Goal: Task Accomplishment & Management: Complete application form

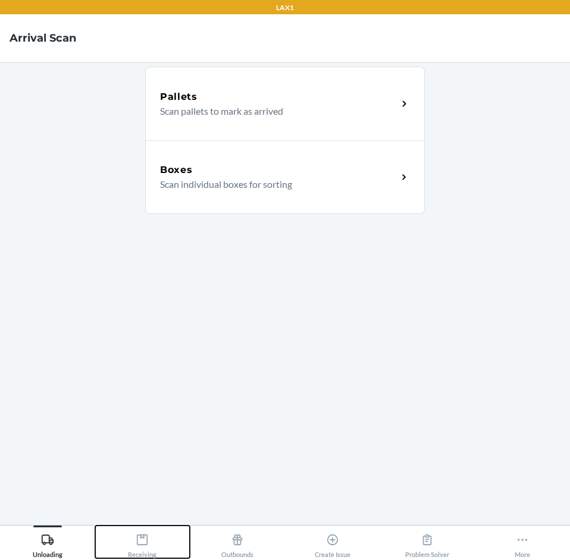
click at [139, 538] on icon at bounding box center [142, 539] width 13 height 13
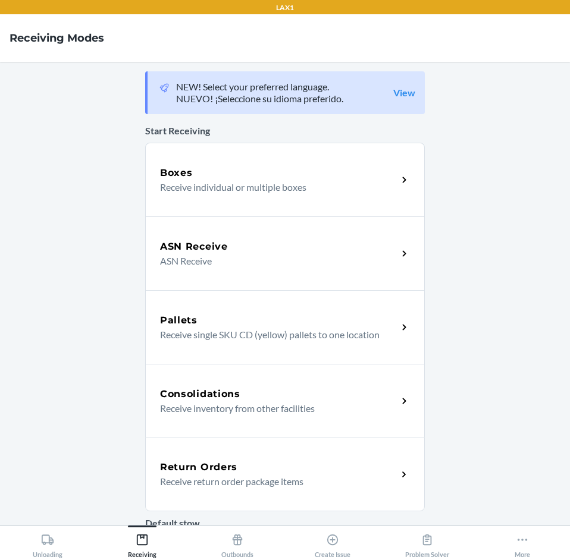
click at [202, 477] on p "Receive return order package items" at bounding box center [274, 481] width 228 height 14
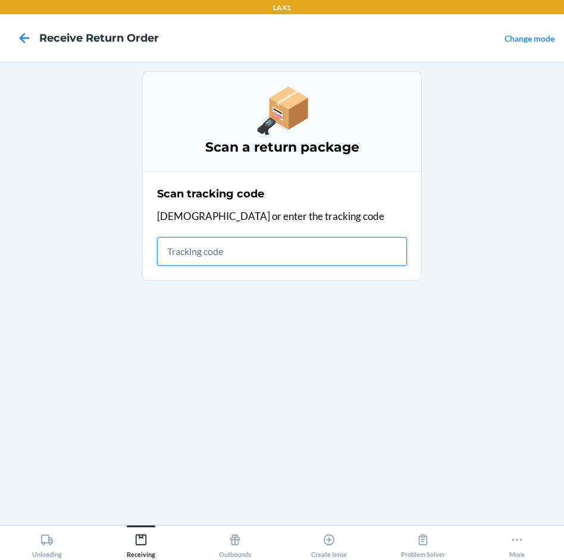
click at [209, 256] on input "text" at bounding box center [282, 251] width 250 height 29
type input "420924089434636106023"
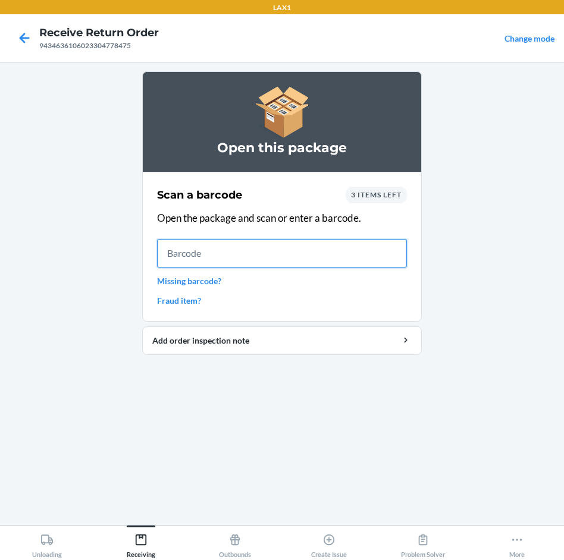
click at [309, 256] on input "text" at bounding box center [282, 253] width 250 height 29
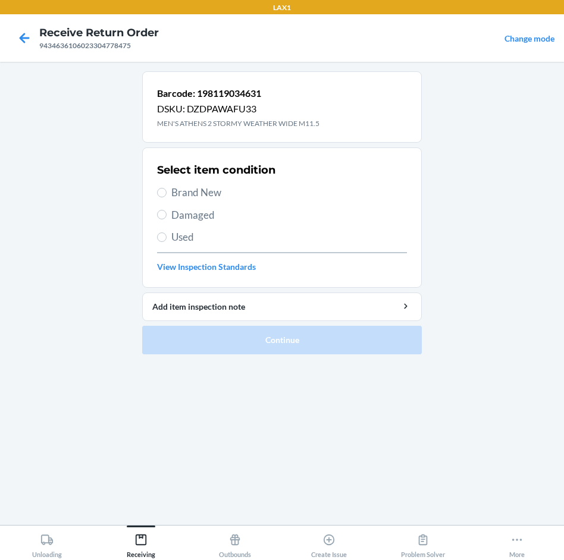
click at [190, 185] on span "Brand New" at bounding box center [288, 192] width 235 height 15
click at [166, 188] on input "Brand New" at bounding box center [162, 193] width 10 height 10
radio input "true"
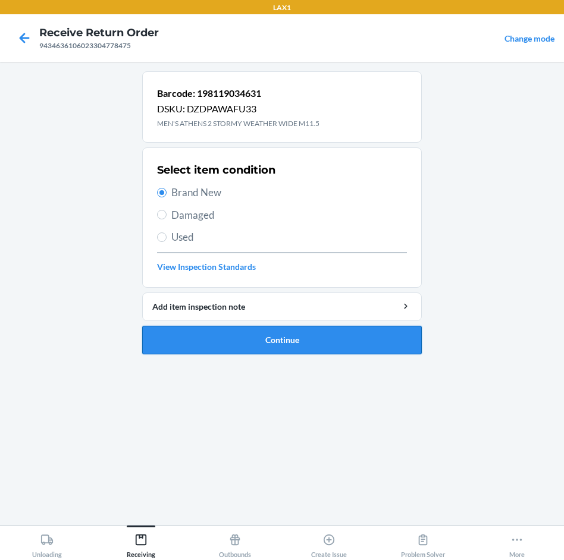
click at [384, 353] on button "Continue" at bounding box center [281, 340] width 279 height 29
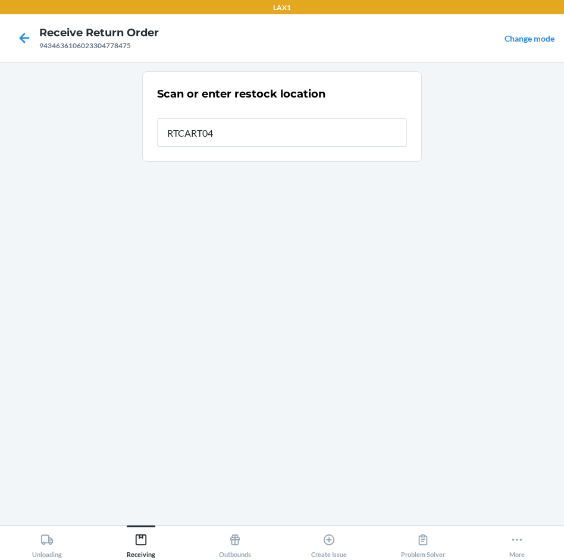
type input "RTCART040"
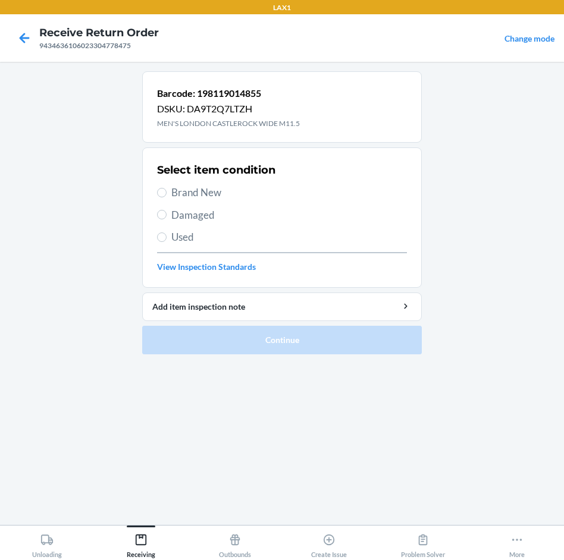
click at [167, 196] on label "Brand New" at bounding box center [282, 192] width 250 height 15
click at [166, 196] on input "Brand New" at bounding box center [162, 193] width 10 height 10
radio input "true"
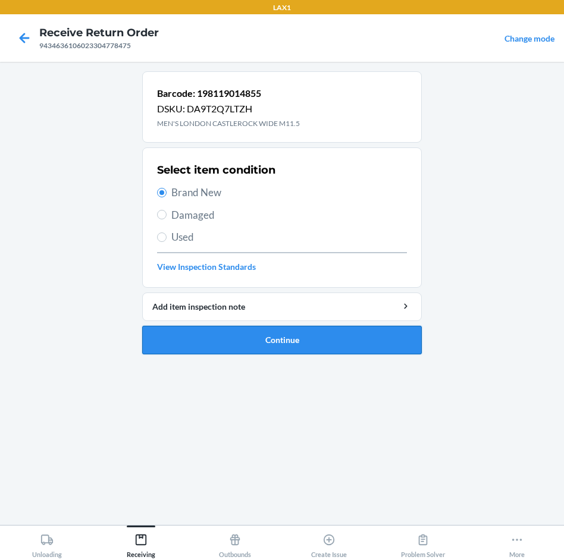
click at [323, 342] on button "Continue" at bounding box center [281, 340] width 279 height 29
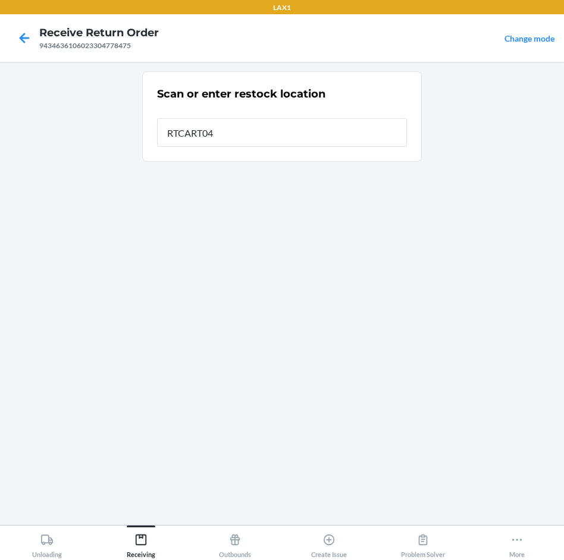
type input "RTCART040"
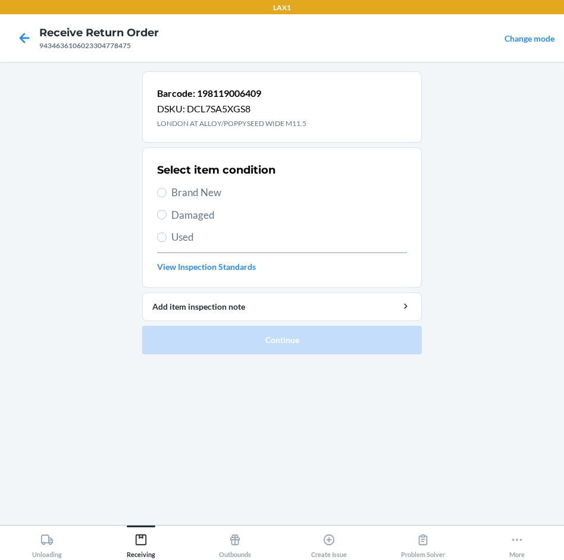
click at [194, 189] on span "Brand New" at bounding box center [288, 192] width 235 height 15
click at [166, 189] on input "Brand New" at bounding box center [162, 193] width 10 height 10
radio input "true"
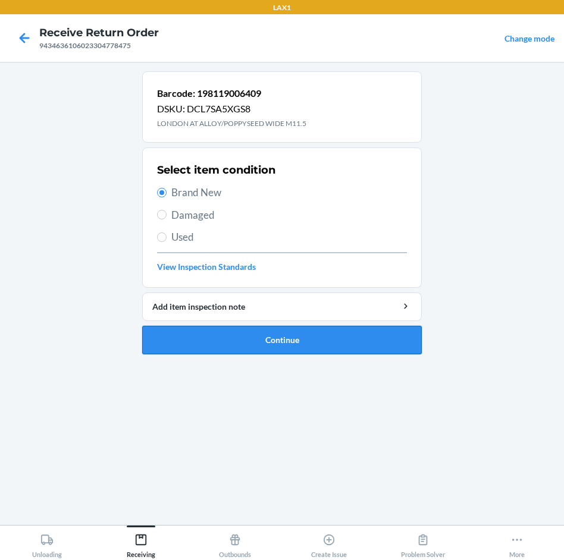
click at [310, 326] on button "Continue" at bounding box center [281, 340] width 279 height 29
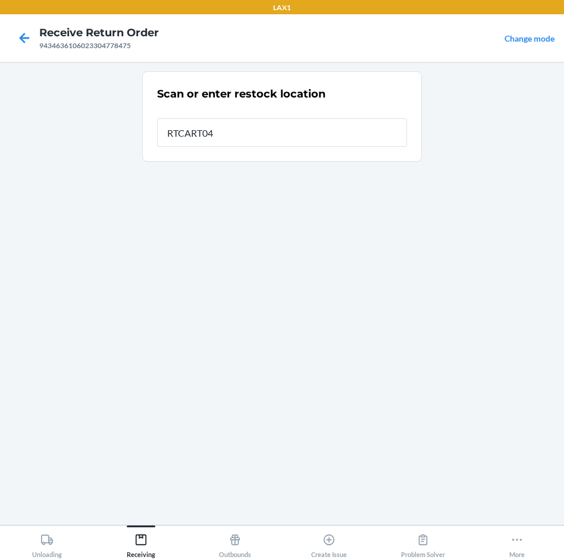
type input "RTCART040"
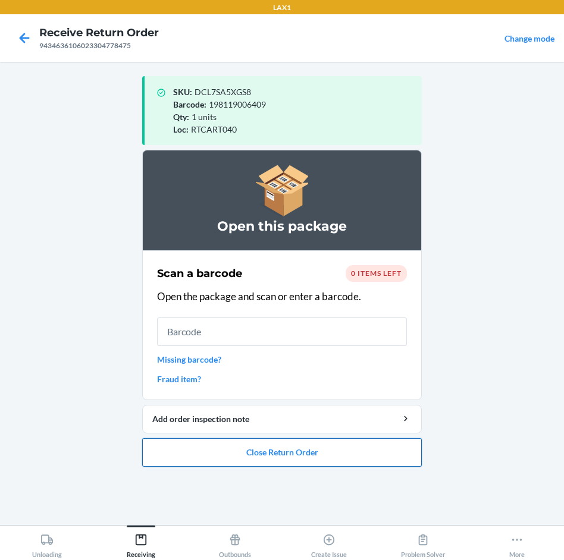
click at [310, 456] on button "Close Return Order" at bounding box center [281, 452] width 279 height 29
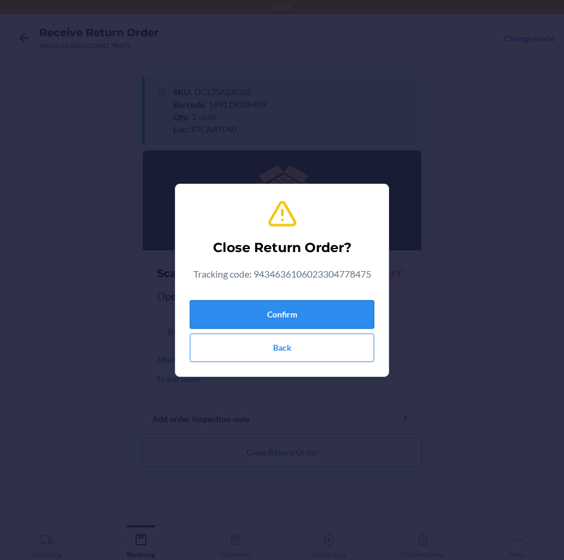
click at [306, 312] on button "Confirm" at bounding box center [282, 314] width 184 height 29
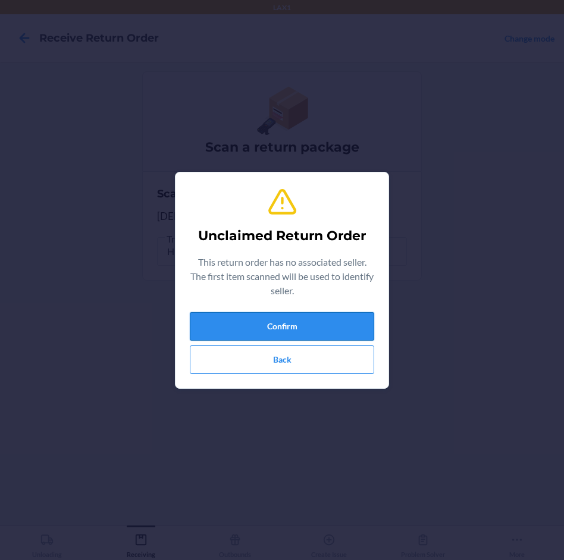
click at [308, 326] on button "Confirm" at bounding box center [282, 326] width 184 height 29
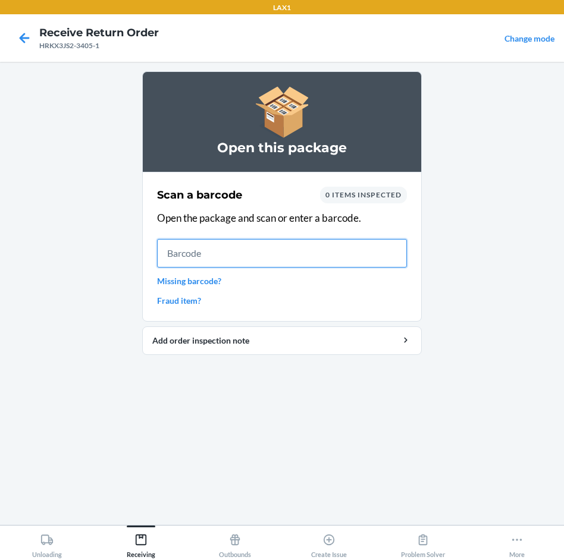
click at [170, 244] on input "text" at bounding box center [282, 253] width 250 height 29
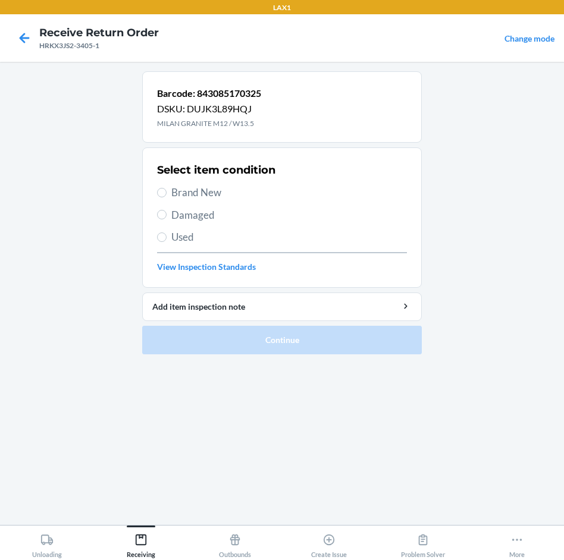
click at [168, 188] on label "Brand New" at bounding box center [282, 192] width 250 height 15
click at [166, 188] on input "Brand New" at bounding box center [162, 193] width 10 height 10
radio input "true"
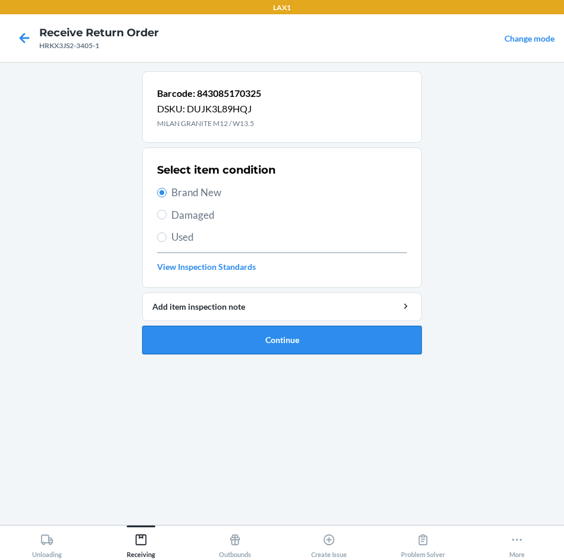
click at [292, 343] on button "Continue" at bounding box center [281, 340] width 279 height 29
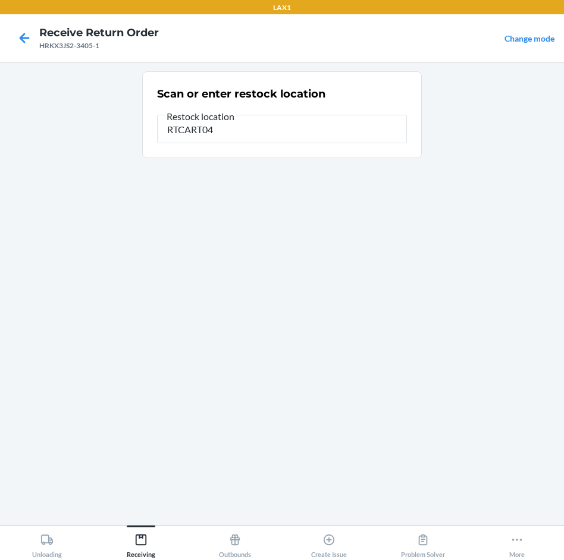
type input "RTCART040"
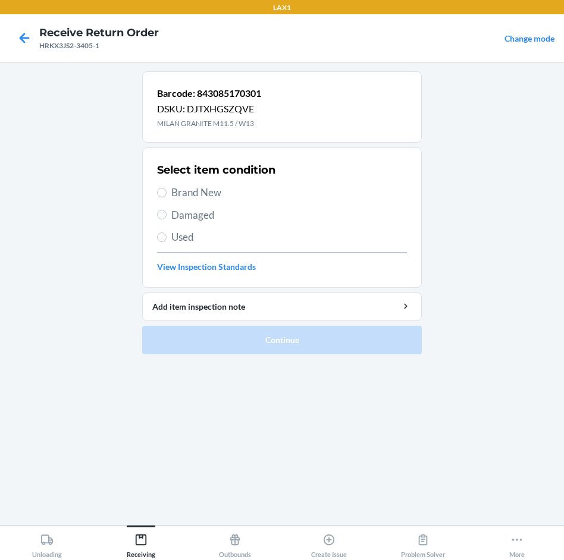
click at [202, 188] on span "Brand New" at bounding box center [288, 192] width 235 height 15
click at [166, 188] on input "Brand New" at bounding box center [162, 193] width 10 height 10
radio input "true"
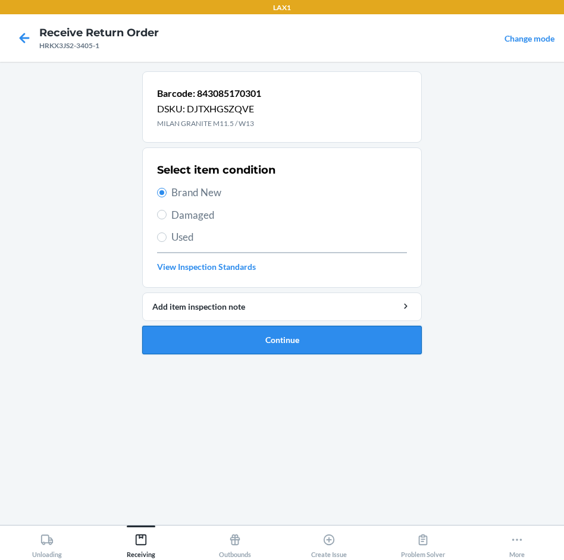
click at [305, 337] on button "Continue" at bounding box center [281, 340] width 279 height 29
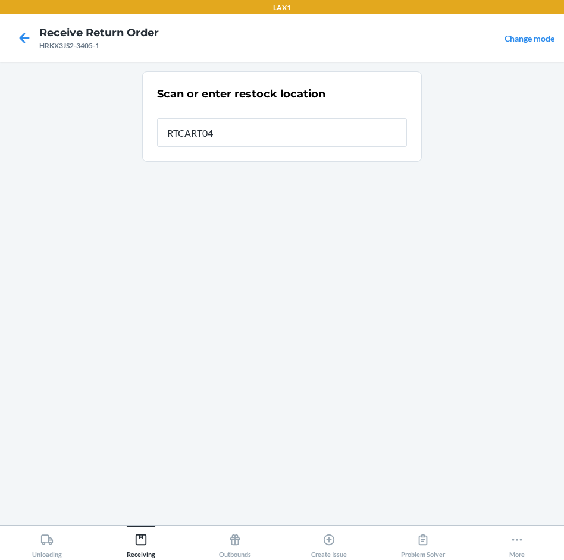
type input "RTCART040"
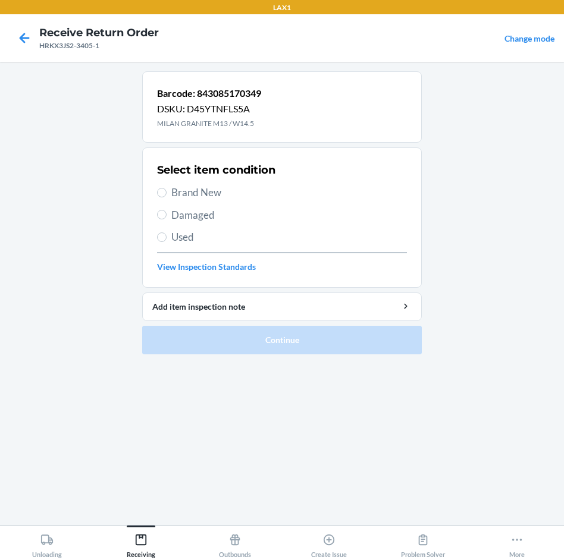
click at [169, 191] on label "Brand New" at bounding box center [282, 192] width 250 height 15
click at [166, 191] on input "Brand New" at bounding box center [162, 193] width 10 height 10
radio input "true"
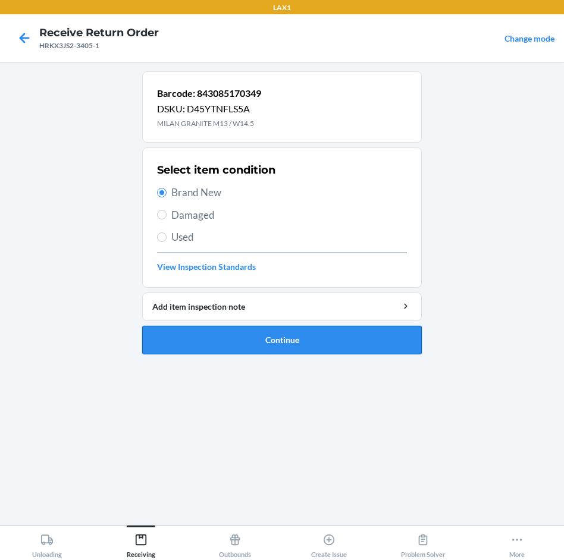
click at [304, 335] on button "Continue" at bounding box center [281, 340] width 279 height 29
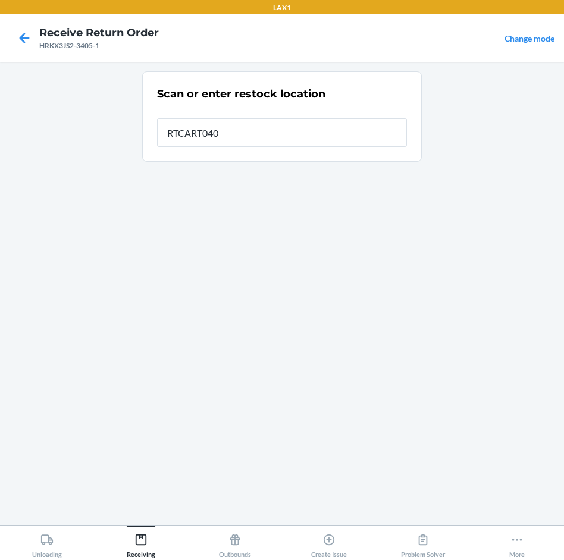
type input "RTCART040"
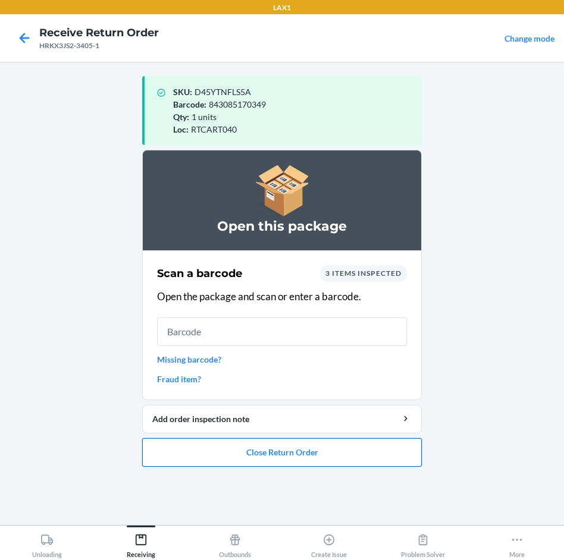
click at [284, 457] on button "Close Return Order" at bounding box center [281, 452] width 279 height 29
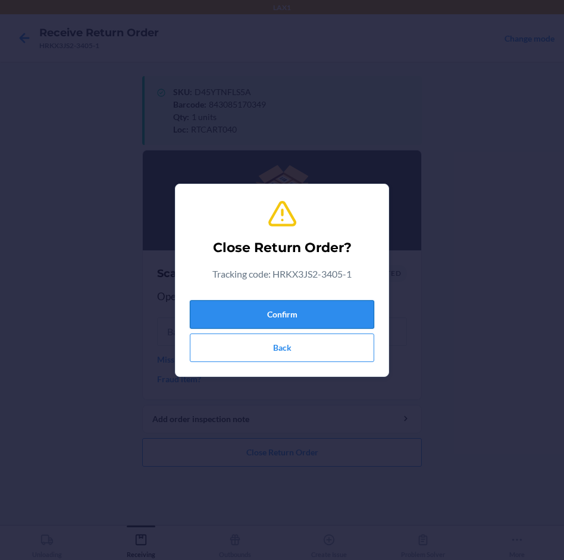
click at [339, 320] on button "Confirm" at bounding box center [282, 314] width 184 height 29
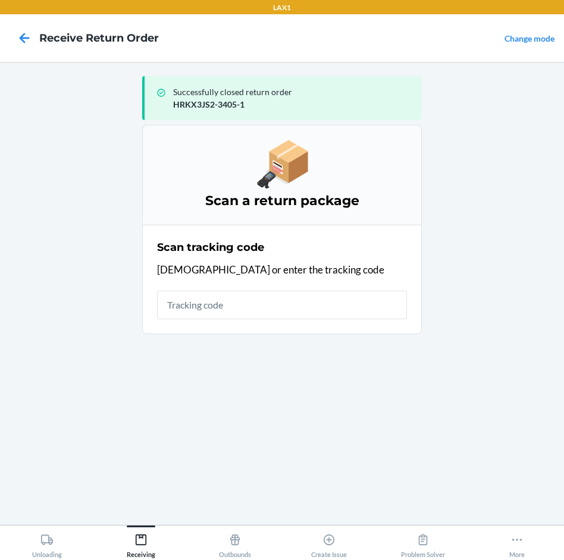
click at [330, 298] on input "text" at bounding box center [282, 305] width 250 height 29
type input "4209240894"
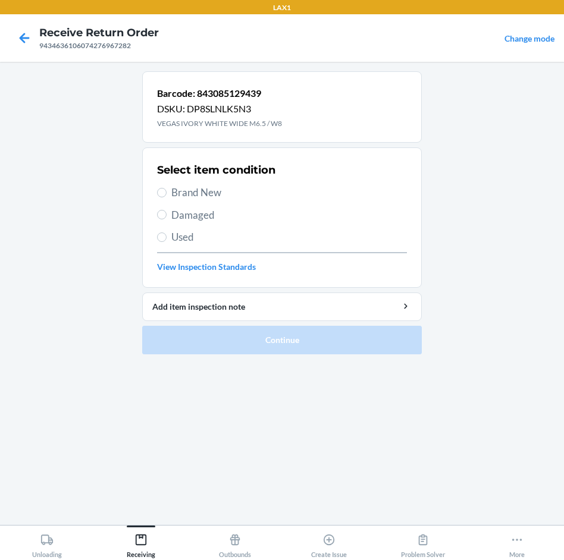
click at [185, 195] on span "Brand New" at bounding box center [288, 192] width 235 height 15
click at [166, 195] on input "Brand New" at bounding box center [162, 193] width 10 height 10
radio input "true"
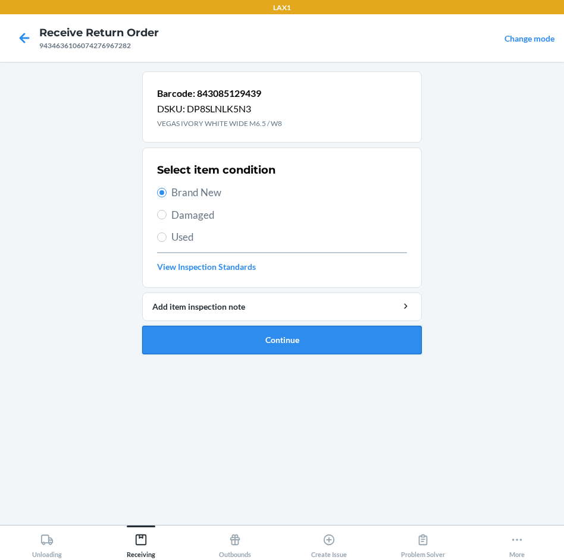
click at [303, 332] on button "Continue" at bounding box center [281, 340] width 279 height 29
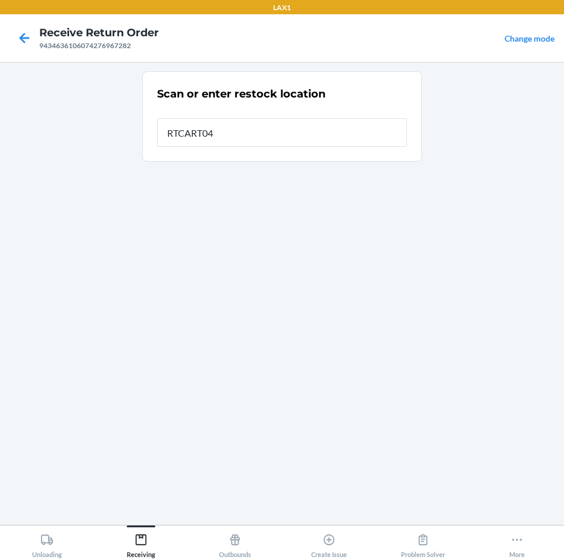
type input "RTCART040"
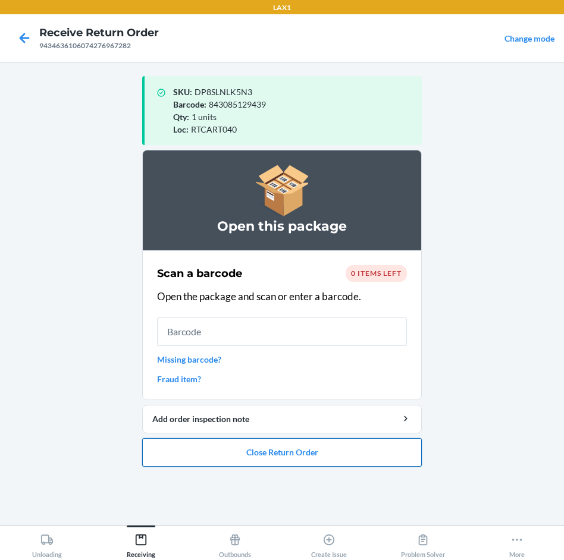
click at [363, 451] on button "Close Return Order" at bounding box center [281, 452] width 279 height 29
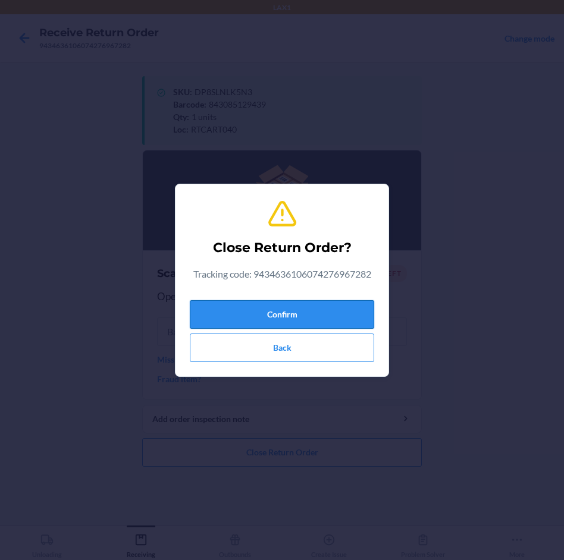
click at [358, 310] on button "Confirm" at bounding box center [282, 314] width 184 height 29
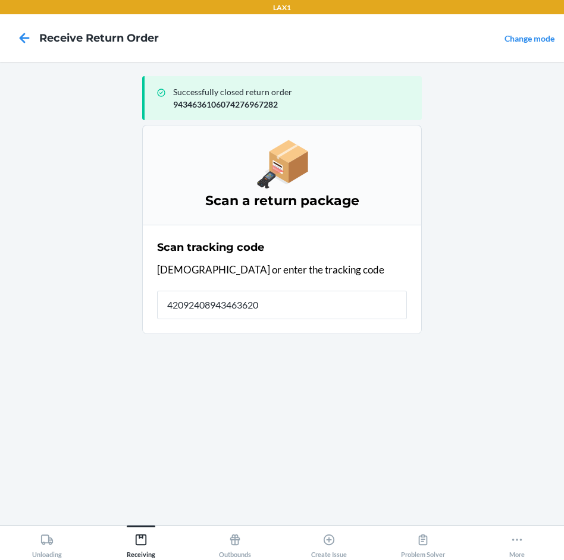
type input "420924089434636208"
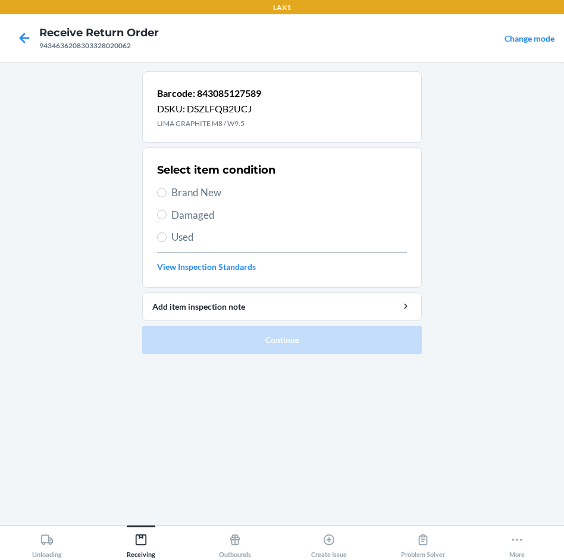
click at [166, 193] on label "Brand New" at bounding box center [282, 192] width 250 height 15
click at [166, 193] on input "Brand New" at bounding box center [162, 193] width 10 height 10
radio input "true"
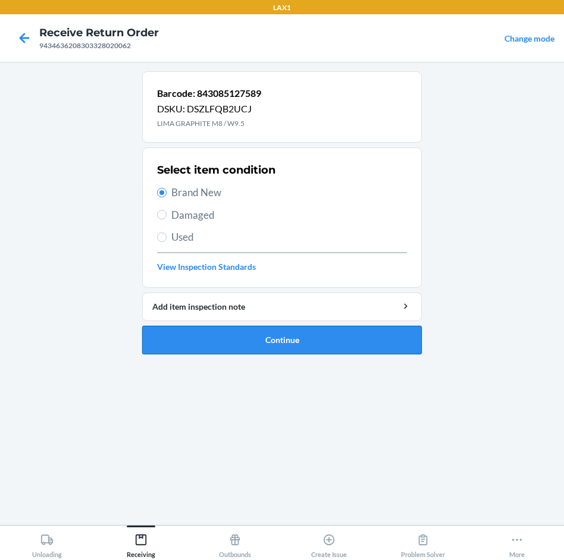
click at [258, 337] on button "Continue" at bounding box center [281, 340] width 279 height 29
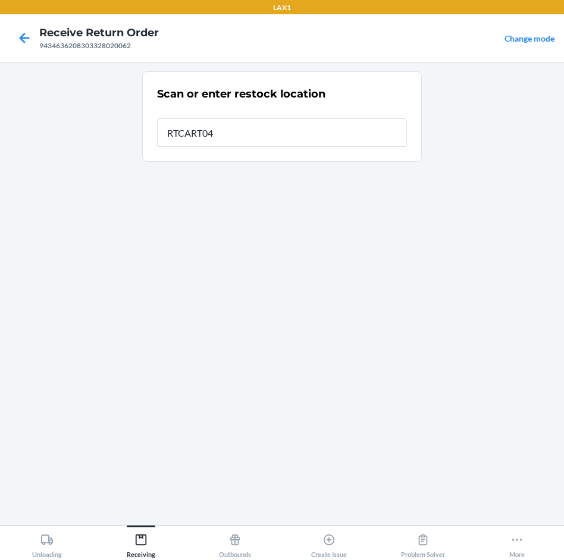
type input "RTCART040"
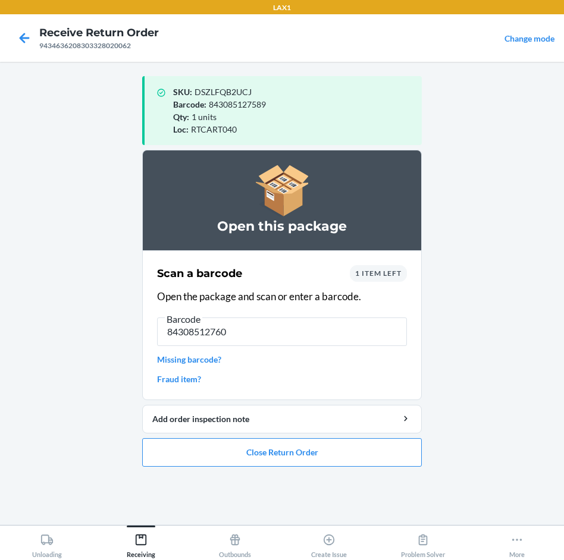
type input "843085127602"
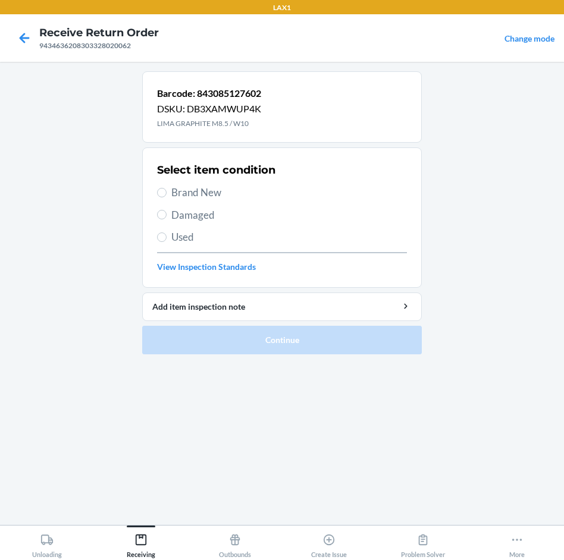
click at [205, 192] on span "Brand New" at bounding box center [288, 192] width 235 height 15
click at [166, 192] on input "Brand New" at bounding box center [162, 193] width 10 height 10
radio input "true"
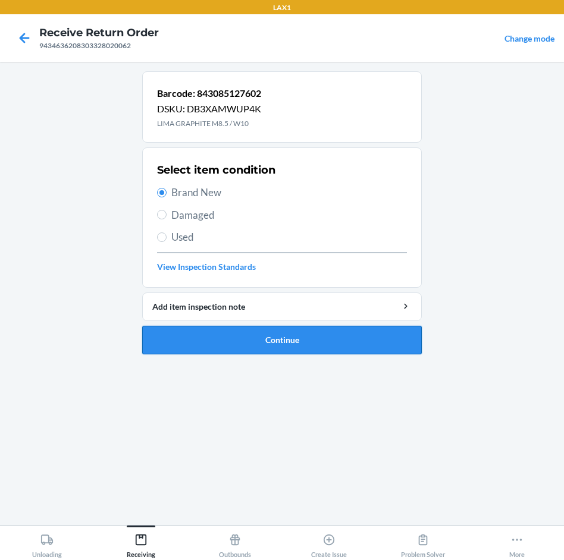
click at [284, 335] on button "Continue" at bounding box center [281, 340] width 279 height 29
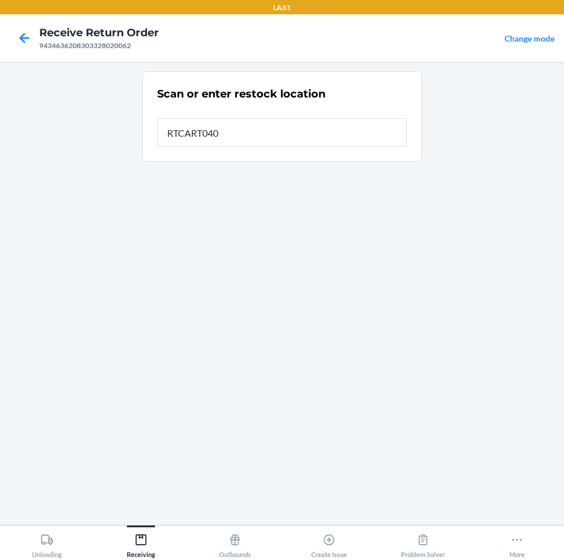
type input "RTCART040"
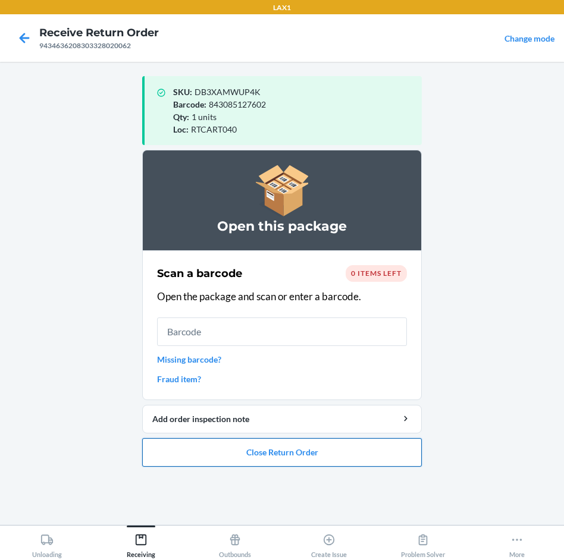
click at [307, 459] on button "Close Return Order" at bounding box center [281, 452] width 279 height 29
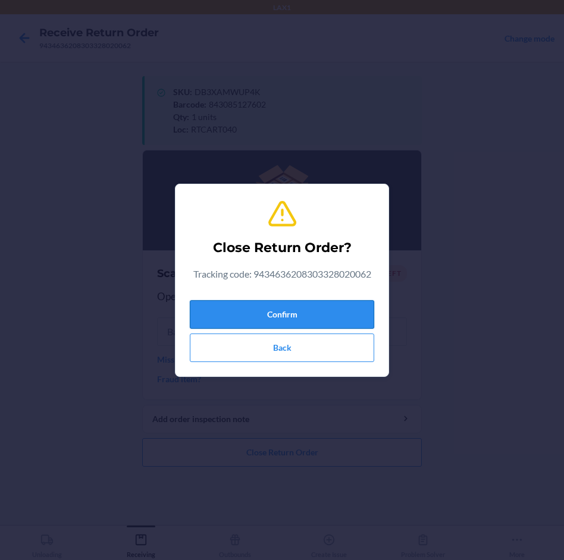
click at [316, 310] on button "Confirm" at bounding box center [282, 314] width 184 height 29
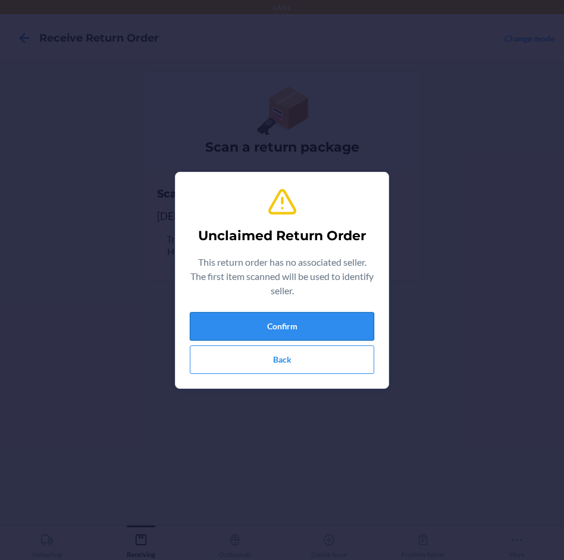
click at [325, 323] on button "Confirm" at bounding box center [282, 326] width 184 height 29
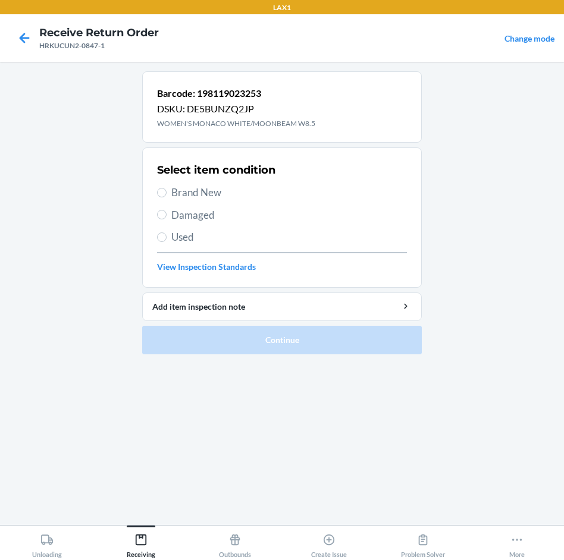
click at [196, 187] on span "Brand New" at bounding box center [288, 192] width 235 height 15
click at [166, 188] on input "Brand New" at bounding box center [162, 193] width 10 height 10
radio input "true"
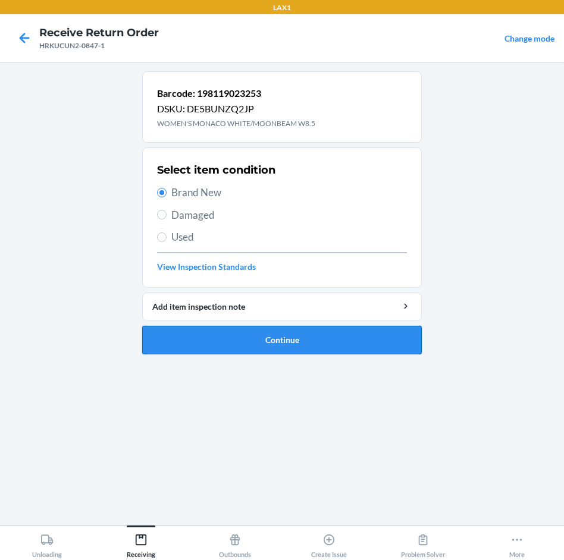
click at [264, 332] on button "Continue" at bounding box center [281, 340] width 279 height 29
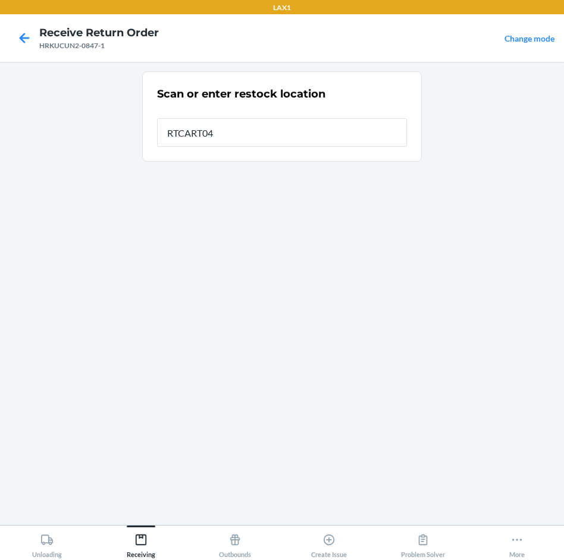
type input "RTCART040"
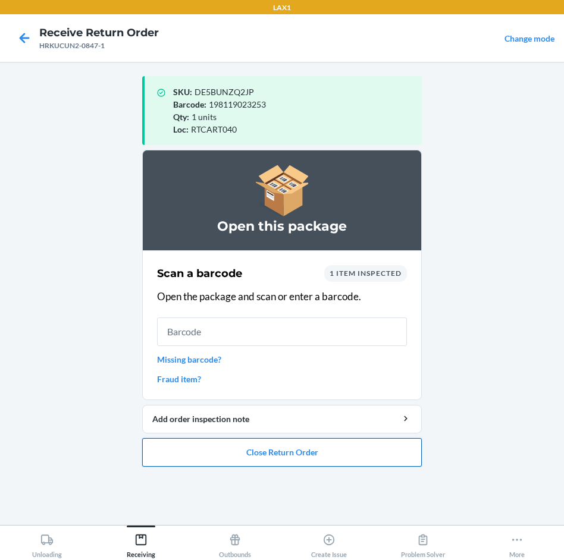
click at [320, 452] on button "Close Return Order" at bounding box center [281, 452] width 279 height 29
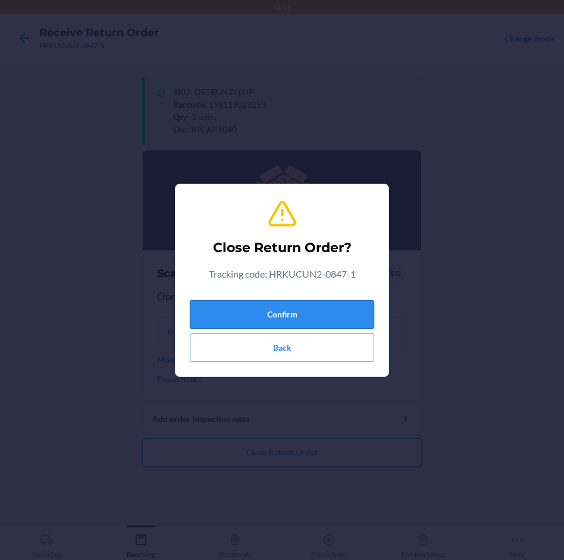
click at [309, 312] on button "Confirm" at bounding box center [282, 314] width 184 height 29
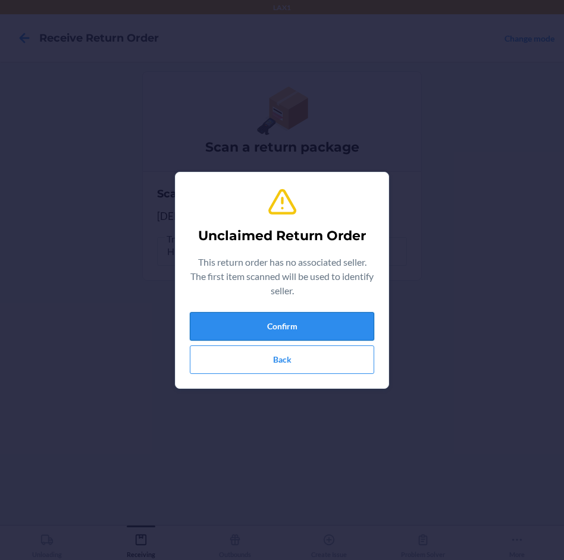
click at [309, 325] on button "Confirm" at bounding box center [282, 326] width 184 height 29
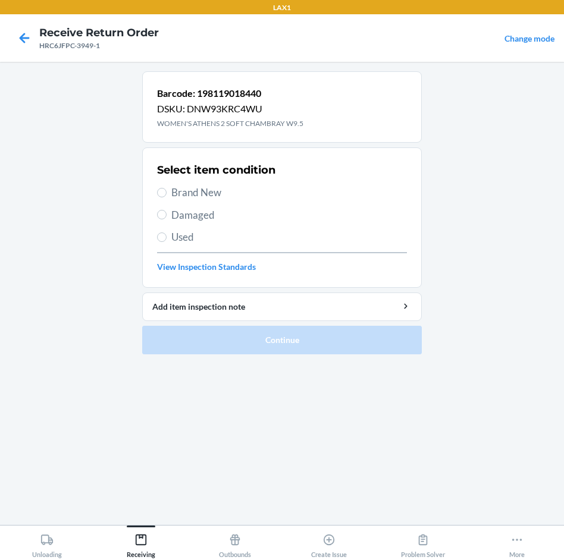
click at [213, 188] on span "Brand New" at bounding box center [288, 192] width 235 height 15
click at [166, 188] on input "Brand New" at bounding box center [162, 193] width 10 height 10
radio input "true"
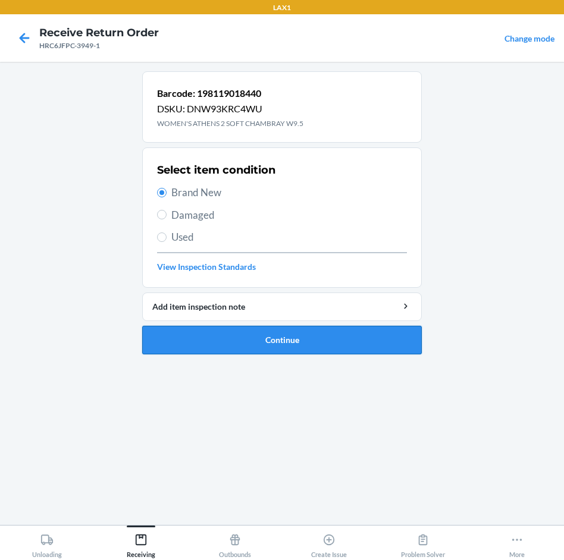
click at [338, 336] on button "Continue" at bounding box center [281, 340] width 279 height 29
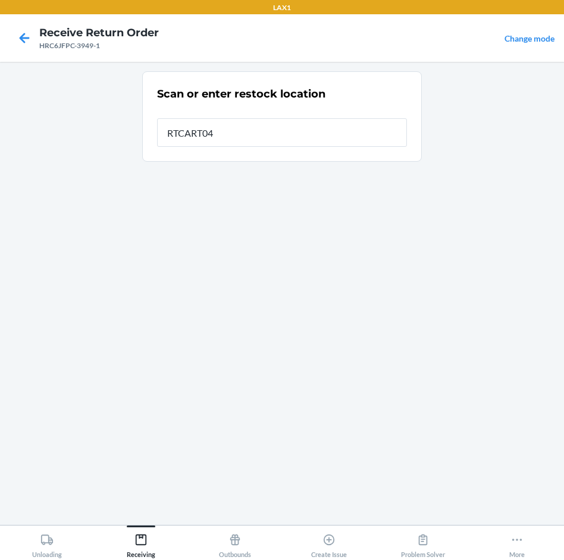
type input "RTCART040"
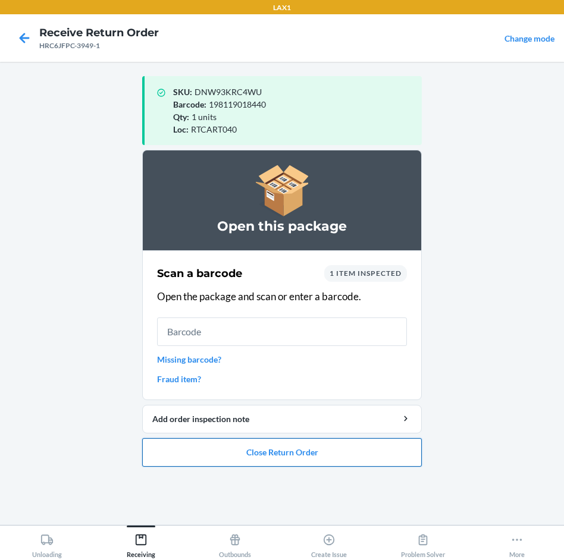
click at [328, 448] on button "Close Return Order" at bounding box center [281, 452] width 279 height 29
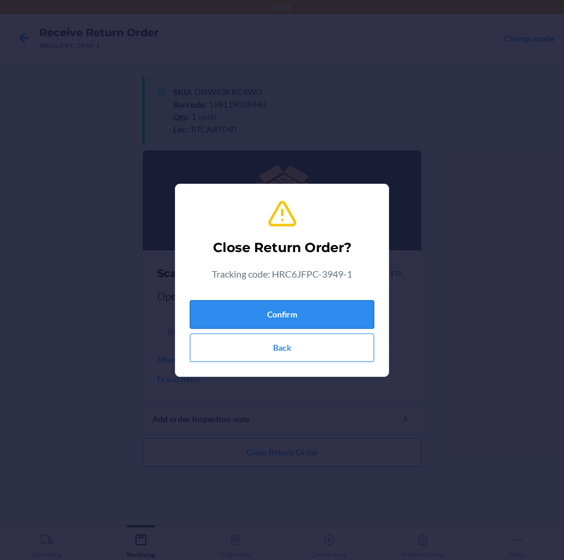
click at [334, 318] on button "Confirm" at bounding box center [282, 314] width 184 height 29
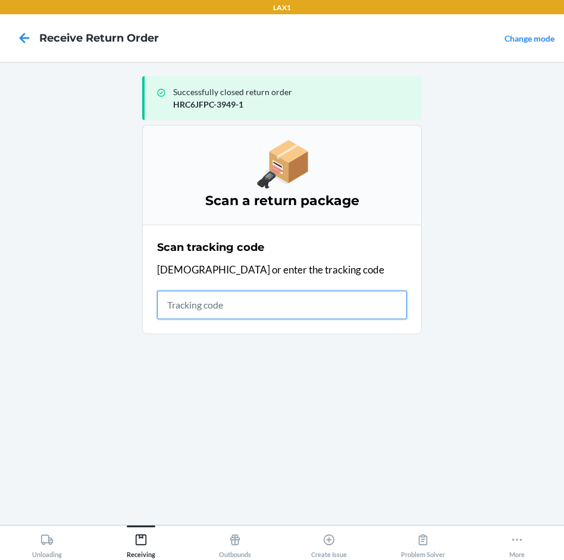
click at [272, 299] on input "text" at bounding box center [282, 305] width 250 height 29
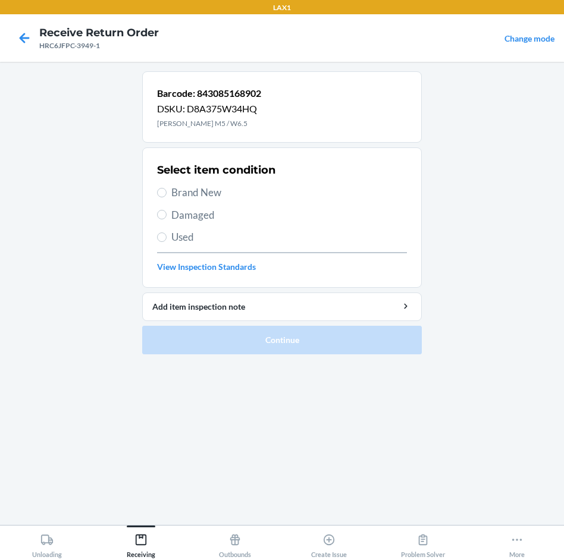
click at [189, 192] on span "Brand New" at bounding box center [288, 192] width 235 height 15
click at [166, 192] on input "Brand New" at bounding box center [162, 193] width 10 height 10
radio input "true"
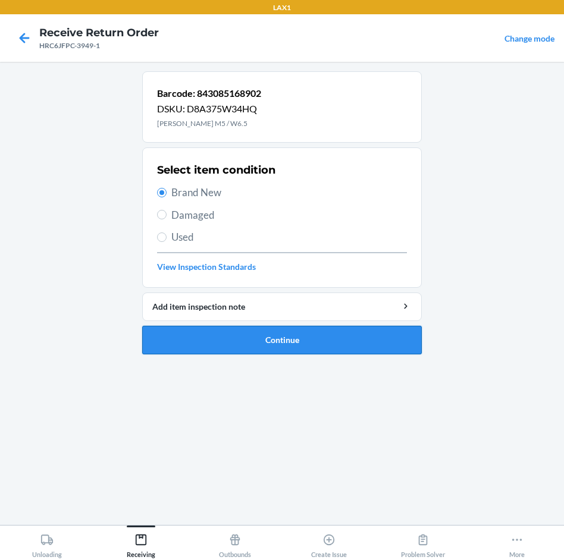
click at [303, 339] on button "Continue" at bounding box center [281, 340] width 279 height 29
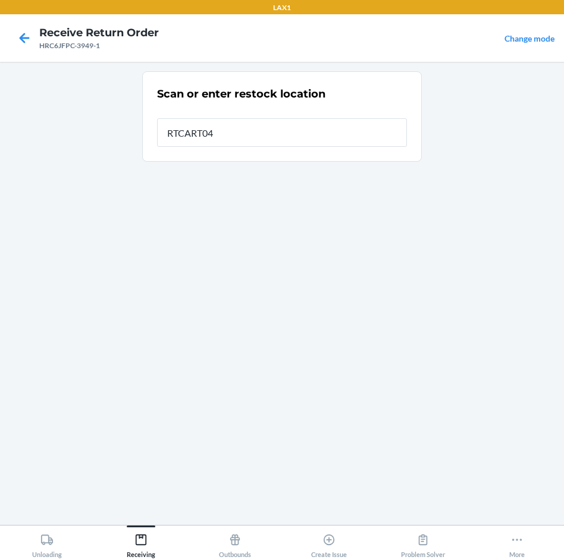
type input "RTCART040"
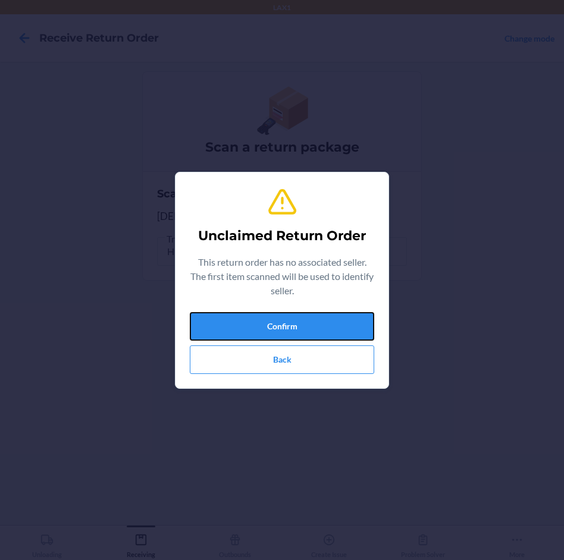
click at [303, 339] on button "Confirm" at bounding box center [282, 326] width 184 height 29
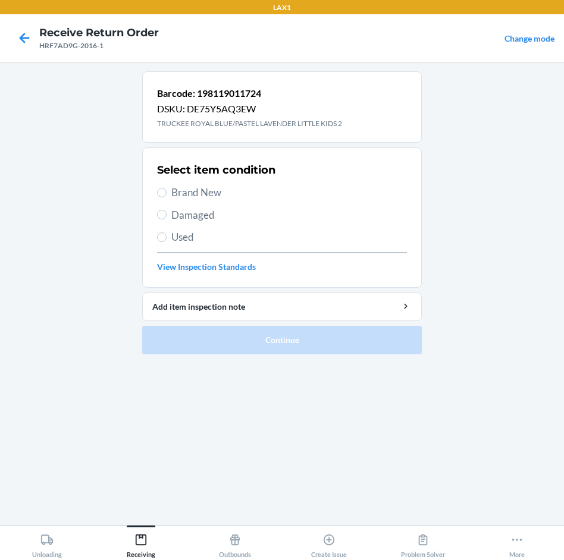
click at [215, 199] on span "Brand New" at bounding box center [288, 192] width 235 height 15
click at [166, 197] on input "Brand New" at bounding box center [162, 193] width 10 height 10
radio input "true"
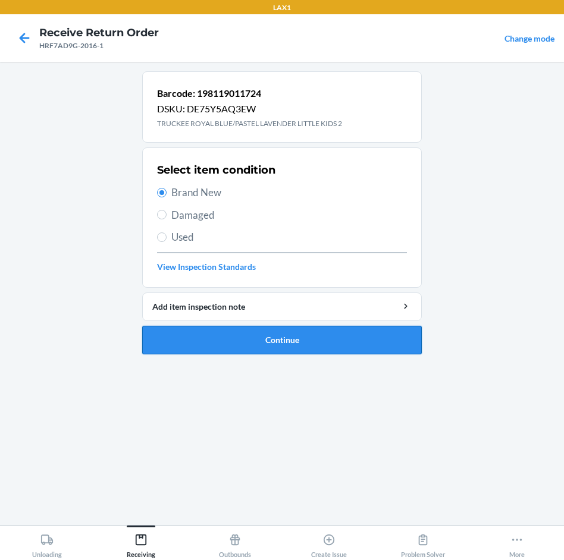
click at [293, 335] on button "Continue" at bounding box center [281, 340] width 279 height 29
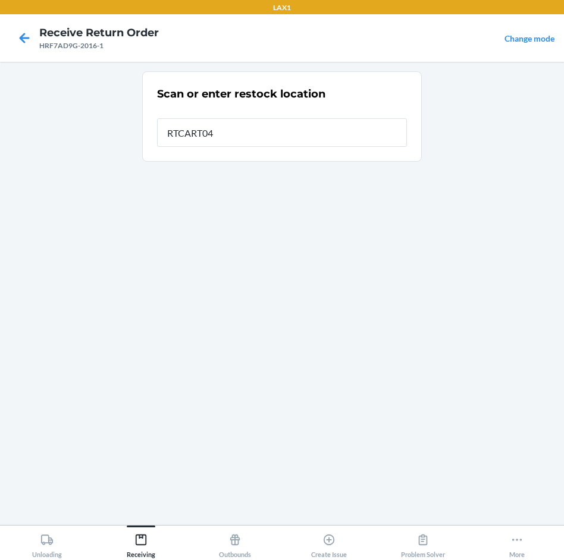
type input "RTCART040"
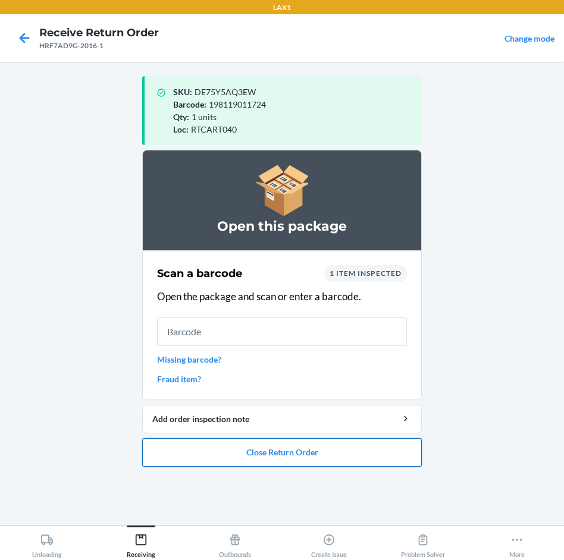
click at [274, 454] on button "Close Return Order" at bounding box center [281, 452] width 279 height 29
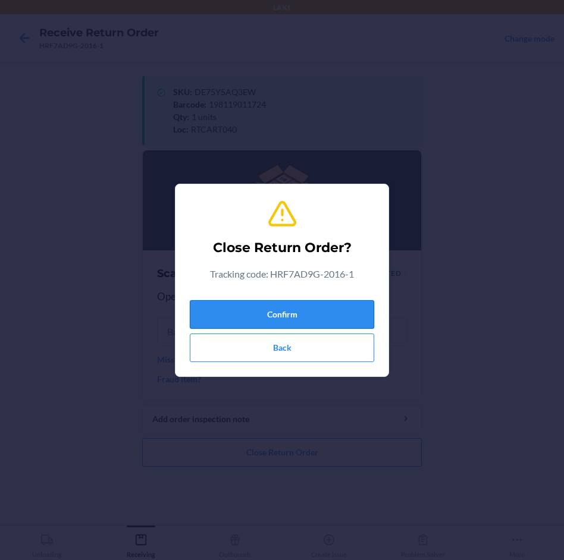
click at [289, 306] on button "Confirm" at bounding box center [282, 314] width 184 height 29
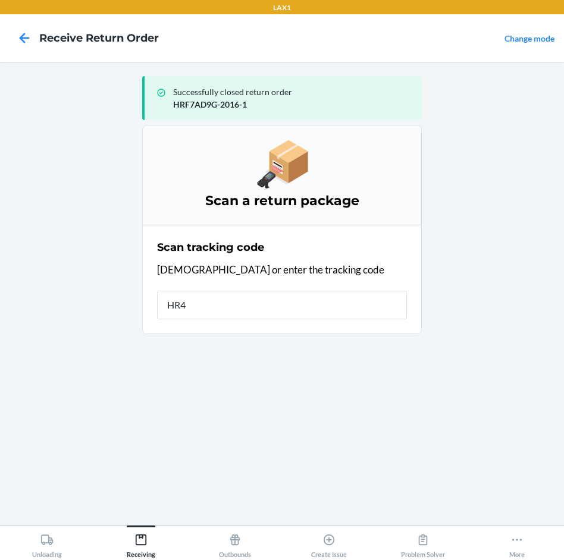
type input "HR4L"
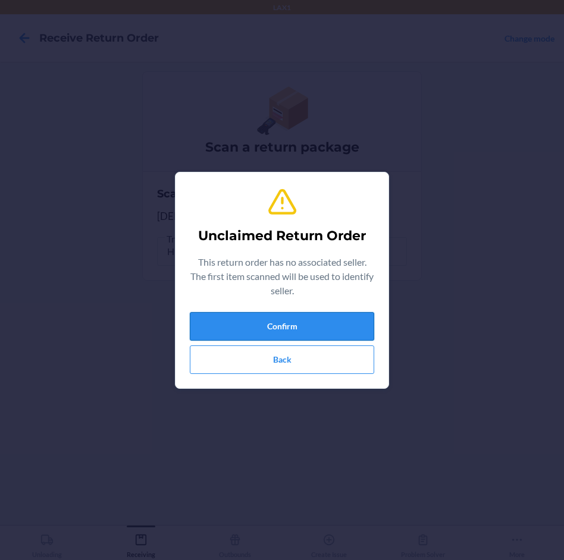
click at [306, 332] on button "Confirm" at bounding box center [282, 326] width 184 height 29
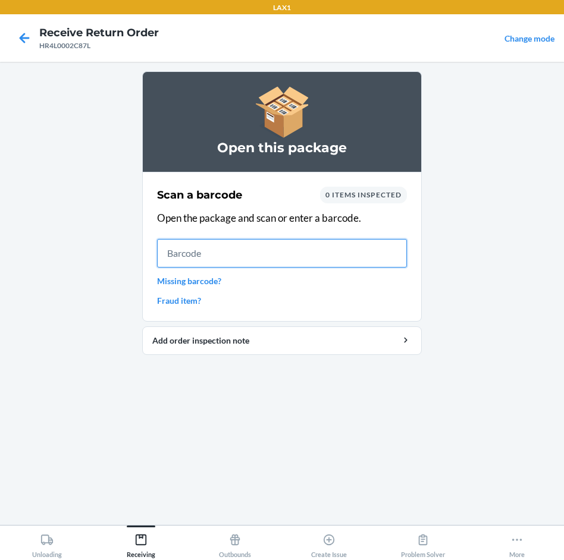
click at [244, 257] on input "text" at bounding box center [282, 253] width 250 height 29
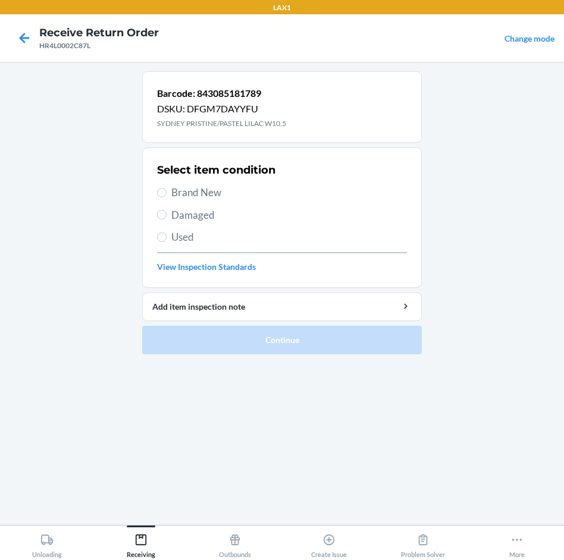
click at [224, 190] on span "Brand New" at bounding box center [288, 192] width 235 height 15
click at [166, 190] on input "Brand New" at bounding box center [162, 193] width 10 height 10
radio input "true"
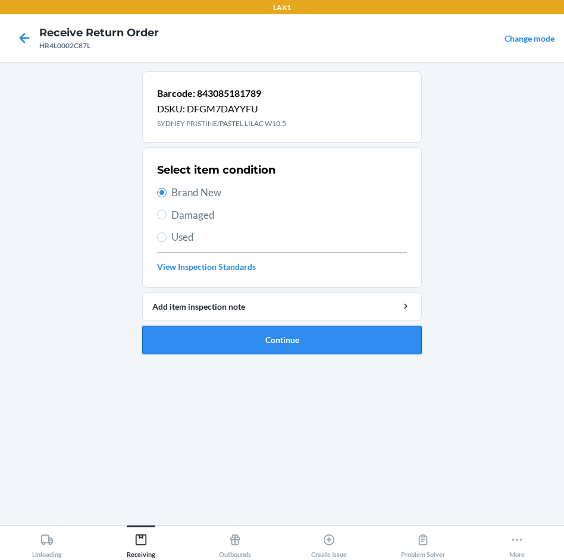
click at [310, 328] on button "Continue" at bounding box center [281, 340] width 279 height 29
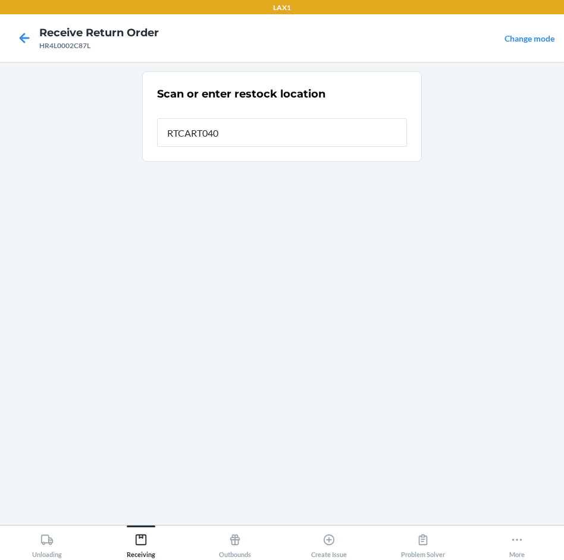
type input "RTCART040"
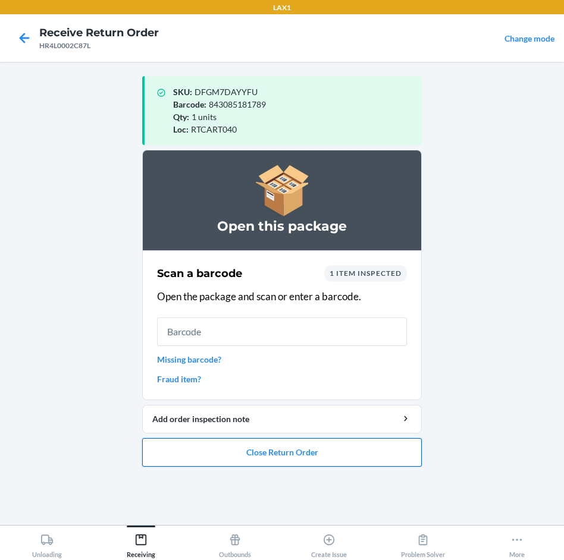
click at [326, 446] on button "Close Return Order" at bounding box center [281, 452] width 279 height 29
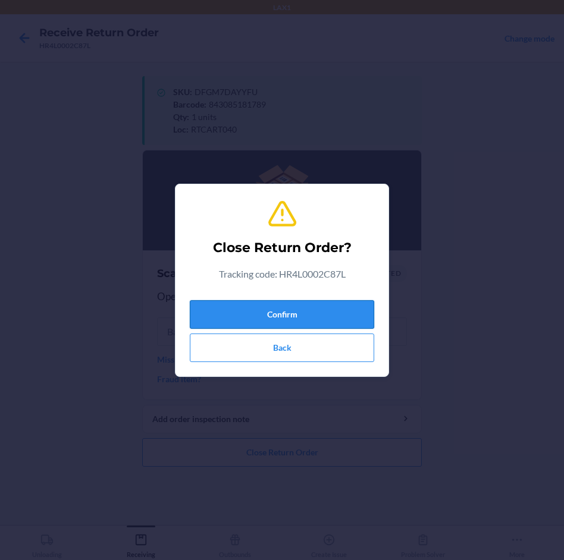
click at [333, 312] on button "Confirm" at bounding box center [282, 314] width 184 height 29
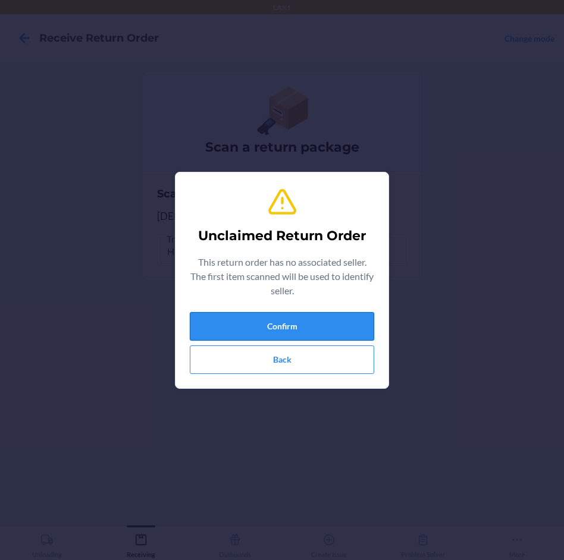
click at [328, 317] on button "Confirm" at bounding box center [282, 326] width 184 height 29
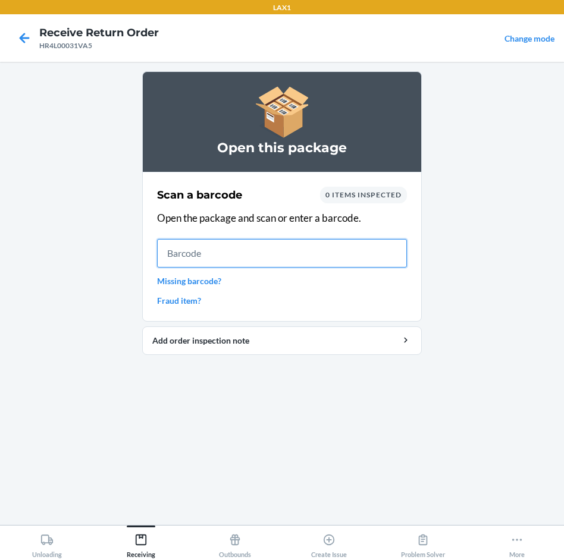
click at [338, 262] on input "text" at bounding box center [282, 253] width 250 height 29
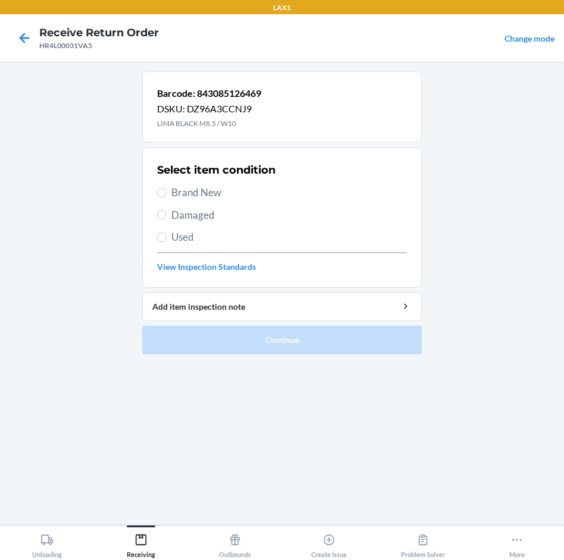
click at [205, 192] on span "Brand New" at bounding box center [288, 192] width 235 height 15
click at [166, 192] on input "Brand New" at bounding box center [162, 193] width 10 height 10
radio input "true"
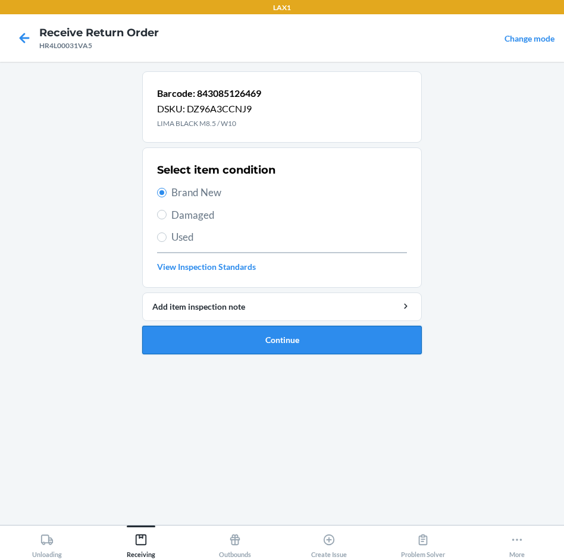
click at [410, 343] on button "Continue" at bounding box center [281, 340] width 279 height 29
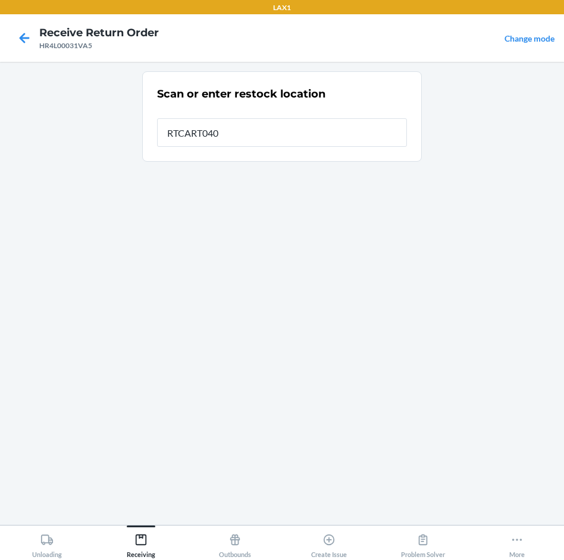
type input "RTCART040"
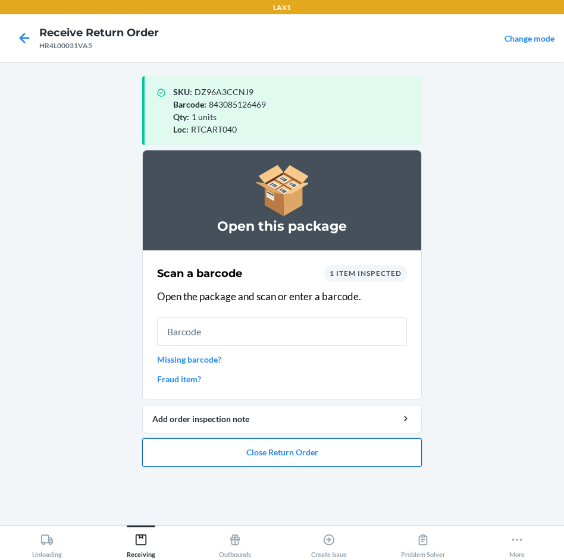
click at [320, 454] on button "Close Return Order" at bounding box center [281, 452] width 279 height 29
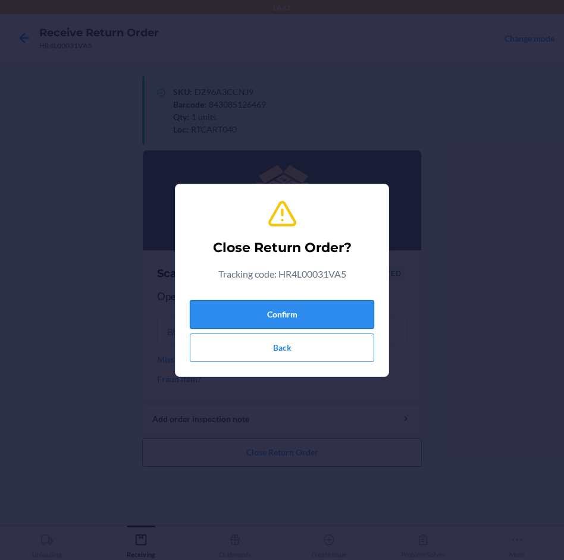
click at [306, 304] on button "Confirm" at bounding box center [282, 314] width 184 height 29
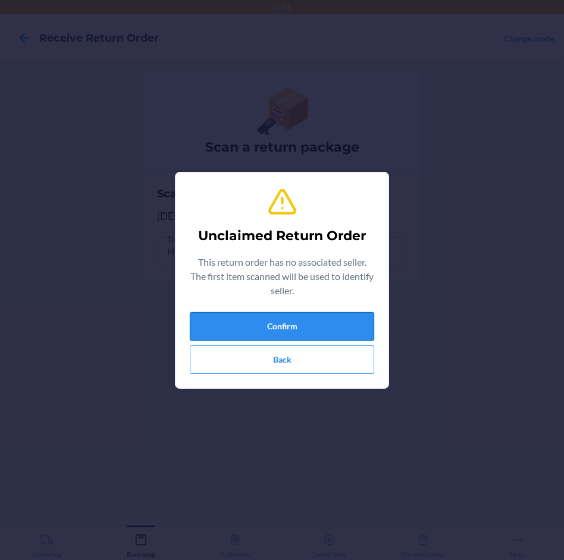
click at [306, 328] on button "Confirm" at bounding box center [282, 326] width 184 height 29
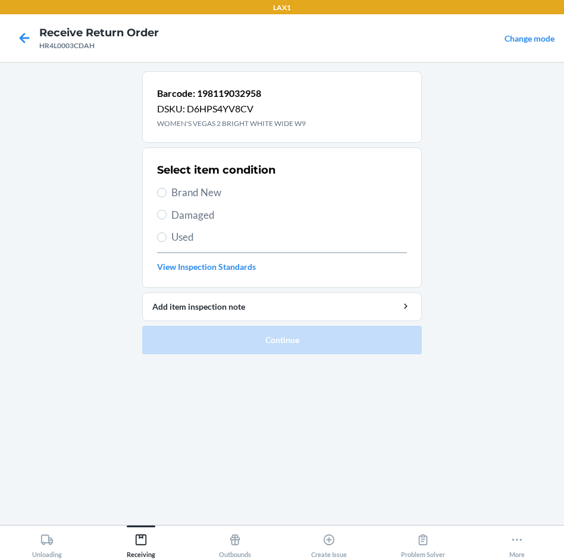
click at [173, 197] on span "Brand New" at bounding box center [288, 192] width 235 height 15
click at [166, 197] on input "Brand New" at bounding box center [162, 193] width 10 height 10
radio input "true"
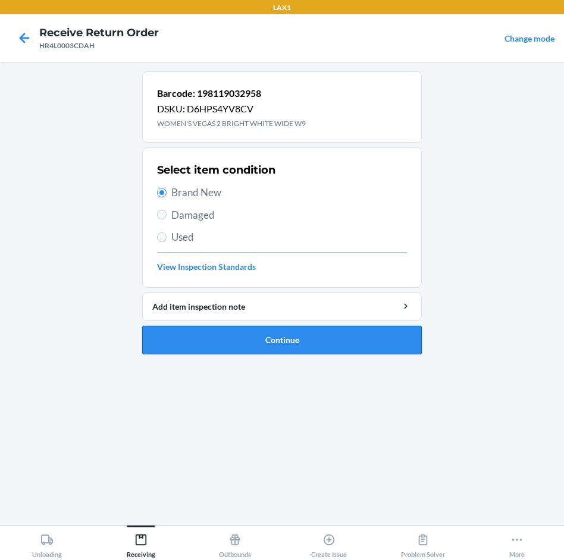
click at [323, 344] on button "Continue" at bounding box center [281, 340] width 279 height 29
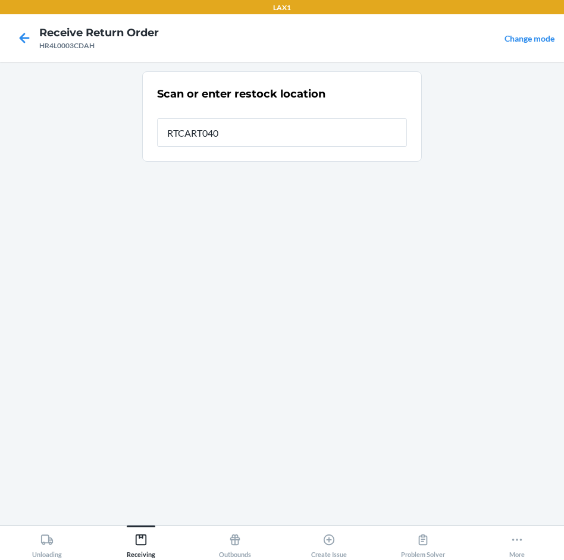
type input "RTCART040"
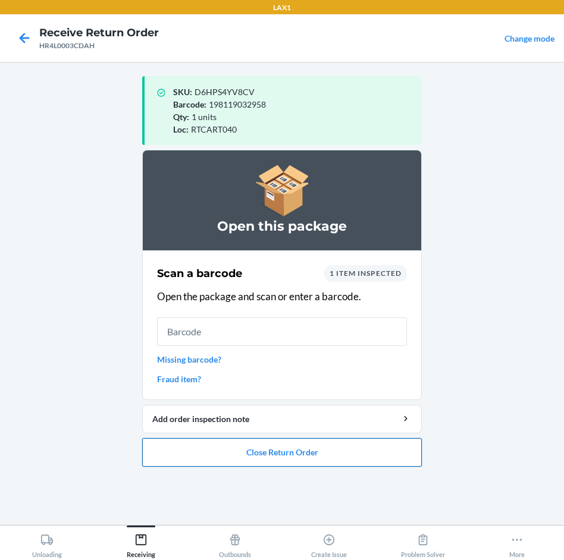
click at [332, 450] on button "Close Return Order" at bounding box center [281, 452] width 279 height 29
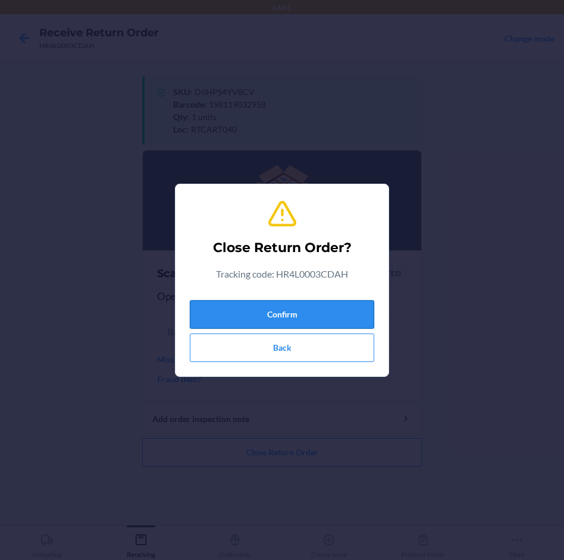
click at [325, 306] on button "Confirm" at bounding box center [282, 314] width 184 height 29
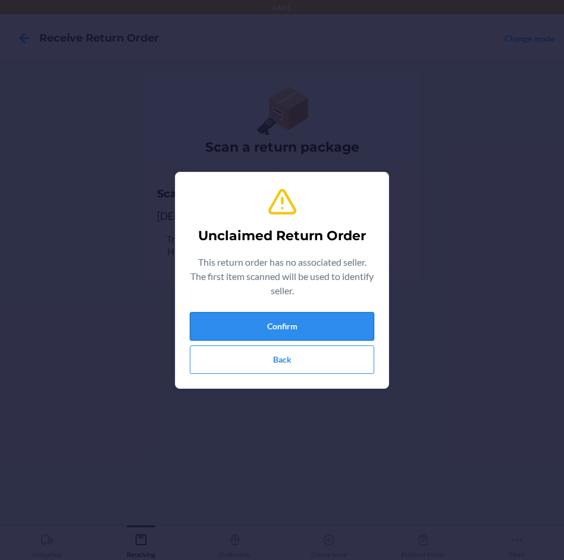
click at [317, 333] on button "Confirm" at bounding box center [282, 326] width 184 height 29
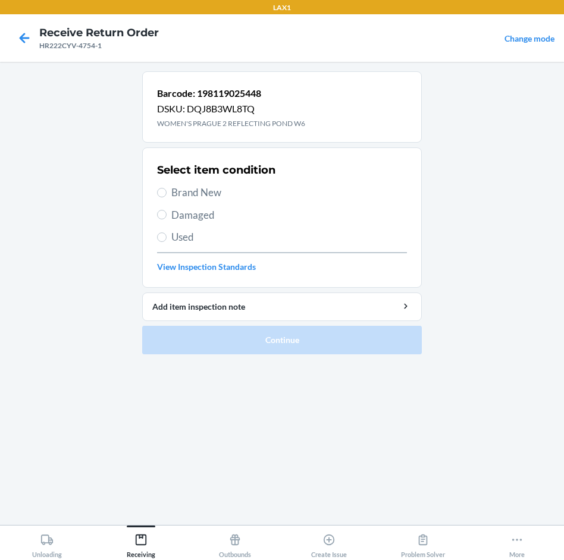
click at [206, 185] on span "Brand New" at bounding box center [288, 192] width 235 height 15
click at [166, 188] on input "Brand New" at bounding box center [162, 193] width 10 height 10
radio input "true"
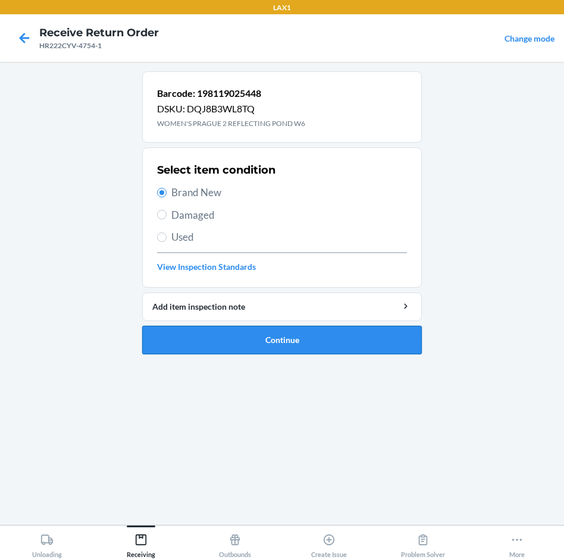
click at [361, 332] on button "Continue" at bounding box center [281, 340] width 279 height 29
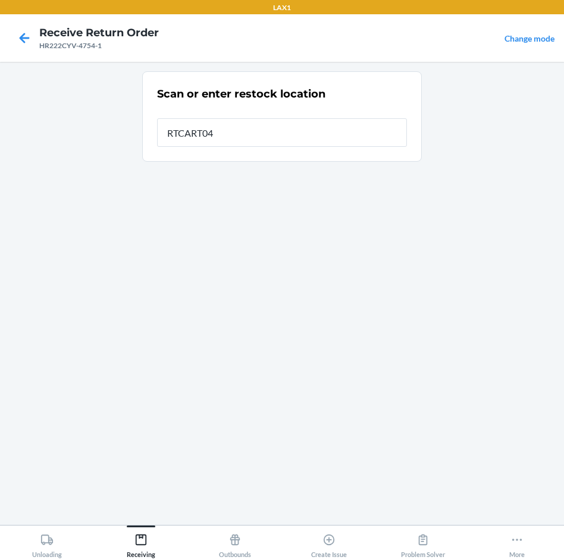
type input "RTCART040"
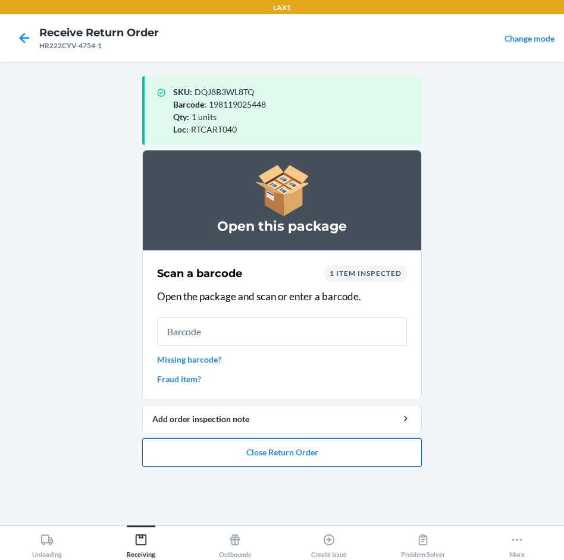
click at [310, 444] on button "Close Return Order" at bounding box center [281, 452] width 279 height 29
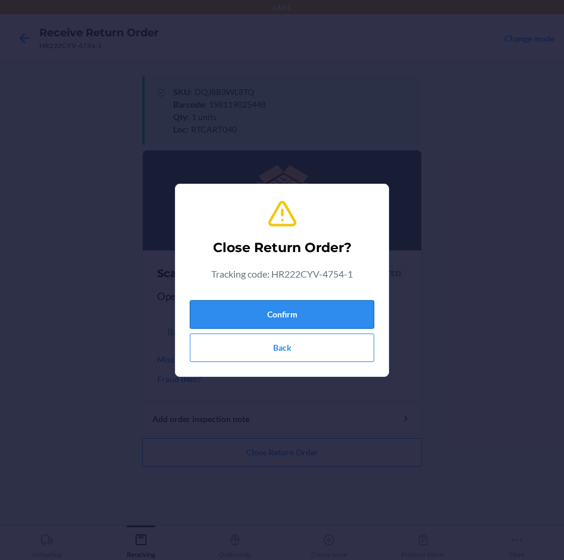
click at [321, 305] on button "Confirm" at bounding box center [282, 314] width 184 height 29
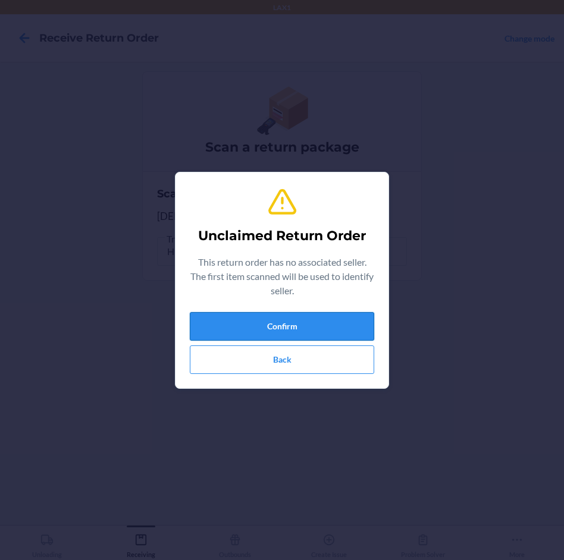
click at [324, 325] on button "Confirm" at bounding box center [282, 326] width 184 height 29
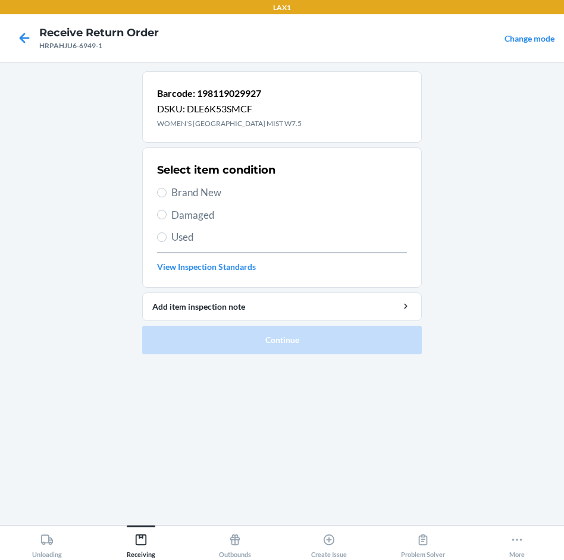
click at [190, 193] on span "Brand New" at bounding box center [288, 192] width 235 height 15
click at [166, 193] on input "Brand New" at bounding box center [162, 193] width 10 height 10
radio input "true"
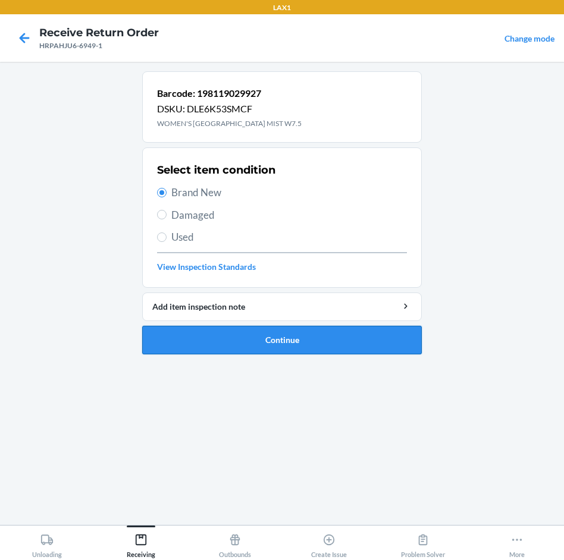
click at [292, 341] on button "Continue" at bounding box center [281, 340] width 279 height 29
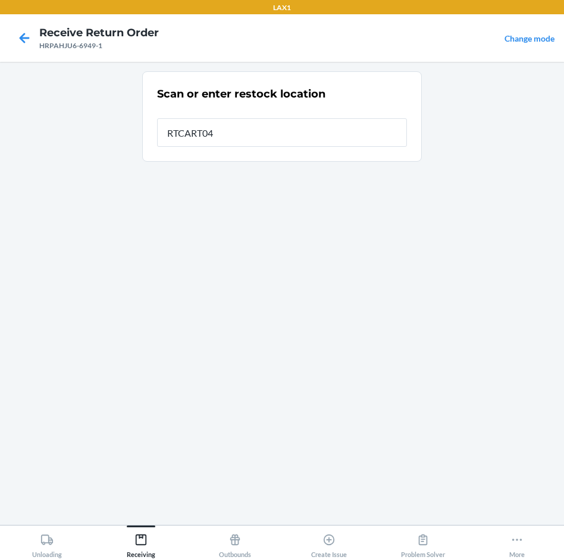
type input "RTCART040"
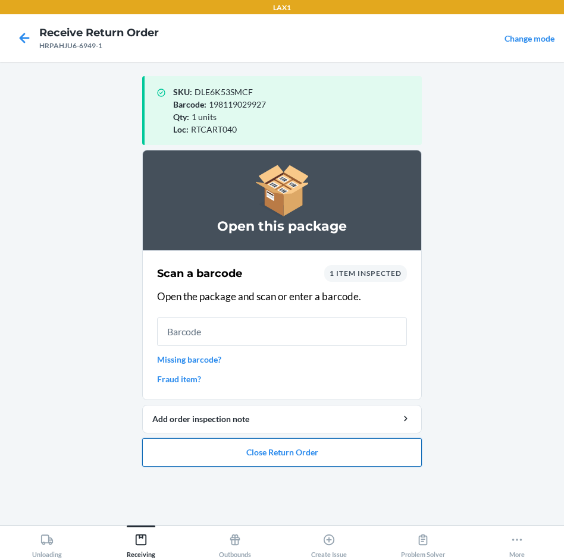
click at [372, 451] on button "Close Return Order" at bounding box center [281, 452] width 279 height 29
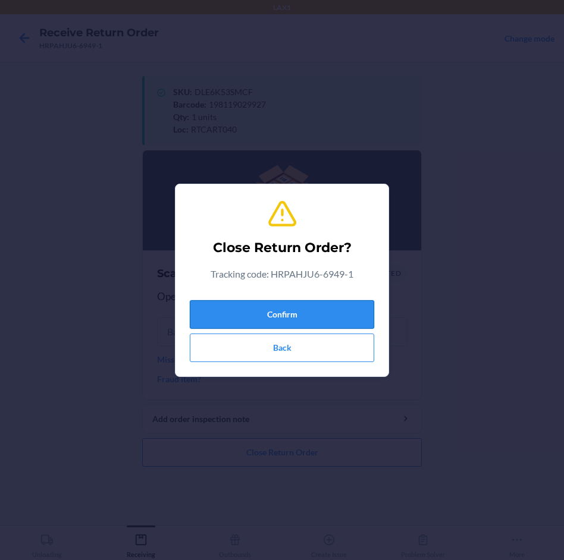
click at [332, 312] on button "Confirm" at bounding box center [282, 314] width 184 height 29
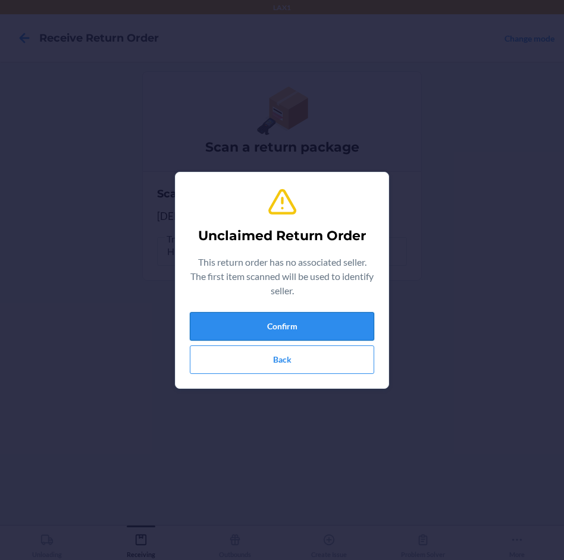
click at [330, 320] on button "Confirm" at bounding box center [282, 326] width 184 height 29
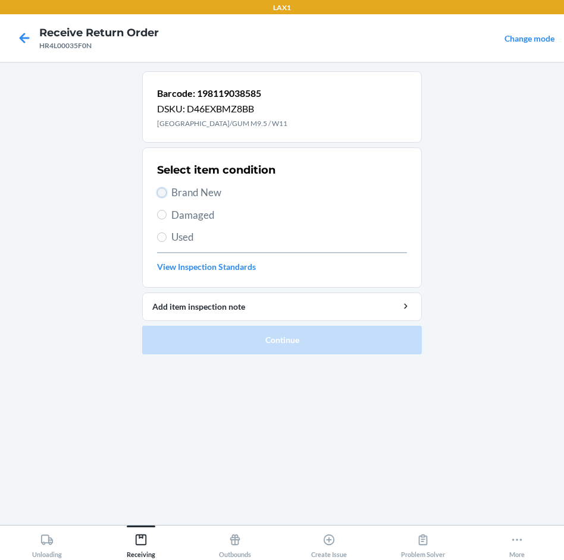
click at [164, 190] on input "Brand New" at bounding box center [162, 193] width 10 height 10
radio input "true"
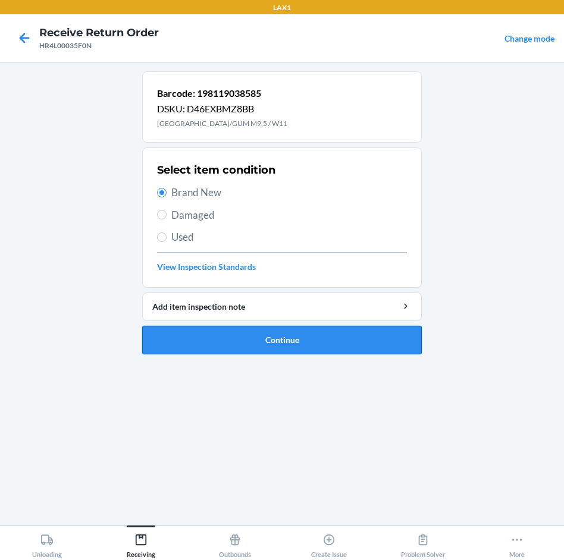
click at [333, 343] on button "Continue" at bounding box center [281, 340] width 279 height 29
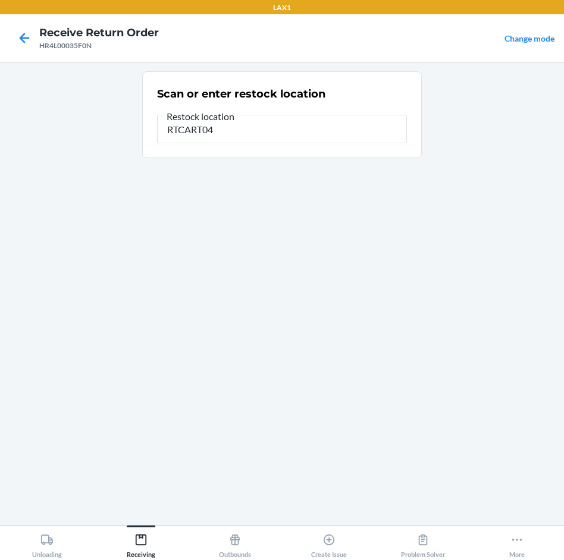
type input "RTCART040"
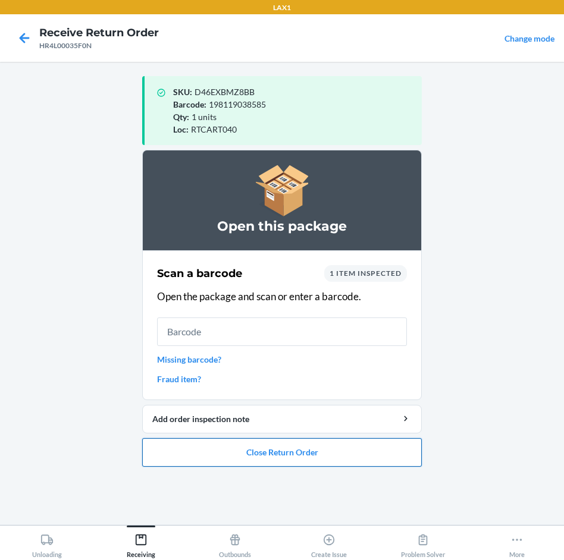
click at [296, 444] on button "Close Return Order" at bounding box center [281, 452] width 279 height 29
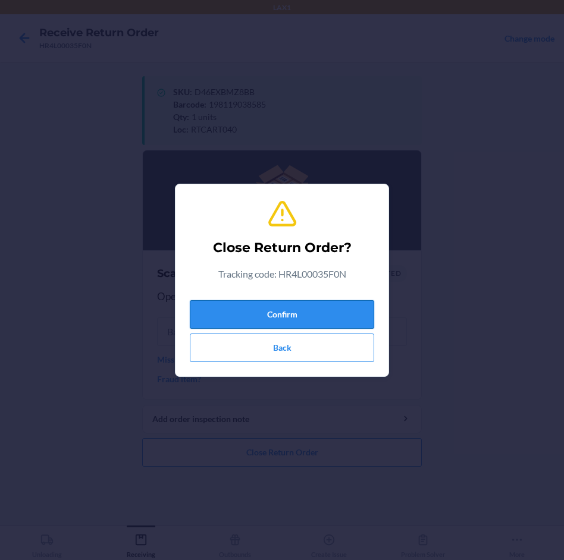
click at [309, 318] on button "Confirm" at bounding box center [282, 314] width 184 height 29
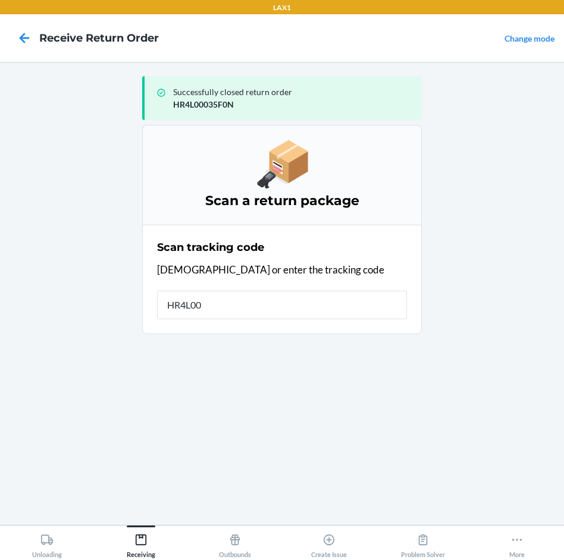
type input "HR4L000"
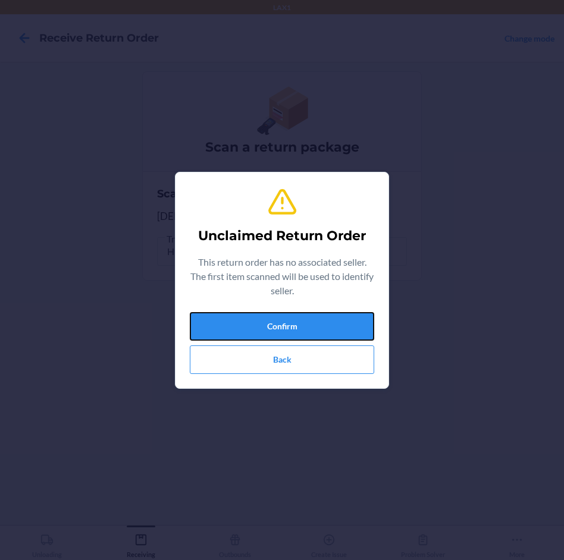
click at [309, 318] on button "Confirm" at bounding box center [282, 326] width 184 height 29
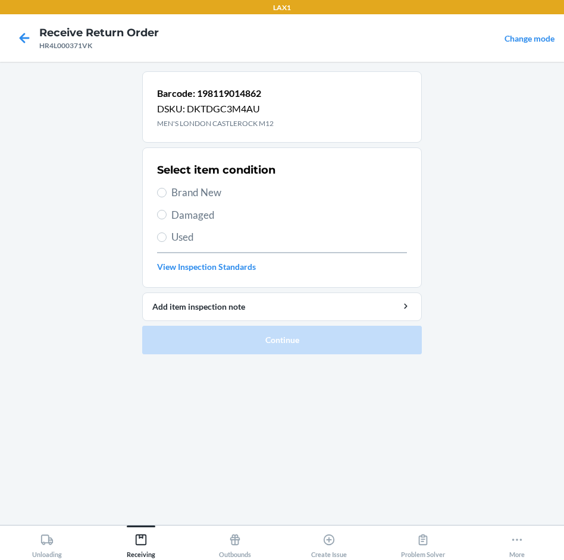
click at [178, 210] on span "Damaged" at bounding box center [288, 214] width 235 height 15
click at [166, 210] on input "Damaged" at bounding box center [162, 215] width 10 height 10
radio input "true"
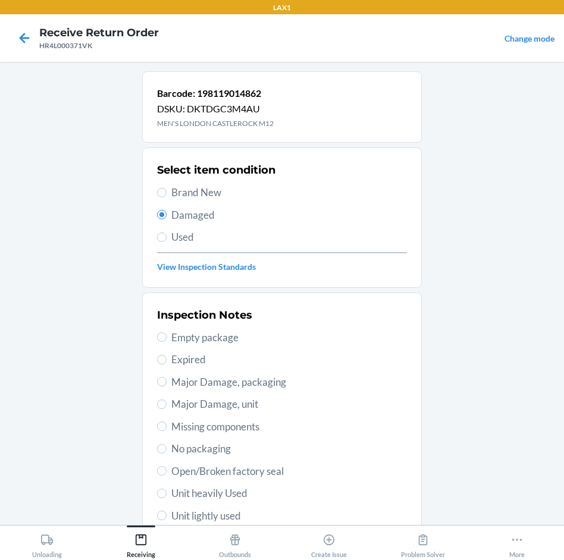
click at [245, 490] on span "Unit heavily Used" at bounding box center [288, 493] width 235 height 15
click at [166, 490] on input "Unit heavily Used" at bounding box center [162, 494] width 10 height 10
radio input "true"
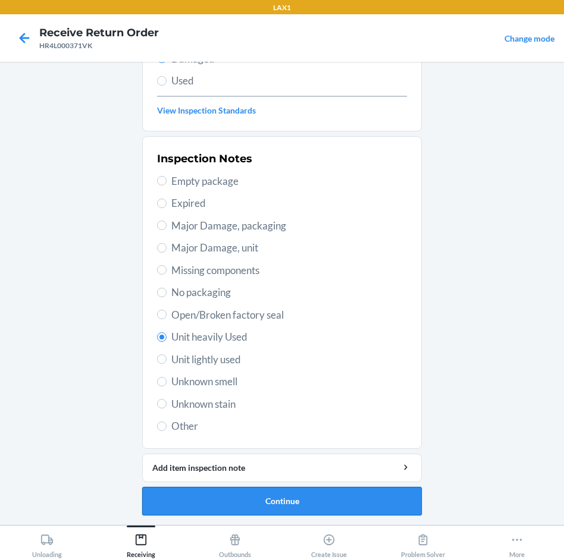
click at [252, 498] on button "Continue" at bounding box center [281, 501] width 279 height 29
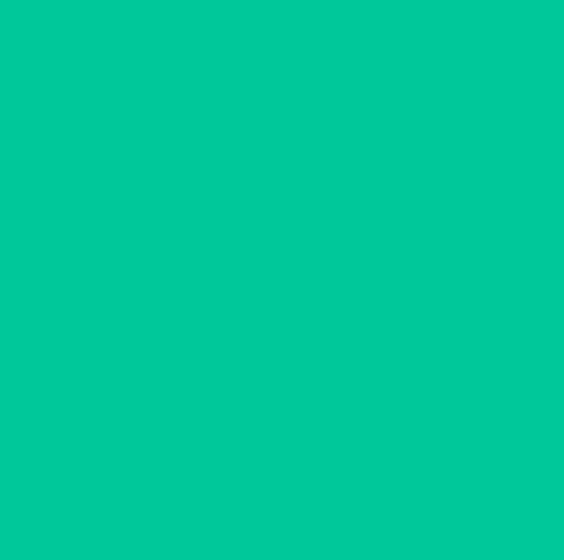
scroll to position [58, 0]
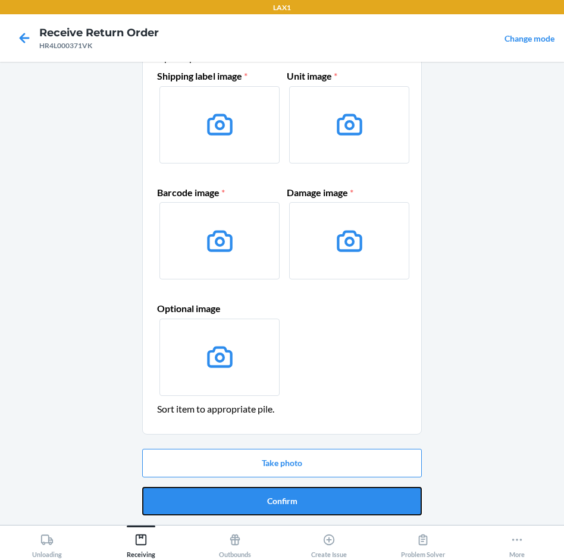
click at [252, 498] on button "Confirm" at bounding box center [281, 501] width 279 height 29
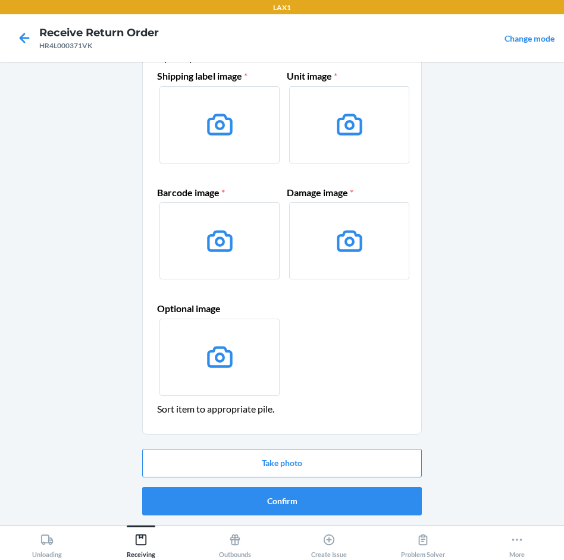
scroll to position [0, 0]
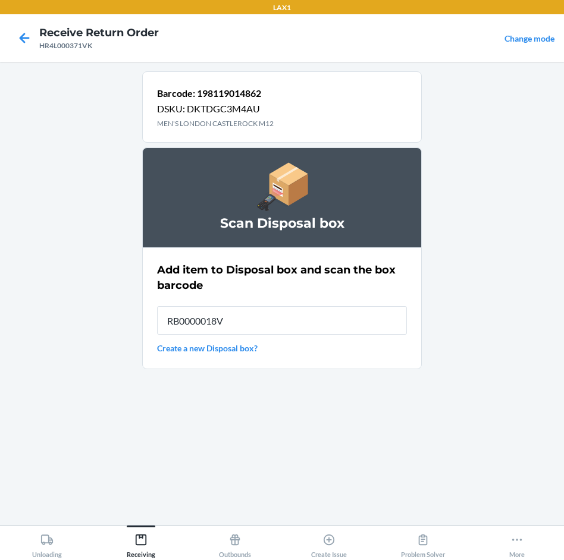
type input "RB0000018V5"
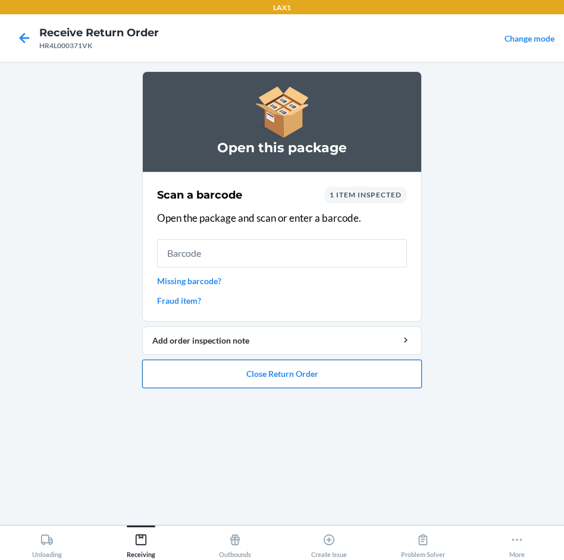
click at [292, 368] on button "Close Return Order" at bounding box center [281, 374] width 279 height 29
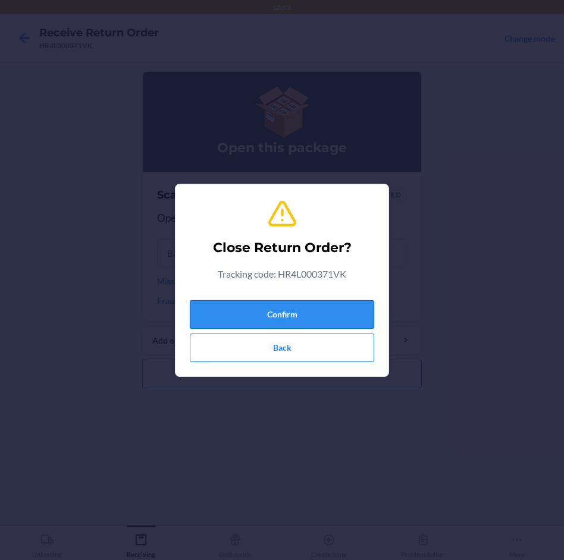
click at [293, 310] on button "Confirm" at bounding box center [282, 314] width 184 height 29
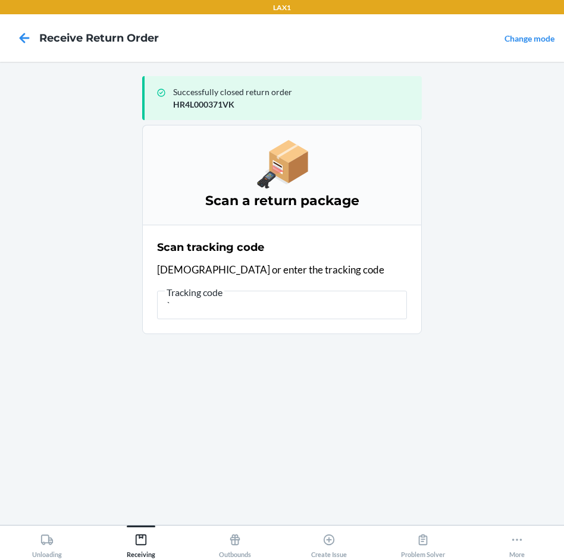
type input "`"
click at [254, 313] on input "`" at bounding box center [282, 305] width 250 height 29
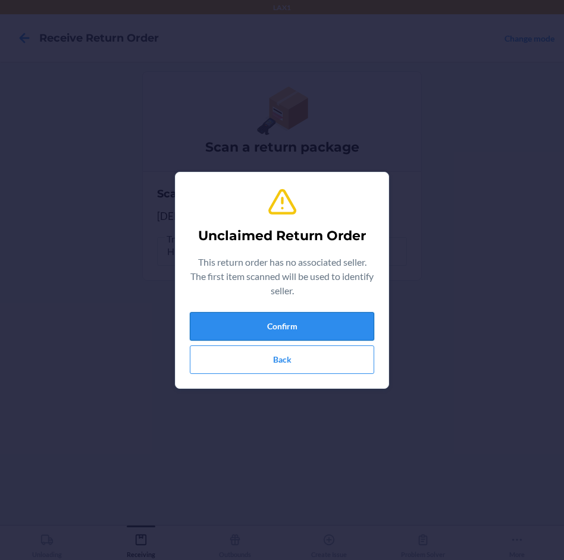
click at [260, 325] on button "Confirm" at bounding box center [282, 326] width 184 height 29
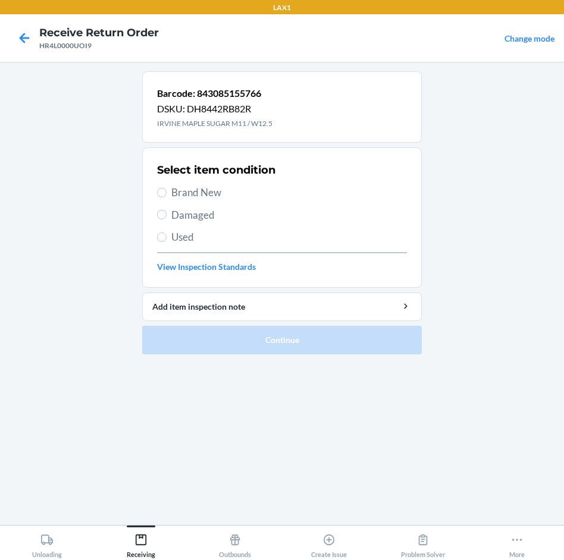
click at [197, 191] on span "Brand New" at bounding box center [288, 192] width 235 height 15
click at [166, 191] on input "Brand New" at bounding box center [162, 193] width 10 height 10
radio input "true"
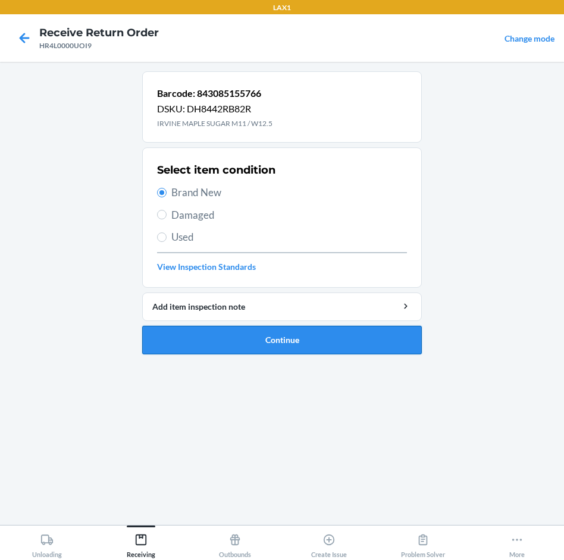
click at [293, 345] on button "Continue" at bounding box center [281, 340] width 279 height 29
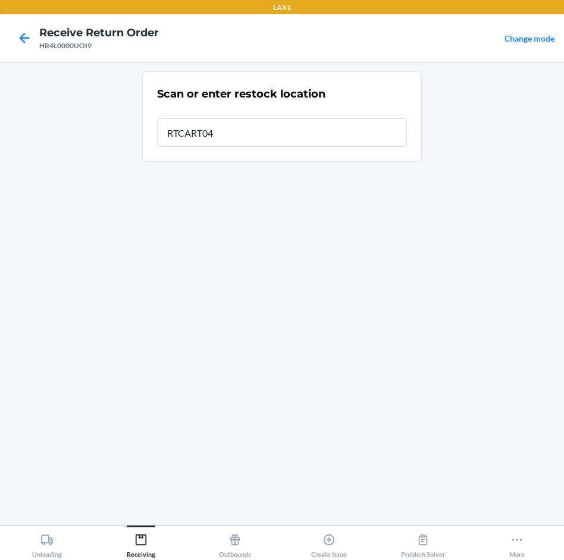
type input "RTCART040"
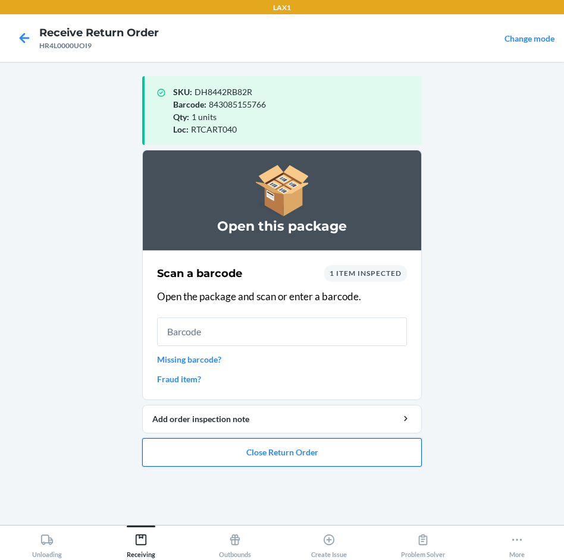
click at [369, 458] on button "Close Return Order" at bounding box center [281, 452] width 279 height 29
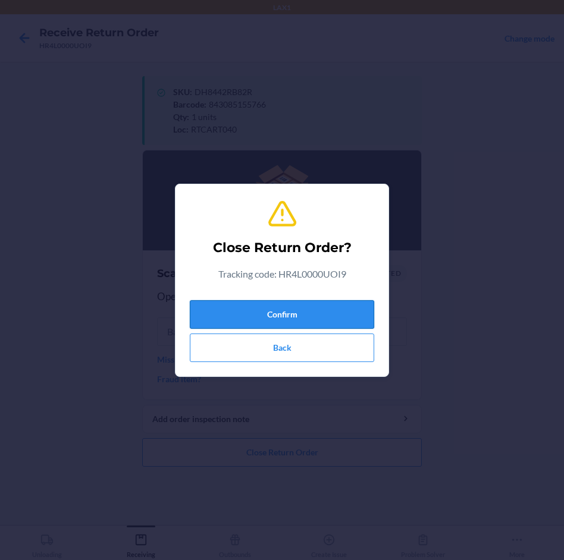
click at [352, 304] on button "Confirm" at bounding box center [282, 314] width 184 height 29
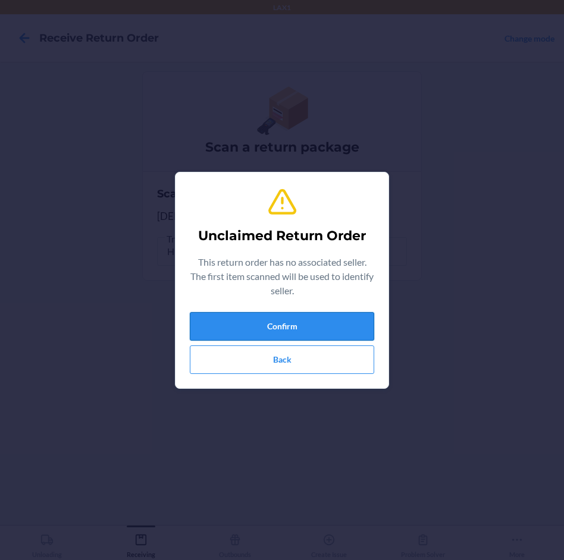
click at [347, 321] on button "Confirm" at bounding box center [282, 326] width 184 height 29
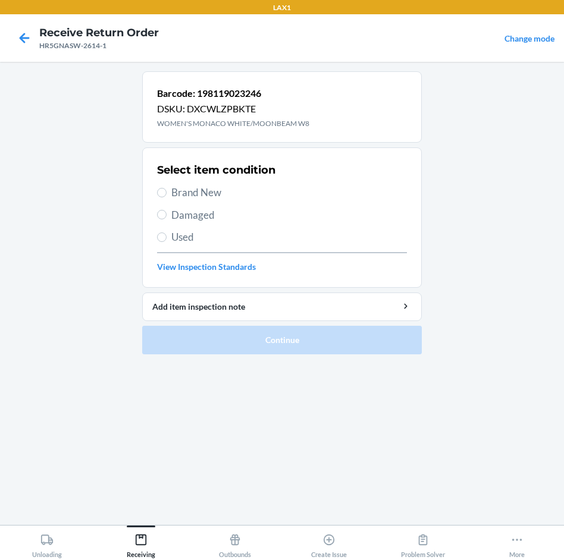
click at [187, 194] on span "Brand New" at bounding box center [288, 192] width 235 height 15
click at [166, 194] on input "Brand New" at bounding box center [162, 193] width 10 height 10
radio input "true"
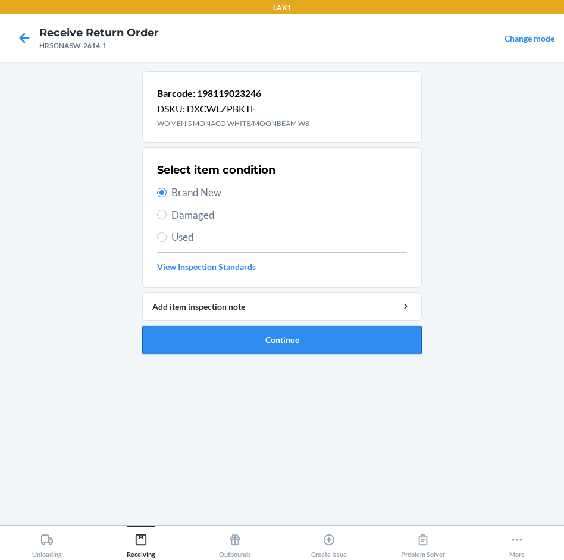
click at [307, 345] on button "Continue" at bounding box center [281, 340] width 279 height 29
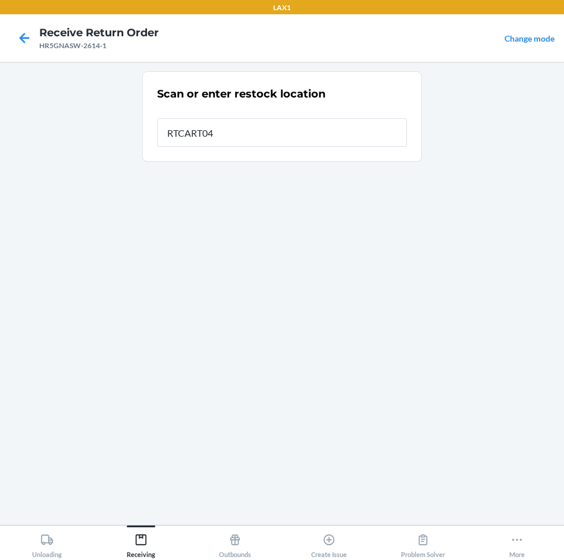
type input "RTCART040"
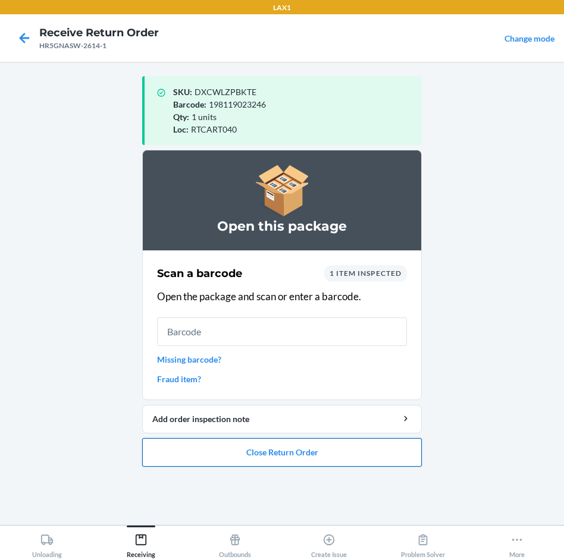
click at [322, 458] on button "Close Return Order" at bounding box center [281, 452] width 279 height 29
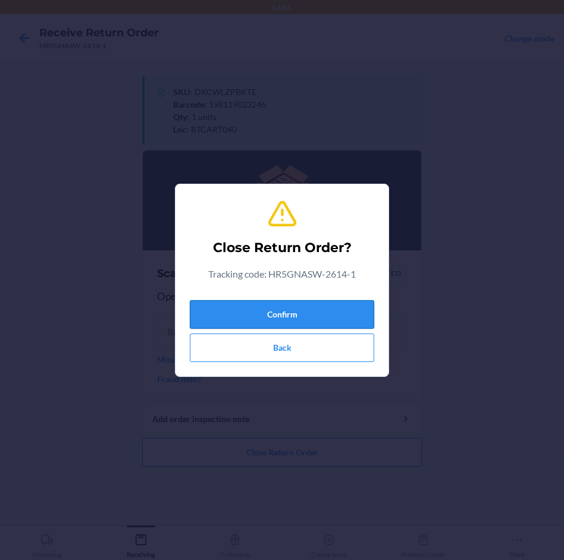
click at [322, 314] on button "Confirm" at bounding box center [282, 314] width 184 height 29
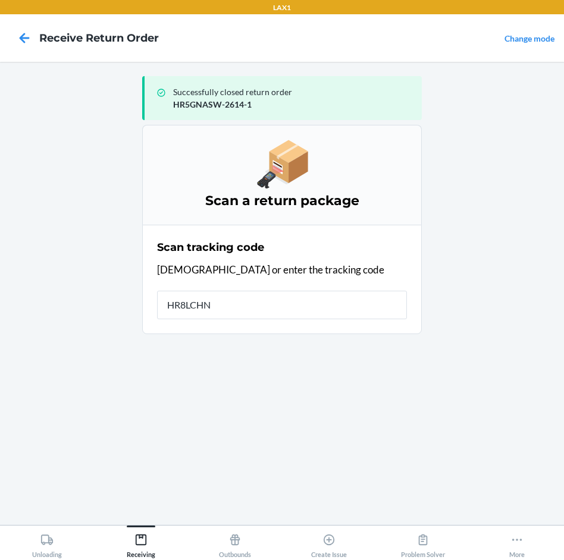
type input "HR8LCHNU"
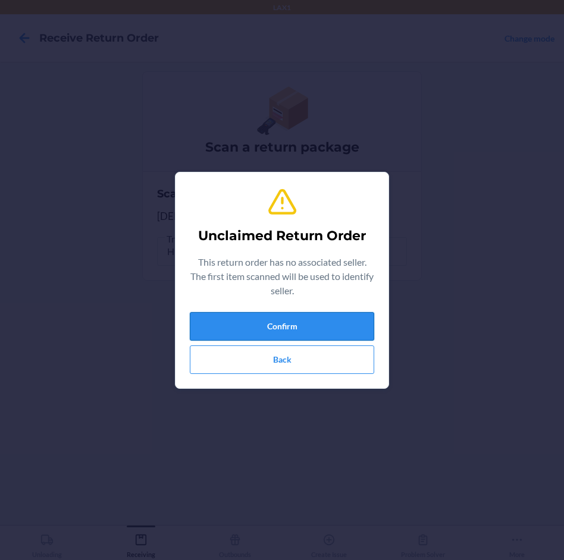
click at [320, 325] on button "Confirm" at bounding box center [282, 326] width 184 height 29
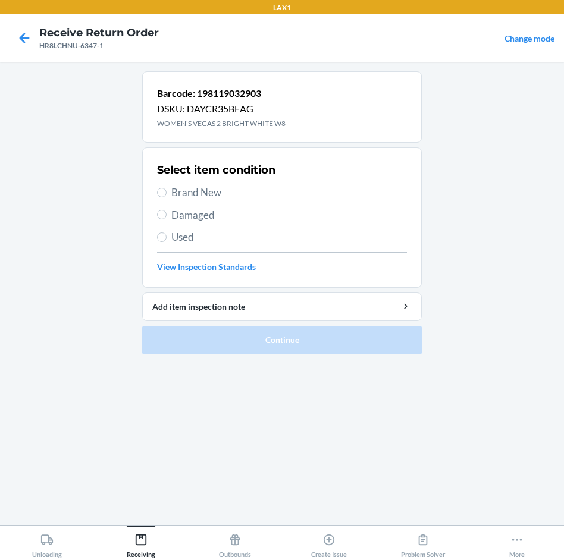
click at [190, 188] on span "Brand New" at bounding box center [288, 192] width 235 height 15
click at [166, 188] on input "Brand New" at bounding box center [162, 193] width 10 height 10
radio input "true"
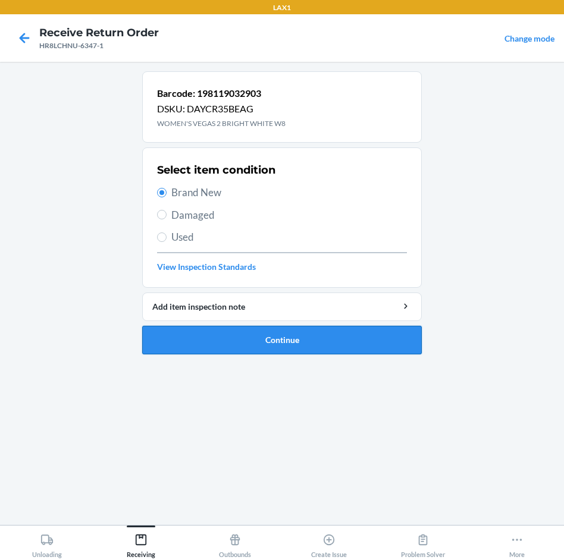
click at [362, 343] on button "Continue" at bounding box center [281, 340] width 279 height 29
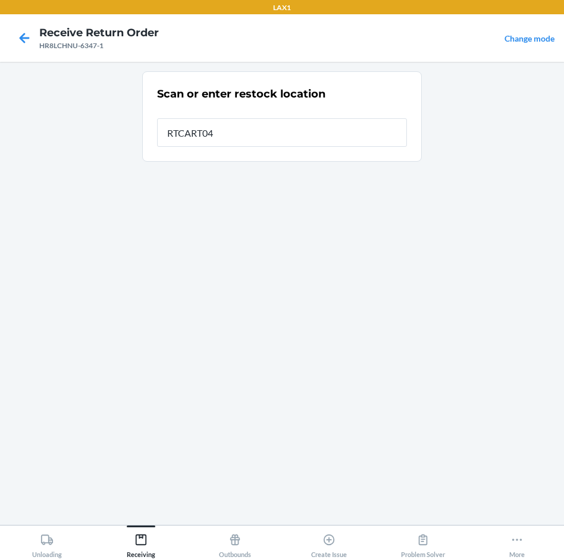
type input "RTCART040"
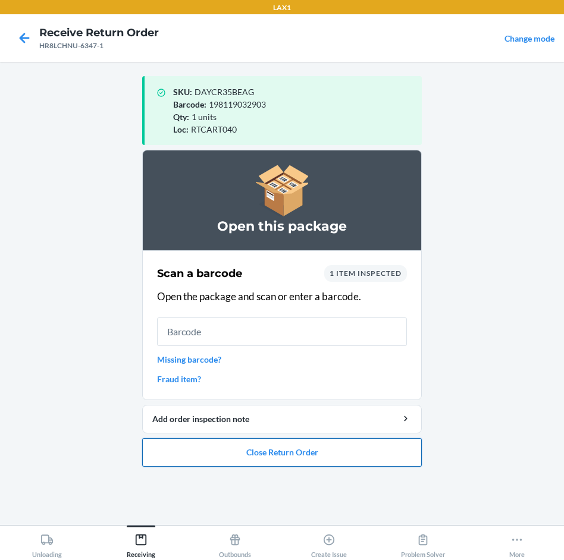
click at [379, 459] on button "Close Return Order" at bounding box center [281, 452] width 279 height 29
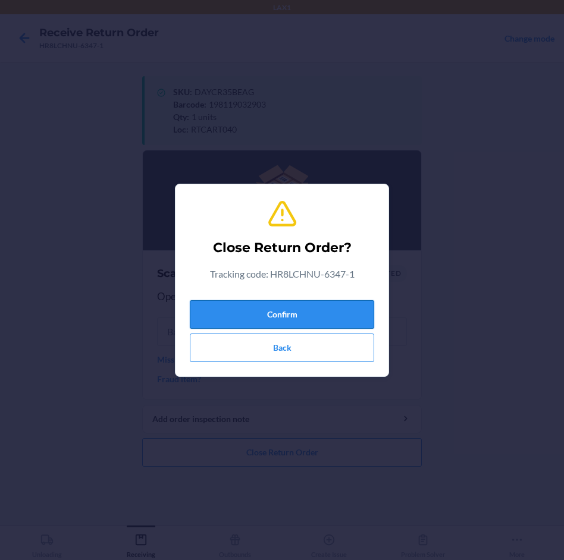
click at [357, 316] on button "Confirm" at bounding box center [282, 314] width 184 height 29
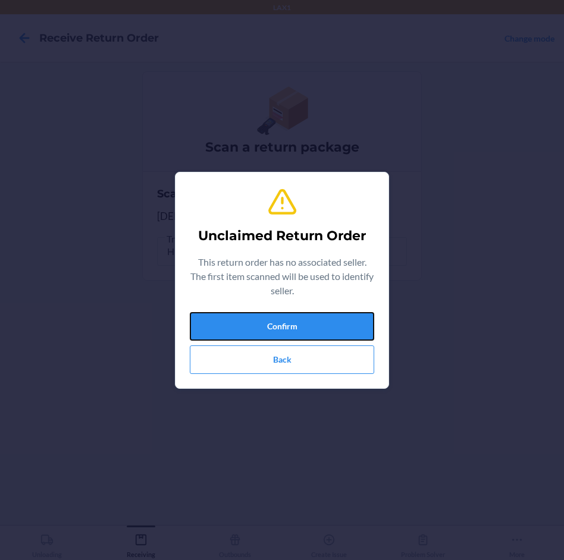
click at [357, 316] on button "Confirm" at bounding box center [282, 326] width 184 height 29
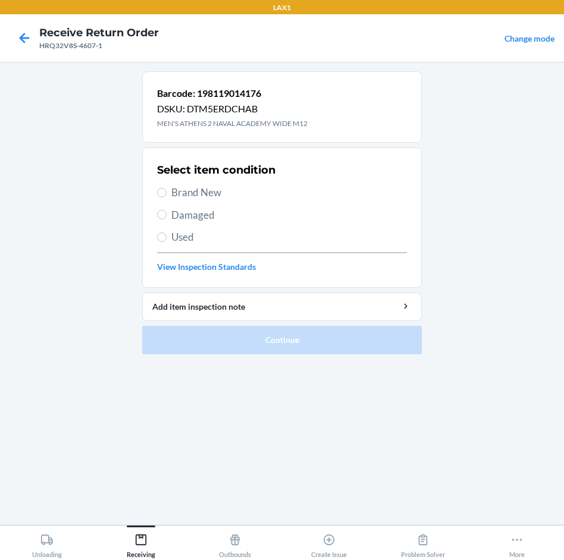
click at [193, 188] on span "Brand New" at bounding box center [288, 192] width 235 height 15
click at [166, 188] on input "Brand New" at bounding box center [162, 193] width 10 height 10
radio input "true"
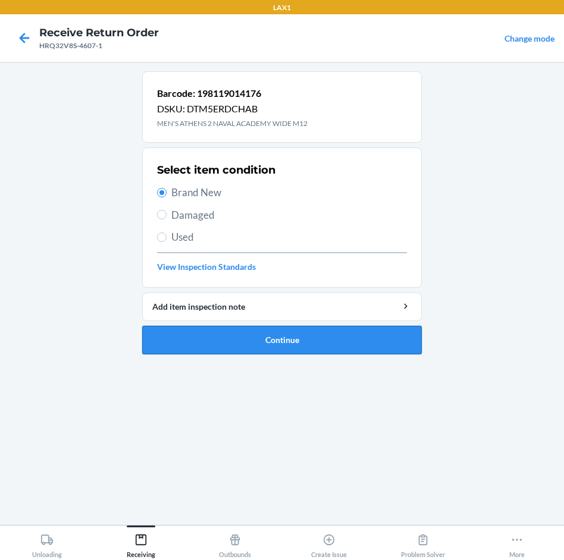
click at [364, 335] on button "Continue" at bounding box center [281, 340] width 279 height 29
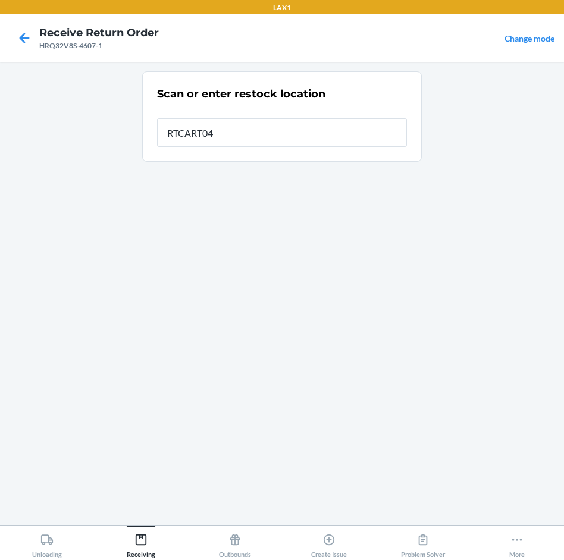
type input "RTCART040"
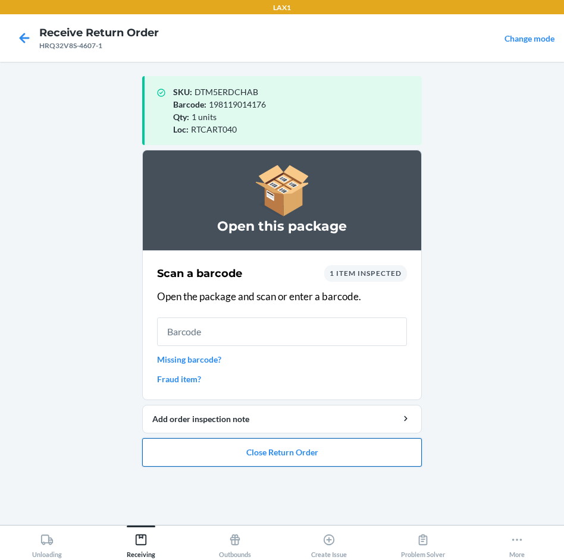
click at [375, 448] on button "Close Return Order" at bounding box center [281, 452] width 279 height 29
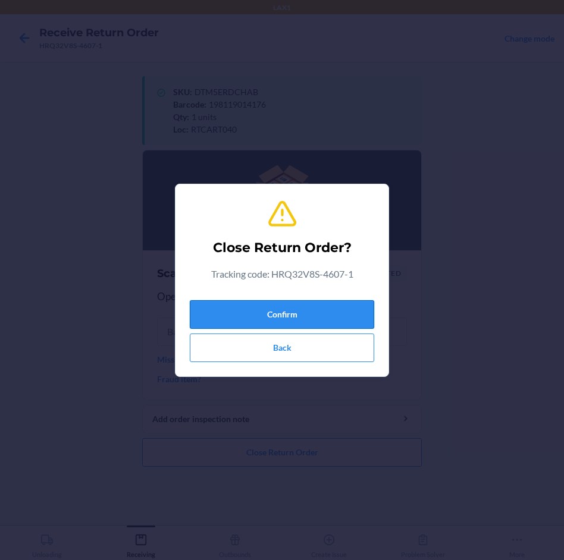
click at [345, 312] on button "Confirm" at bounding box center [282, 314] width 184 height 29
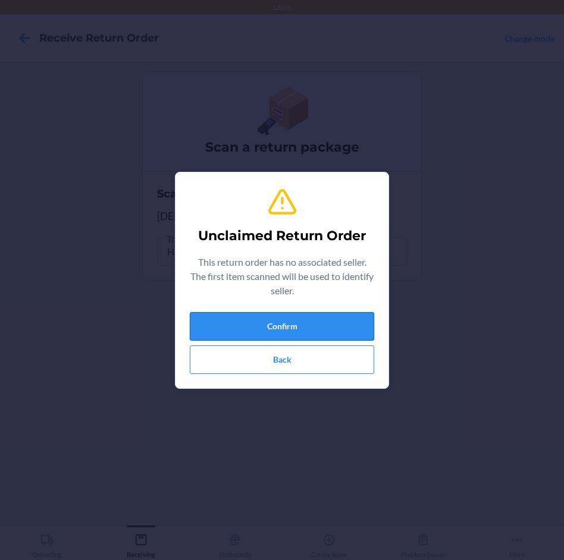
click at [345, 318] on button "Confirm" at bounding box center [282, 326] width 184 height 29
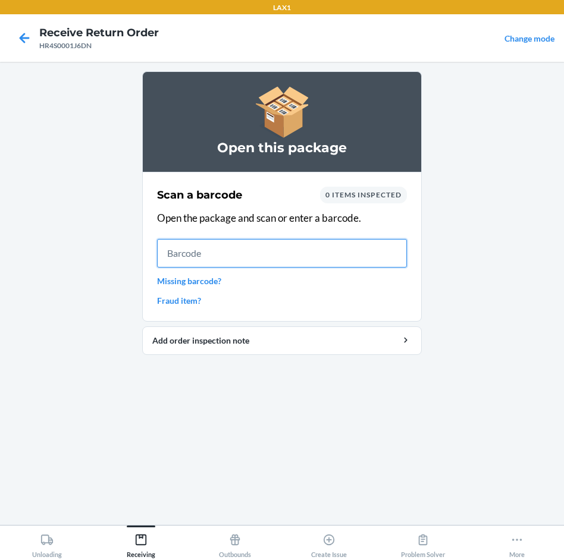
click at [216, 247] on input "text" at bounding box center [282, 253] width 250 height 29
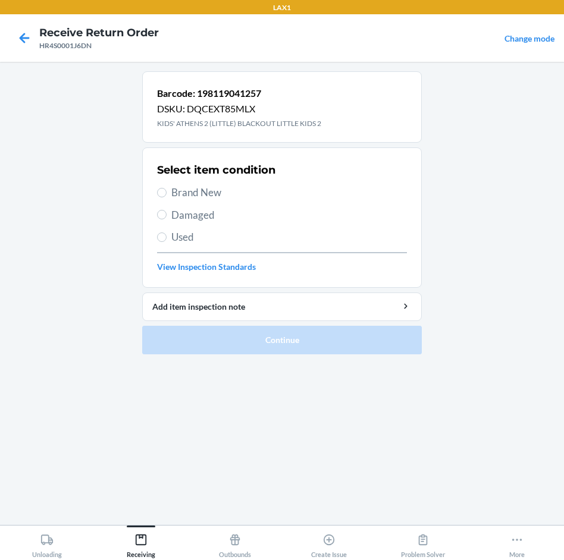
click at [197, 193] on span "Brand New" at bounding box center [288, 192] width 235 height 15
click at [166, 193] on input "Brand New" at bounding box center [162, 193] width 10 height 10
radio input "true"
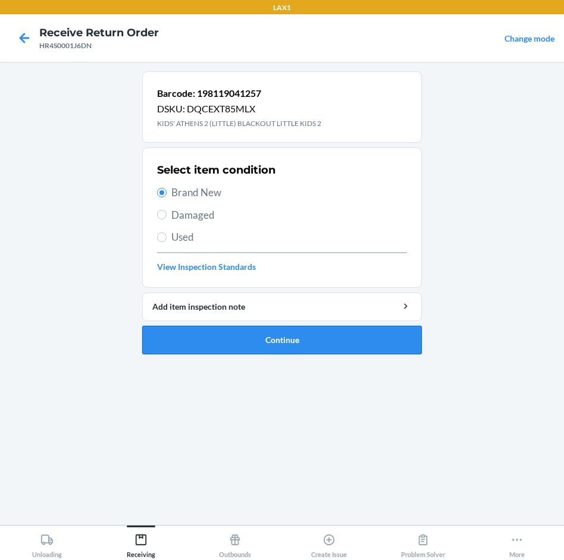
click at [317, 347] on button "Continue" at bounding box center [281, 340] width 279 height 29
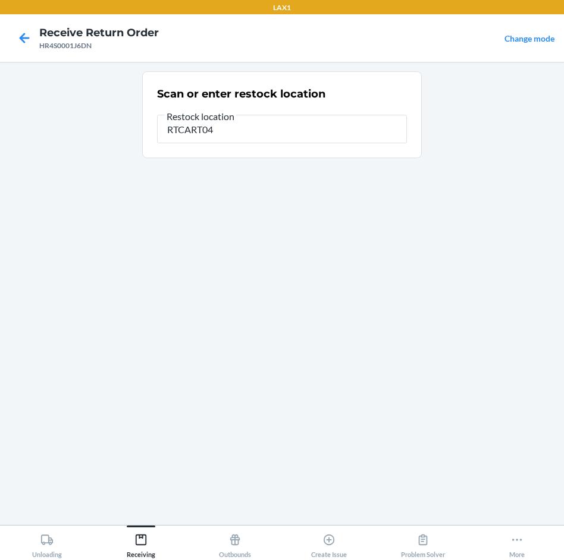
type input "RTCART040"
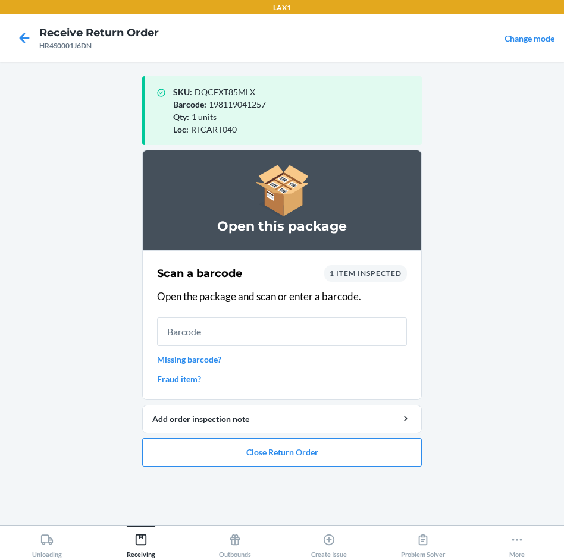
click at [364, 436] on li "Open this package Scan a barcode 1 item inspected Open the package and scan or …" at bounding box center [281, 308] width 279 height 317
click at [364, 450] on button "Close Return Order" at bounding box center [281, 452] width 279 height 29
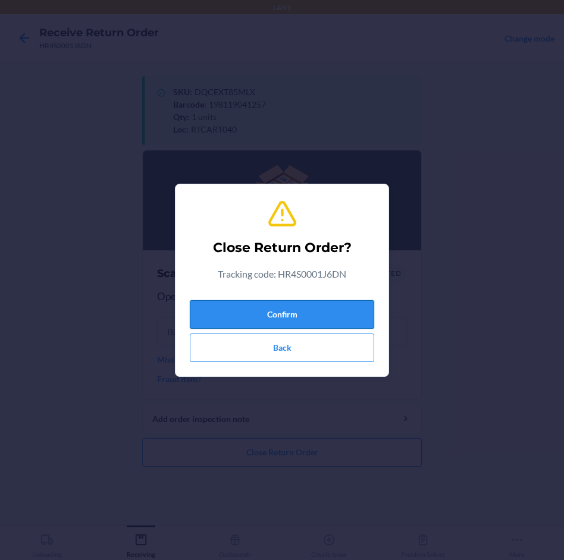
click at [341, 315] on button "Confirm" at bounding box center [282, 314] width 184 height 29
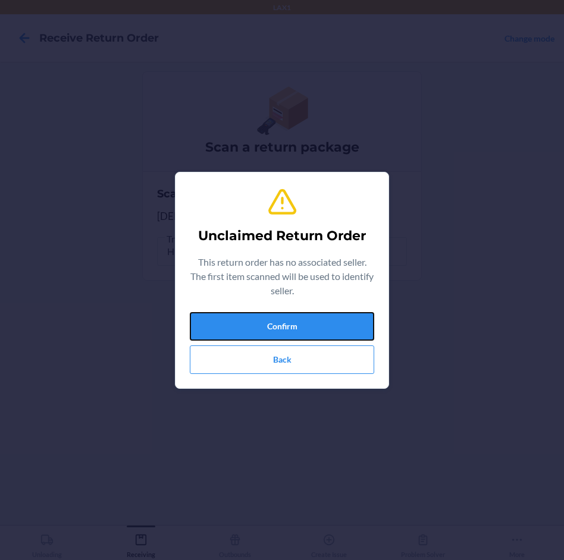
click at [341, 315] on button "Confirm" at bounding box center [282, 326] width 184 height 29
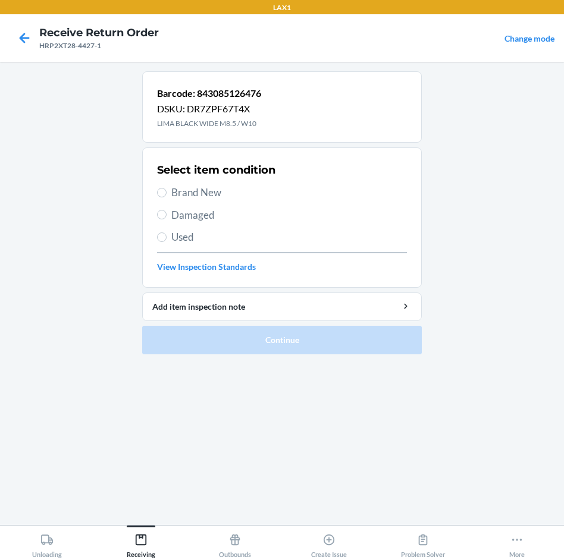
click at [216, 199] on span "Brand New" at bounding box center [288, 192] width 235 height 15
click at [166, 197] on input "Brand New" at bounding box center [162, 193] width 10 height 10
radio input "true"
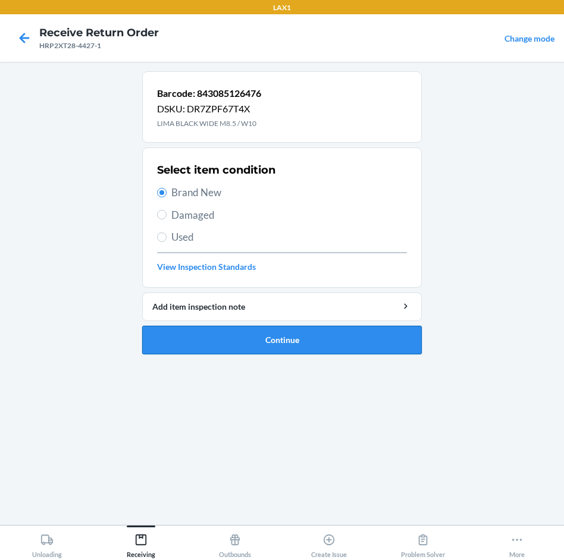
click at [299, 341] on button "Continue" at bounding box center [281, 340] width 279 height 29
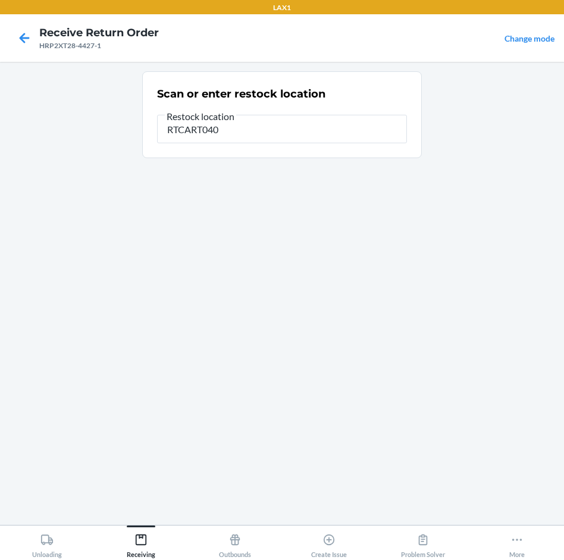
type input "RTCART040"
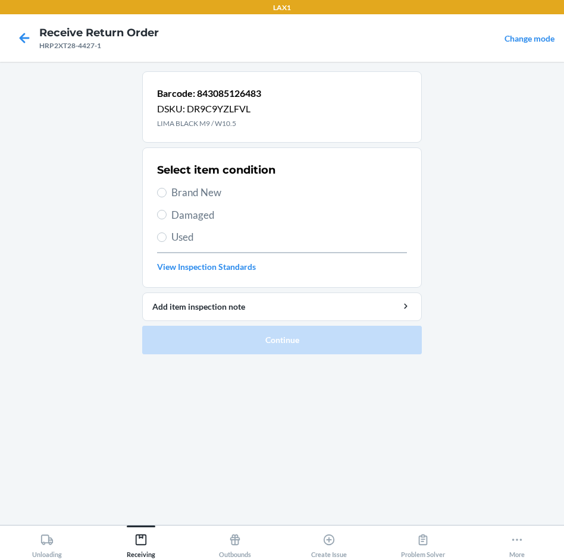
click at [209, 193] on span "Brand New" at bounding box center [288, 192] width 235 height 15
click at [166, 193] on input "Brand New" at bounding box center [162, 193] width 10 height 10
radio input "true"
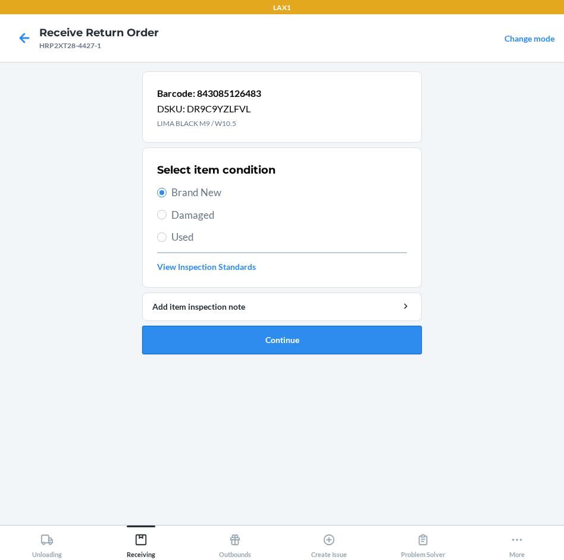
click at [303, 332] on button "Continue" at bounding box center [281, 340] width 279 height 29
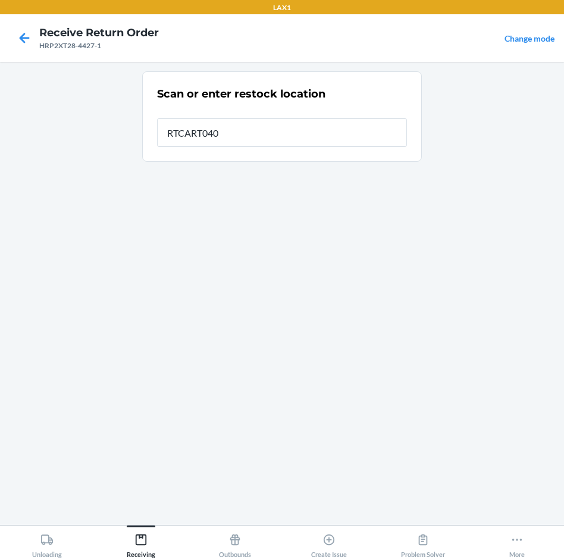
type input "RTCART040"
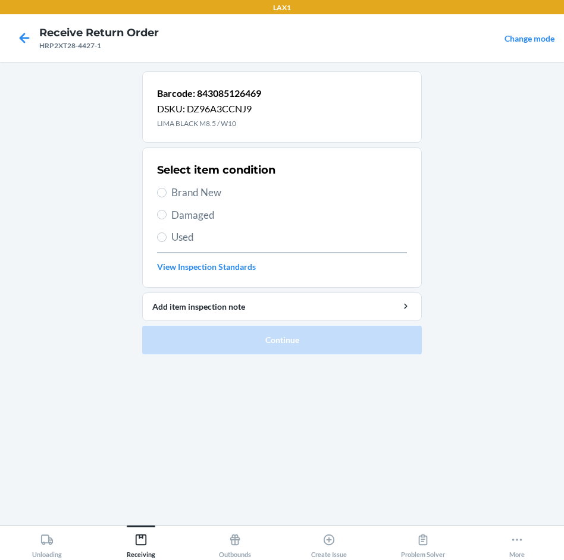
click at [191, 195] on span "Brand New" at bounding box center [288, 192] width 235 height 15
click at [166, 195] on input "Brand New" at bounding box center [162, 193] width 10 height 10
radio input "true"
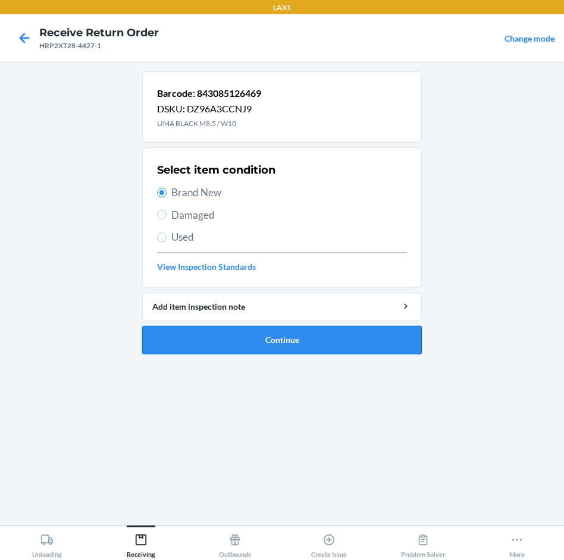
click at [301, 339] on button "Continue" at bounding box center [281, 340] width 279 height 29
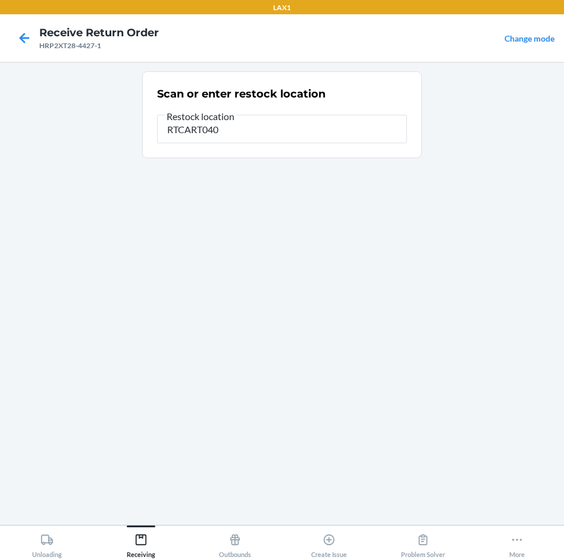
type input "RTCART040"
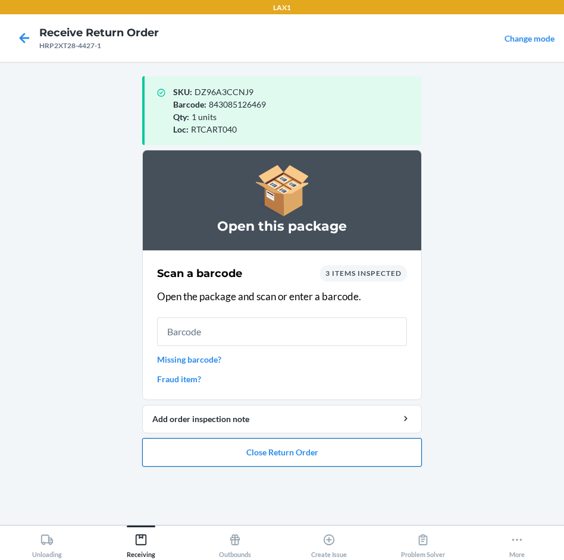
click at [323, 452] on button "Close Return Order" at bounding box center [281, 452] width 279 height 29
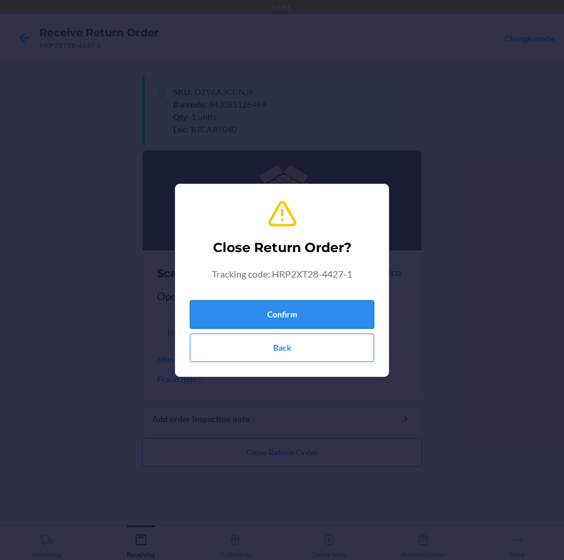
click at [344, 312] on button "Confirm" at bounding box center [282, 314] width 184 height 29
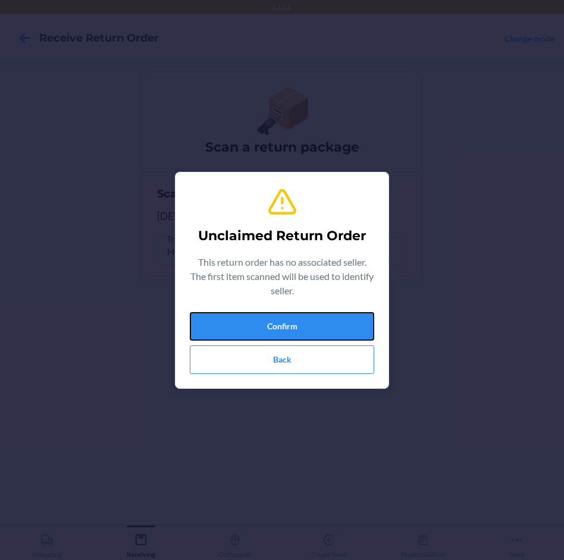
click at [344, 312] on button "Confirm" at bounding box center [282, 326] width 184 height 29
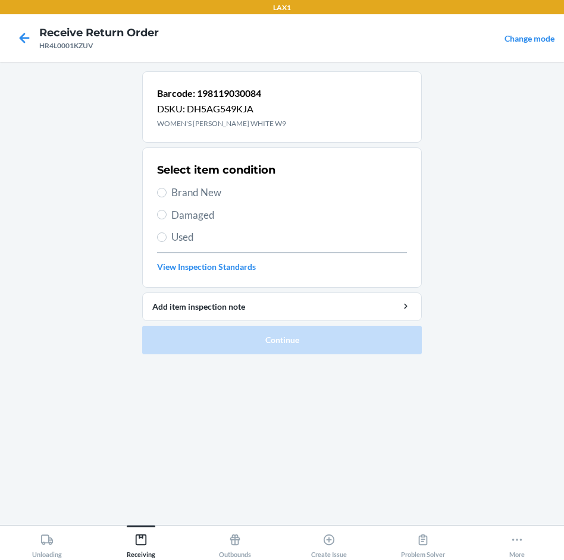
click at [205, 194] on span "Brand New" at bounding box center [288, 192] width 235 height 15
click at [166, 194] on input "Brand New" at bounding box center [162, 193] width 10 height 10
radio input "true"
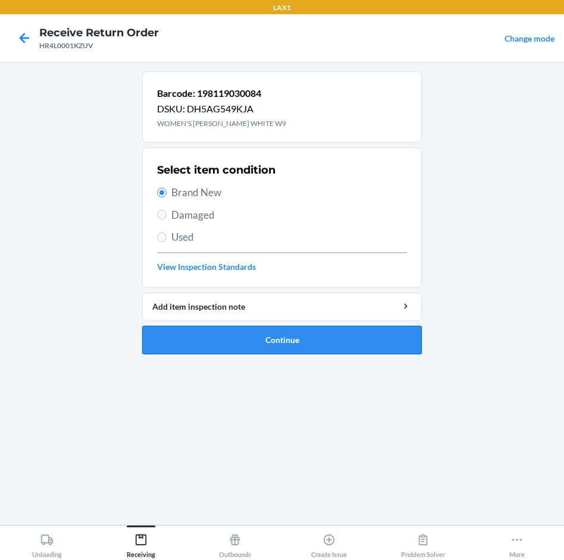
click at [334, 344] on button "Continue" at bounding box center [281, 340] width 279 height 29
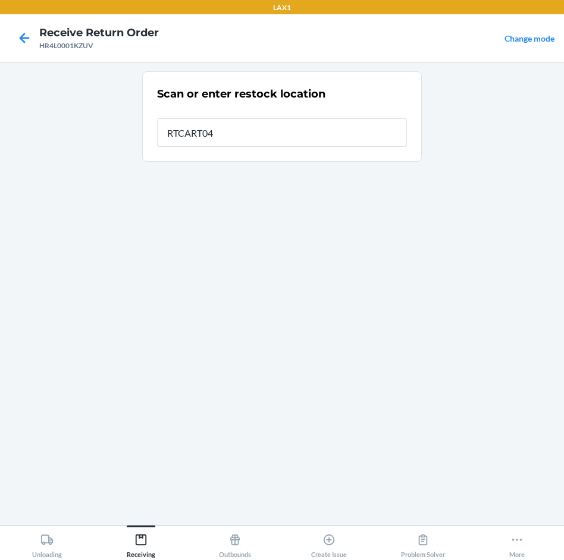
type input "RTCART040"
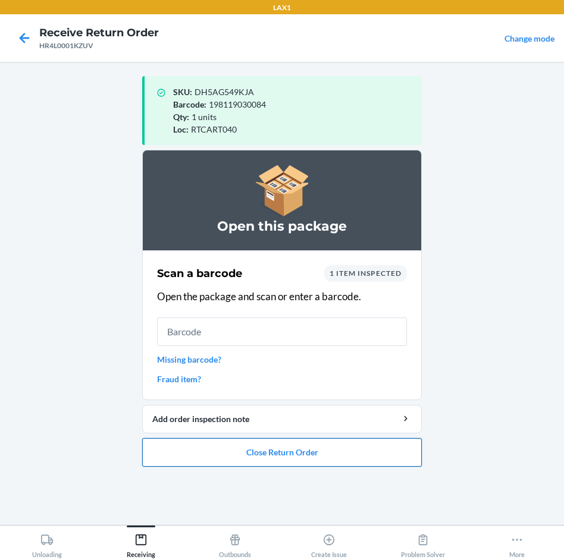
click at [336, 443] on button "Close Return Order" at bounding box center [281, 452] width 279 height 29
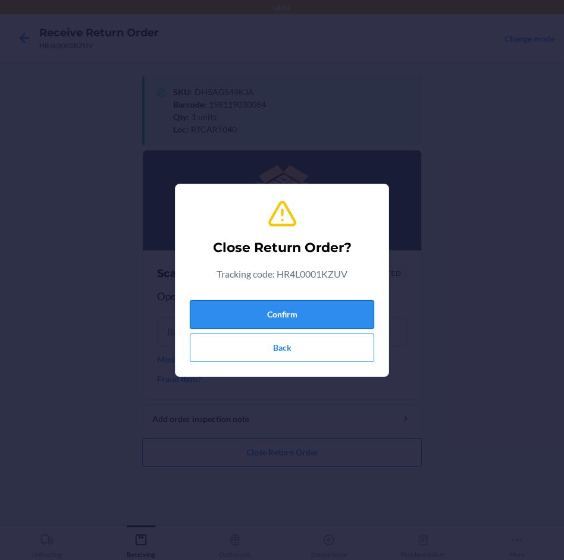
click at [342, 310] on button "Confirm" at bounding box center [282, 314] width 184 height 29
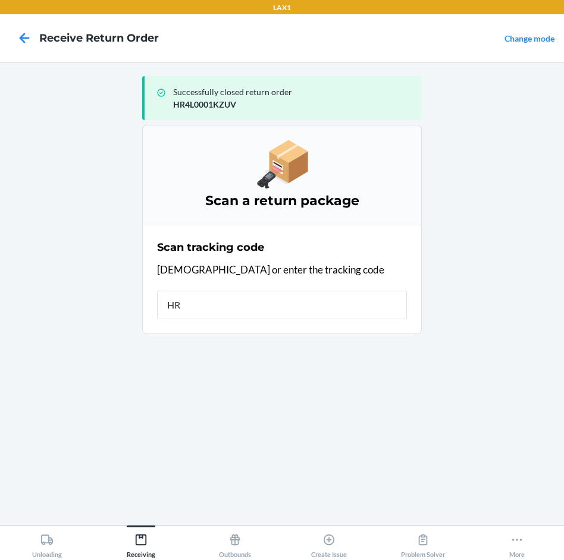
type input "HR9"
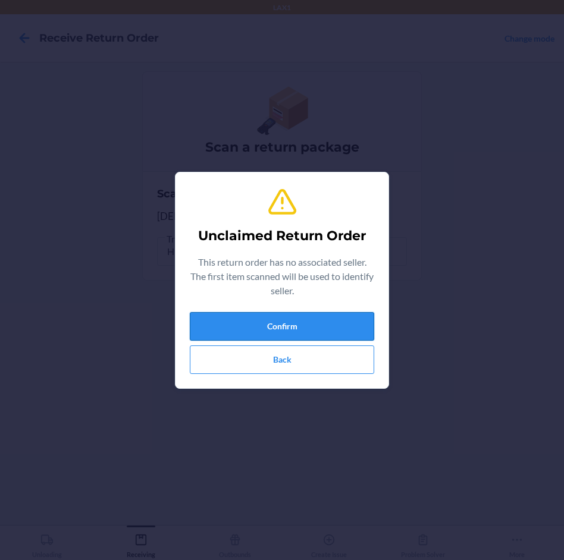
click at [343, 322] on button "Confirm" at bounding box center [282, 326] width 184 height 29
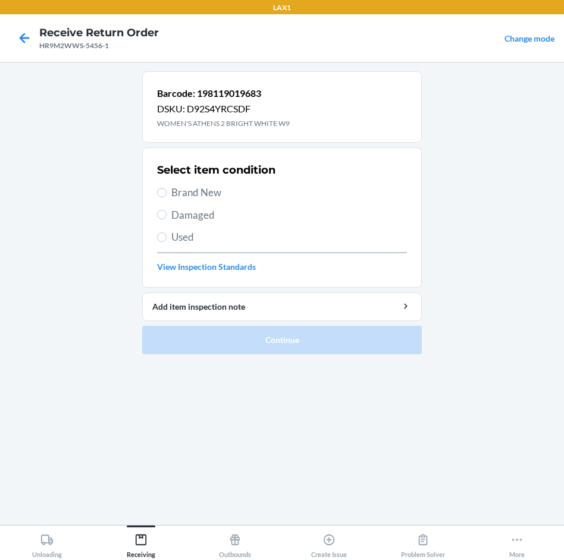
click at [187, 193] on span "Brand New" at bounding box center [288, 192] width 235 height 15
click at [166, 193] on input "Brand New" at bounding box center [162, 193] width 10 height 10
radio input "true"
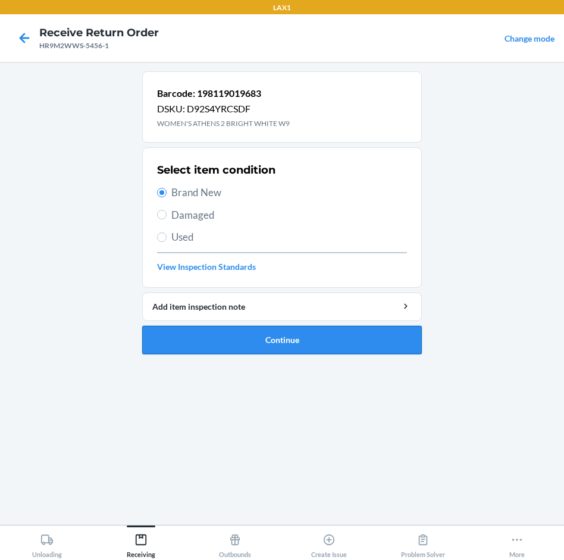
click at [357, 338] on button "Continue" at bounding box center [281, 340] width 279 height 29
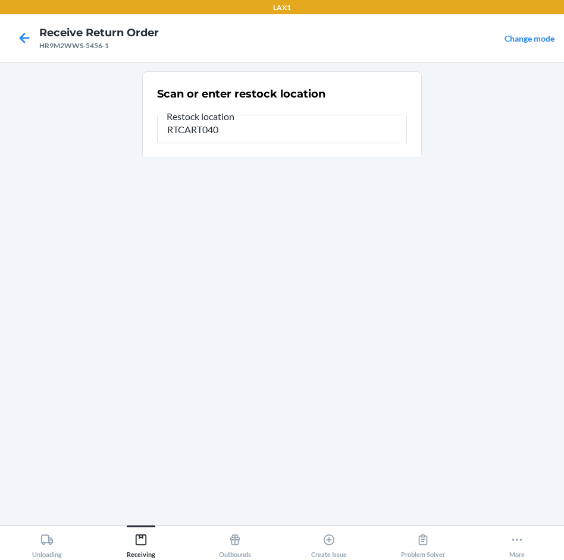
type input "RTCART040"
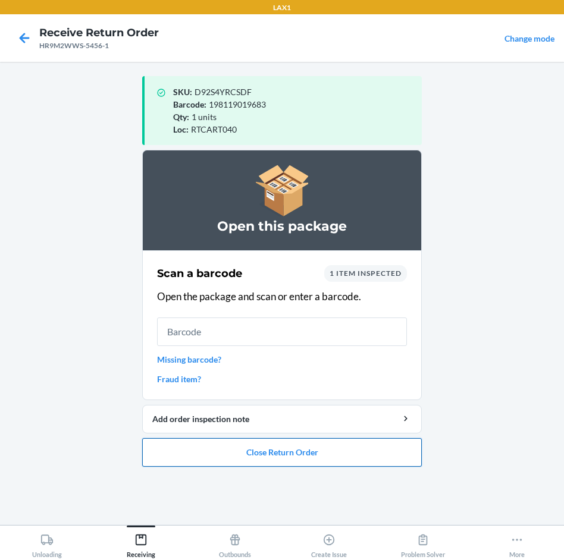
click at [310, 449] on button "Close Return Order" at bounding box center [281, 452] width 279 height 29
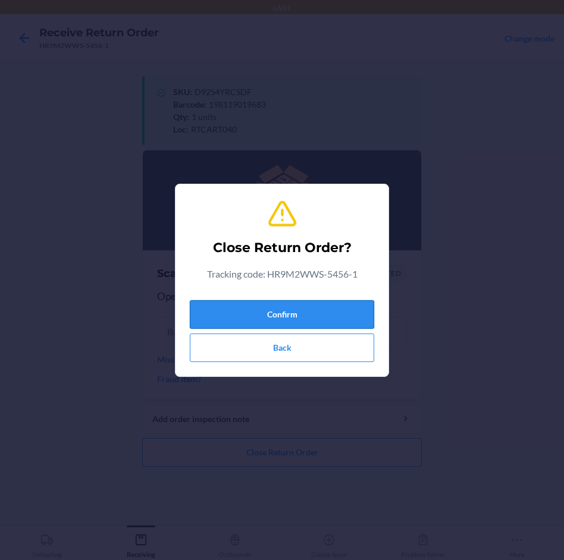
click at [315, 316] on button "Confirm" at bounding box center [282, 314] width 184 height 29
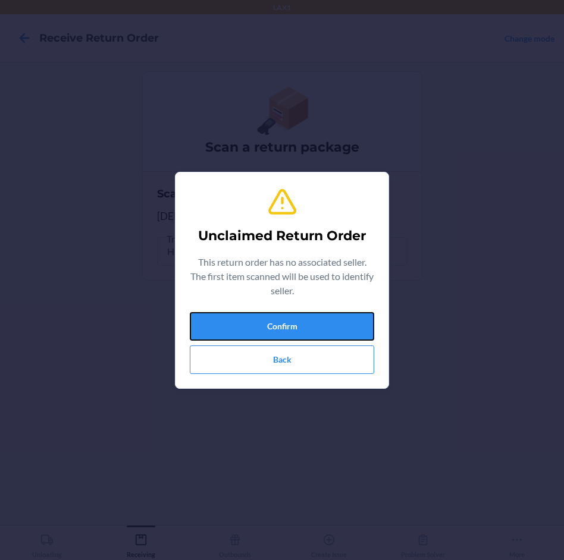
click at [315, 316] on button "Confirm" at bounding box center [282, 326] width 184 height 29
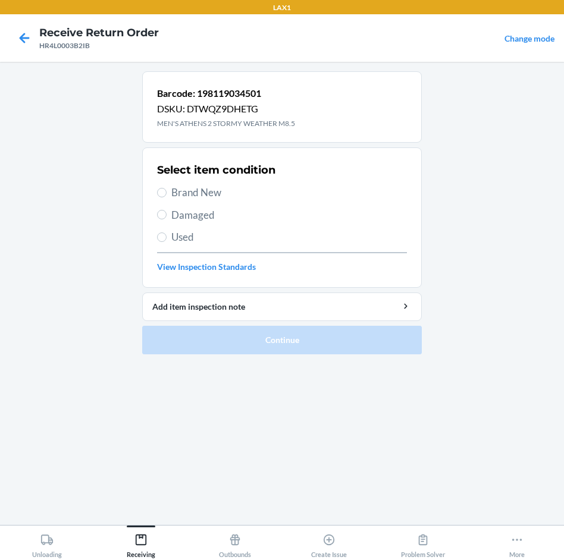
click at [206, 219] on span "Damaged" at bounding box center [288, 214] width 235 height 15
click at [166, 219] on input "Damaged" at bounding box center [162, 215] width 10 height 10
radio input "true"
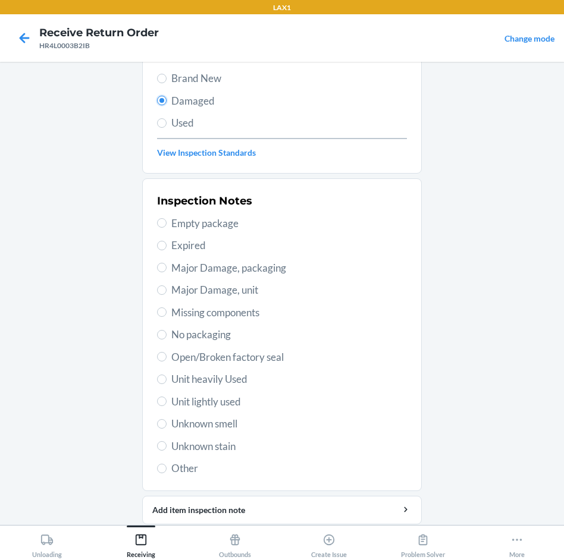
scroll to position [119, 0]
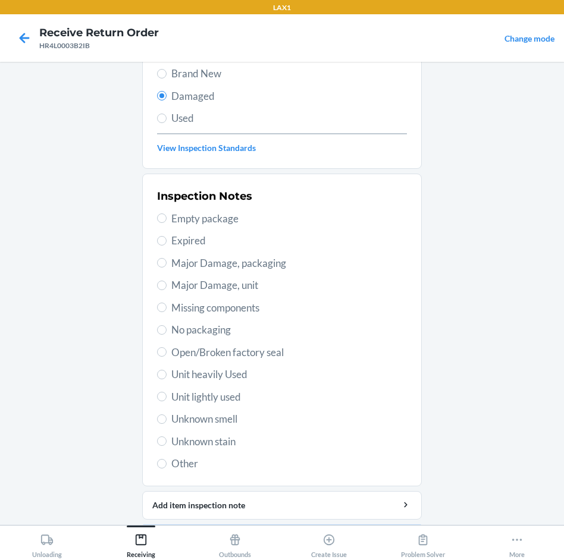
click at [191, 378] on span "Unit heavily Used" at bounding box center [288, 374] width 235 height 15
click at [166, 378] on input "Unit heavily Used" at bounding box center [162, 375] width 10 height 10
radio input "true"
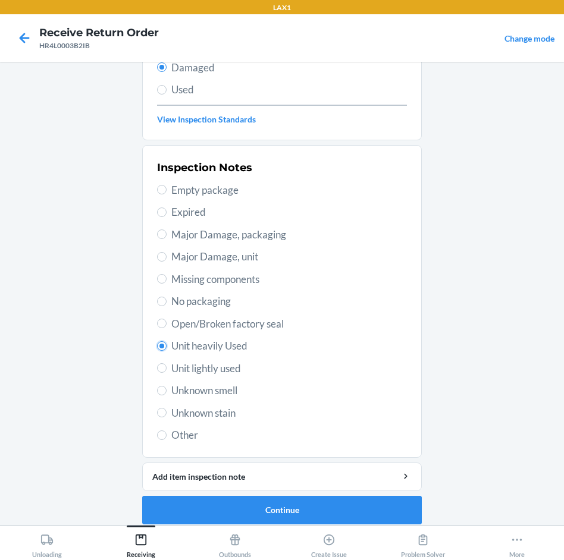
scroll to position [156, 0]
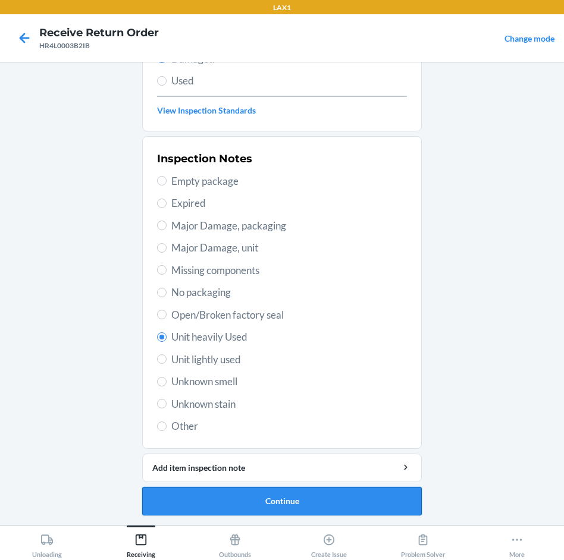
click at [267, 490] on button "Continue" at bounding box center [281, 501] width 279 height 29
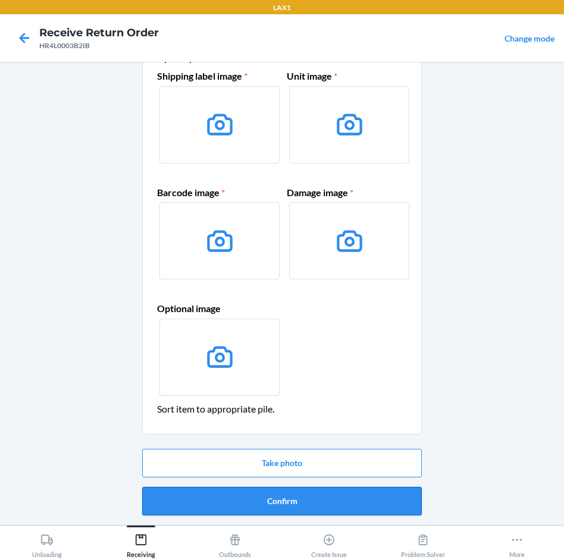
click at [268, 491] on button "Confirm" at bounding box center [281, 501] width 279 height 29
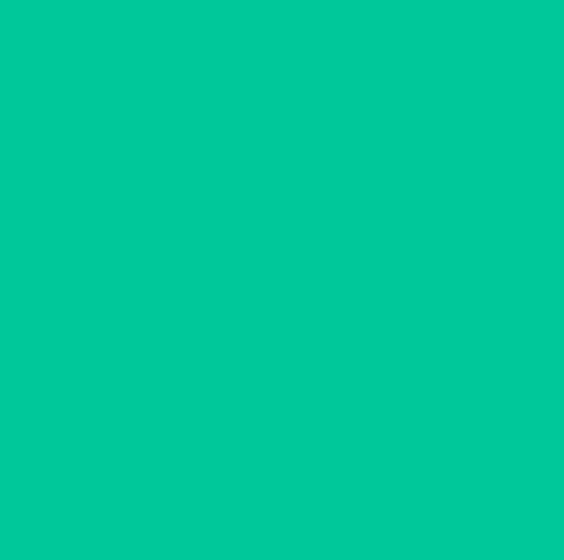
scroll to position [0, 0]
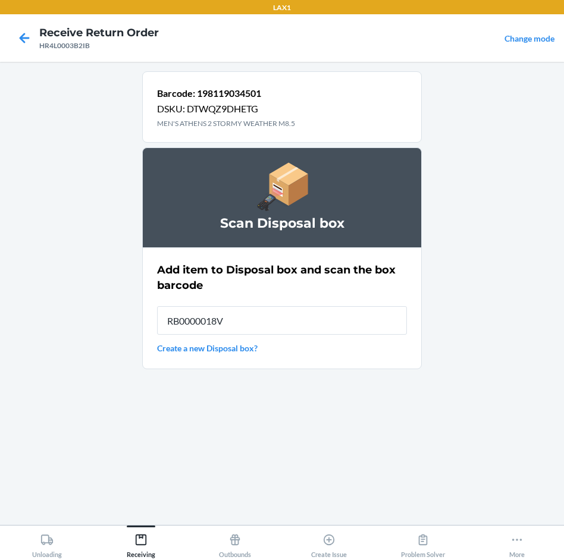
type input "RB0000018V5"
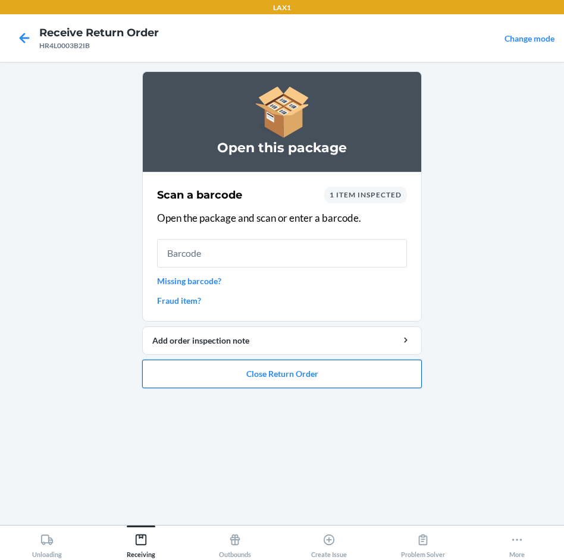
click at [385, 368] on button "Close Return Order" at bounding box center [281, 374] width 279 height 29
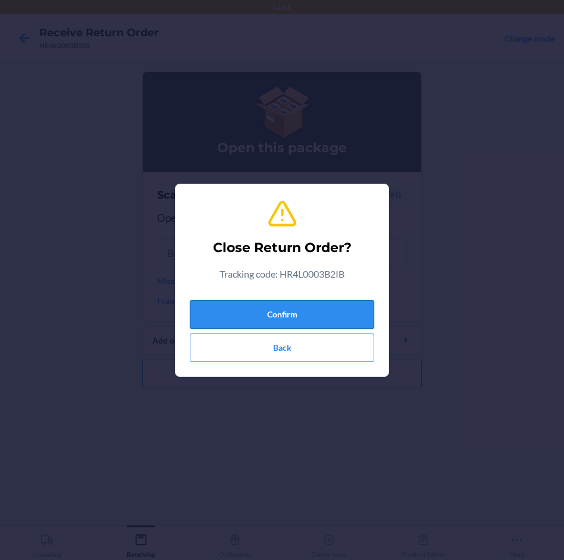
click at [331, 307] on button "Confirm" at bounding box center [282, 314] width 184 height 29
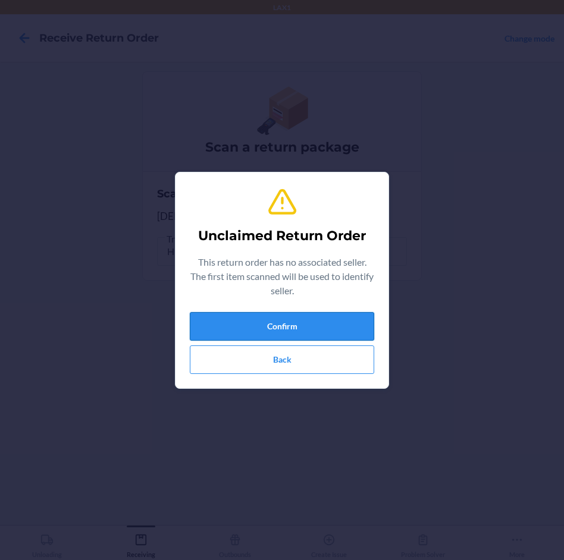
click at [344, 322] on button "Confirm" at bounding box center [282, 326] width 184 height 29
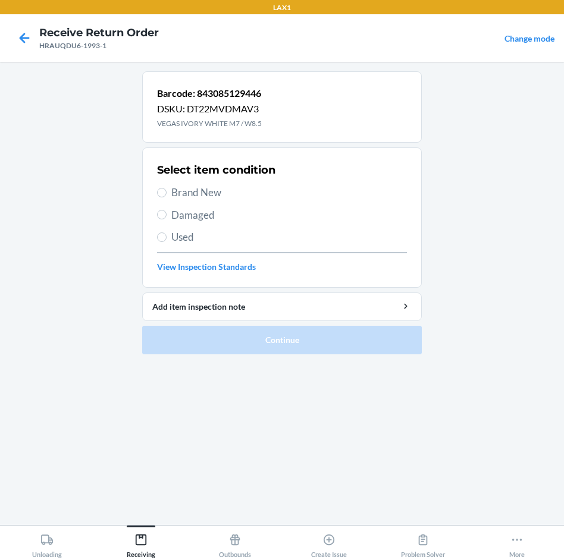
click at [185, 190] on span "Brand New" at bounding box center [288, 192] width 235 height 15
click at [166, 190] on input "Brand New" at bounding box center [162, 193] width 10 height 10
radio input "true"
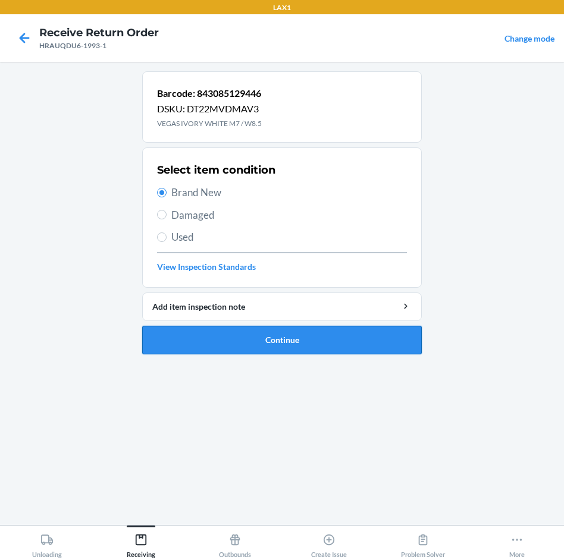
click at [369, 348] on button "Continue" at bounding box center [281, 340] width 279 height 29
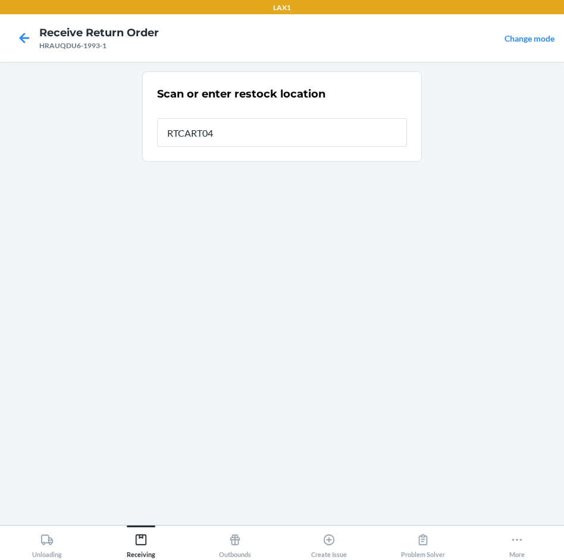
type input "RTCART040"
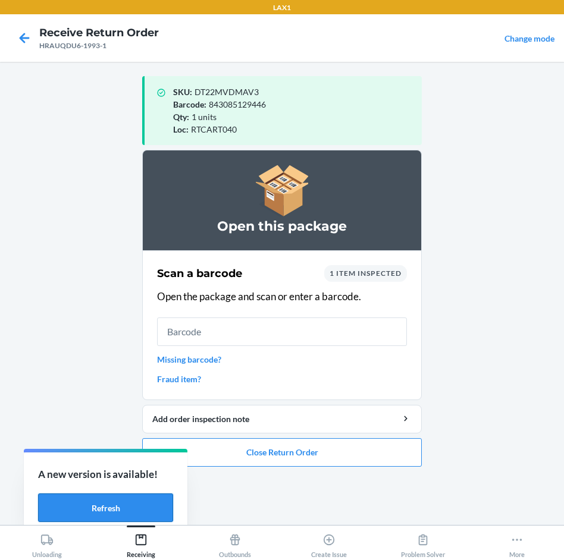
click at [120, 505] on button "Refresh" at bounding box center [105, 507] width 135 height 29
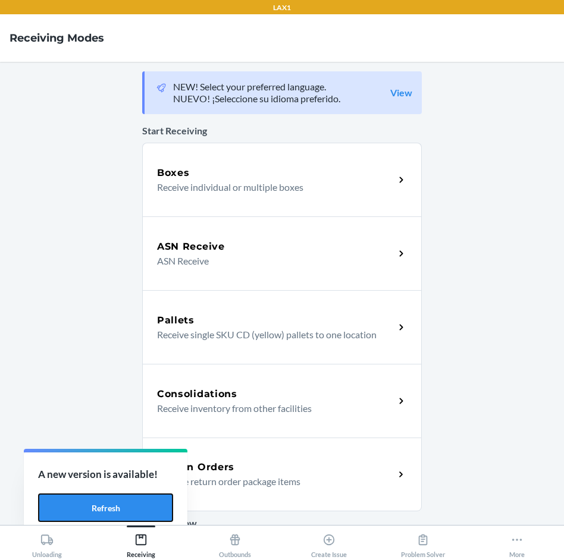
click at [120, 505] on button "Refresh" at bounding box center [105, 507] width 135 height 29
click at [121, 501] on button "Refresh" at bounding box center [105, 507] width 135 height 29
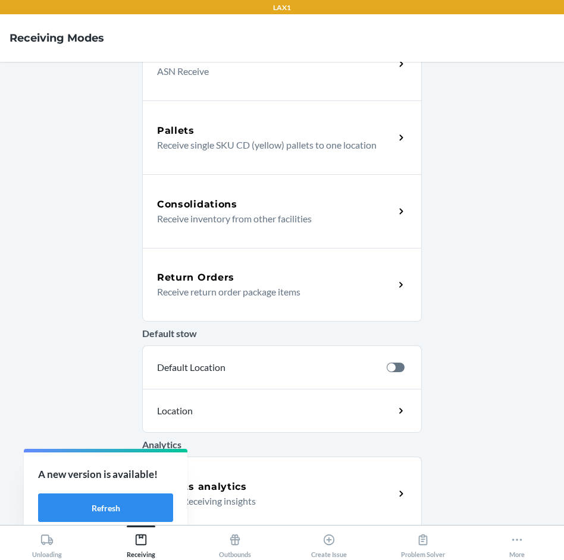
scroll to position [206, 0]
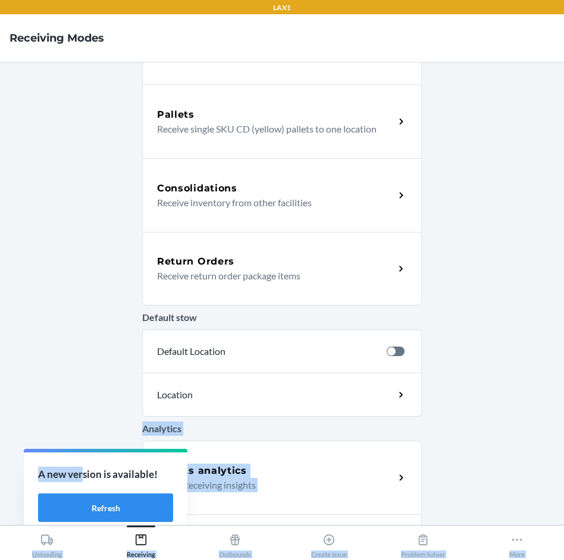
drag, startPoint x: 83, startPoint y: 472, endPoint x: 115, endPoint y: 429, distance: 54.0
click at [115, 429] on div "LAX1 Receiving Modes NEW! Select your preferred language. NUEVO! ¡Seleccione su…" at bounding box center [282, 280] width 564 height 560
click at [342, 481] on p "Pallet Receiving insights" at bounding box center [271, 485] width 228 height 14
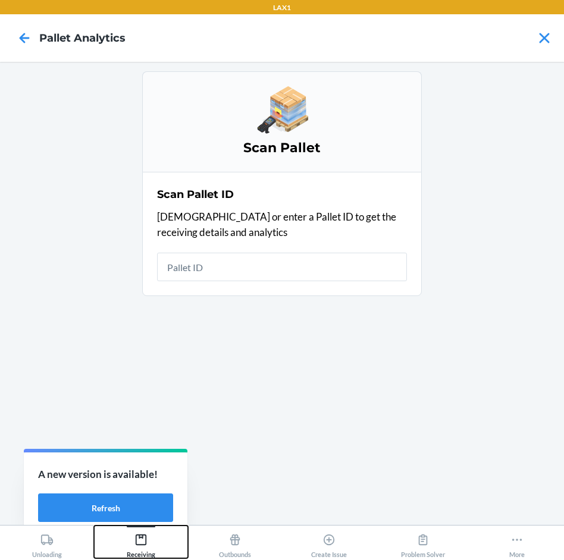
click at [134, 543] on div "Receiving" at bounding box center [141, 544] width 29 height 30
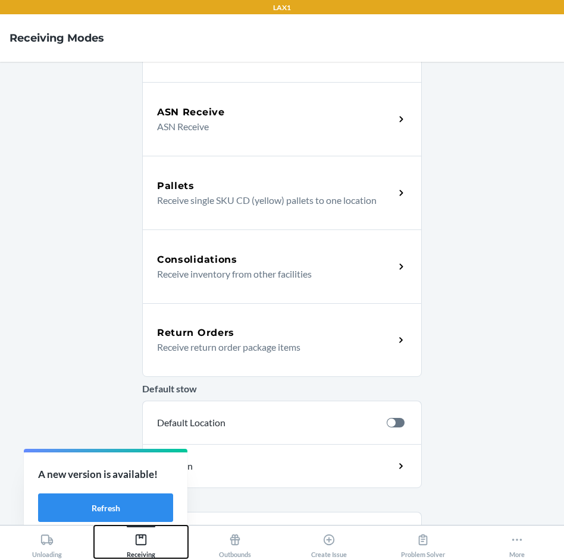
scroll to position [174, 0]
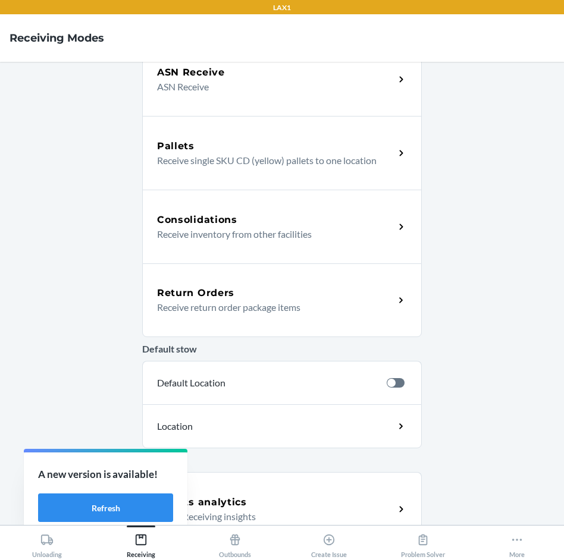
click at [209, 300] on h5 "Return Orders" at bounding box center [195, 293] width 77 height 14
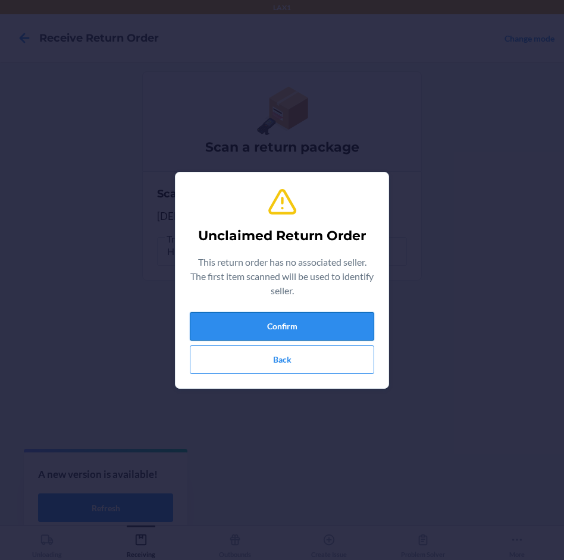
click at [275, 332] on button "Confirm" at bounding box center [282, 326] width 184 height 29
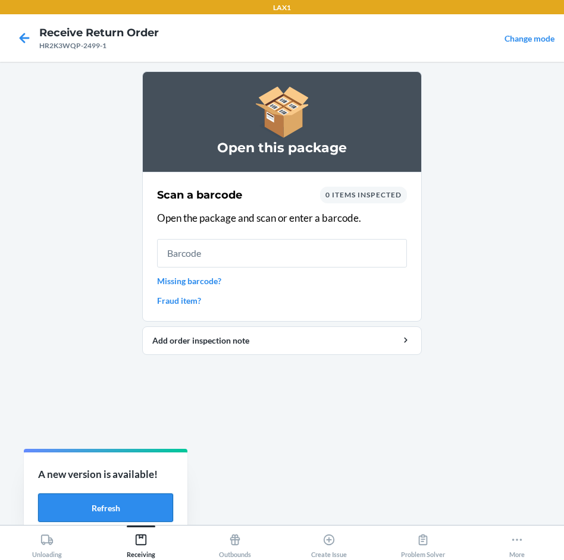
click at [146, 512] on button "Refresh" at bounding box center [105, 507] width 135 height 29
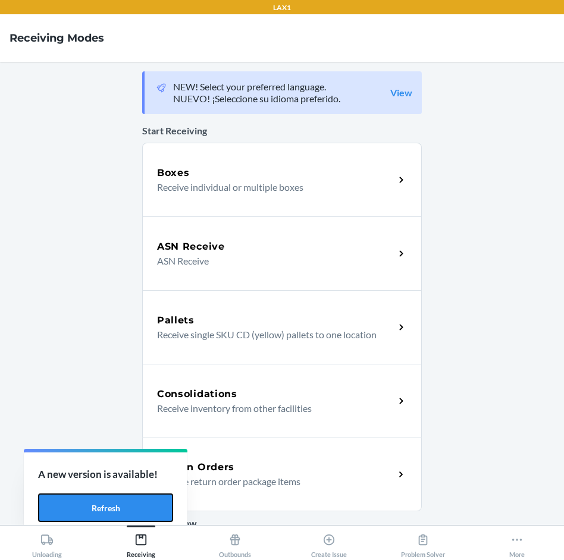
click at [146, 512] on button "Refresh" at bounding box center [105, 507] width 135 height 29
click at [297, 488] on p "Receive return order package items" at bounding box center [271, 481] width 228 height 14
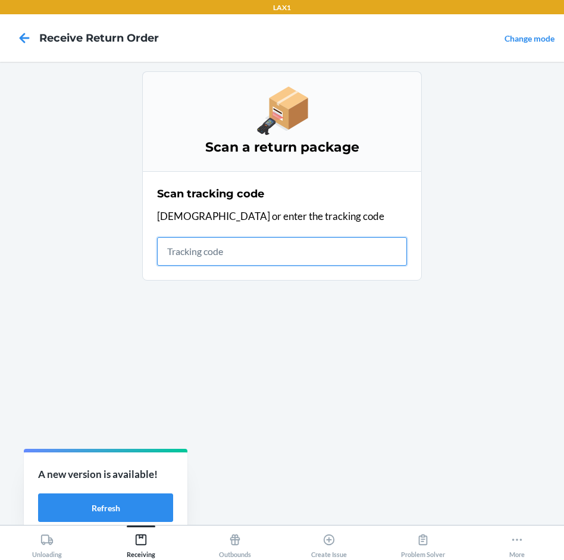
click at [335, 254] on input "text" at bounding box center [282, 251] width 250 height 29
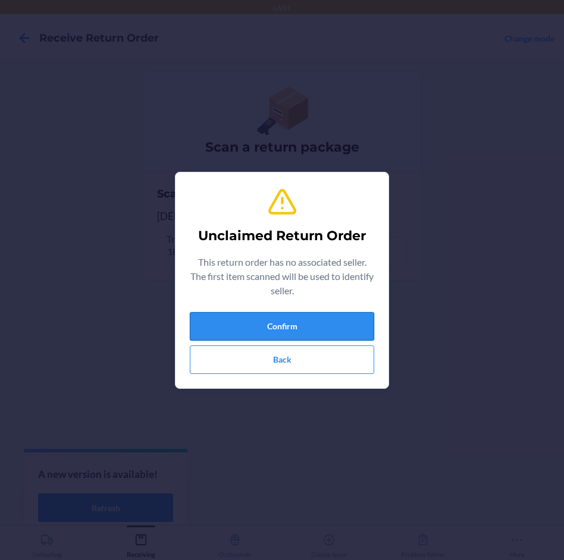
click at [310, 331] on button "Confirm" at bounding box center [282, 326] width 184 height 29
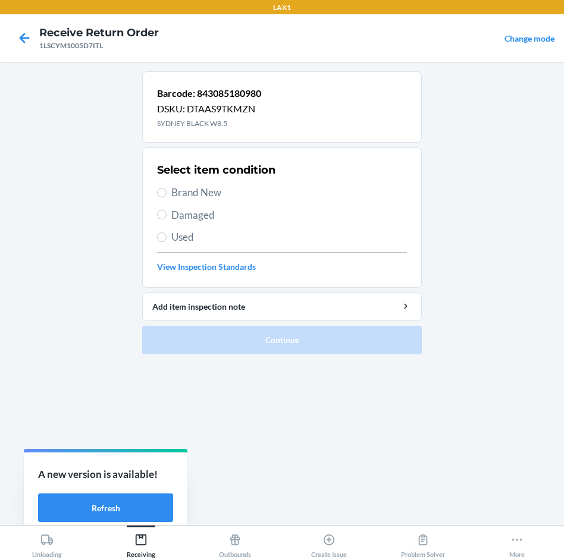
click at [184, 197] on span "Brand New" at bounding box center [288, 192] width 235 height 15
click at [166, 197] on input "Brand New" at bounding box center [162, 193] width 10 height 10
radio input "true"
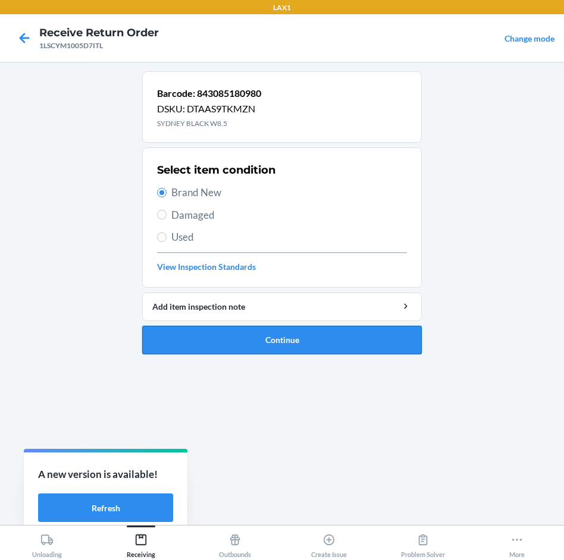
click at [326, 329] on button "Continue" at bounding box center [281, 340] width 279 height 29
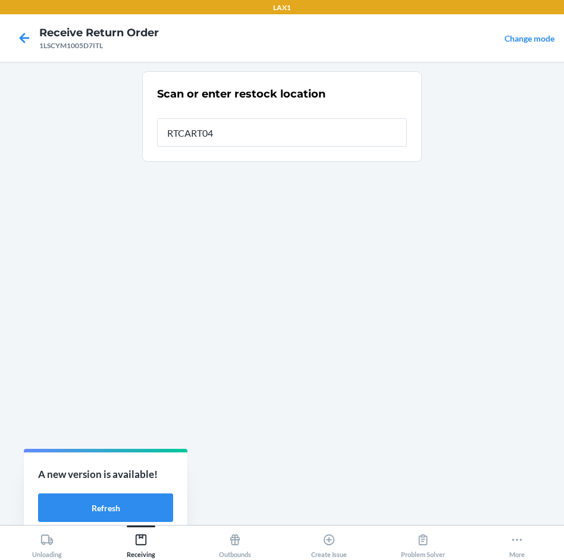
type input "RTCART040"
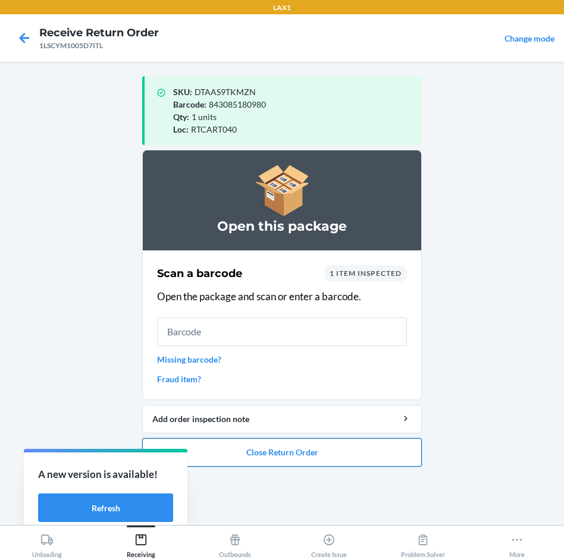
click at [334, 442] on button "Close Return Order" at bounding box center [281, 452] width 279 height 29
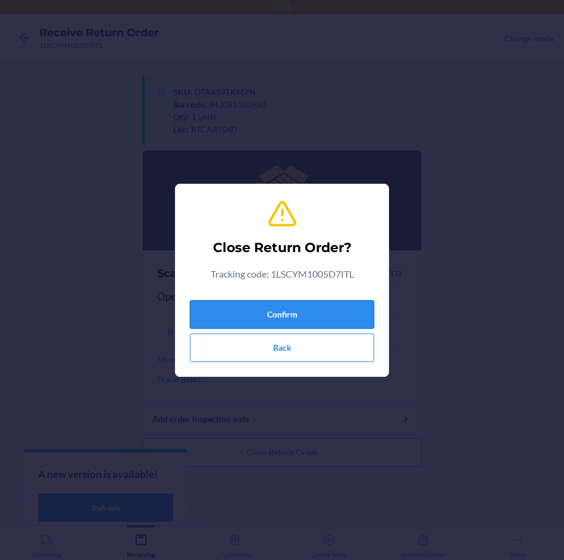
click at [317, 317] on button "Confirm" at bounding box center [282, 314] width 184 height 29
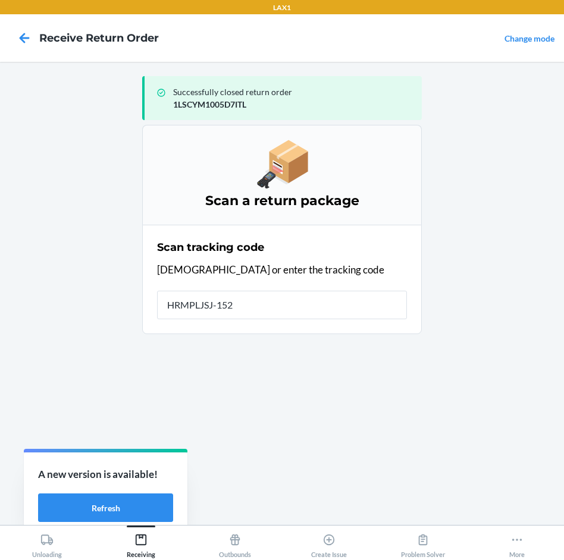
type input "HRMPLJSJ-1522"
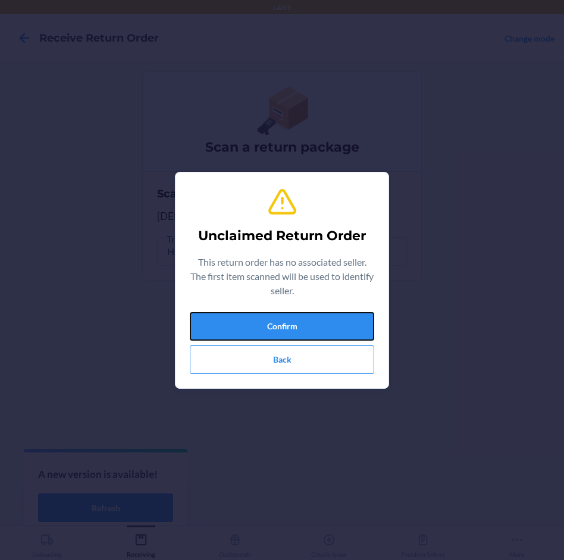
click at [317, 317] on button "Confirm" at bounding box center [282, 326] width 184 height 29
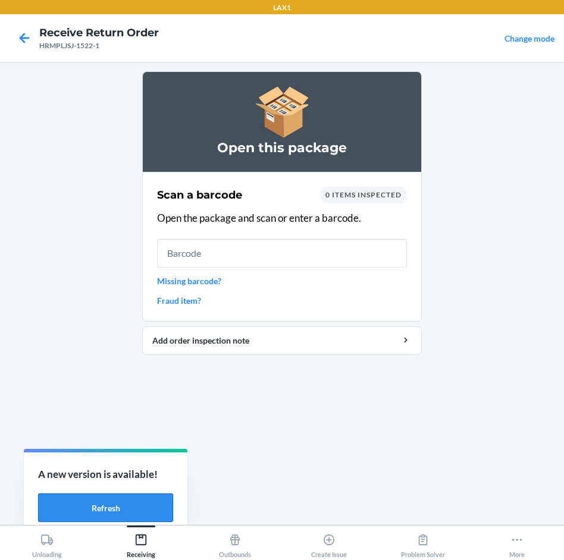
click at [108, 503] on button "Refresh" at bounding box center [105, 507] width 135 height 29
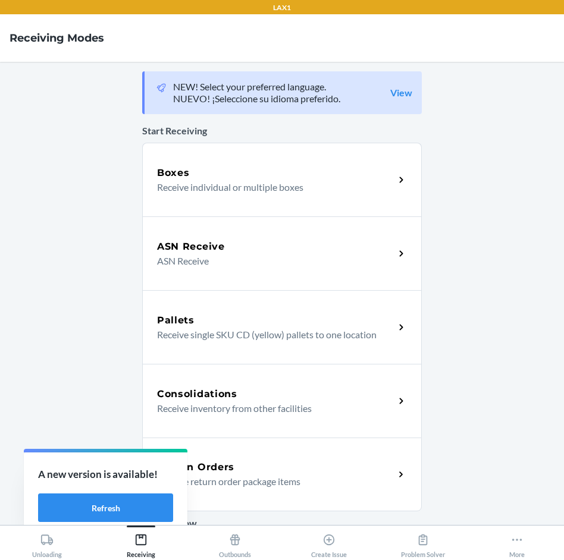
click at [244, 398] on div "Consolidations" at bounding box center [275, 394] width 237 height 14
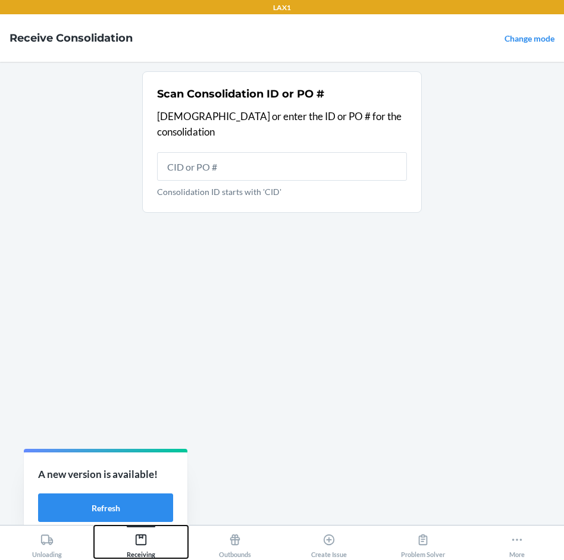
click at [143, 545] on icon at bounding box center [141, 539] width 11 height 11
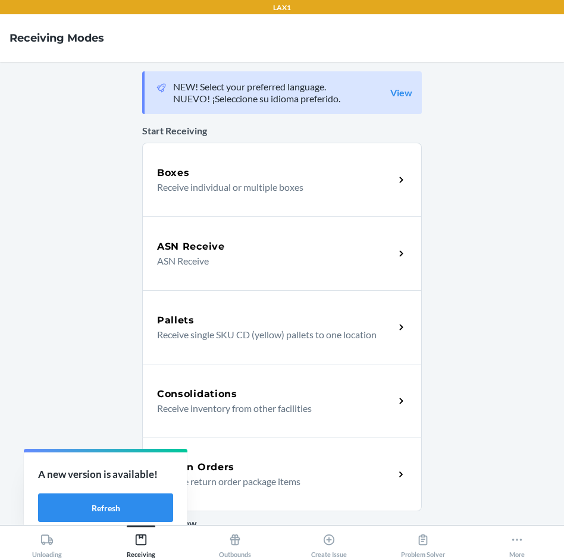
click at [230, 456] on div "Return Orders Receive return order package items" at bounding box center [281, 475] width 279 height 74
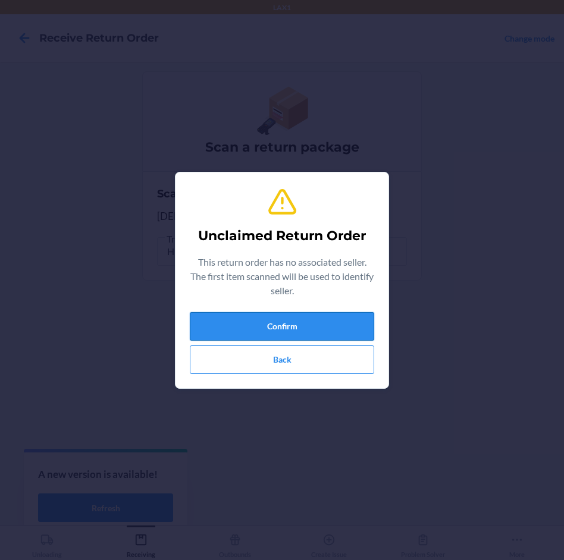
click at [322, 326] on button "Confirm" at bounding box center [282, 326] width 184 height 29
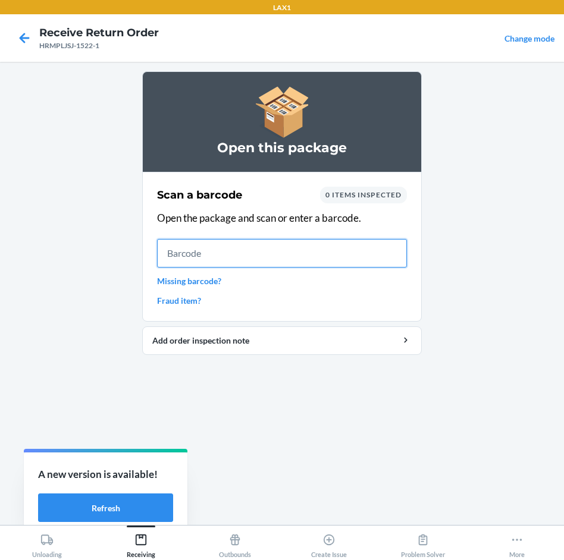
click at [397, 253] on input "text" at bounding box center [282, 253] width 250 height 29
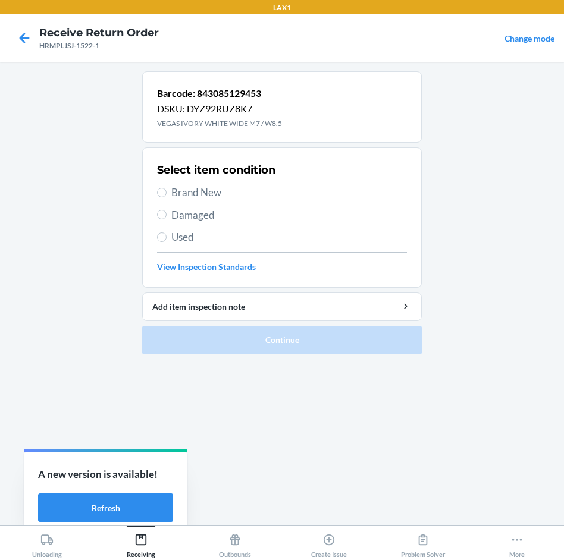
click at [208, 186] on span "Brand New" at bounding box center [288, 192] width 235 height 15
click at [166, 188] on input "Brand New" at bounding box center [162, 193] width 10 height 10
radio input "true"
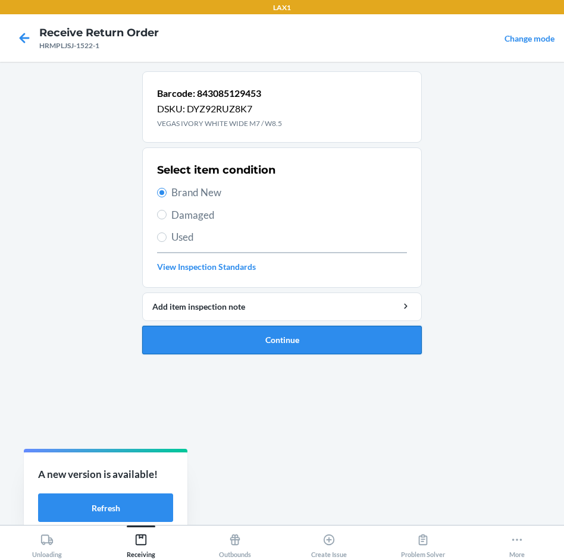
click at [358, 333] on button "Continue" at bounding box center [281, 340] width 279 height 29
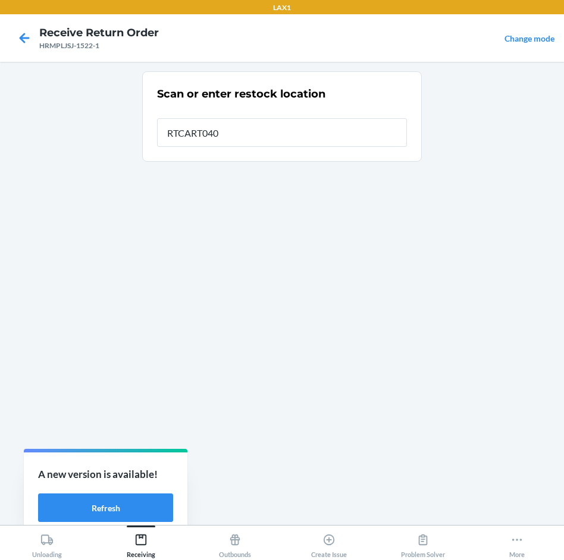
type input "RTCART040"
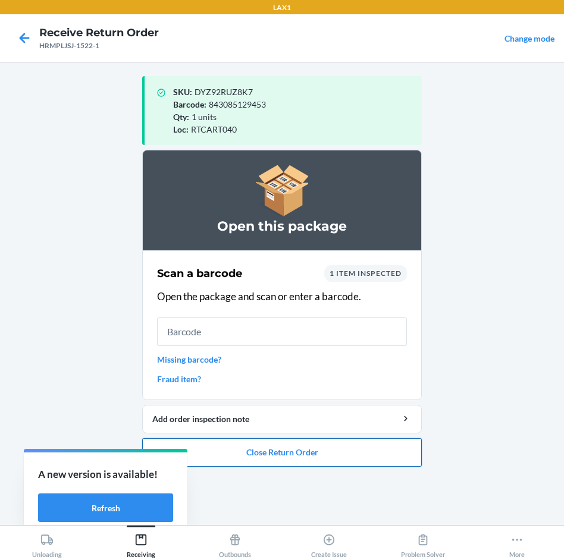
click at [349, 456] on button "Close Return Order" at bounding box center [281, 452] width 279 height 29
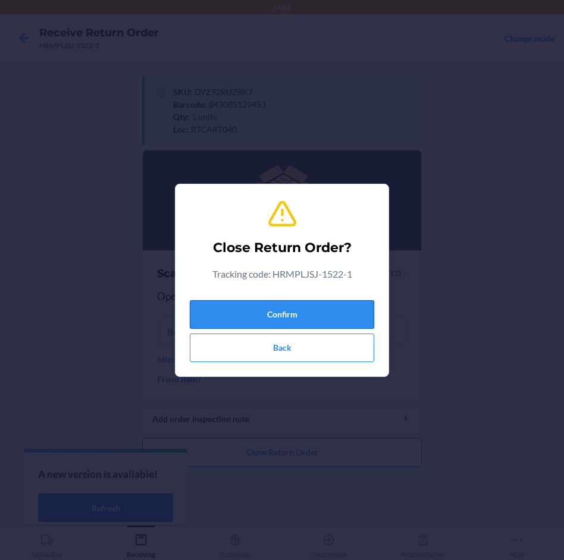
click at [329, 310] on button "Confirm" at bounding box center [282, 314] width 184 height 29
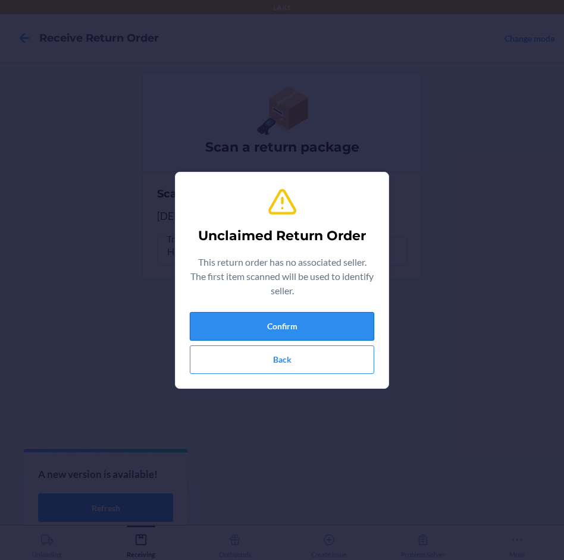
click at [331, 324] on button "Confirm" at bounding box center [282, 326] width 184 height 29
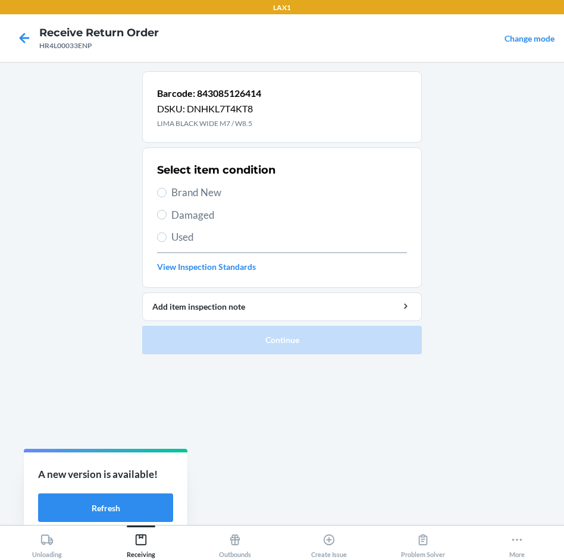
click at [187, 200] on span "Brand New" at bounding box center [288, 192] width 235 height 15
click at [166, 197] on input "Brand New" at bounding box center [162, 193] width 10 height 10
radio input "true"
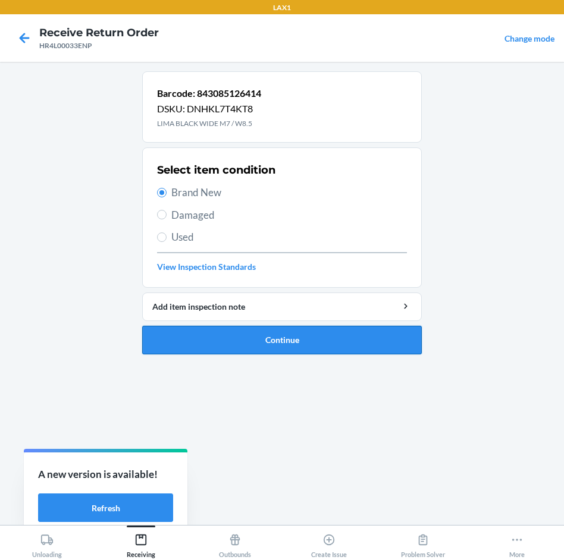
click at [336, 351] on button "Continue" at bounding box center [281, 340] width 279 height 29
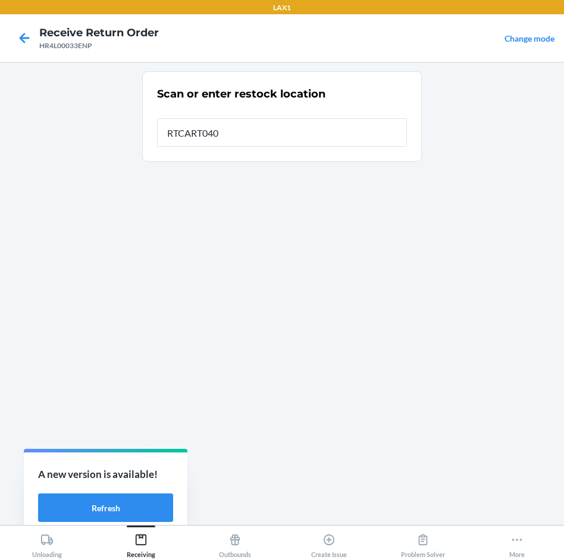
type input "RTCART040"
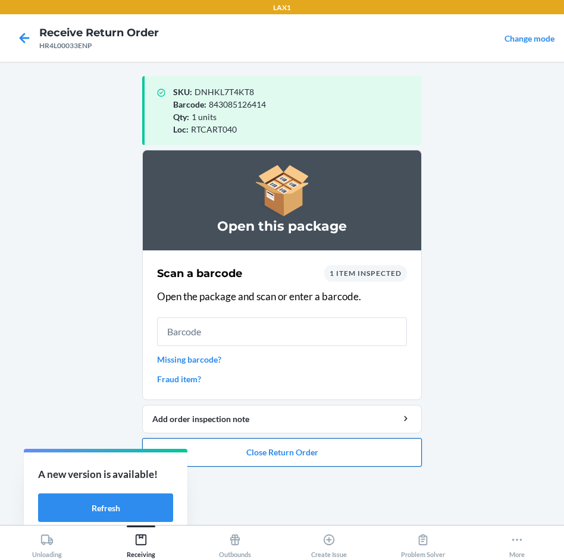
click at [325, 462] on button "Close Return Order" at bounding box center [281, 452] width 279 height 29
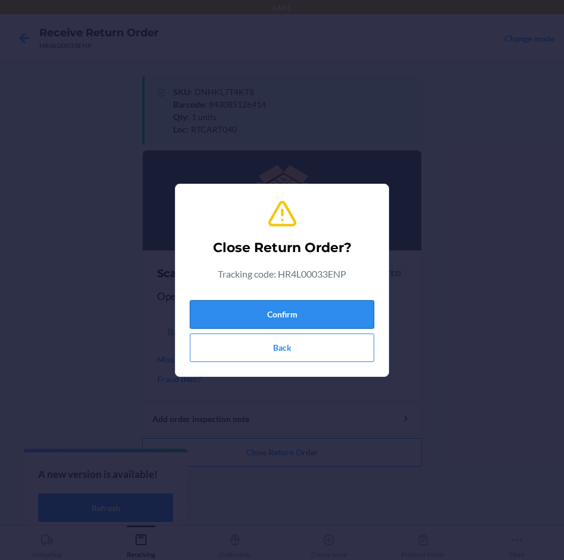
click at [354, 312] on button "Confirm" at bounding box center [282, 314] width 184 height 29
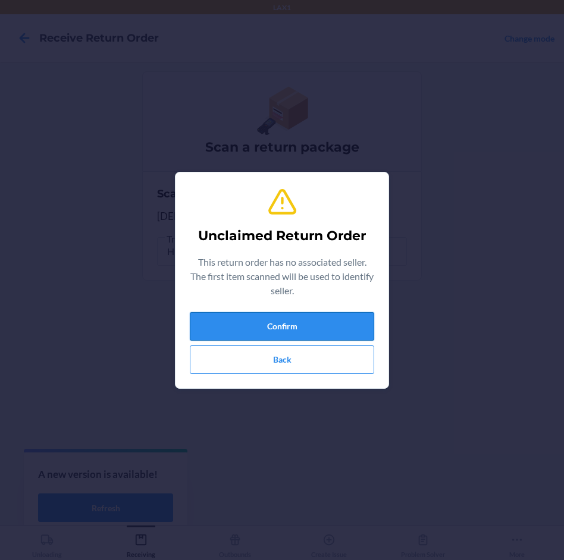
click at [323, 314] on button "Confirm" at bounding box center [282, 326] width 184 height 29
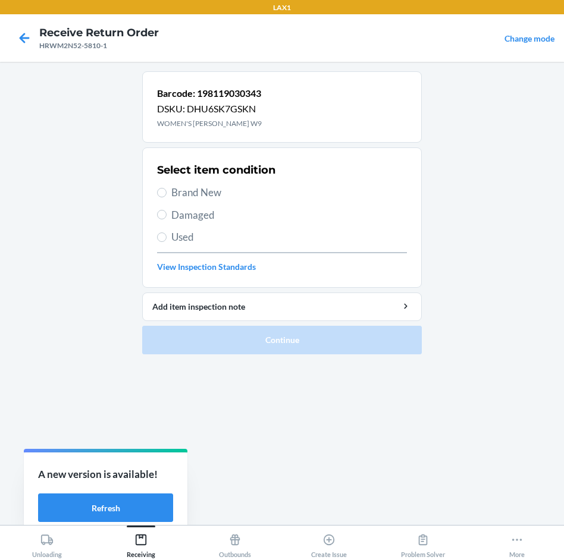
click at [211, 193] on span "Brand New" at bounding box center [288, 192] width 235 height 15
click at [166, 193] on input "Brand New" at bounding box center [162, 193] width 10 height 10
radio input "true"
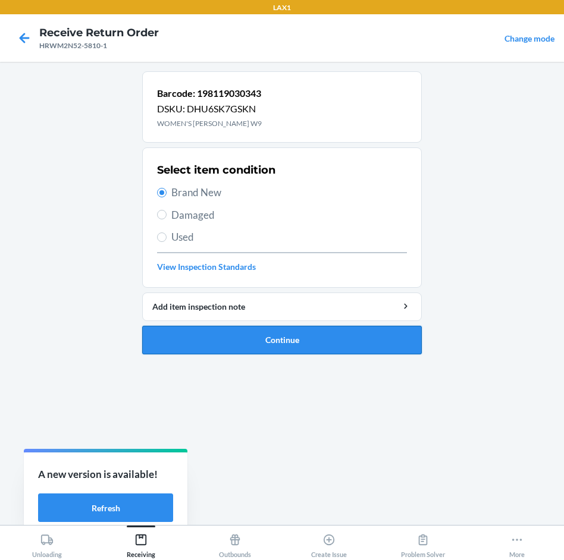
click at [326, 344] on button "Continue" at bounding box center [281, 340] width 279 height 29
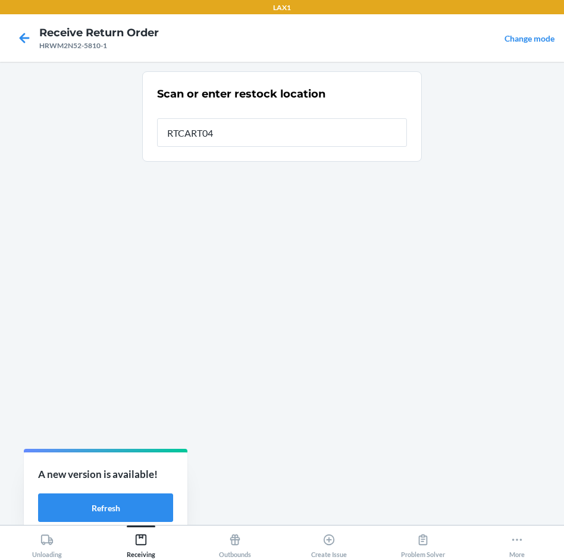
type input "RTCART040"
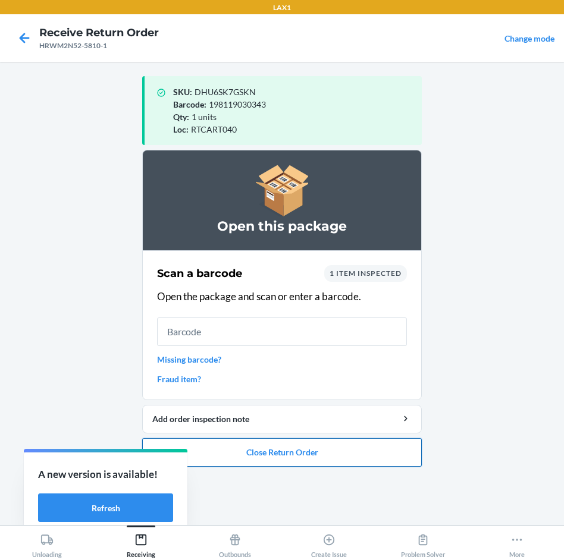
click at [314, 449] on button "Close Return Order" at bounding box center [281, 452] width 279 height 29
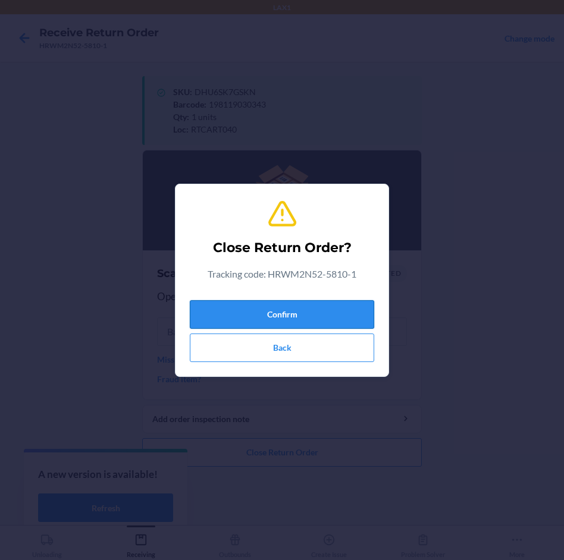
click at [323, 323] on button "Confirm" at bounding box center [282, 314] width 184 height 29
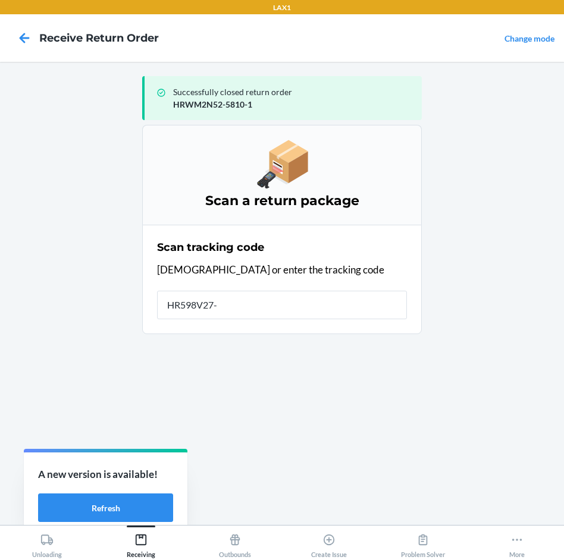
type input "HR598V27-1"
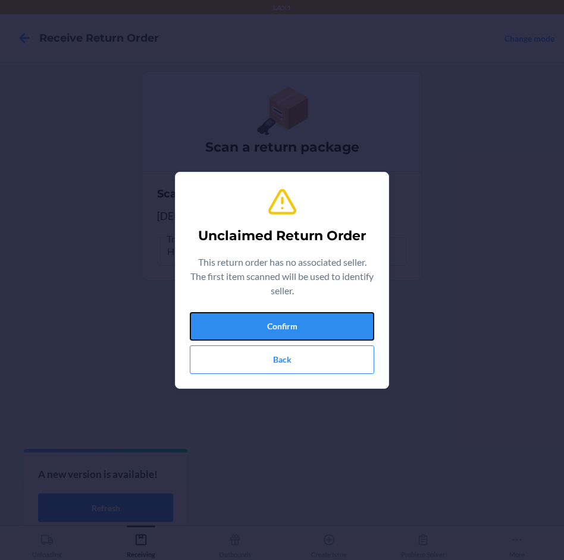
click at [323, 323] on button "Confirm" at bounding box center [282, 326] width 184 height 29
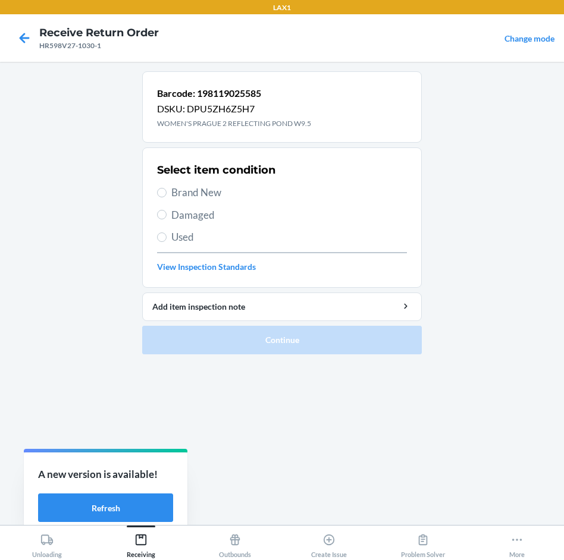
click at [207, 195] on span "Brand New" at bounding box center [288, 192] width 235 height 15
click at [166, 195] on input "Brand New" at bounding box center [162, 193] width 10 height 10
radio input "true"
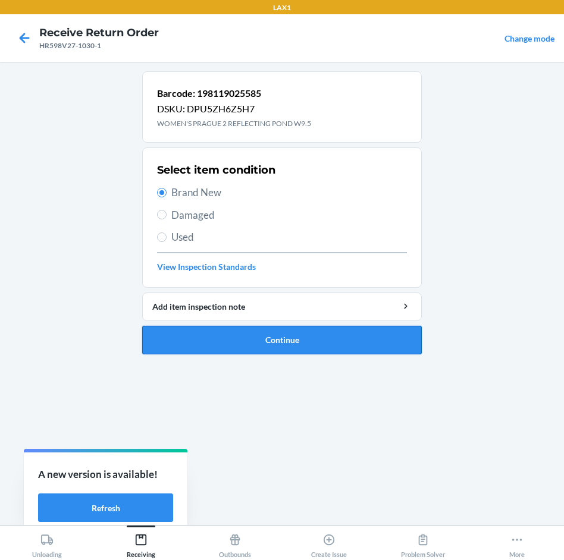
click at [320, 341] on button "Continue" at bounding box center [281, 340] width 279 height 29
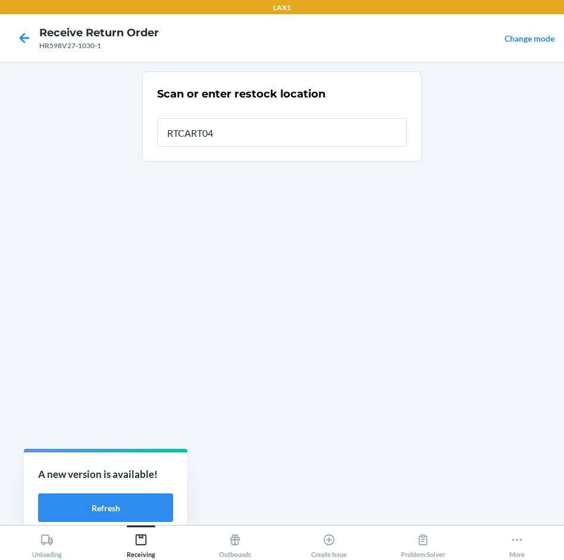
type input "RTCART040"
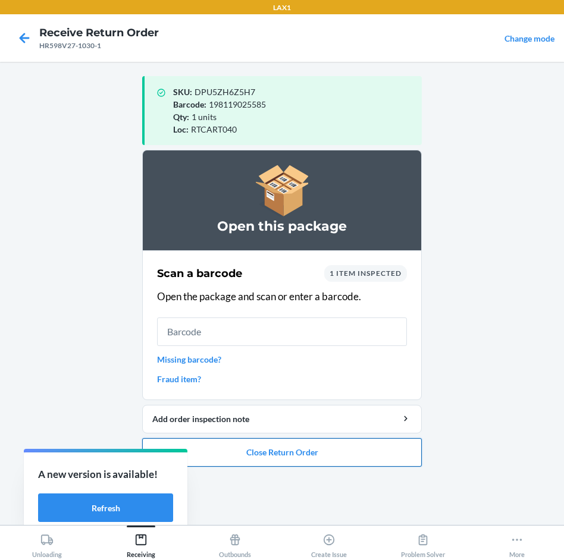
click at [285, 458] on button "Close Return Order" at bounding box center [281, 452] width 279 height 29
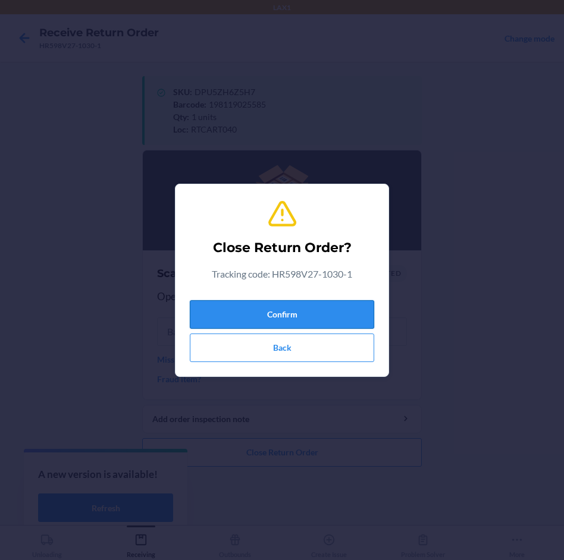
click at [281, 323] on button "Confirm" at bounding box center [282, 314] width 184 height 29
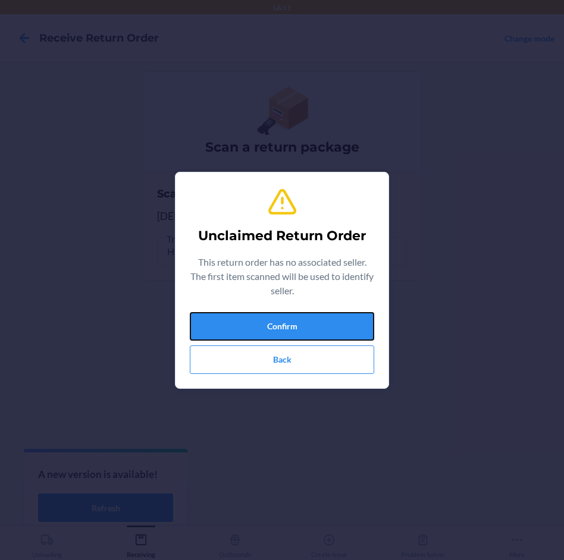
click at [281, 323] on button "Confirm" at bounding box center [282, 326] width 184 height 29
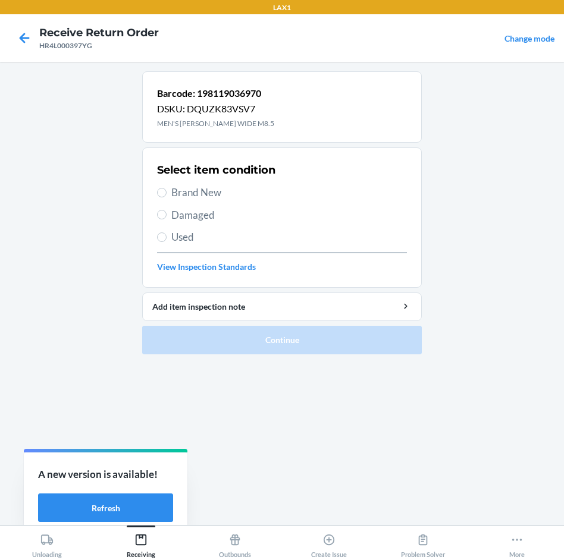
click at [189, 190] on span "Brand New" at bounding box center [288, 192] width 235 height 15
click at [166, 190] on input "Brand New" at bounding box center [162, 193] width 10 height 10
radio input "true"
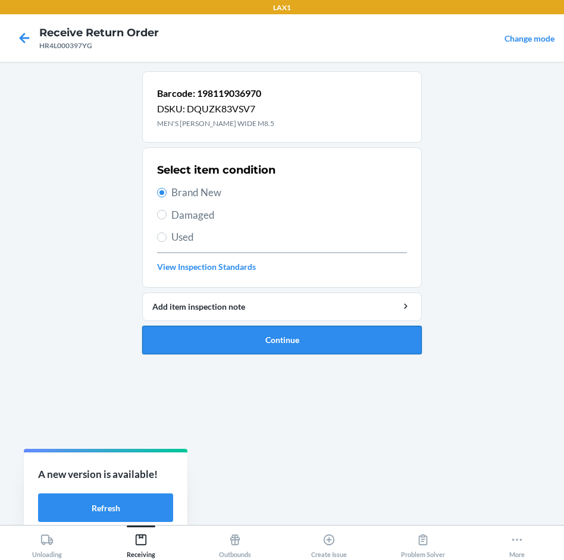
click at [285, 338] on button "Continue" at bounding box center [281, 340] width 279 height 29
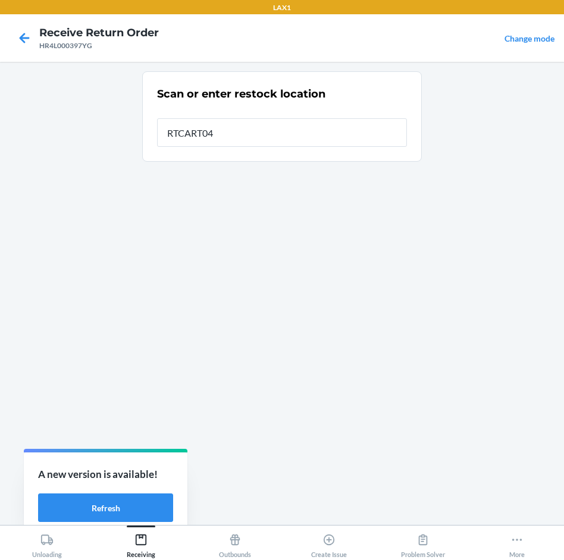
type input "RTCART040"
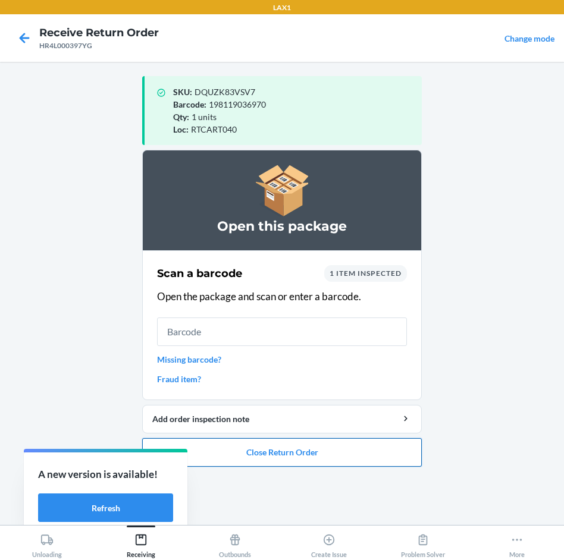
click at [345, 460] on button "Close Return Order" at bounding box center [281, 452] width 279 height 29
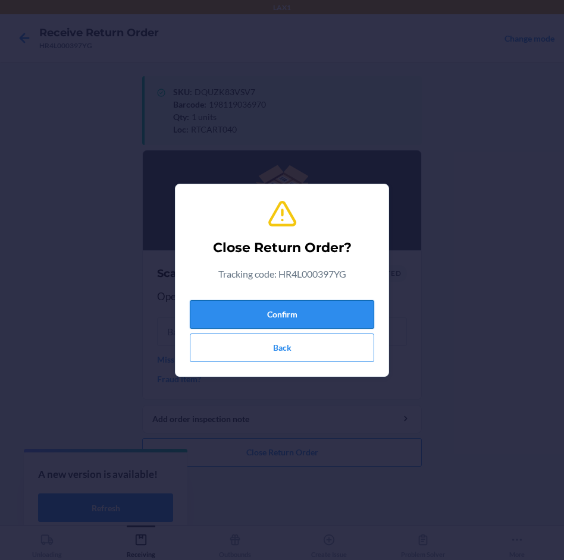
click at [318, 320] on button "Confirm" at bounding box center [282, 314] width 184 height 29
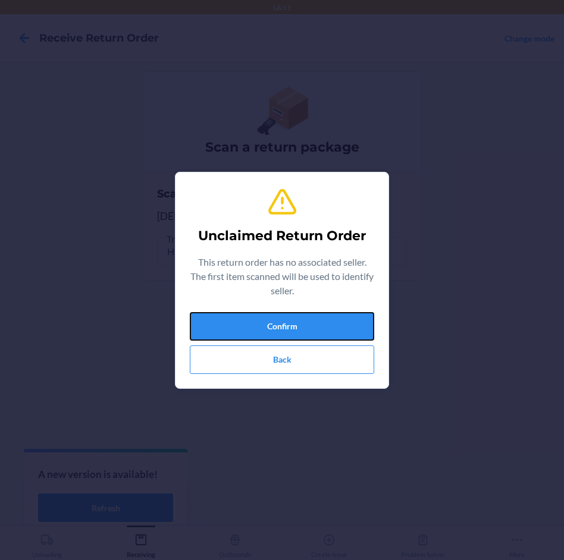
click at [318, 320] on button "Confirm" at bounding box center [282, 326] width 184 height 29
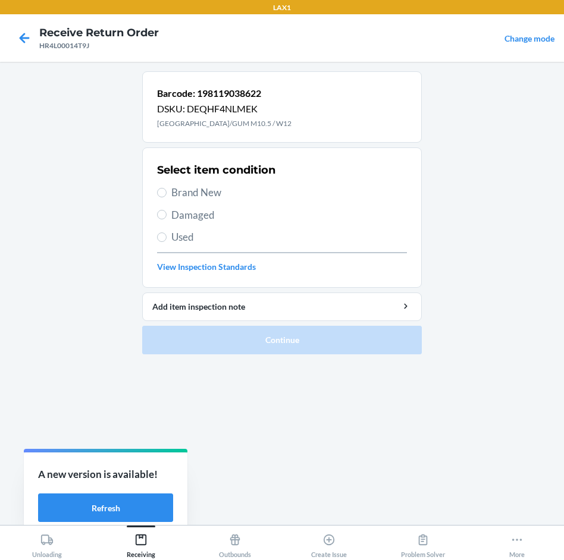
click at [206, 195] on span "Brand New" at bounding box center [288, 192] width 235 height 15
click at [166, 195] on input "Brand New" at bounding box center [162, 193] width 10 height 10
radio input "true"
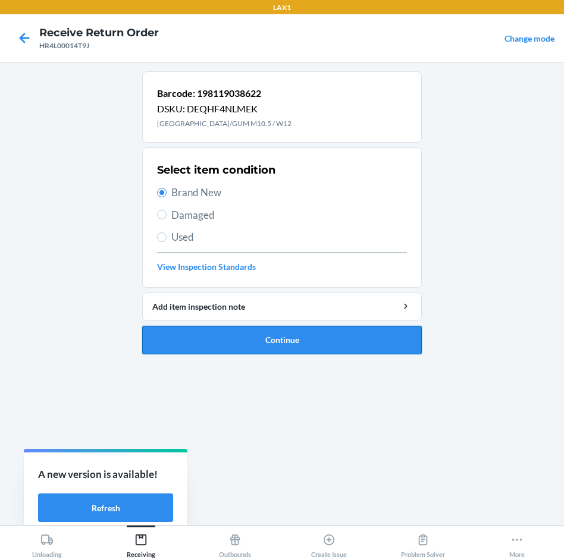
click at [342, 333] on button "Continue" at bounding box center [281, 340] width 279 height 29
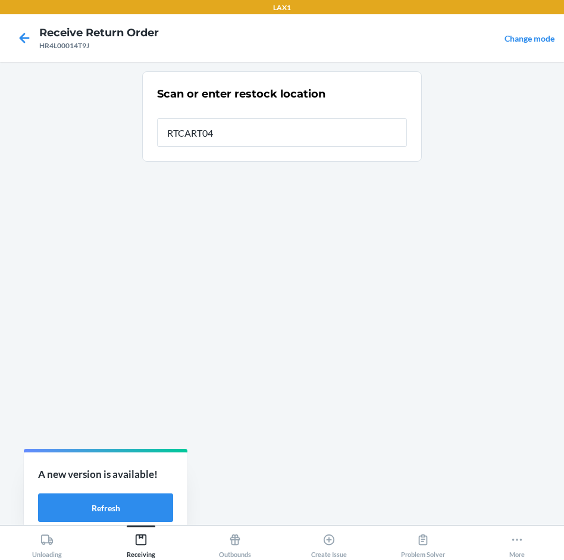
type input "RTCART040"
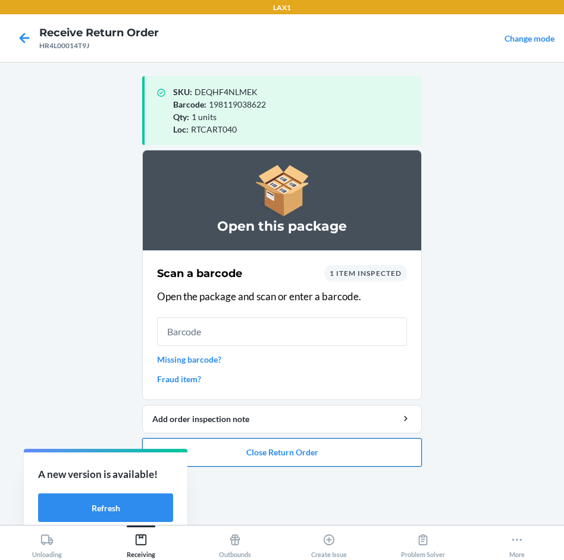
click at [278, 453] on button "Close Return Order" at bounding box center [281, 452] width 279 height 29
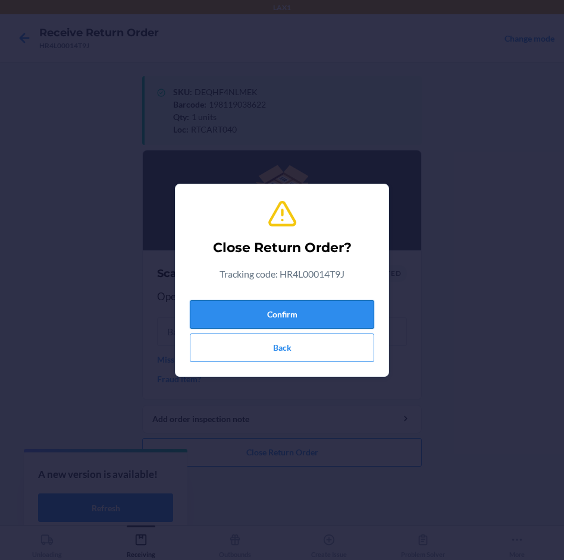
click at [319, 314] on button "Confirm" at bounding box center [282, 314] width 184 height 29
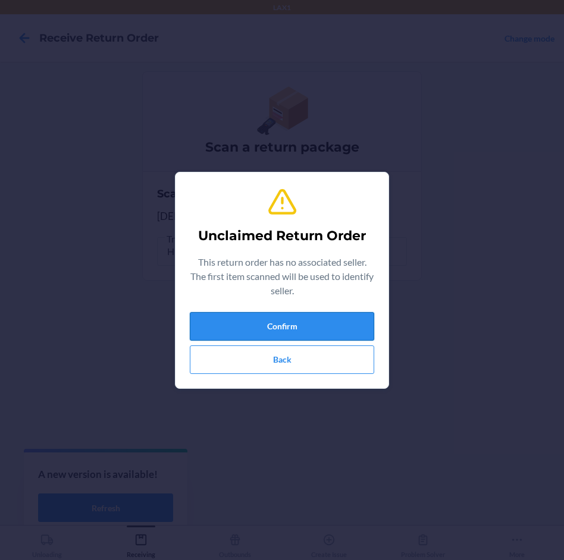
click at [343, 327] on button "Confirm" at bounding box center [282, 326] width 184 height 29
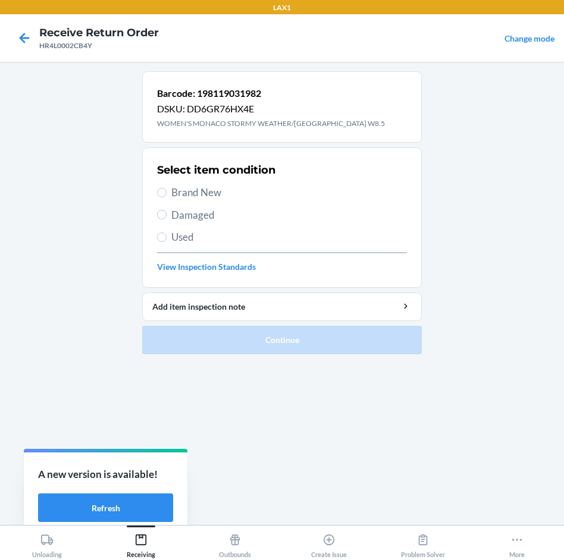
click at [203, 192] on span "Brand New" at bounding box center [288, 192] width 235 height 15
click at [166, 192] on input "Brand New" at bounding box center [162, 193] width 10 height 10
radio input "true"
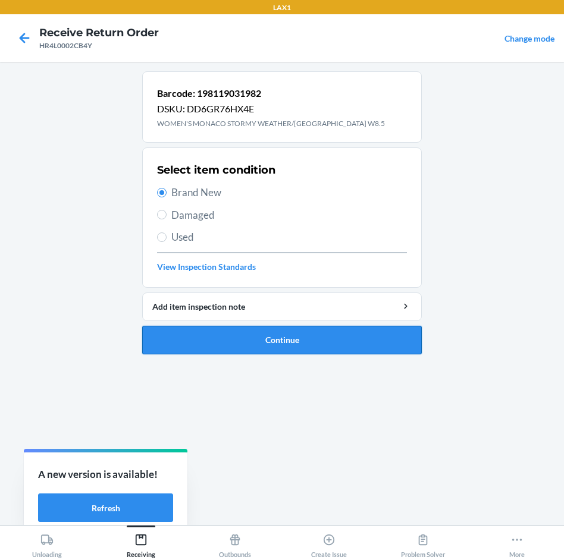
click at [312, 350] on button "Continue" at bounding box center [281, 340] width 279 height 29
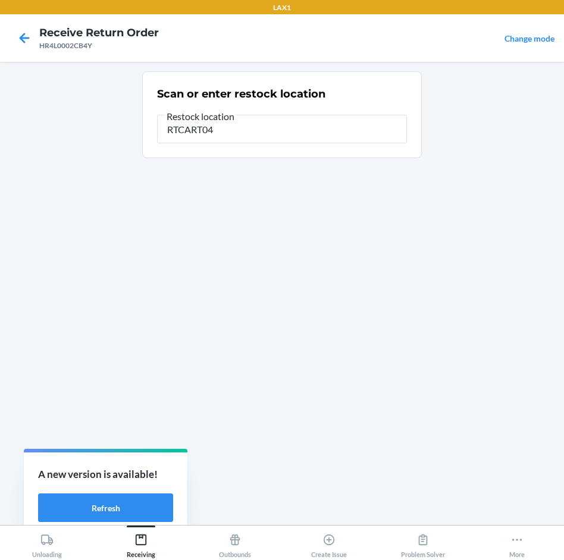
type input "RTCART040"
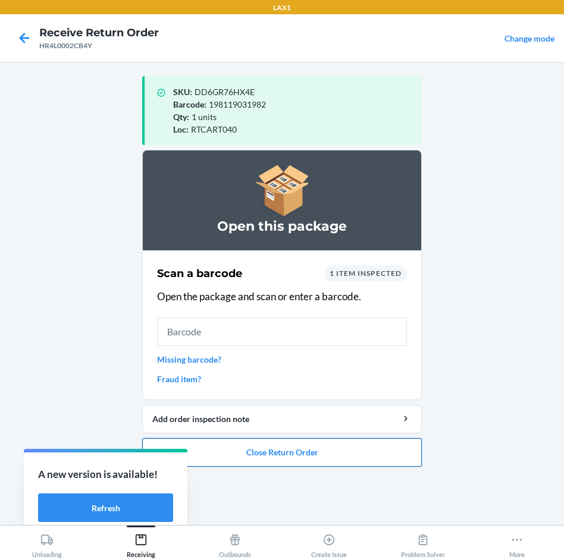
click at [349, 454] on button "Close Return Order" at bounding box center [281, 452] width 279 height 29
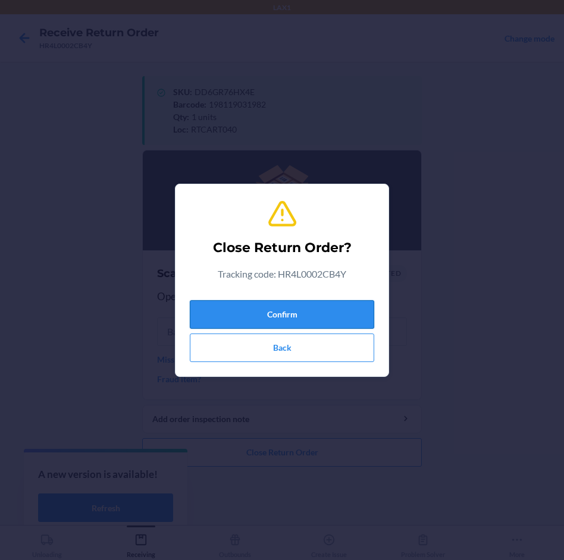
click at [354, 320] on button "Confirm" at bounding box center [282, 314] width 184 height 29
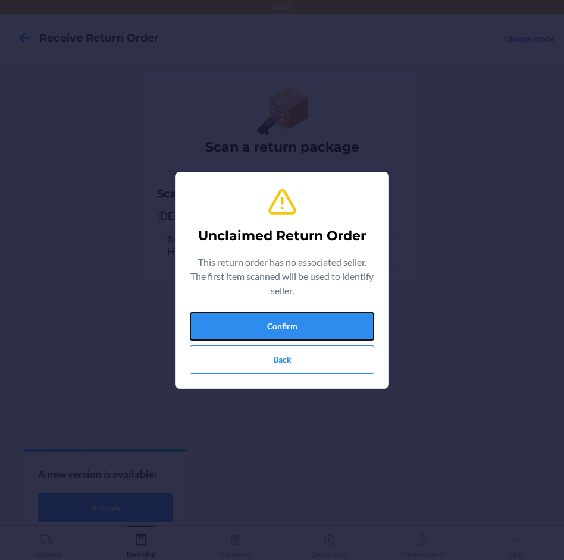
click at [354, 320] on button "Confirm" at bounding box center [282, 326] width 184 height 29
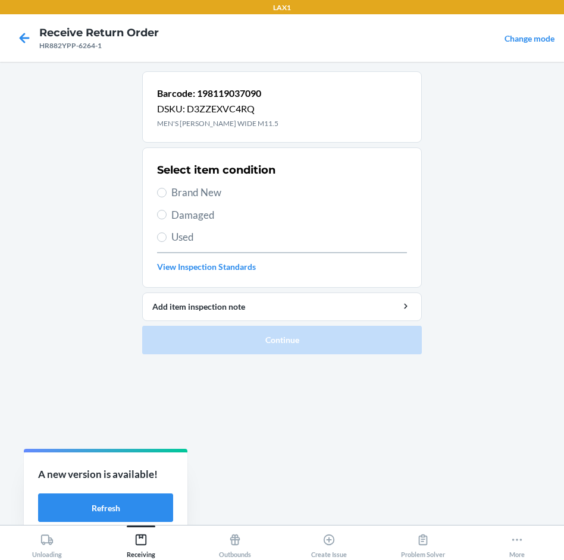
click at [211, 187] on span "Brand New" at bounding box center [288, 192] width 235 height 15
click at [166, 188] on input "Brand New" at bounding box center [162, 193] width 10 height 10
radio input "true"
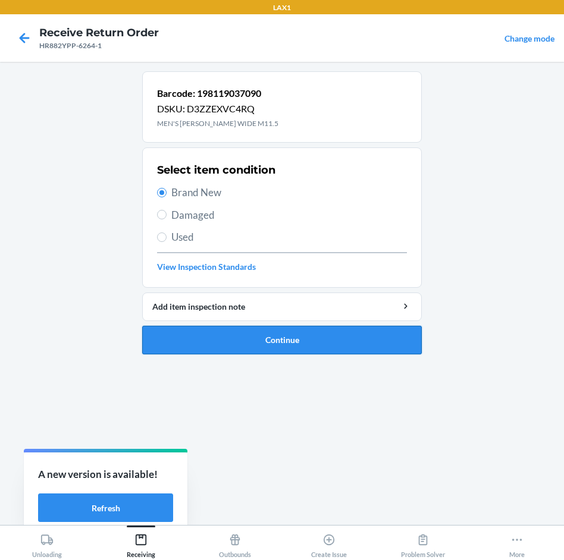
click at [309, 341] on button "Continue" at bounding box center [281, 340] width 279 height 29
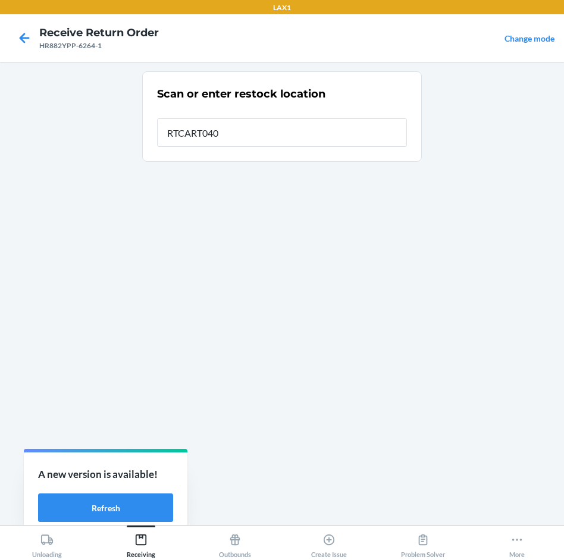
type input "RTCART040"
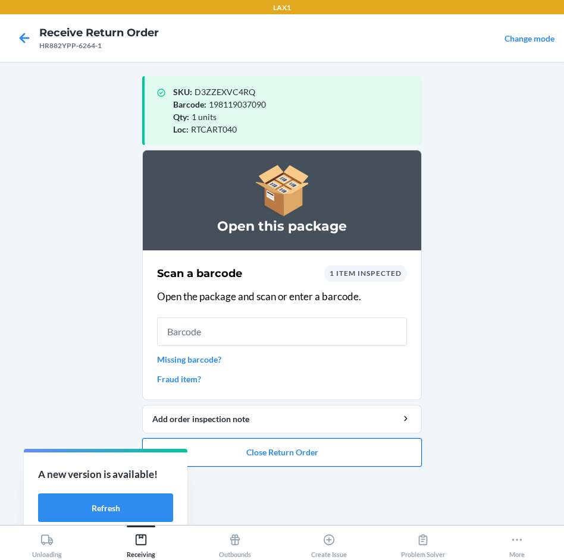
click at [299, 448] on button "Close Return Order" at bounding box center [281, 452] width 279 height 29
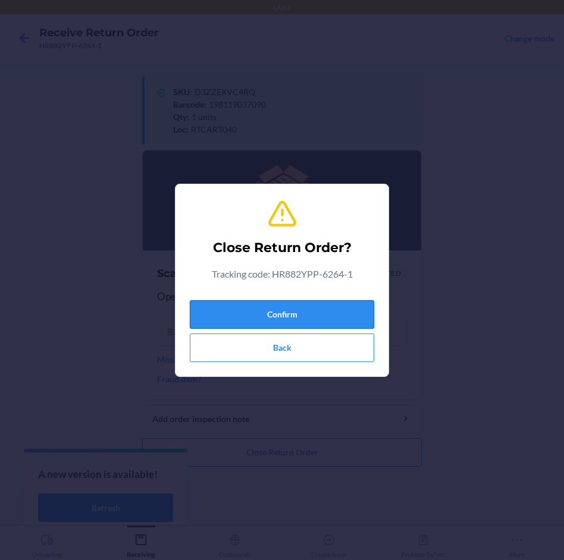
click at [312, 306] on button "Confirm" at bounding box center [282, 314] width 184 height 29
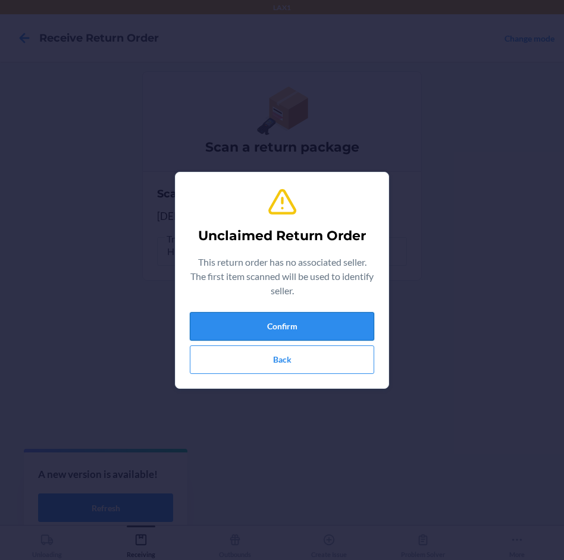
click at [306, 322] on button "Confirm" at bounding box center [282, 326] width 184 height 29
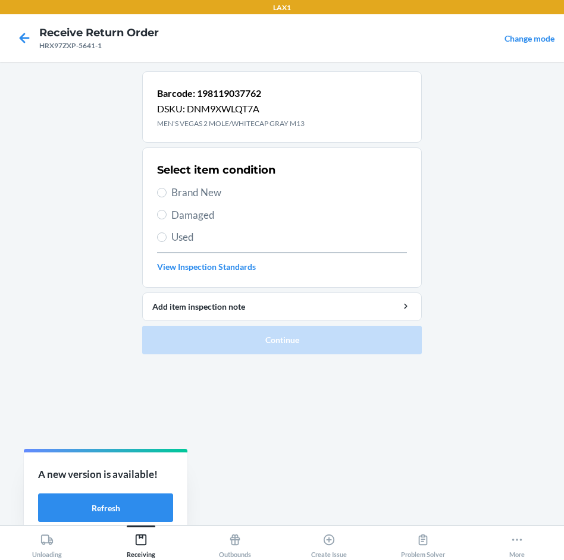
click at [205, 187] on span "Brand New" at bounding box center [288, 192] width 235 height 15
click at [166, 188] on input "Brand New" at bounding box center [162, 193] width 10 height 10
radio input "true"
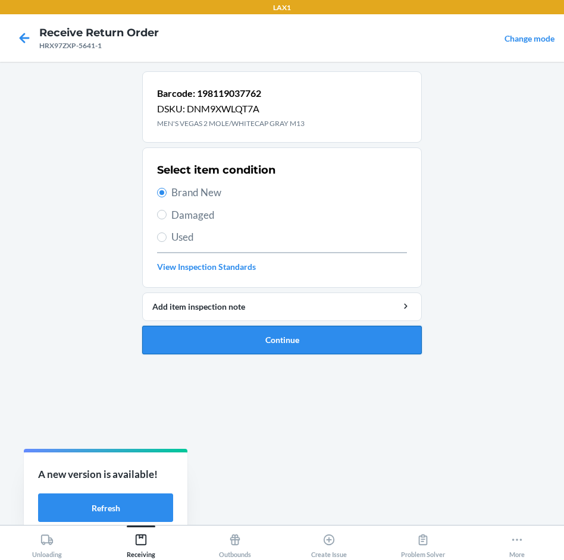
click at [331, 334] on button "Continue" at bounding box center [281, 340] width 279 height 29
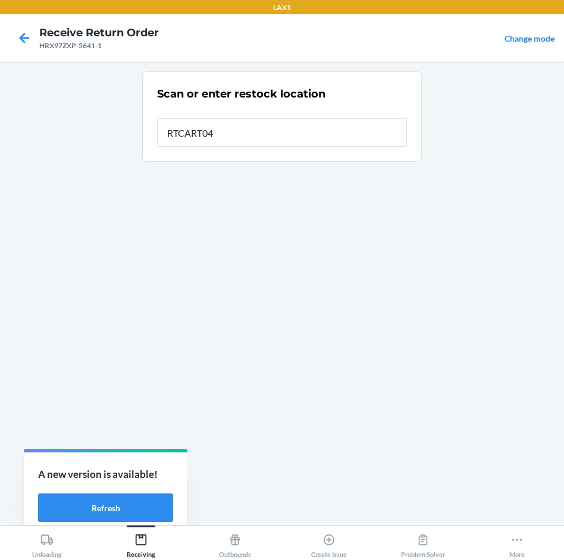
type input "RTCART040"
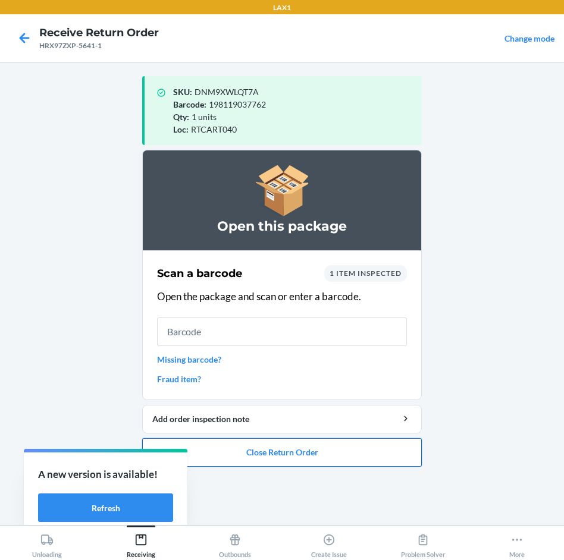
click at [322, 455] on button "Close Return Order" at bounding box center [281, 452] width 279 height 29
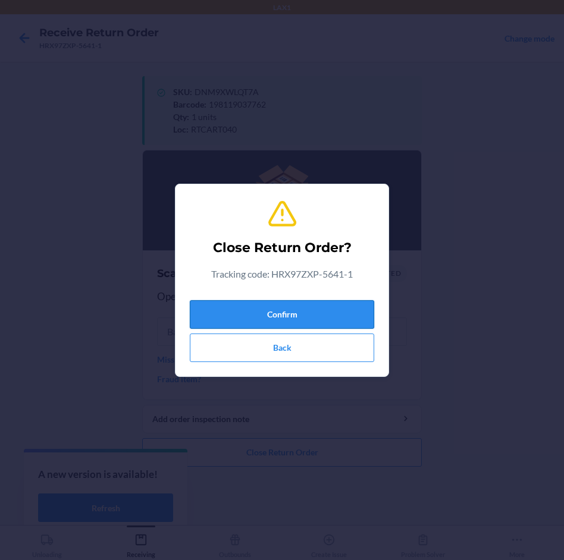
click at [326, 316] on button "Confirm" at bounding box center [282, 314] width 184 height 29
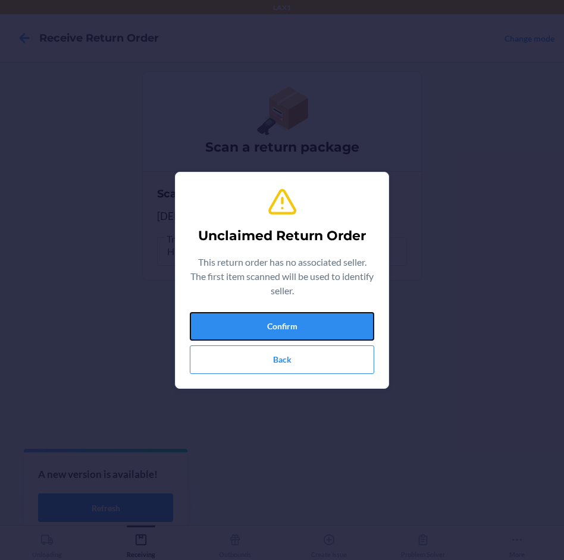
click at [326, 316] on button "Confirm" at bounding box center [282, 326] width 184 height 29
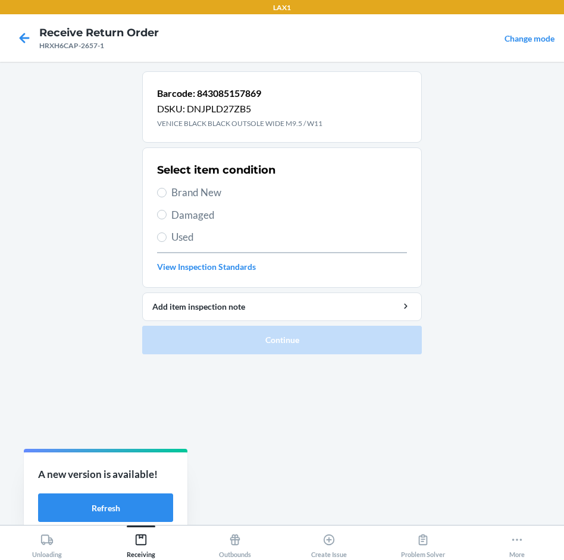
click at [197, 187] on span "Brand New" at bounding box center [288, 192] width 235 height 15
click at [166, 188] on input "Brand New" at bounding box center [162, 193] width 10 height 10
radio input "true"
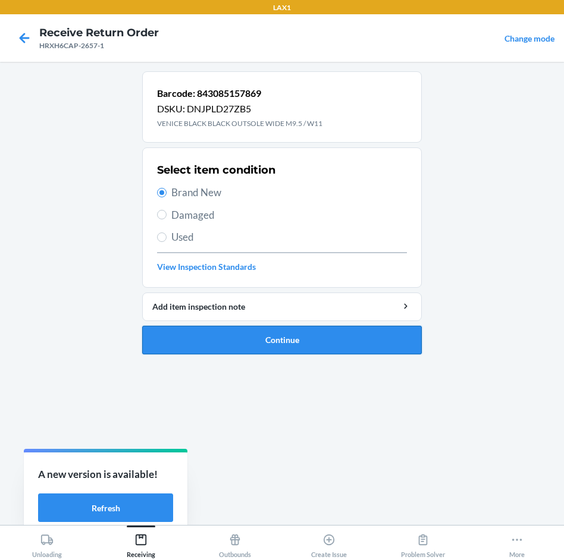
click at [404, 331] on button "Continue" at bounding box center [281, 340] width 279 height 29
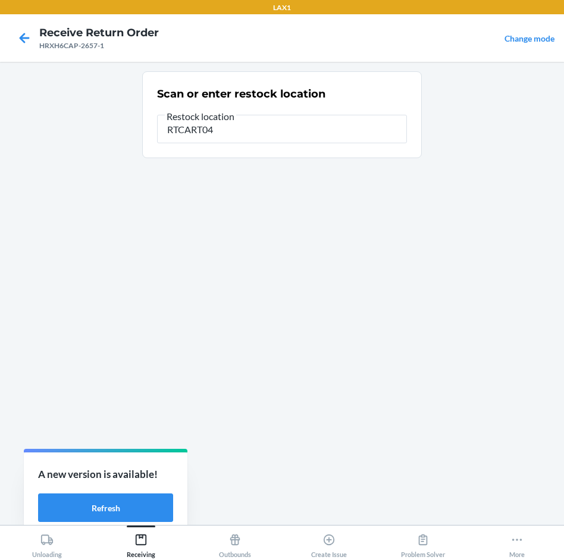
type input "RTCART040"
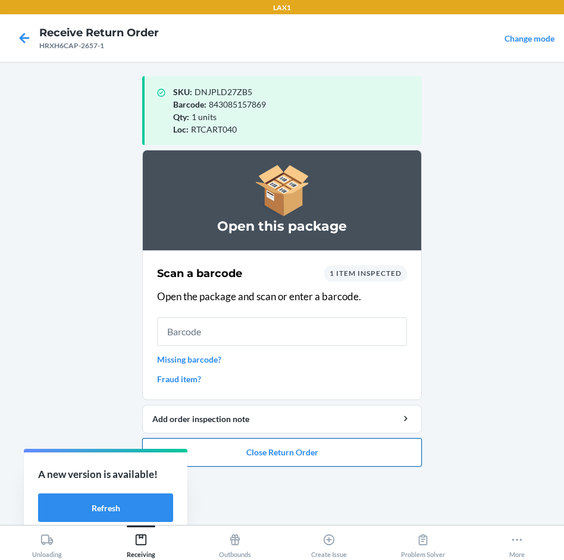
click at [338, 464] on button "Close Return Order" at bounding box center [281, 452] width 279 height 29
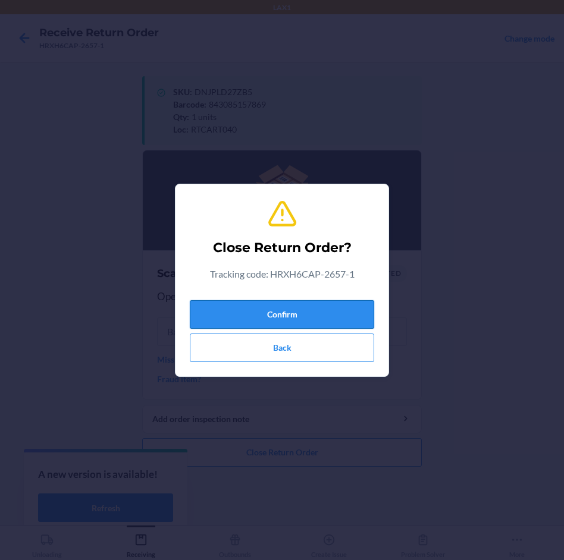
click at [334, 320] on button "Confirm" at bounding box center [282, 314] width 184 height 29
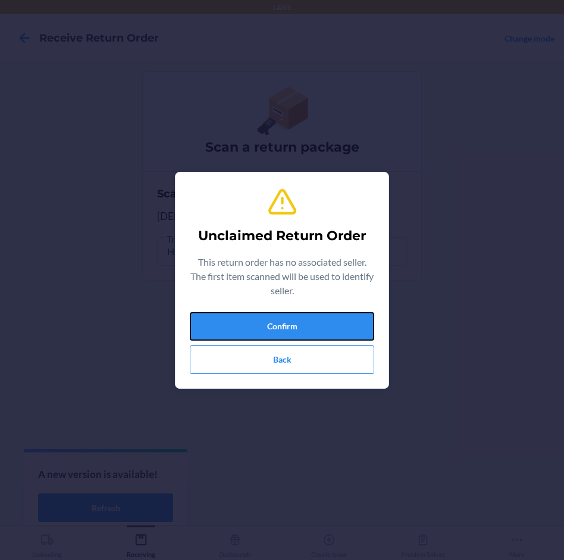
click at [334, 320] on button "Confirm" at bounding box center [282, 326] width 184 height 29
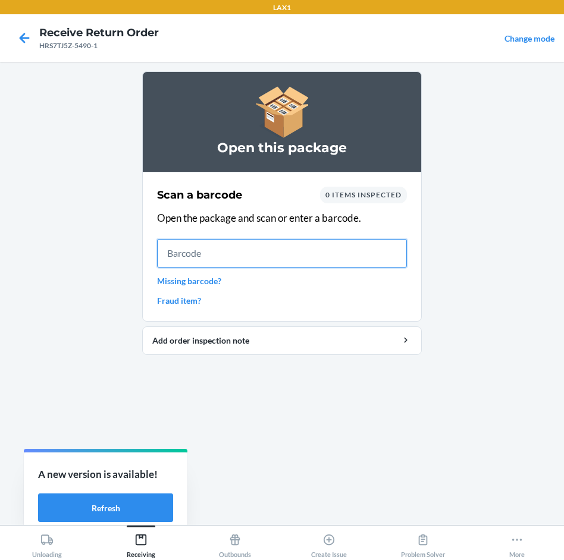
click at [220, 243] on input "text" at bounding box center [282, 253] width 250 height 29
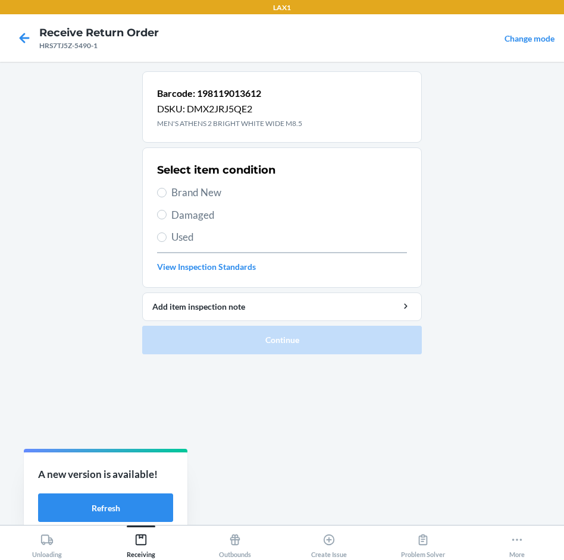
click at [186, 196] on span "Brand New" at bounding box center [288, 192] width 235 height 15
click at [166, 196] on input "Brand New" at bounding box center [162, 193] width 10 height 10
radio input "true"
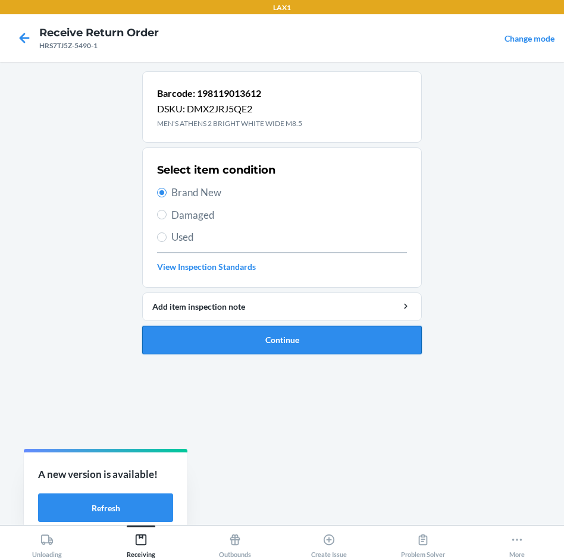
click at [343, 332] on button "Continue" at bounding box center [281, 340] width 279 height 29
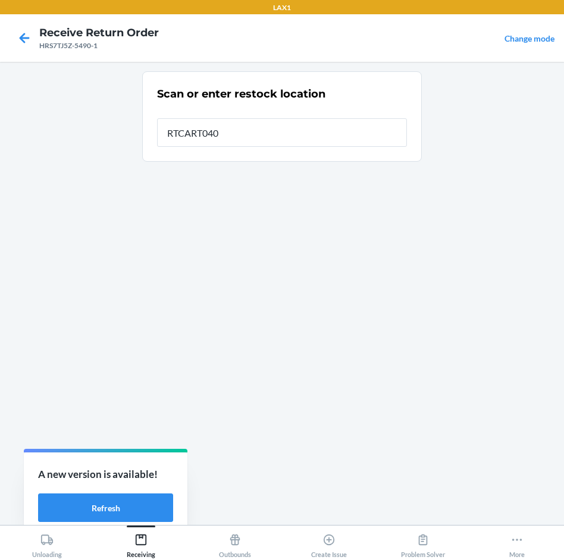
type input "RTCART040"
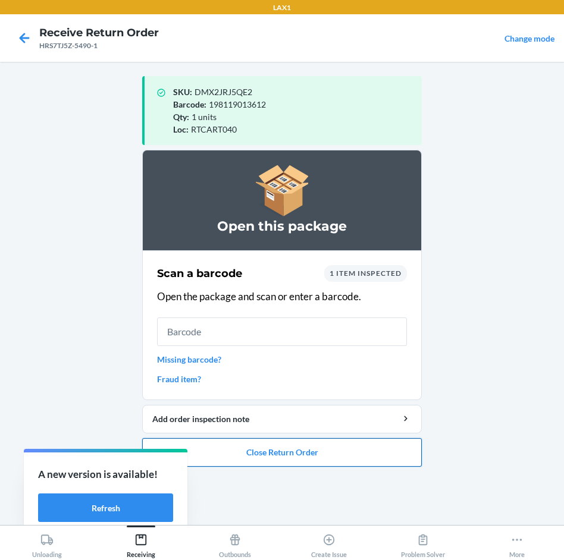
click at [320, 456] on button "Close Return Order" at bounding box center [281, 452] width 279 height 29
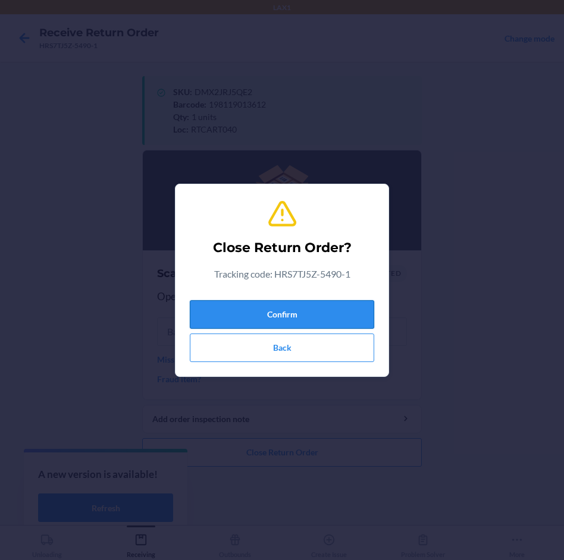
click at [309, 320] on button "Confirm" at bounding box center [282, 314] width 184 height 29
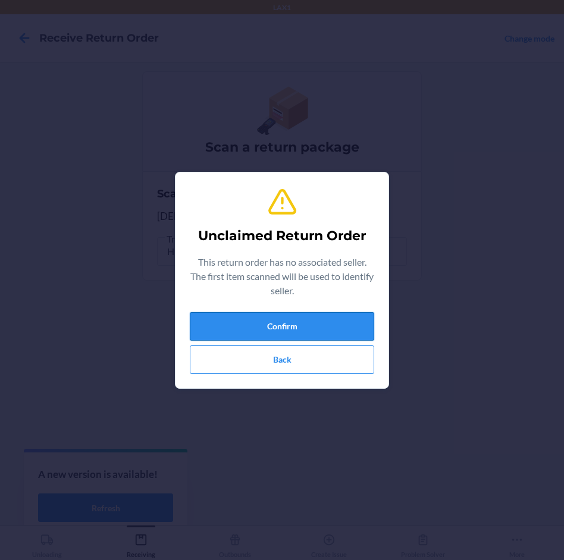
click at [309, 320] on button "Confirm" at bounding box center [282, 326] width 184 height 29
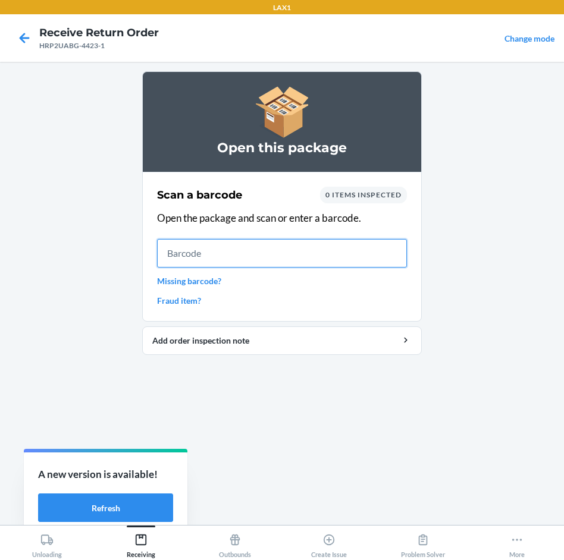
click at [342, 253] on input "text" at bounding box center [282, 253] width 250 height 29
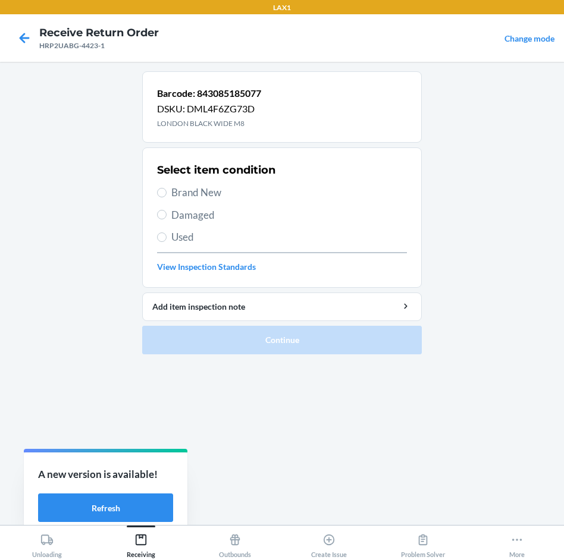
click at [192, 190] on span "Brand New" at bounding box center [288, 192] width 235 height 15
click at [166, 190] on input "Brand New" at bounding box center [162, 193] width 10 height 10
radio input "true"
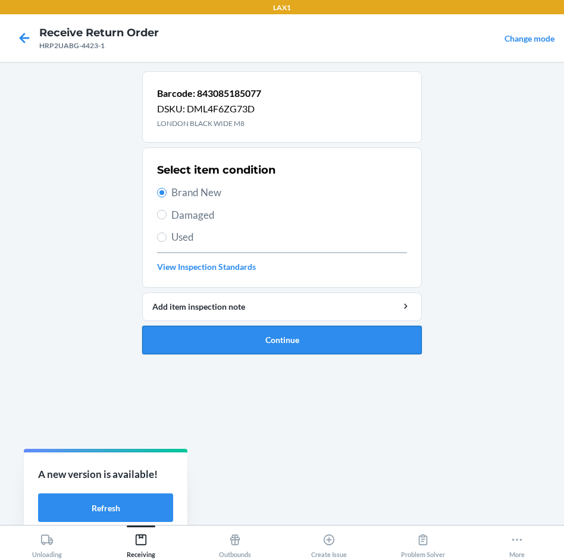
click at [257, 340] on button "Continue" at bounding box center [281, 340] width 279 height 29
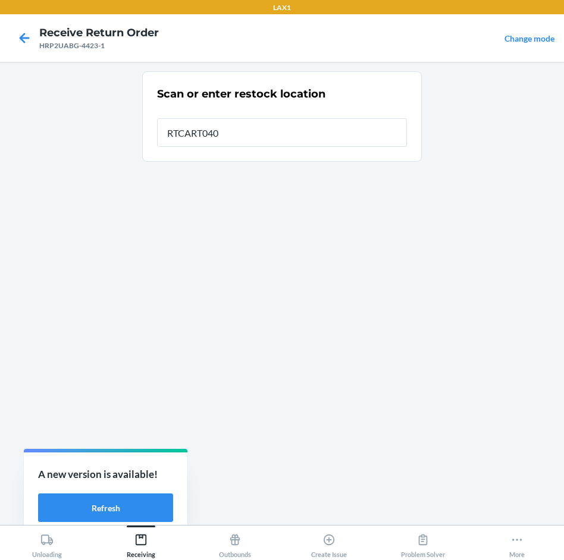
type input "RTCART040"
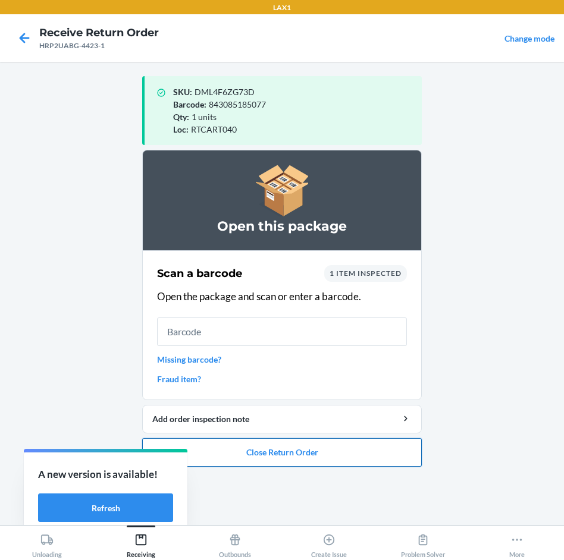
click at [256, 450] on button "Close Return Order" at bounding box center [281, 452] width 279 height 29
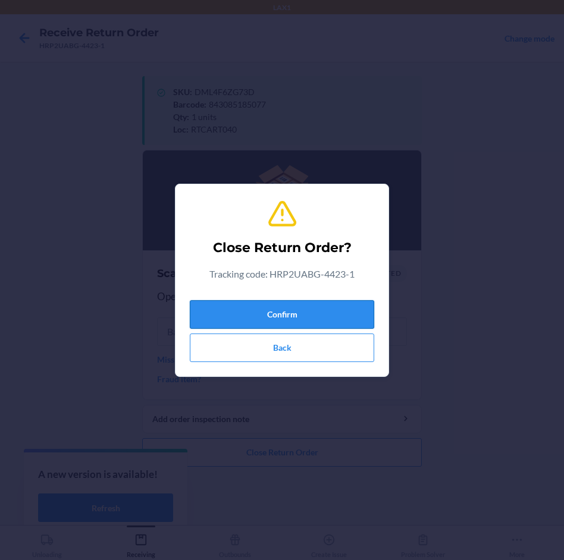
click at [285, 306] on button "Confirm" at bounding box center [282, 314] width 184 height 29
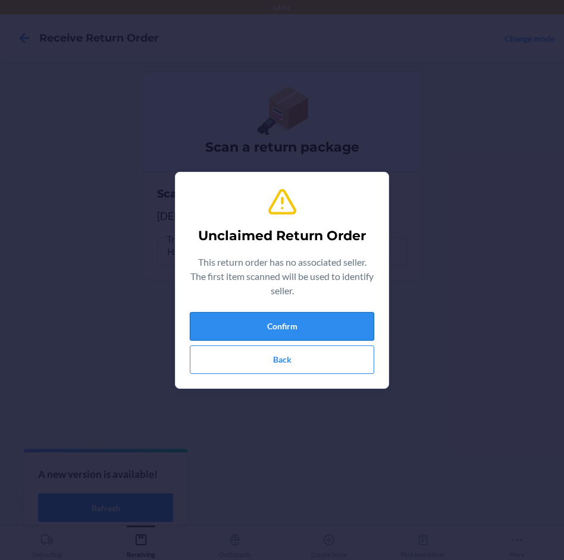
click at [307, 323] on button "Confirm" at bounding box center [282, 326] width 184 height 29
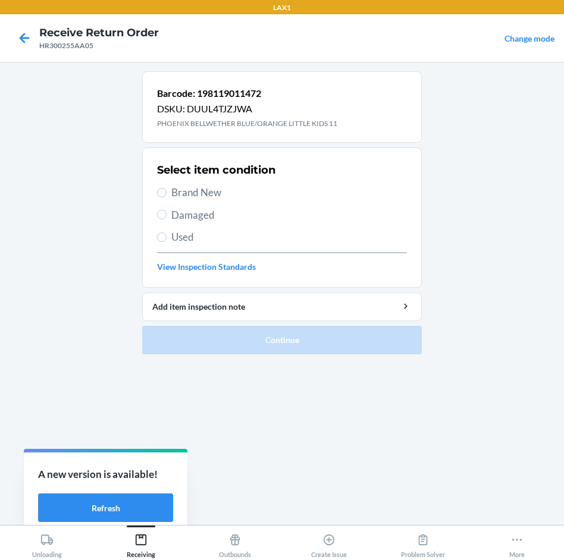
click at [213, 190] on span "Brand New" at bounding box center [288, 192] width 235 height 15
click at [166, 190] on input "Brand New" at bounding box center [162, 193] width 10 height 10
radio input "true"
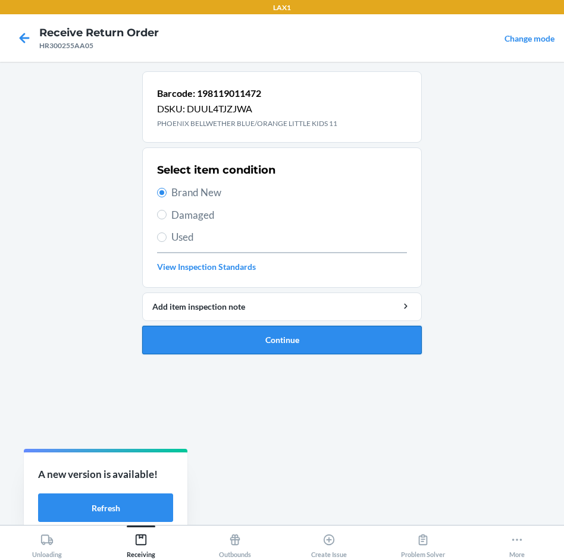
click at [301, 352] on ol "Barcode: 198119011472 DSKU: DUUL4TJZJWA PHOENIX BELLWETHER BLUE/ORANGE LITTLE K…" at bounding box center [281, 217] width 279 height 293
click at [299, 340] on button "Continue" at bounding box center [281, 340] width 279 height 29
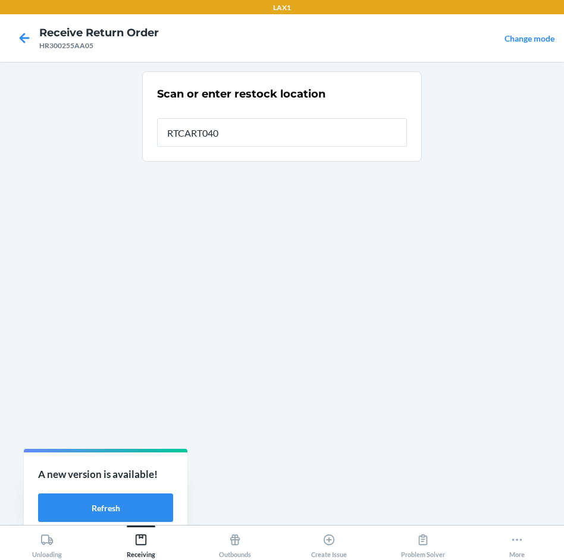
type input "RTCART040"
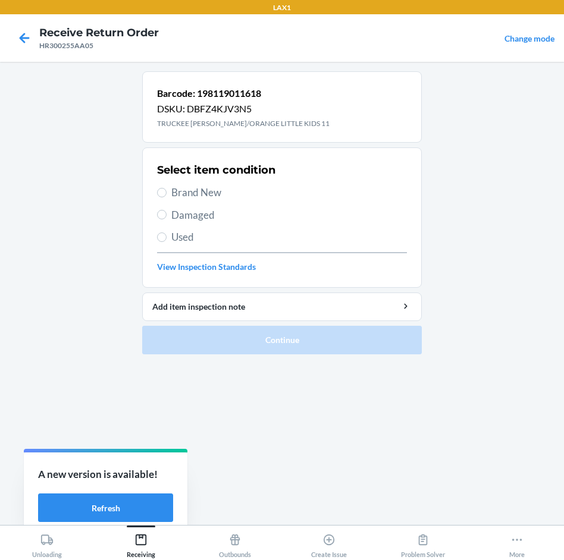
click at [188, 193] on span "Brand New" at bounding box center [288, 192] width 235 height 15
click at [166, 193] on input "Brand New" at bounding box center [162, 193] width 10 height 10
radio input "true"
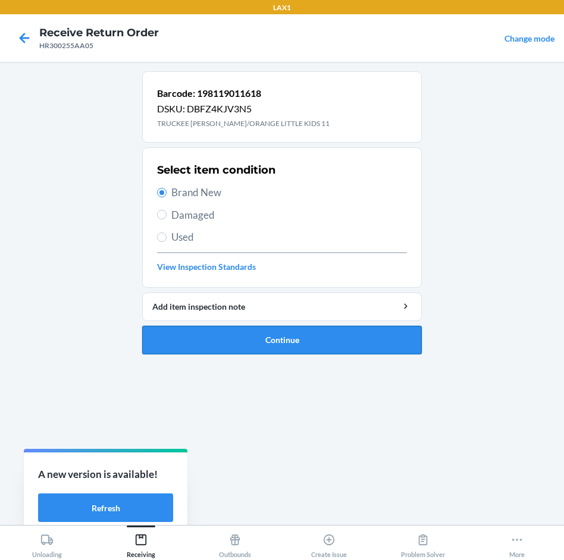
click at [301, 347] on button "Continue" at bounding box center [281, 340] width 279 height 29
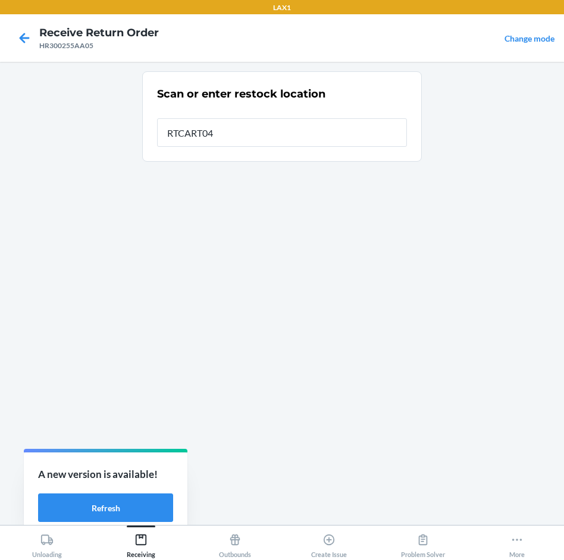
type input "RTCART040"
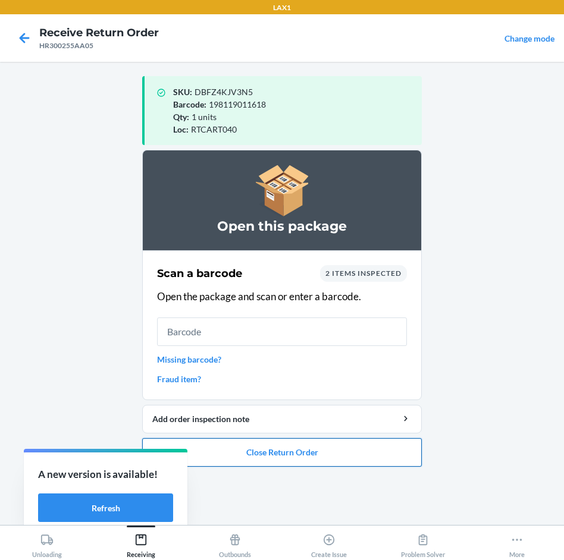
click at [293, 449] on button "Close Return Order" at bounding box center [281, 452] width 279 height 29
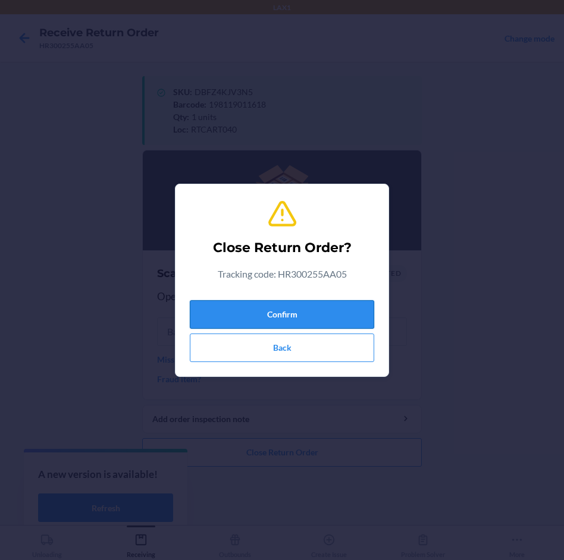
click at [286, 310] on button "Confirm" at bounding box center [282, 314] width 184 height 29
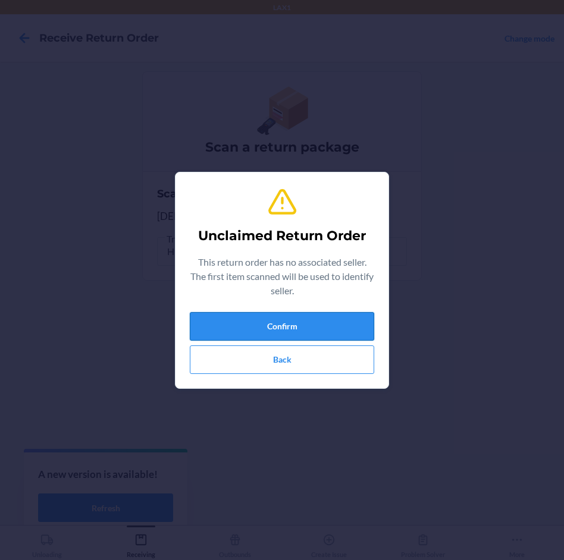
click at [288, 312] on button "Confirm" at bounding box center [282, 326] width 184 height 29
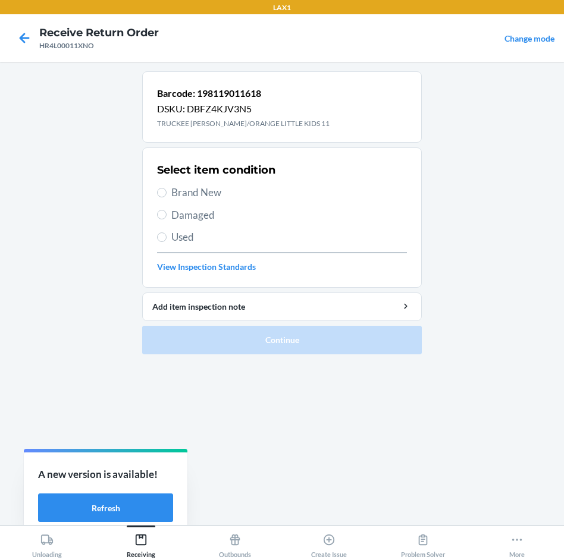
click at [192, 191] on span "Brand New" at bounding box center [288, 192] width 235 height 15
click at [166, 191] on input "Brand New" at bounding box center [162, 193] width 10 height 10
radio input "true"
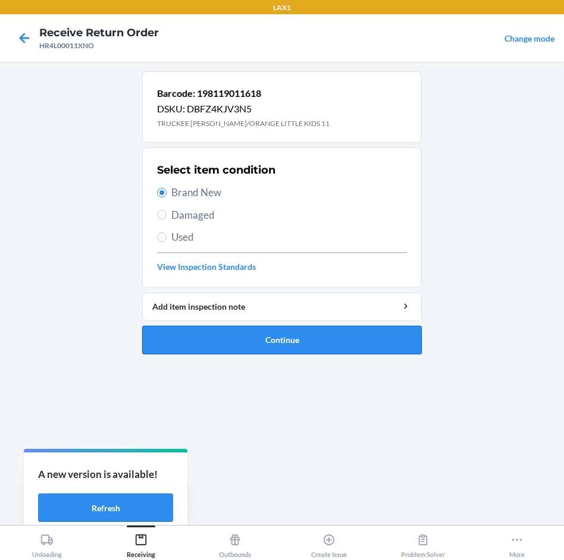
click at [313, 332] on button "Continue" at bounding box center [281, 340] width 279 height 29
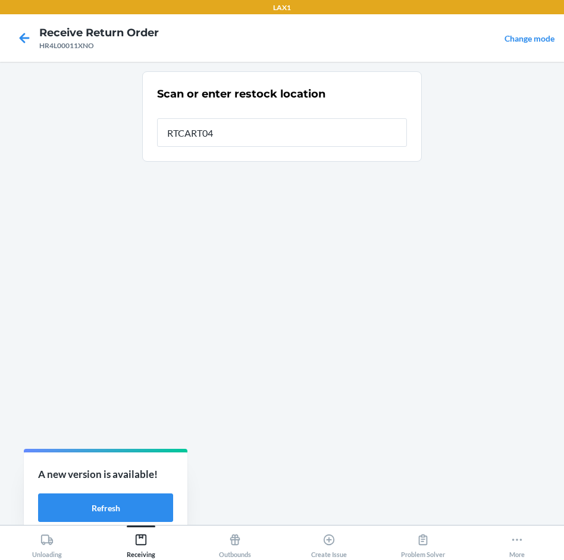
type input "RTCART040"
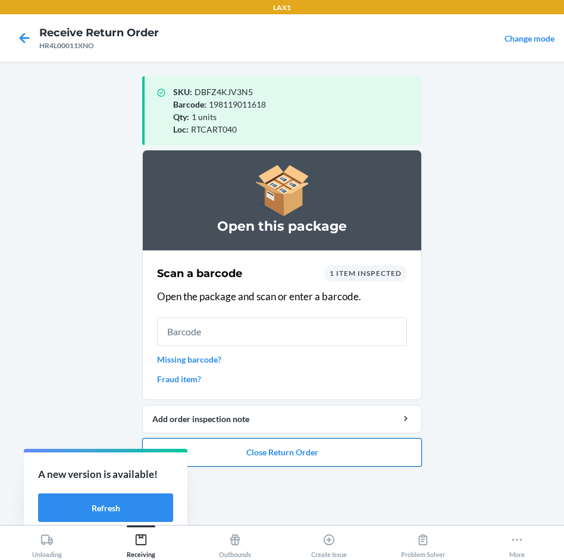
click at [295, 457] on button "Close Return Order" at bounding box center [281, 452] width 279 height 29
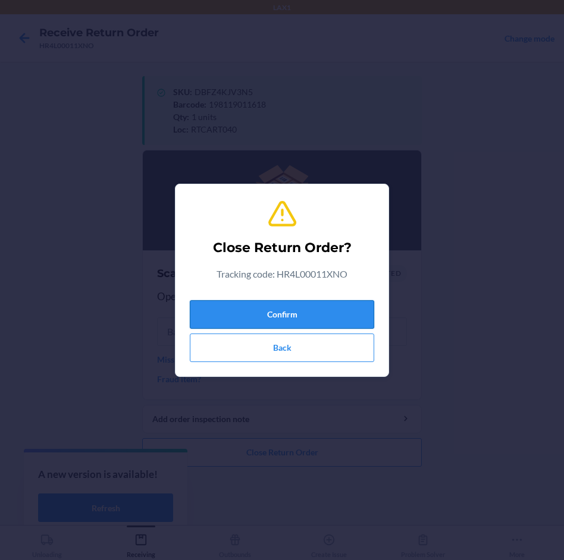
click at [358, 323] on button "Confirm" at bounding box center [282, 314] width 184 height 29
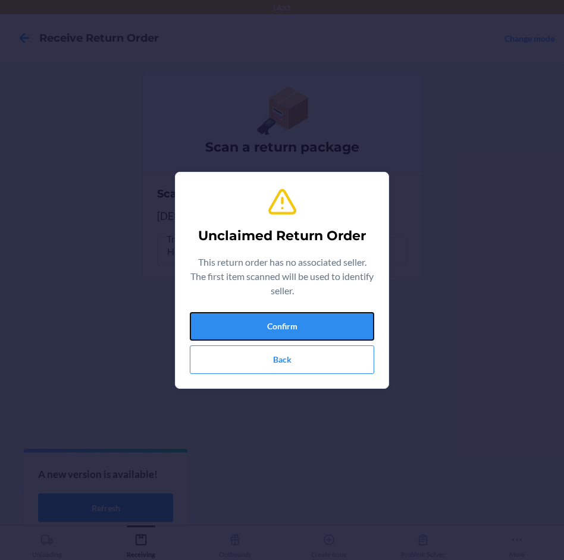
click at [358, 323] on button "Confirm" at bounding box center [282, 326] width 184 height 29
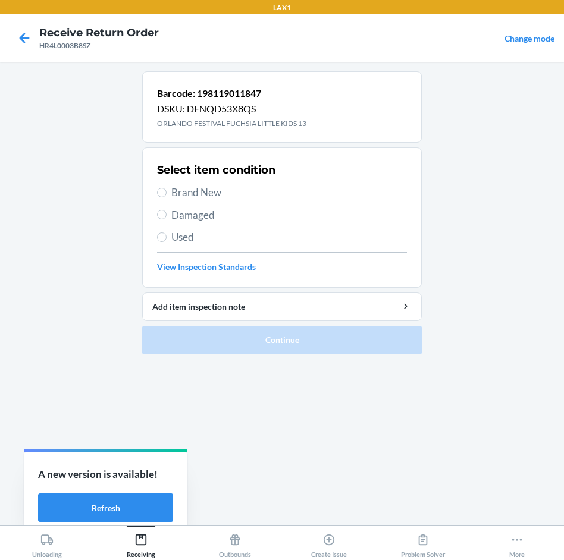
click at [167, 188] on label "Brand New" at bounding box center [282, 192] width 250 height 15
click at [166, 188] on input "Brand New" at bounding box center [162, 193] width 10 height 10
radio input "true"
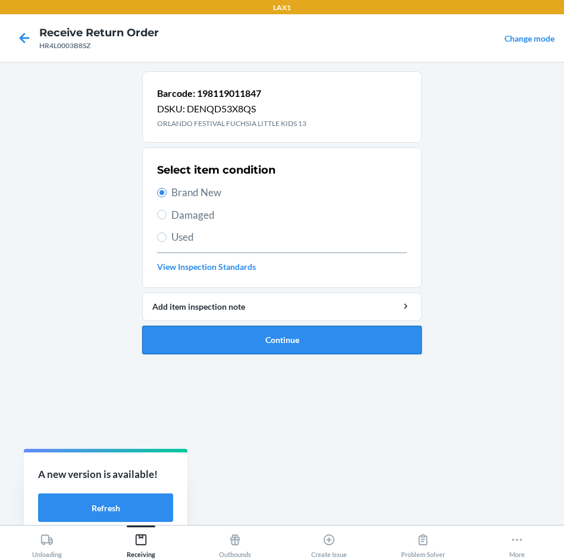
click at [389, 335] on button "Continue" at bounding box center [281, 340] width 279 height 29
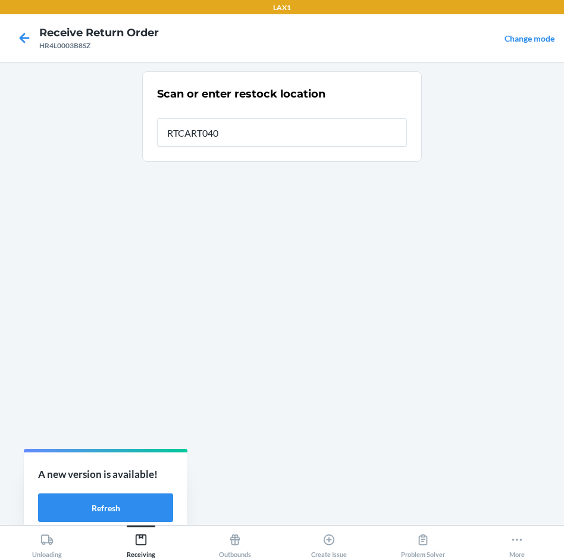
type input "RTCART040"
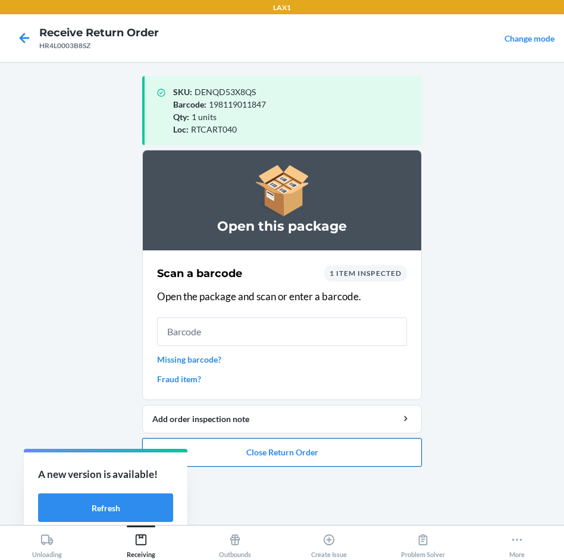
click at [383, 452] on button "Close Return Order" at bounding box center [281, 452] width 279 height 29
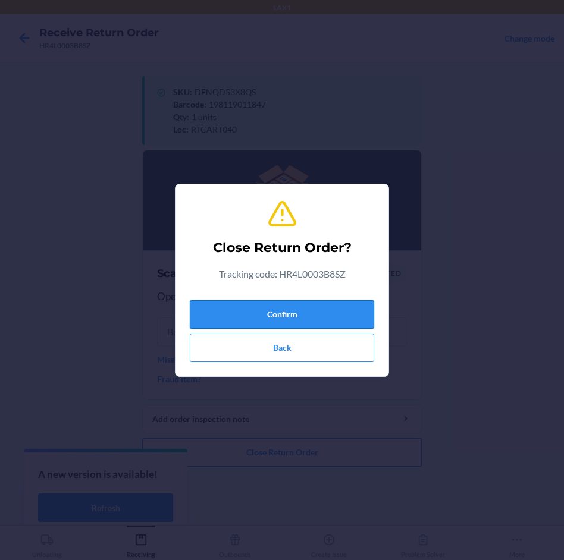
click at [341, 323] on button "Confirm" at bounding box center [282, 314] width 184 height 29
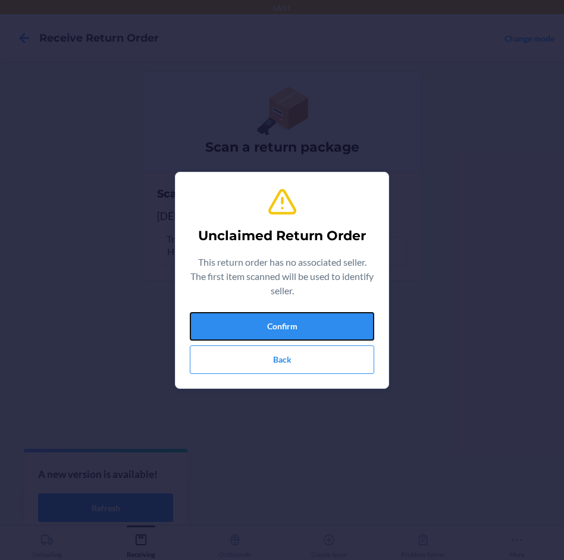
click at [341, 323] on button "Confirm" at bounding box center [282, 326] width 184 height 29
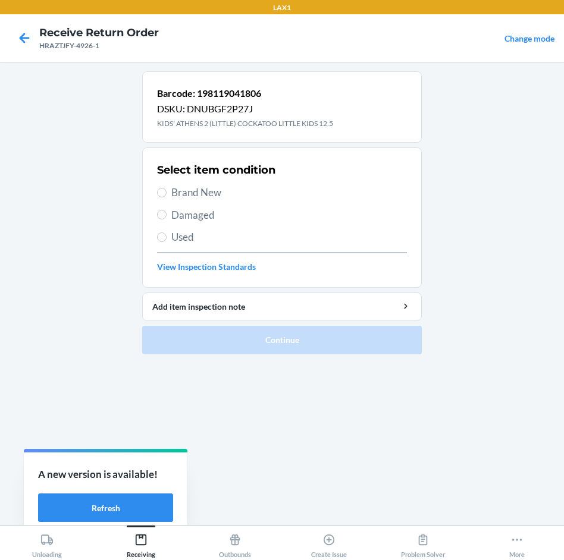
click at [183, 193] on span "Brand New" at bounding box center [288, 192] width 235 height 15
click at [166, 193] on input "Brand New" at bounding box center [162, 193] width 10 height 10
radio input "true"
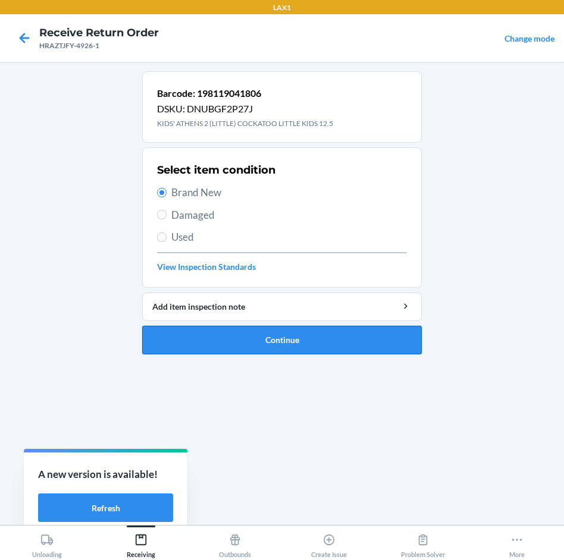
click at [339, 340] on button "Continue" at bounding box center [281, 340] width 279 height 29
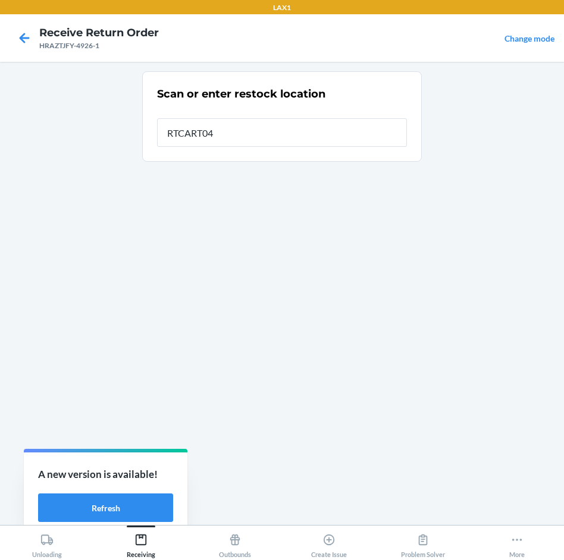
type input "RTCART040"
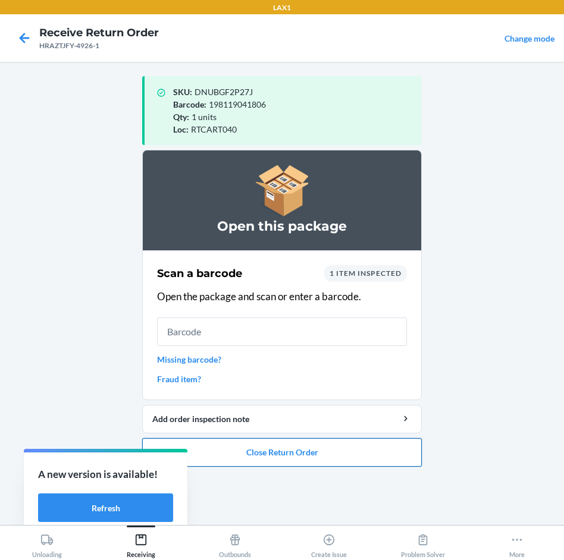
click at [329, 450] on button "Close Return Order" at bounding box center [281, 452] width 279 height 29
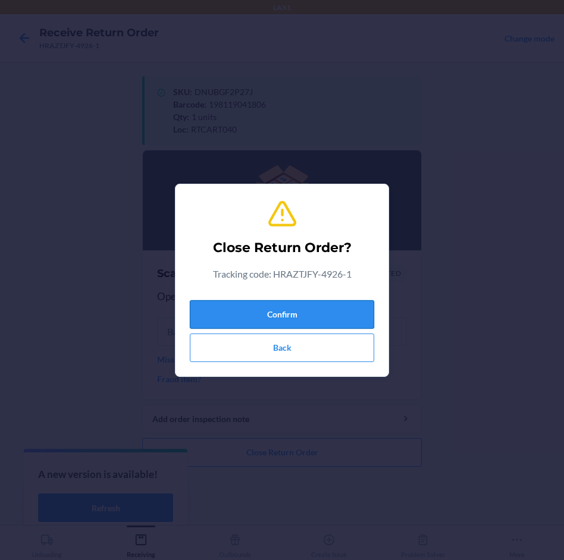
click at [352, 322] on button "Confirm" at bounding box center [282, 314] width 184 height 29
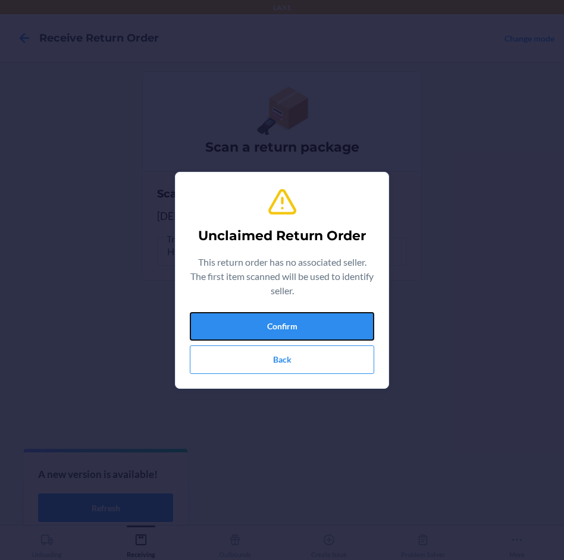
click at [352, 322] on button "Confirm" at bounding box center [282, 326] width 184 height 29
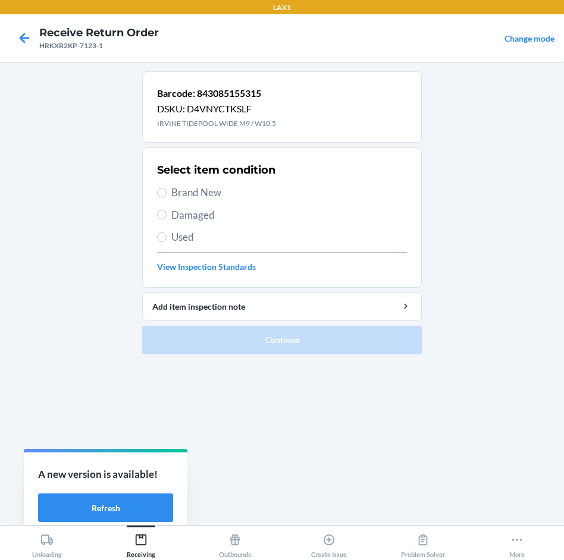
click at [186, 191] on span "Brand New" at bounding box center [288, 192] width 235 height 15
click at [166, 191] on input "Brand New" at bounding box center [162, 193] width 10 height 10
radio input "true"
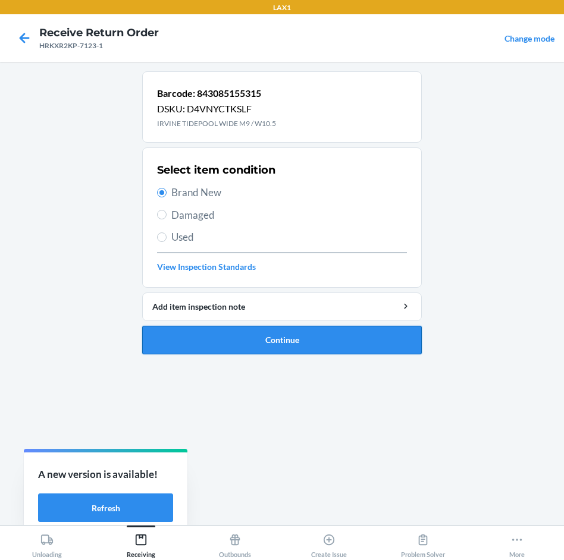
click at [297, 331] on button "Continue" at bounding box center [281, 340] width 279 height 29
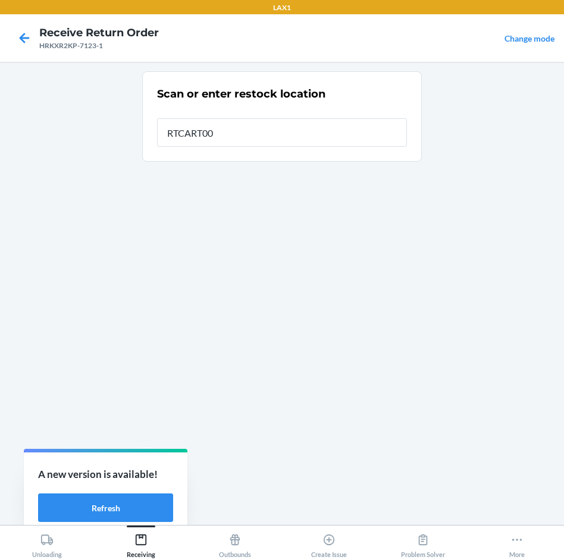
type input "RTCART007"
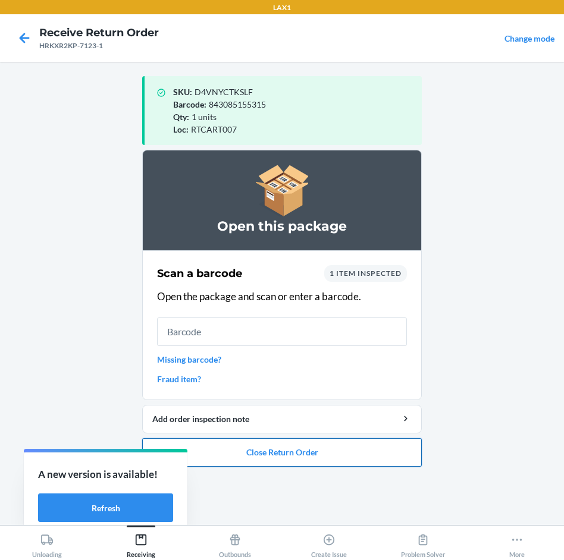
click at [284, 444] on button "Close Return Order" at bounding box center [281, 452] width 279 height 29
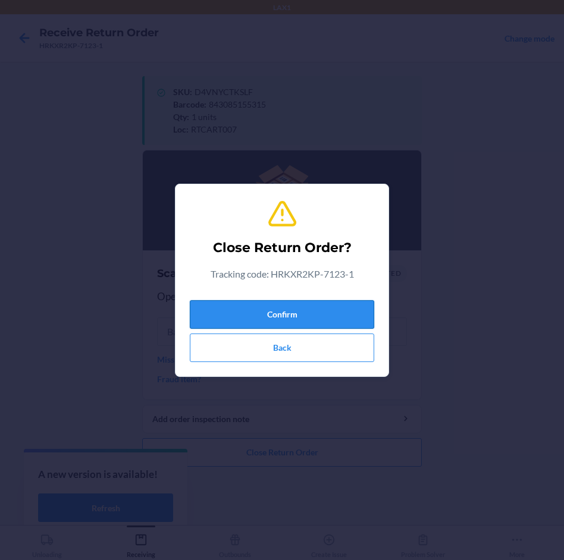
click at [316, 308] on button "Confirm" at bounding box center [282, 314] width 184 height 29
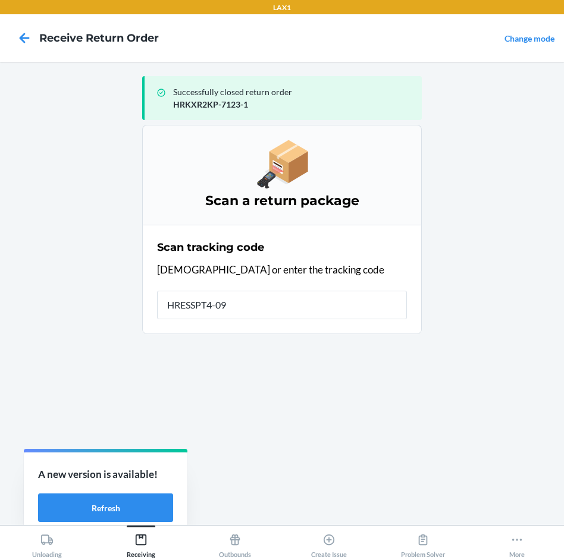
type input "HRESSPT4-095"
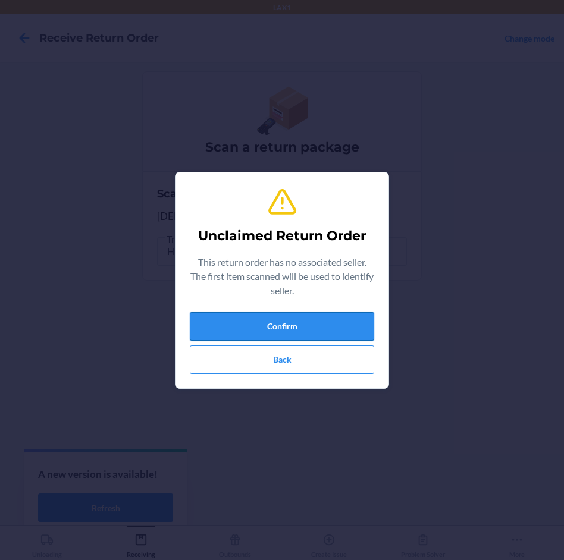
click at [278, 329] on button "Confirm" at bounding box center [282, 326] width 184 height 29
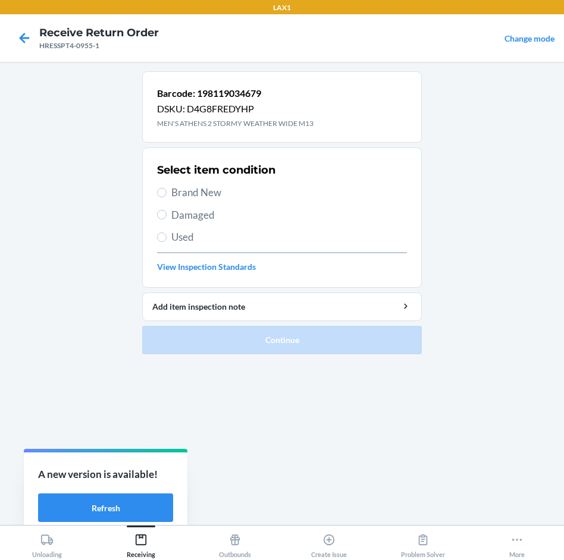
click at [218, 185] on span "Brand New" at bounding box center [288, 192] width 235 height 15
click at [166, 188] on input "Brand New" at bounding box center [162, 193] width 10 height 10
radio input "true"
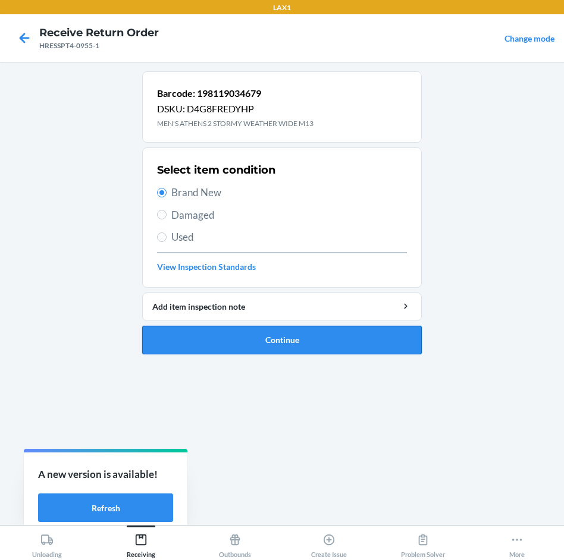
click at [357, 354] on button "Continue" at bounding box center [281, 340] width 279 height 29
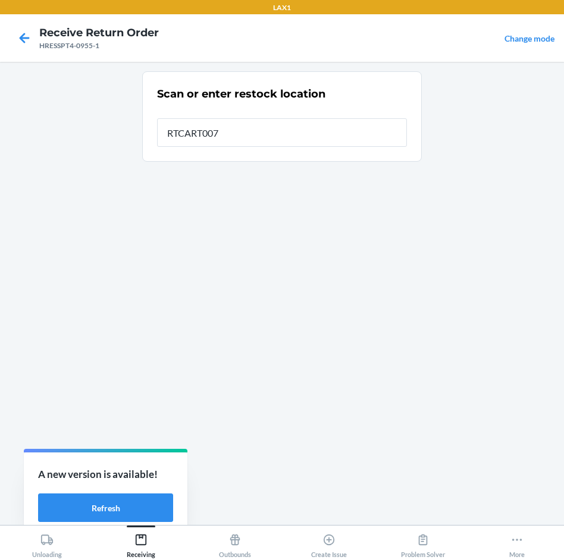
type input "RTCART007"
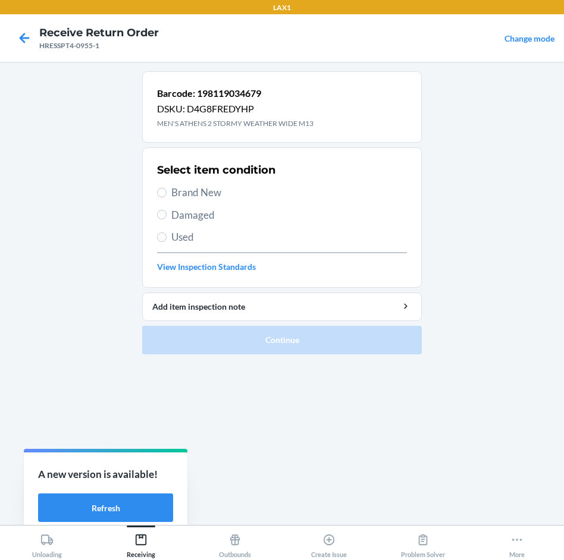
click at [187, 191] on span "Brand New" at bounding box center [288, 192] width 235 height 15
click at [166, 191] on input "Brand New" at bounding box center [162, 193] width 10 height 10
radio input "true"
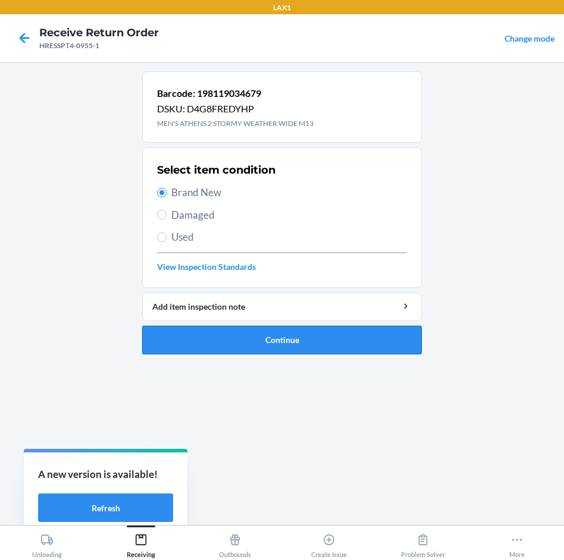
click at [329, 327] on button "Continue" at bounding box center [281, 340] width 279 height 29
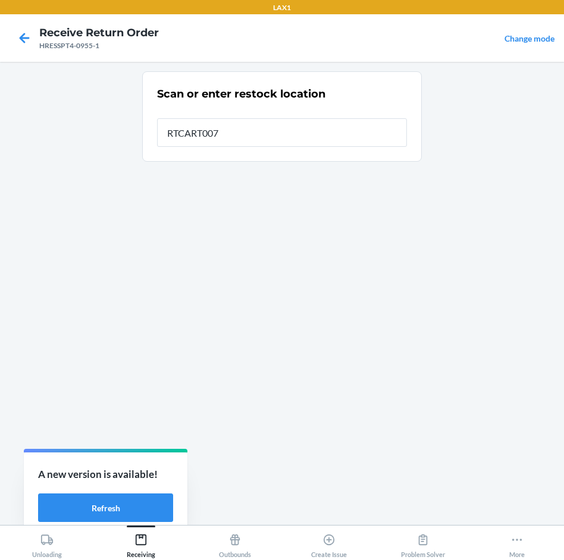
type input "RTCART007"
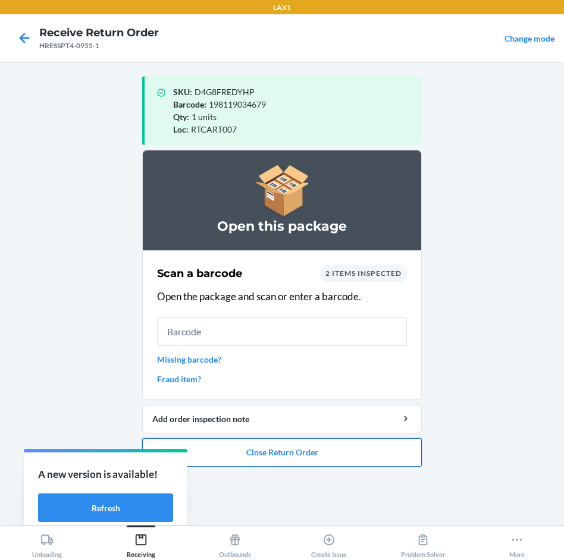
click at [347, 460] on button "Close Return Order" at bounding box center [281, 452] width 279 height 29
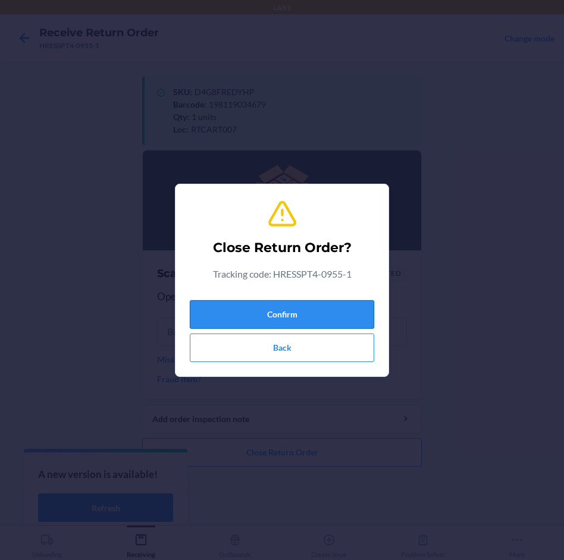
click at [334, 308] on button "Confirm" at bounding box center [282, 314] width 184 height 29
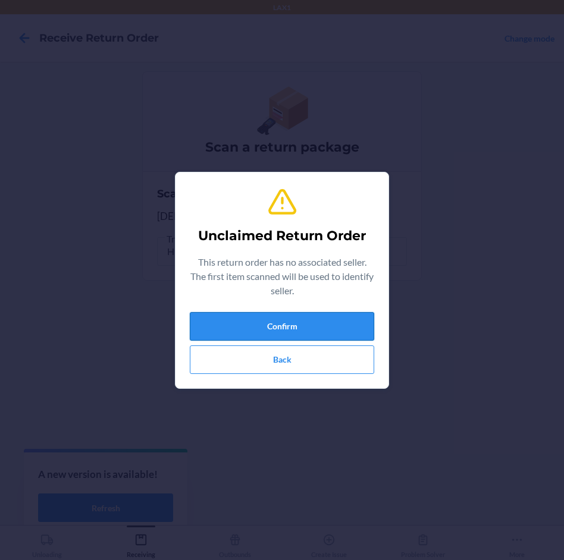
click at [333, 327] on button "Confirm" at bounding box center [282, 326] width 184 height 29
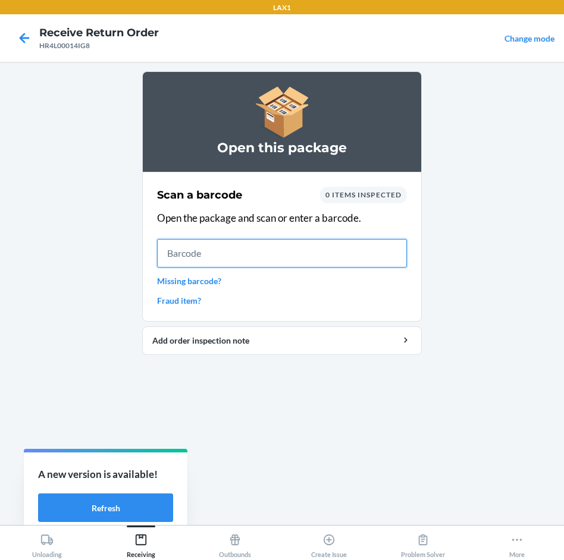
click at [328, 253] on input "text" at bounding box center [282, 253] width 250 height 29
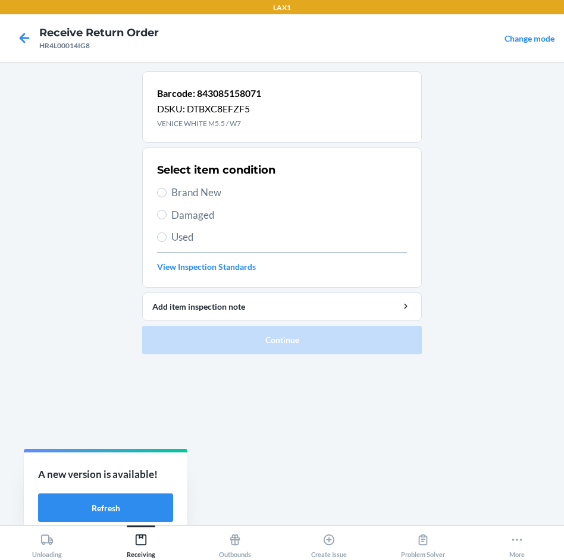
click at [210, 195] on span "Brand New" at bounding box center [288, 192] width 235 height 15
click at [166, 195] on input "Brand New" at bounding box center [162, 193] width 10 height 10
radio input "true"
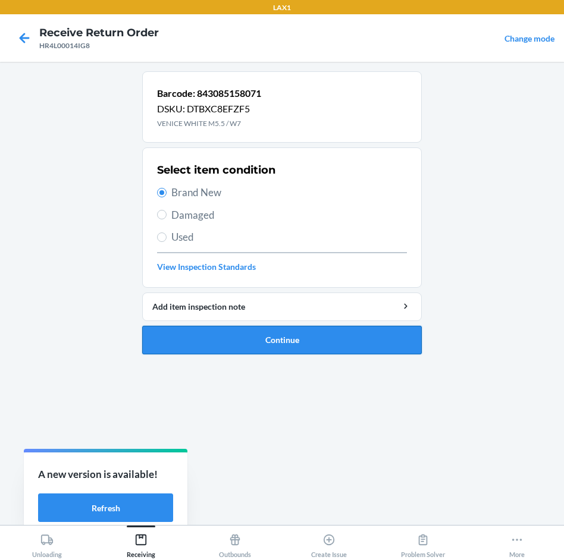
click at [313, 341] on button "Continue" at bounding box center [281, 340] width 279 height 29
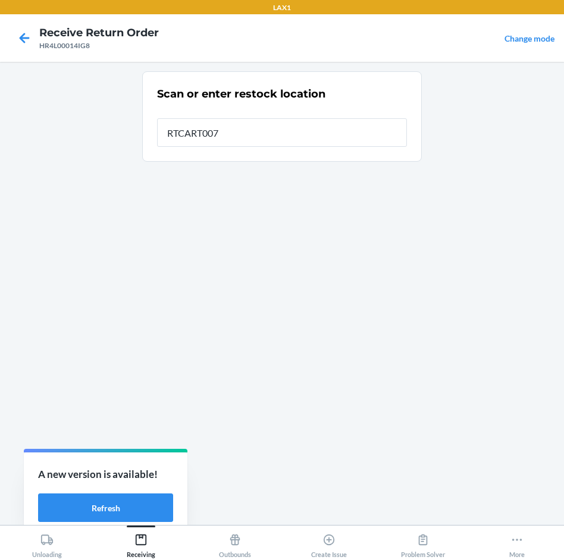
type input "RTCART007"
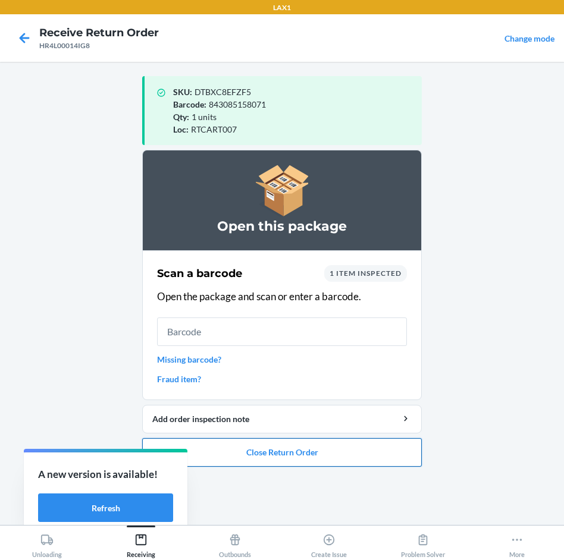
click at [232, 452] on button "Close Return Order" at bounding box center [281, 452] width 279 height 29
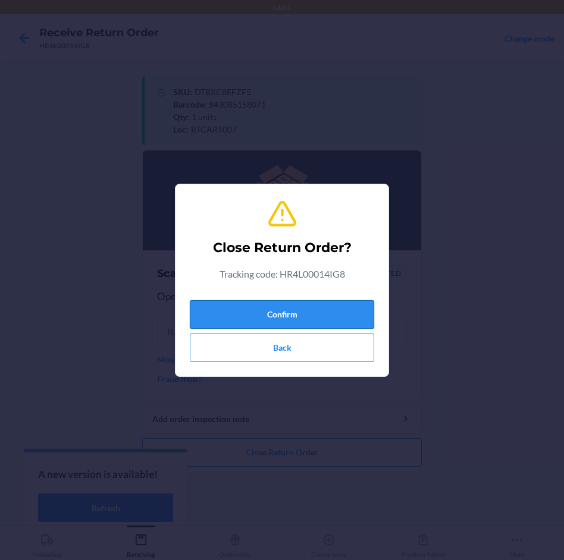
click at [285, 317] on button "Confirm" at bounding box center [282, 314] width 184 height 29
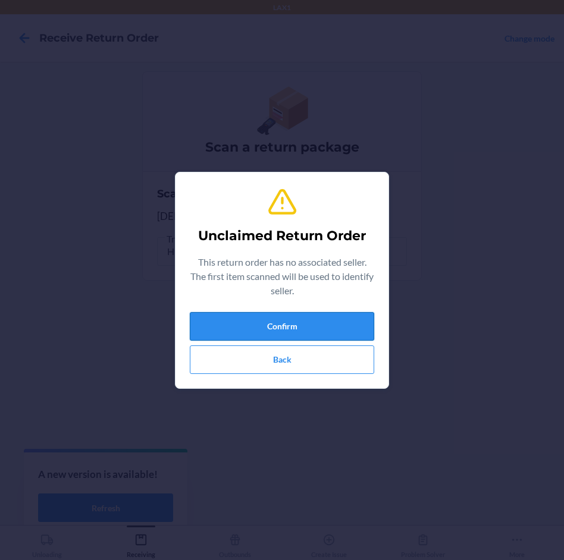
click at [272, 316] on button "Confirm" at bounding box center [282, 326] width 184 height 29
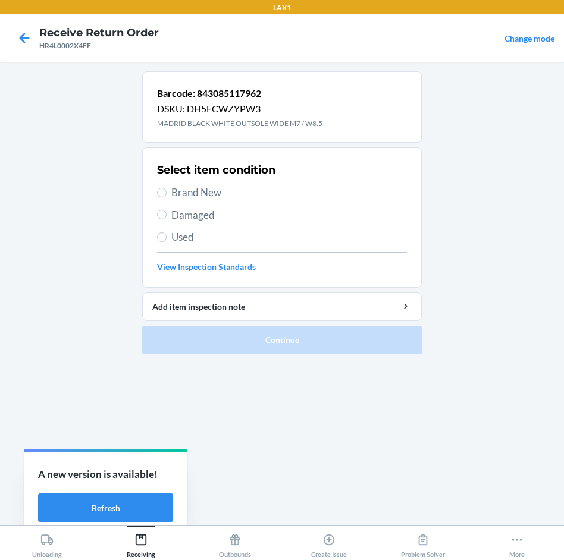
click at [205, 213] on span "Damaged" at bounding box center [288, 214] width 235 height 15
click at [166, 213] on input "Damaged" at bounding box center [162, 215] width 10 height 10
radio input "true"
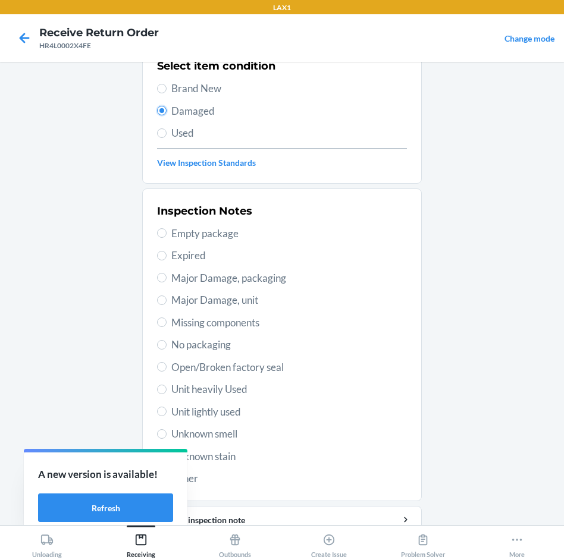
scroll to position [119, 0]
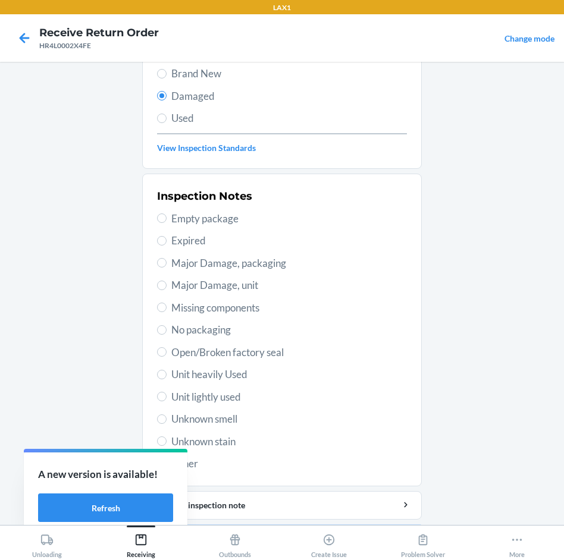
click at [211, 373] on span "Unit heavily Used" at bounding box center [288, 374] width 235 height 15
click at [166, 373] on input "Unit heavily Used" at bounding box center [162, 375] width 10 height 10
radio input "true"
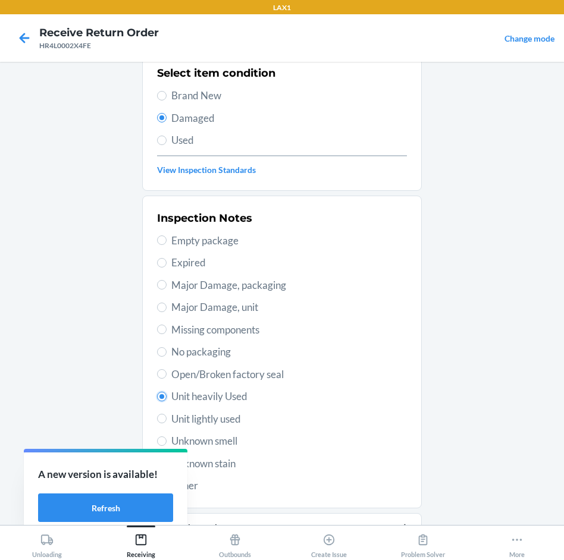
scroll to position [156, 0]
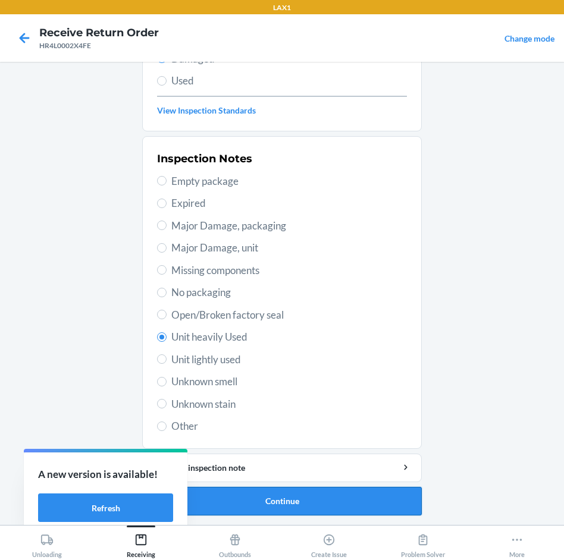
click at [379, 507] on button "Continue" at bounding box center [281, 501] width 279 height 29
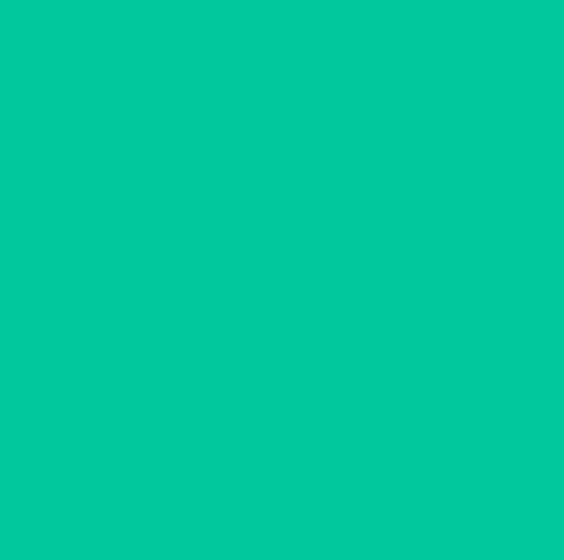
scroll to position [58, 0]
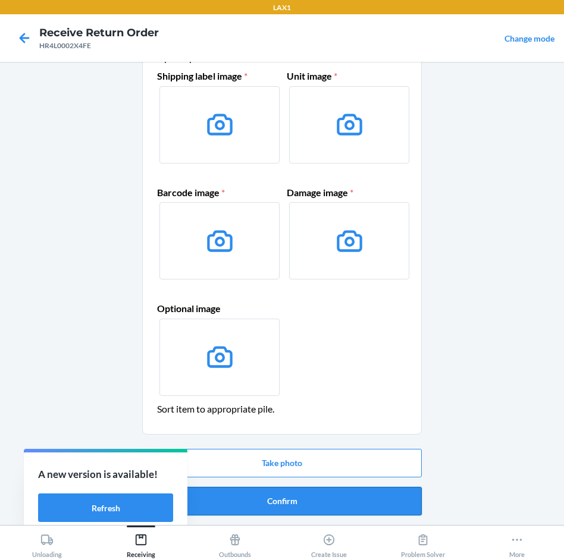
click at [373, 494] on button "Confirm" at bounding box center [281, 501] width 279 height 29
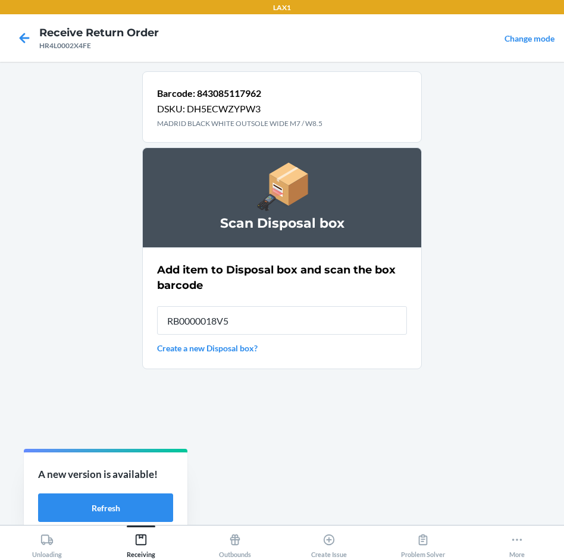
type input "RB0000018V5"
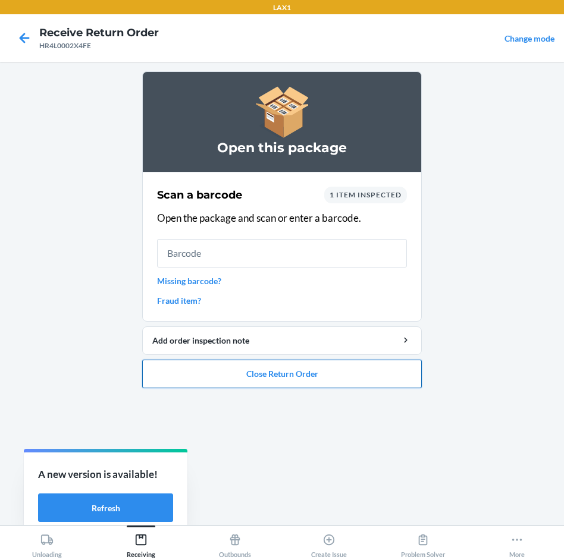
click at [328, 372] on button "Close Return Order" at bounding box center [281, 374] width 279 height 29
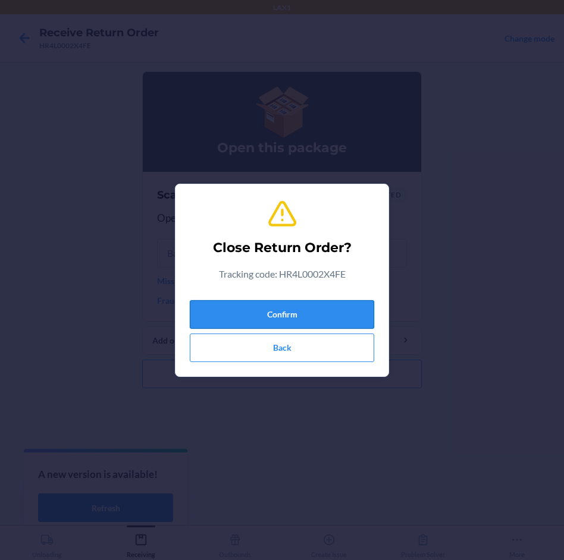
click at [316, 309] on button "Confirm" at bounding box center [282, 314] width 184 height 29
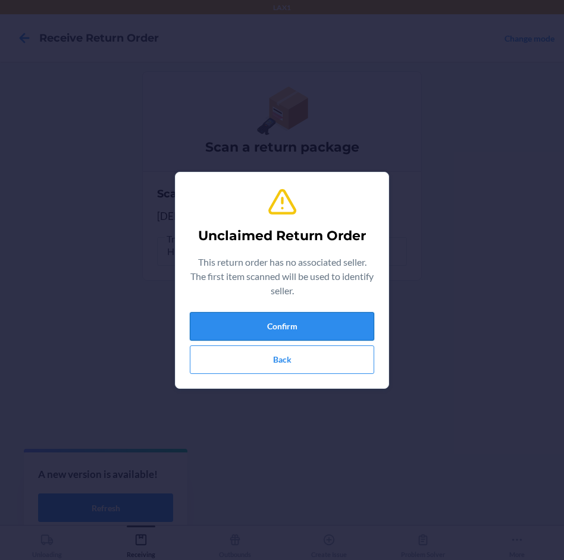
click at [320, 334] on button "Confirm" at bounding box center [282, 326] width 184 height 29
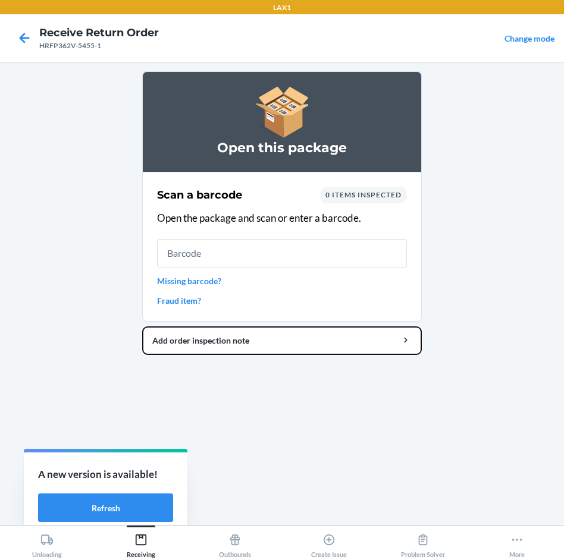
click at [563, 559] on html "LAX1 Receive Return Order HRFP362V-5455-1 Change mode Open this package Scan a …" at bounding box center [282, 280] width 564 height 560
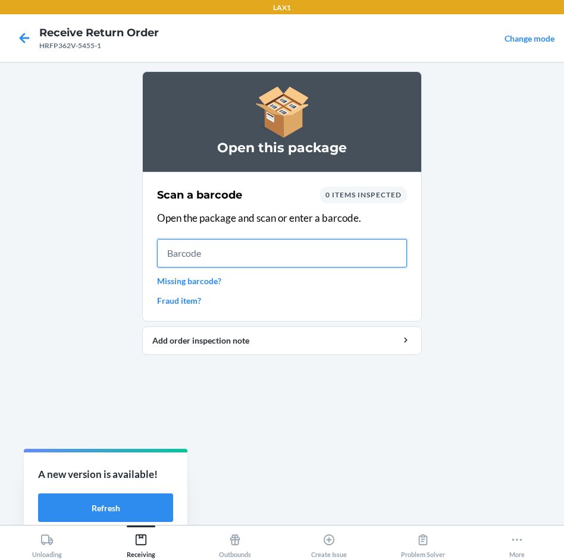
click at [323, 250] on input "text" at bounding box center [282, 253] width 250 height 29
click at [243, 255] on input "text" at bounding box center [282, 253] width 250 height 29
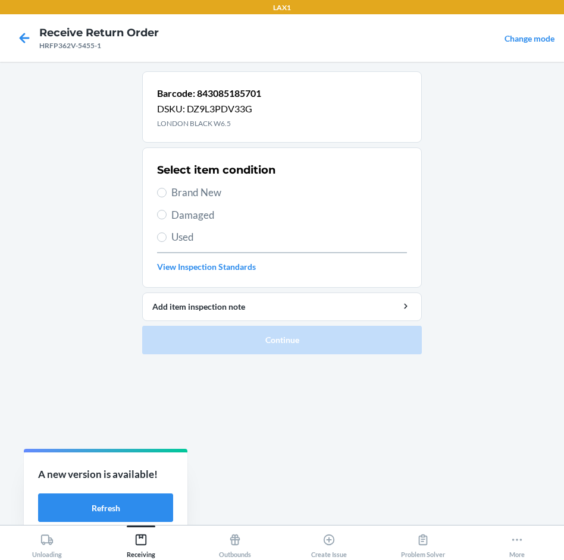
click at [196, 197] on span "Brand New" at bounding box center [288, 192] width 235 height 15
click at [166, 197] on input "Brand New" at bounding box center [162, 193] width 10 height 10
radio input "true"
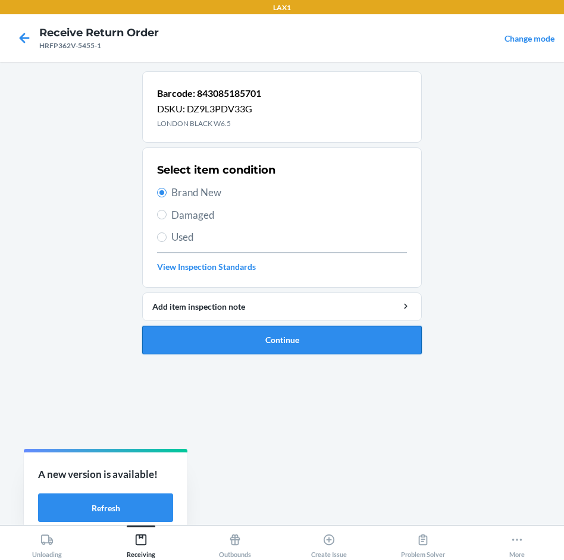
click at [344, 341] on button "Continue" at bounding box center [281, 340] width 279 height 29
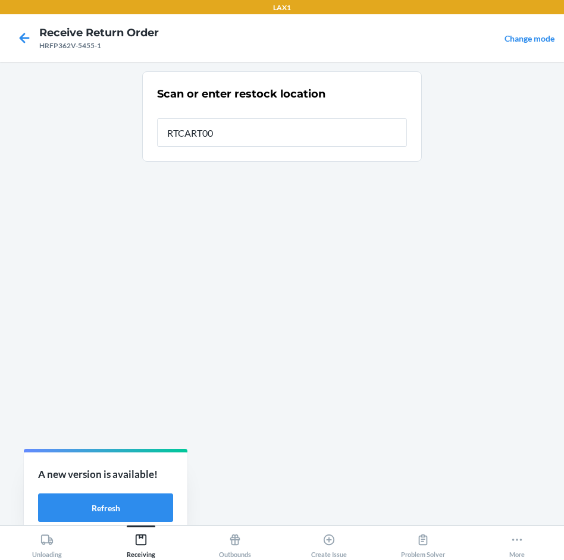
type input "RTCART007"
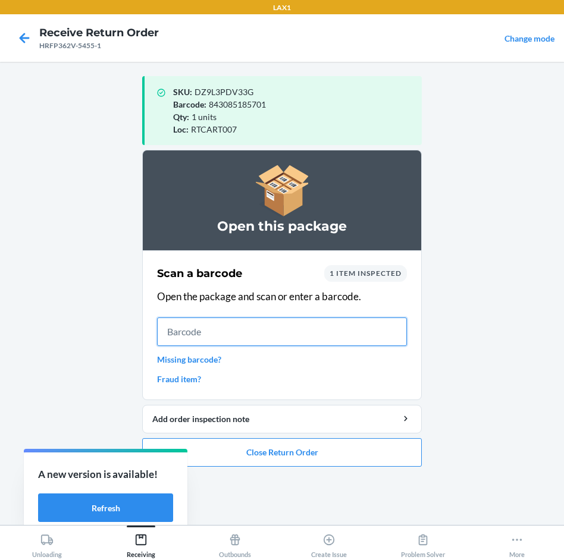
click at [357, 334] on input "text" at bounding box center [282, 331] width 250 height 29
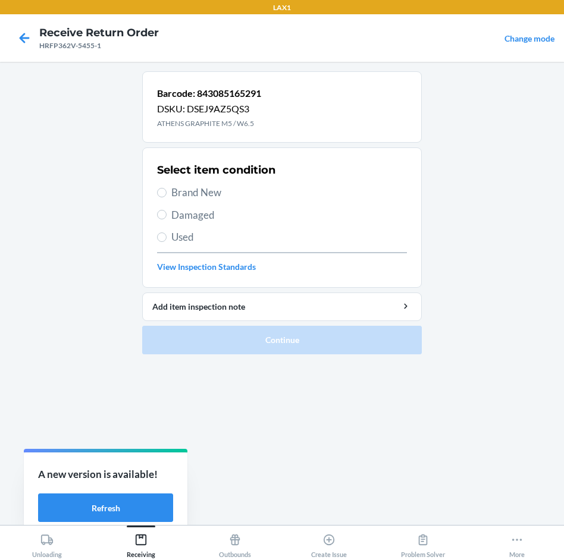
click at [166, 187] on label "Brand New" at bounding box center [282, 192] width 250 height 15
click at [166, 188] on input "Brand New" at bounding box center [162, 193] width 10 height 10
radio input "true"
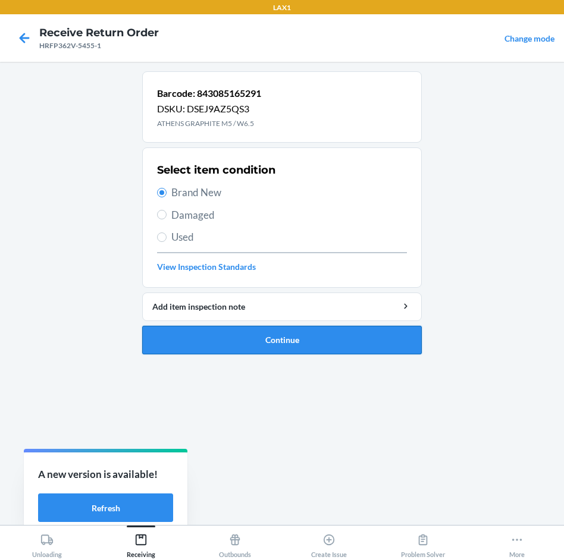
click at [299, 339] on button "Continue" at bounding box center [281, 340] width 279 height 29
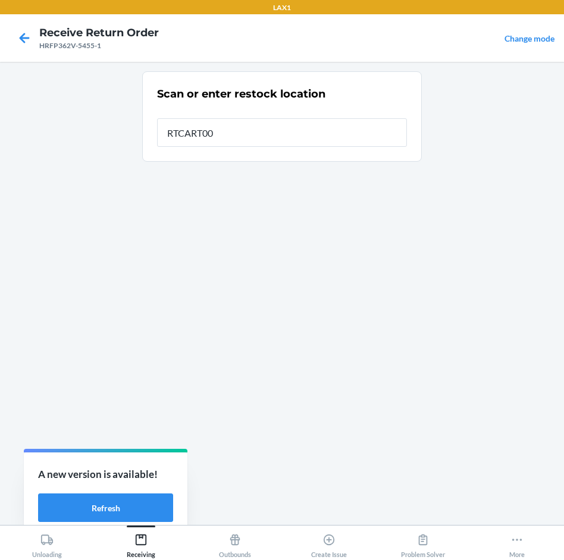
type input "RTCART007"
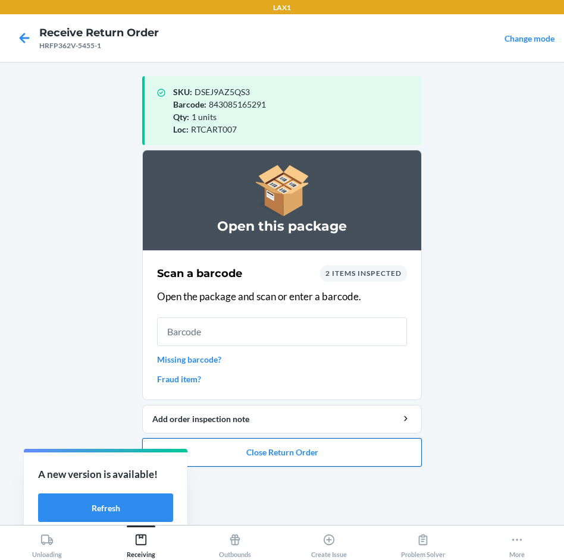
click at [335, 452] on button "Close Return Order" at bounding box center [281, 452] width 279 height 29
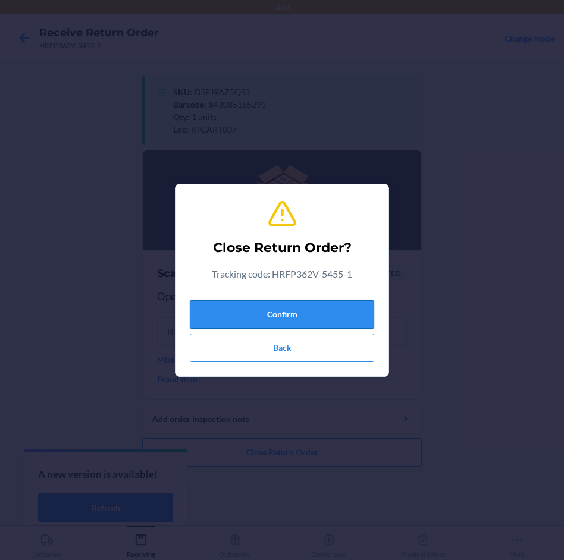
click at [346, 309] on button "Confirm" at bounding box center [282, 314] width 184 height 29
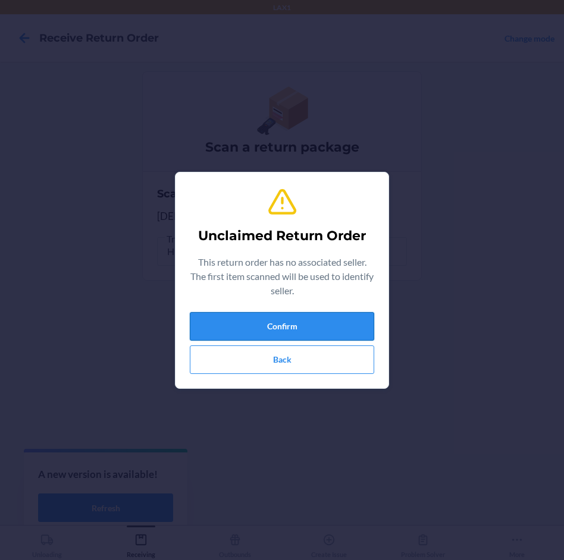
click at [282, 332] on button "Confirm" at bounding box center [282, 326] width 184 height 29
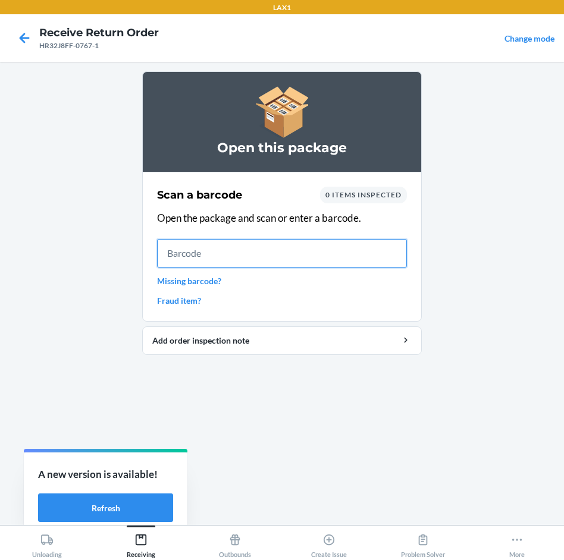
click at [345, 254] on input "text" at bounding box center [282, 253] width 250 height 29
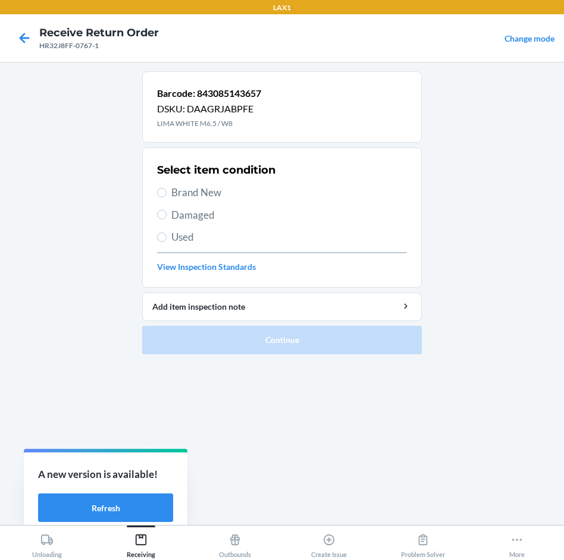
click at [192, 191] on span "Brand New" at bounding box center [288, 192] width 235 height 15
click at [166, 191] on input "Brand New" at bounding box center [162, 193] width 10 height 10
radio input "true"
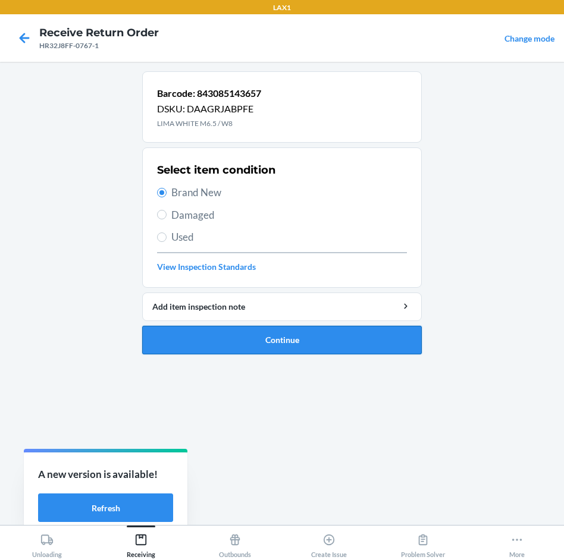
click at [270, 330] on button "Continue" at bounding box center [281, 340] width 279 height 29
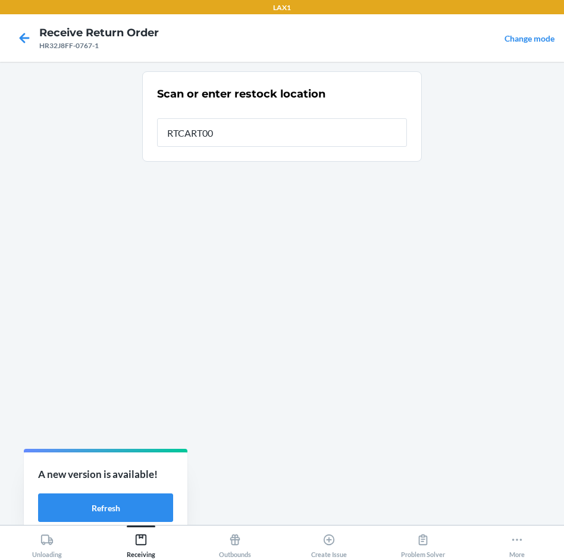
type input "RTCART007"
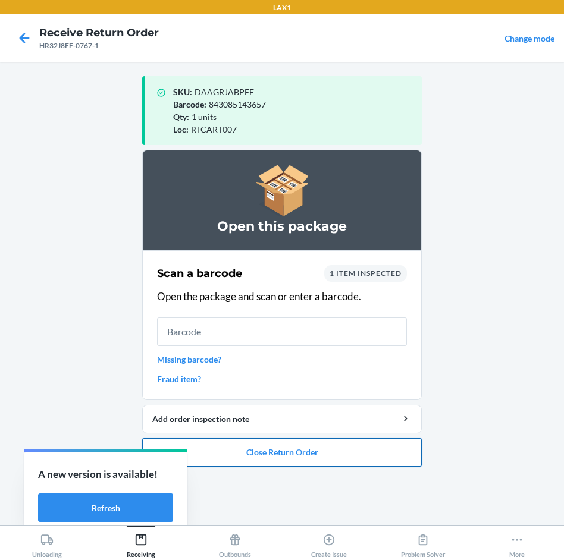
click at [255, 457] on button "Close Return Order" at bounding box center [281, 452] width 279 height 29
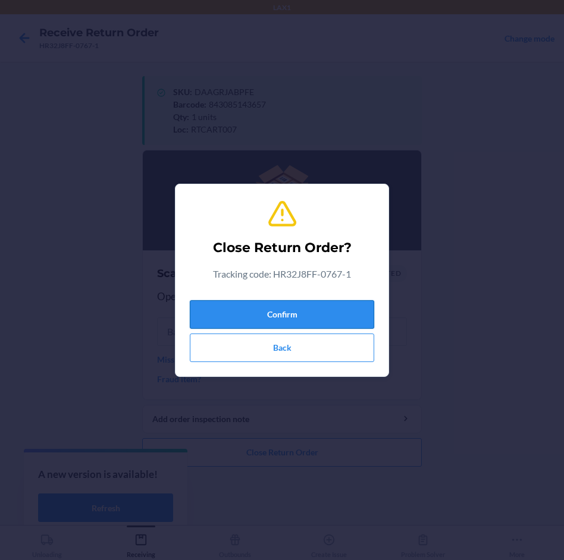
click at [340, 312] on button "Confirm" at bounding box center [282, 314] width 184 height 29
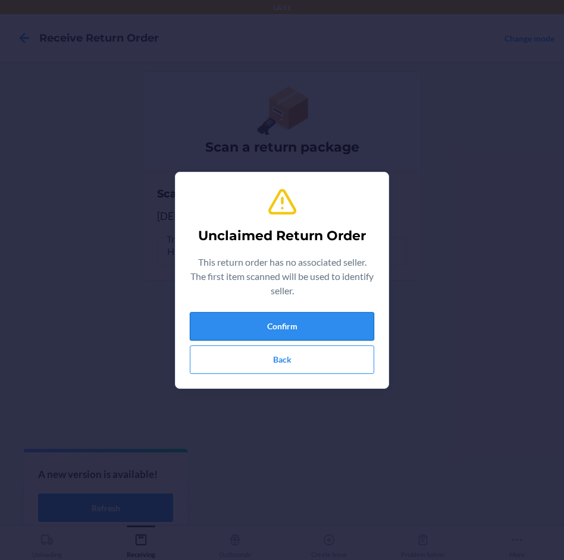
click at [334, 328] on button "Confirm" at bounding box center [282, 326] width 184 height 29
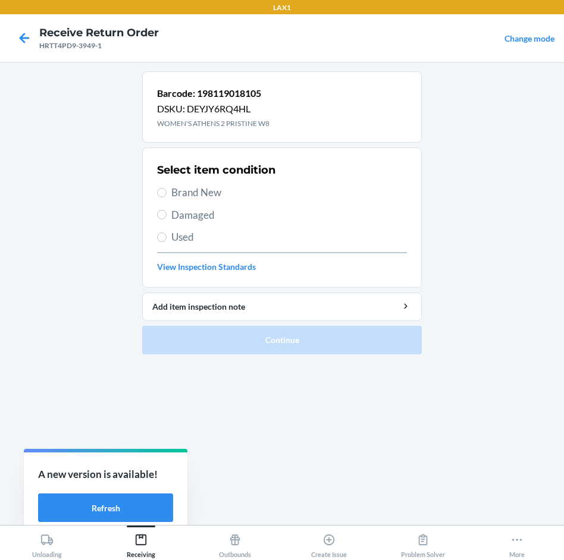
click at [200, 197] on span "Brand New" at bounding box center [288, 192] width 235 height 15
click at [166, 197] on input "Brand New" at bounding box center [162, 193] width 10 height 10
radio input "true"
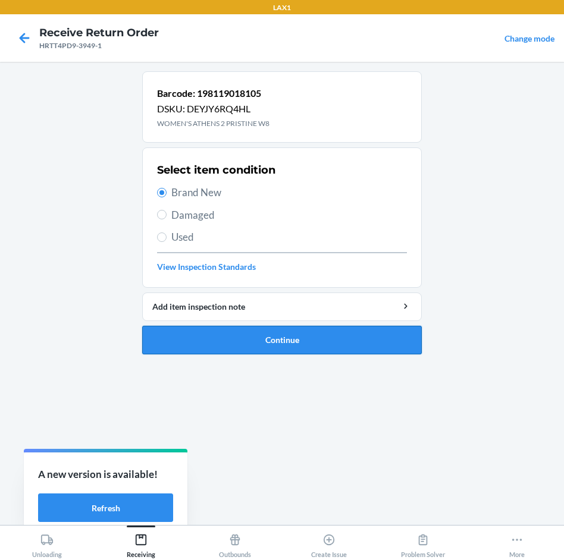
click at [295, 336] on button "Continue" at bounding box center [281, 340] width 279 height 29
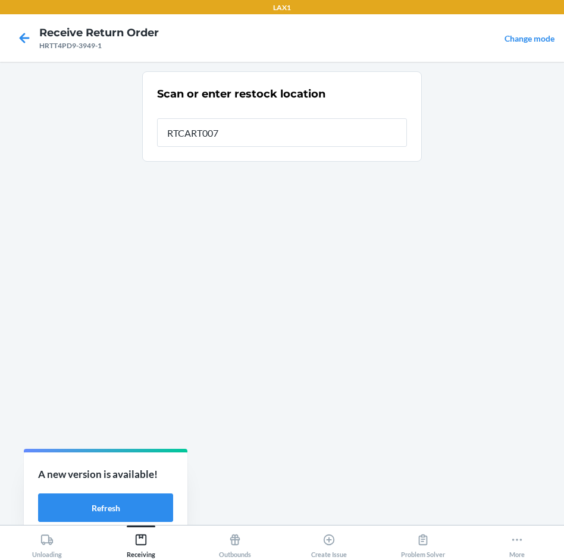
type input "RTCART007"
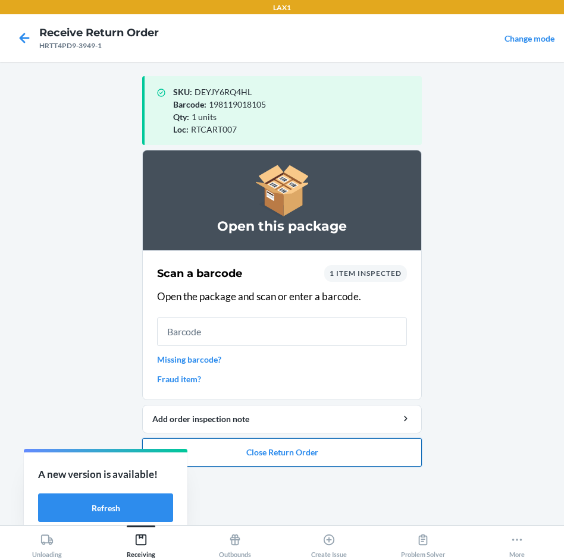
click at [316, 459] on button "Close Return Order" at bounding box center [281, 452] width 279 height 29
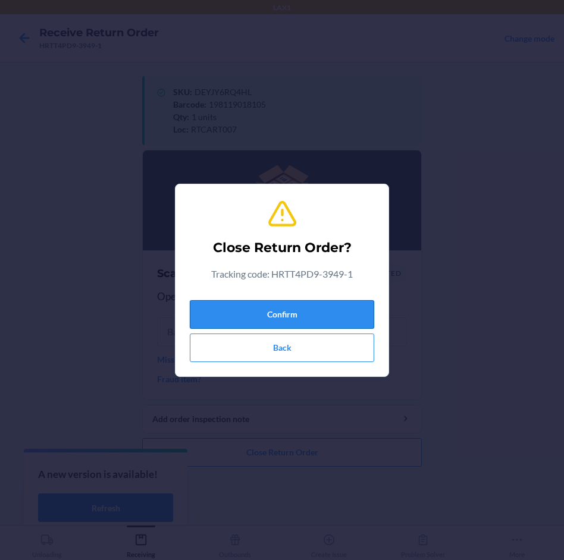
click at [292, 304] on button "Confirm" at bounding box center [282, 314] width 184 height 29
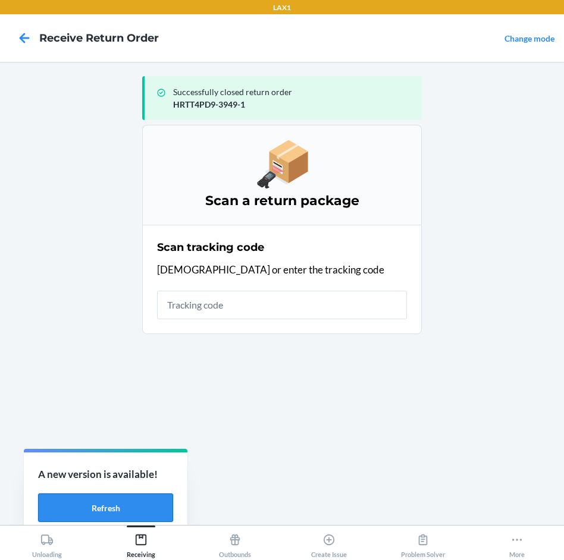
click at [112, 501] on button "Refresh" at bounding box center [105, 507] width 135 height 29
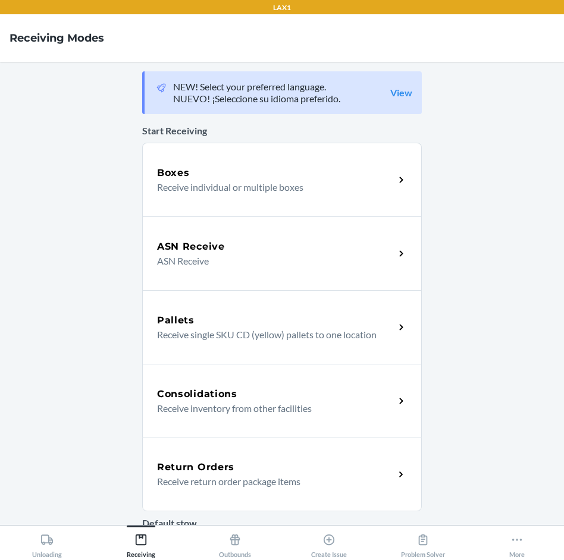
click at [204, 466] on h5 "Return Orders" at bounding box center [195, 467] width 77 height 14
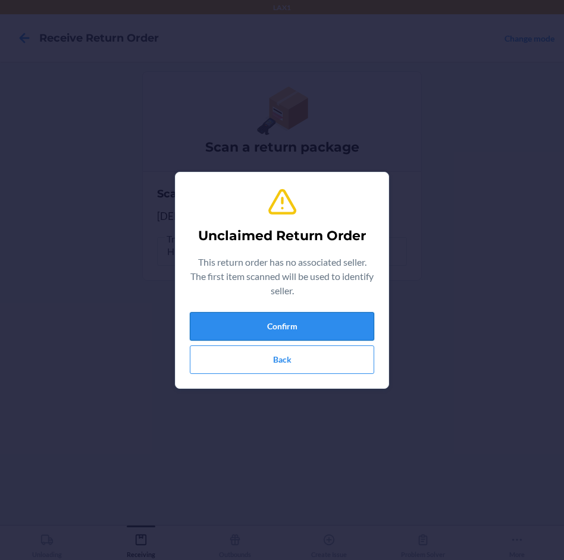
click at [300, 321] on button "Confirm" at bounding box center [282, 326] width 184 height 29
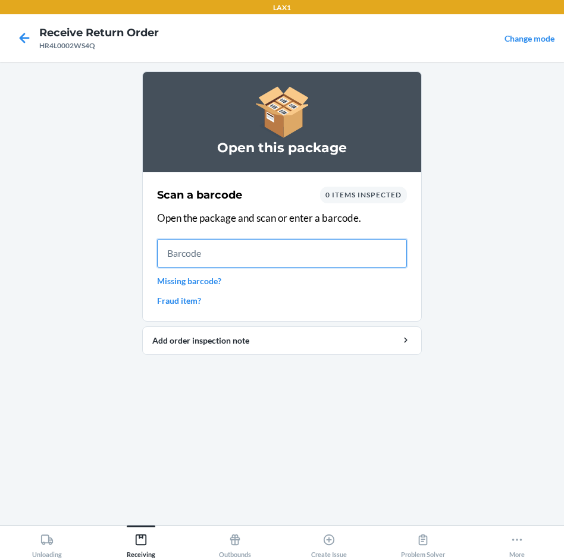
click at [213, 257] on input "text" at bounding box center [282, 253] width 250 height 29
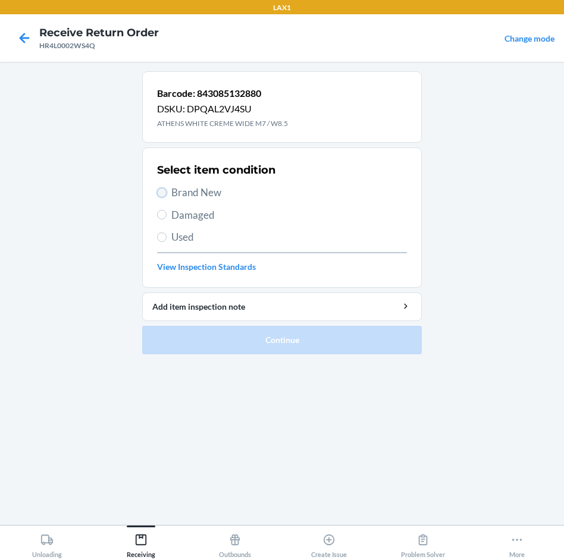
click at [162, 194] on input "Brand New" at bounding box center [162, 193] width 10 height 10
radio input "true"
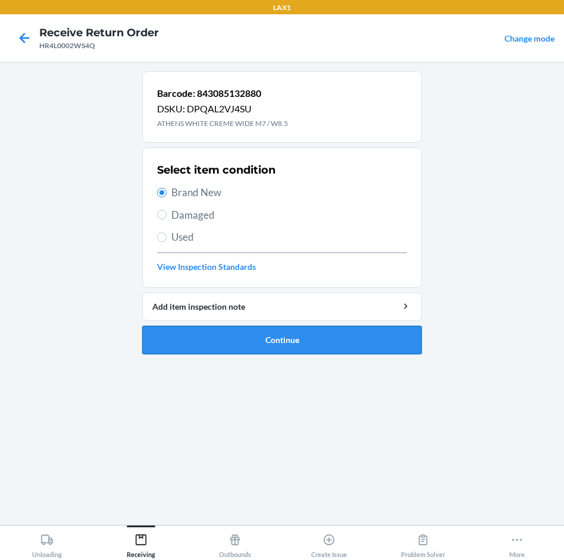
click at [341, 344] on button "Continue" at bounding box center [281, 340] width 279 height 29
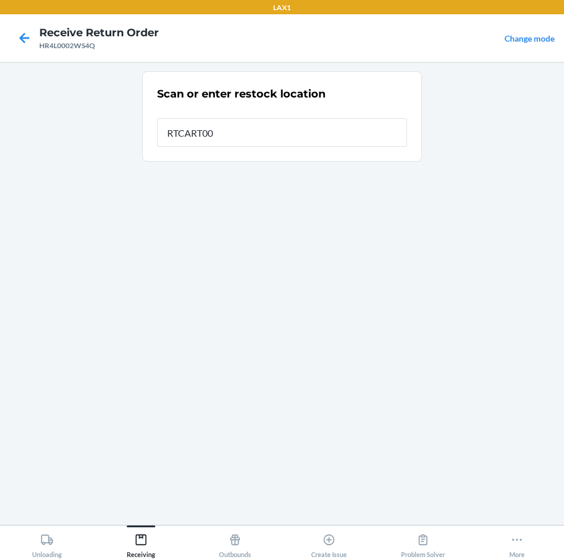
type input "RTCART007"
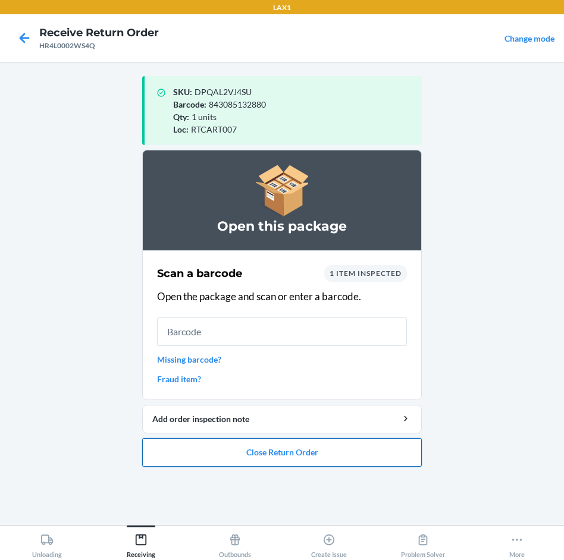
click at [344, 455] on button "Close Return Order" at bounding box center [281, 452] width 279 height 29
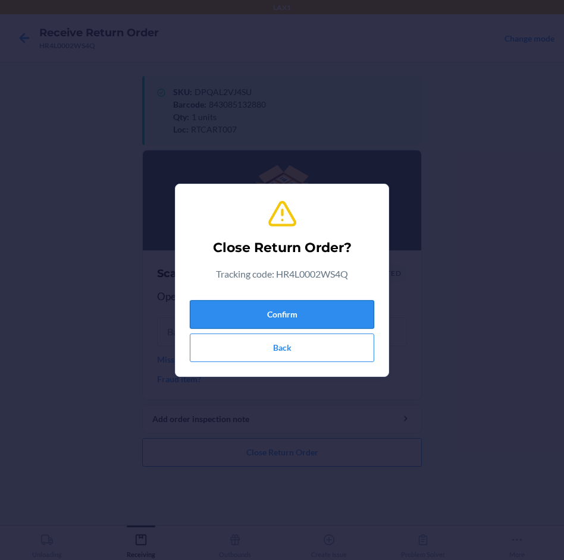
click at [339, 303] on button "Confirm" at bounding box center [282, 314] width 184 height 29
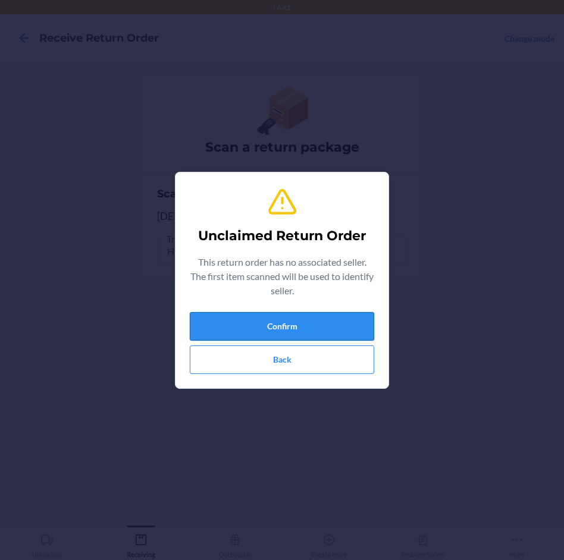
click at [304, 330] on button "Confirm" at bounding box center [282, 326] width 184 height 29
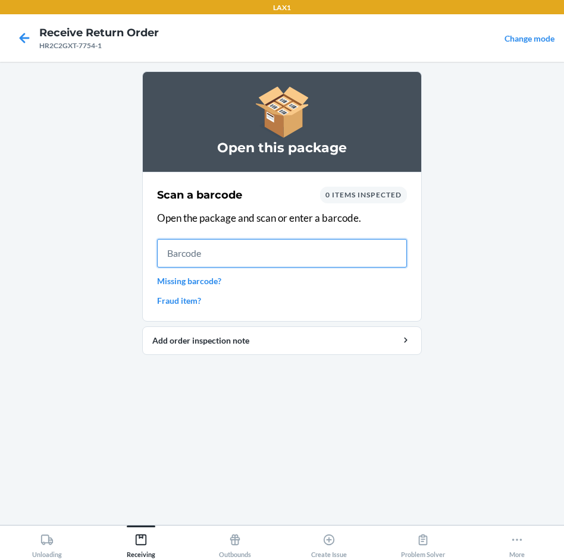
click at [233, 251] on input "text" at bounding box center [282, 253] width 250 height 29
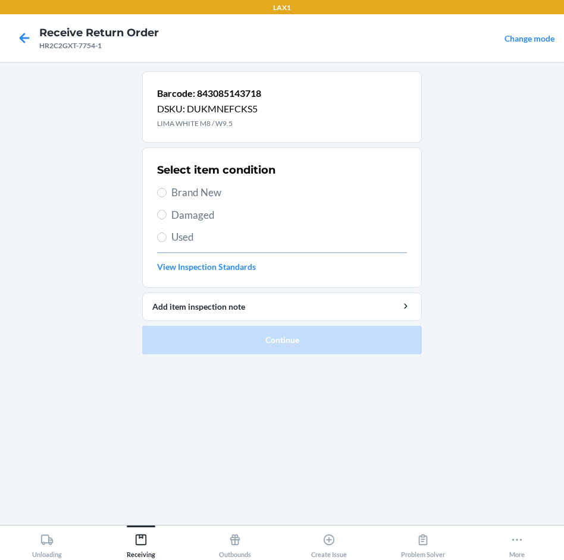
click at [207, 196] on span "Brand New" at bounding box center [288, 192] width 235 height 15
click at [166, 196] on input "Brand New" at bounding box center [162, 193] width 10 height 10
radio input "true"
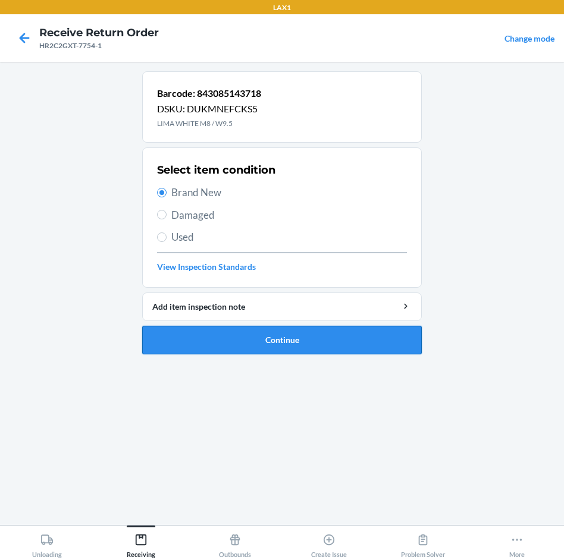
click at [322, 345] on button "Continue" at bounding box center [281, 340] width 279 height 29
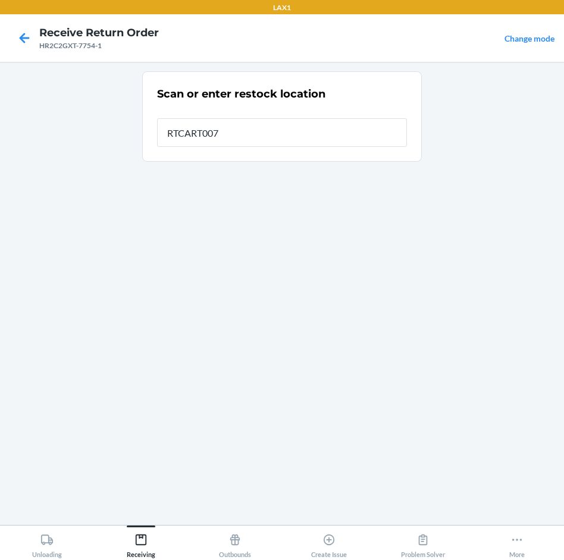
type input "RTCART007"
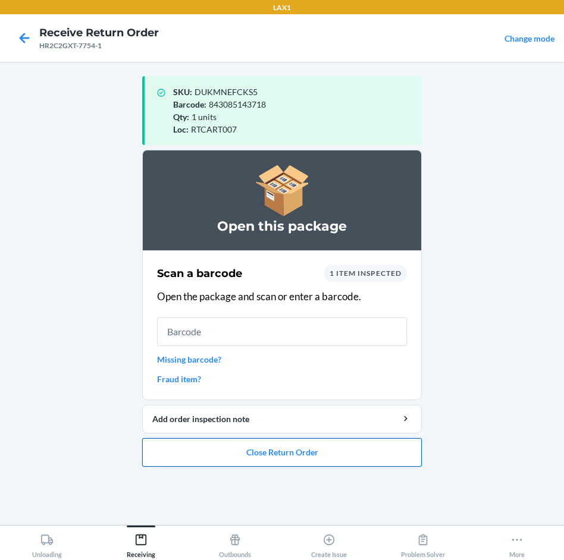
click at [363, 458] on button "Close Return Order" at bounding box center [281, 452] width 279 height 29
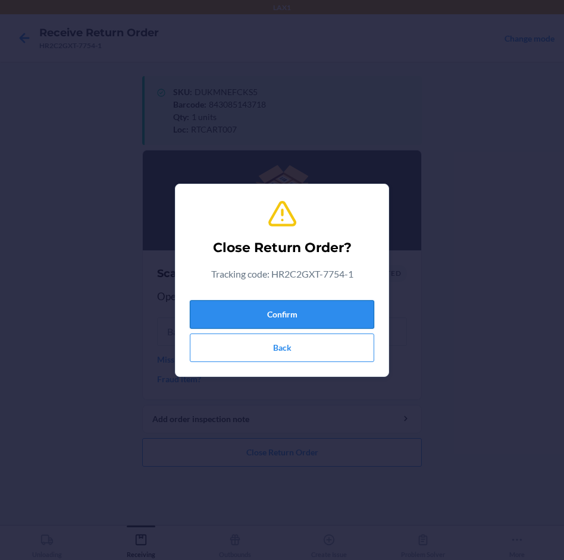
click at [354, 317] on button "Confirm" at bounding box center [282, 314] width 184 height 29
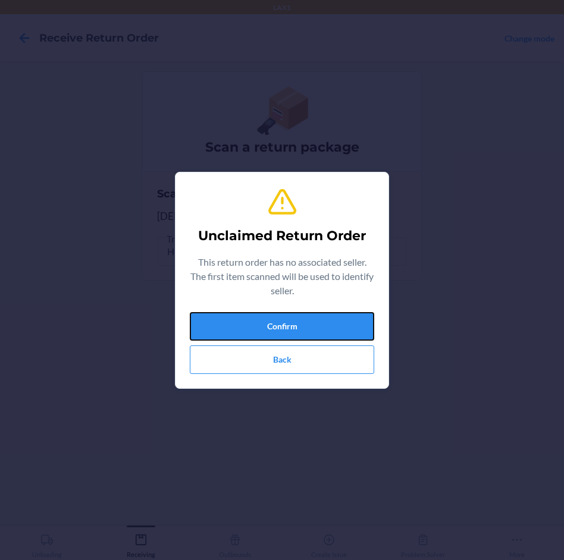
click at [354, 317] on button "Confirm" at bounding box center [282, 326] width 184 height 29
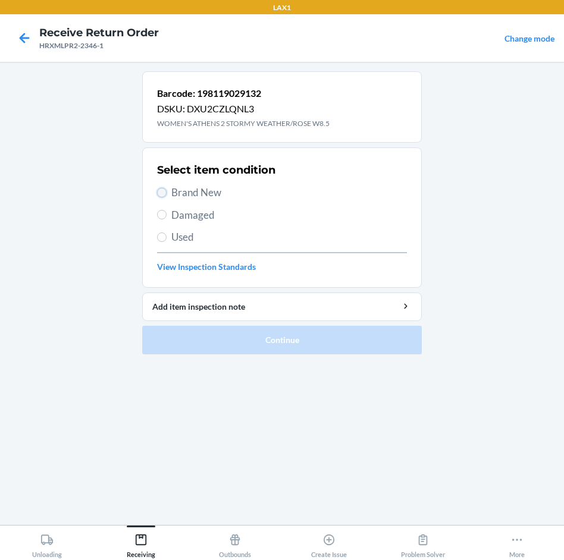
click at [163, 195] on input "Brand New" at bounding box center [162, 193] width 10 height 10
radio input "true"
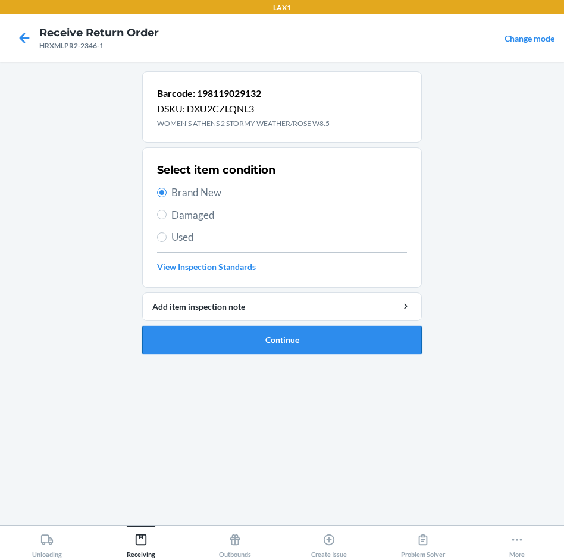
click at [370, 334] on button "Continue" at bounding box center [281, 340] width 279 height 29
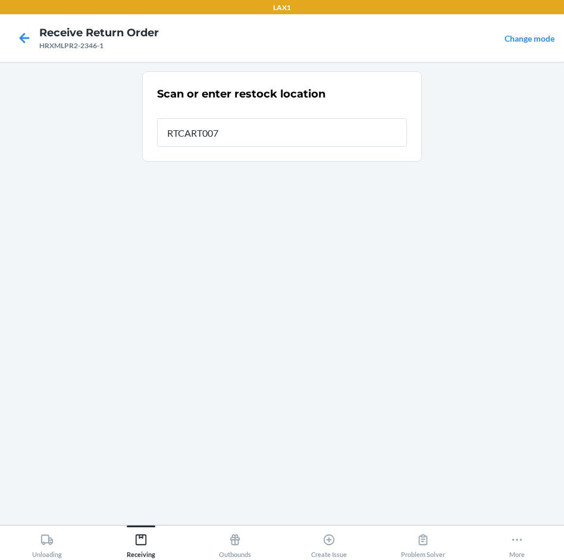
type input "RTCART007"
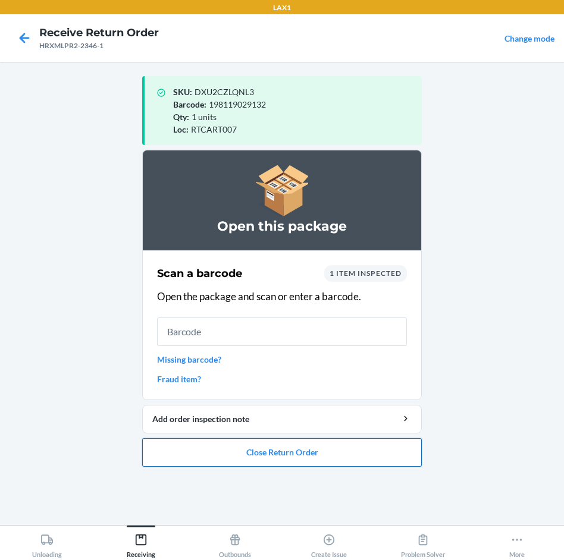
click at [358, 448] on button "Close Return Order" at bounding box center [281, 452] width 279 height 29
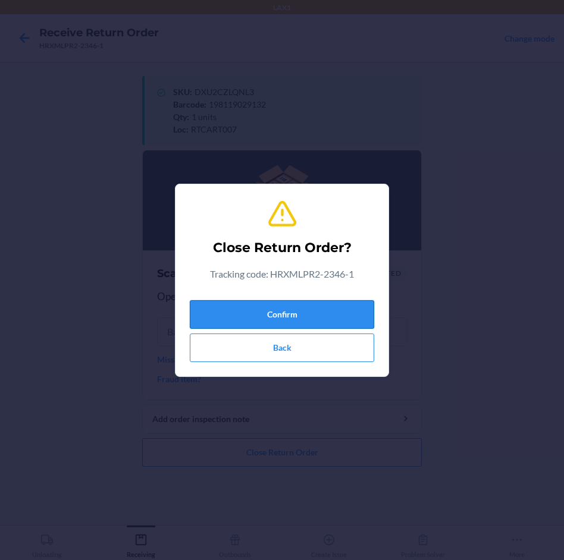
click at [339, 302] on button "Confirm" at bounding box center [282, 314] width 184 height 29
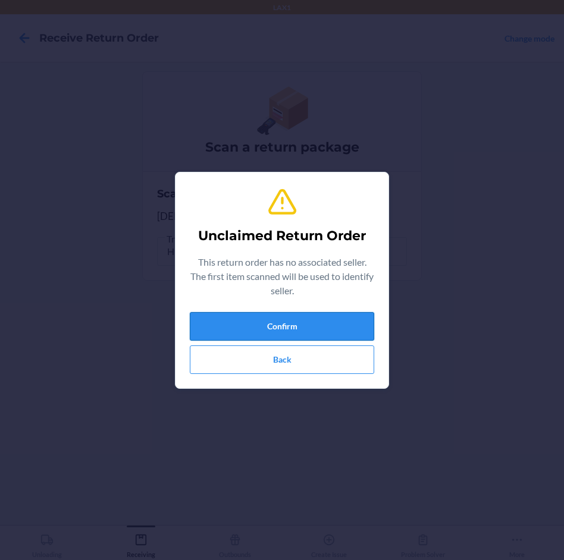
click at [303, 316] on button "Confirm" at bounding box center [282, 326] width 184 height 29
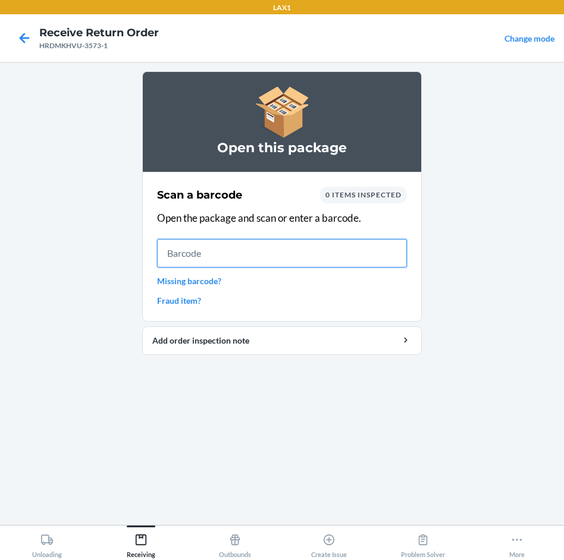
click at [188, 251] on input "text" at bounding box center [282, 253] width 250 height 29
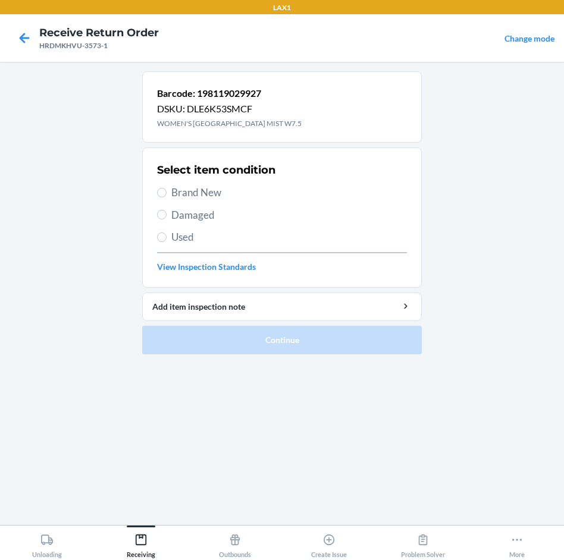
click at [187, 197] on span "Brand New" at bounding box center [288, 192] width 235 height 15
click at [166, 197] on input "Brand New" at bounding box center [162, 193] width 10 height 10
radio input "true"
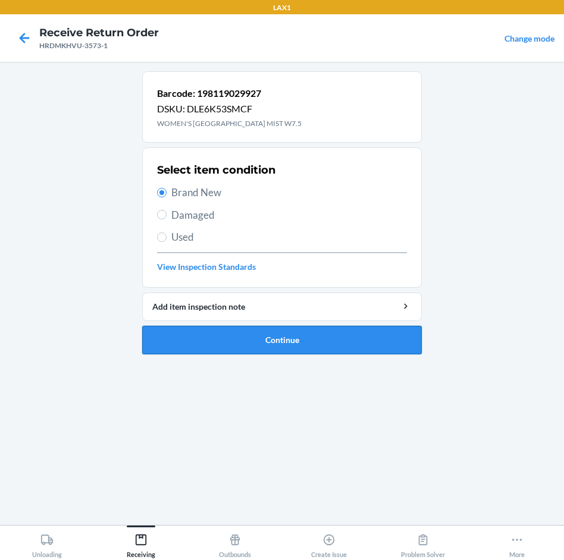
click at [304, 327] on button "Continue" at bounding box center [281, 340] width 279 height 29
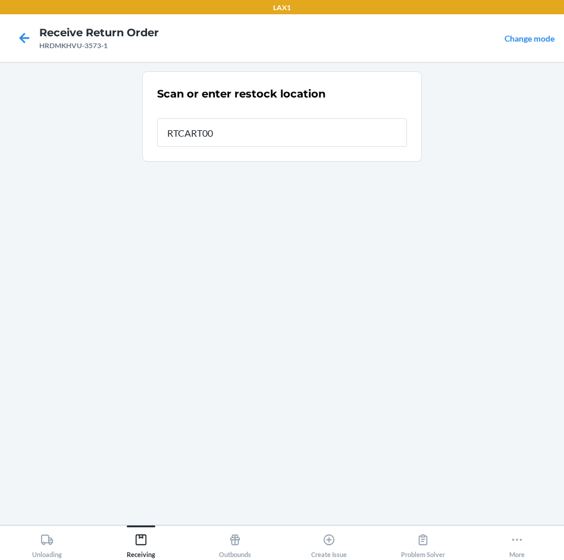
type input "RTCART007"
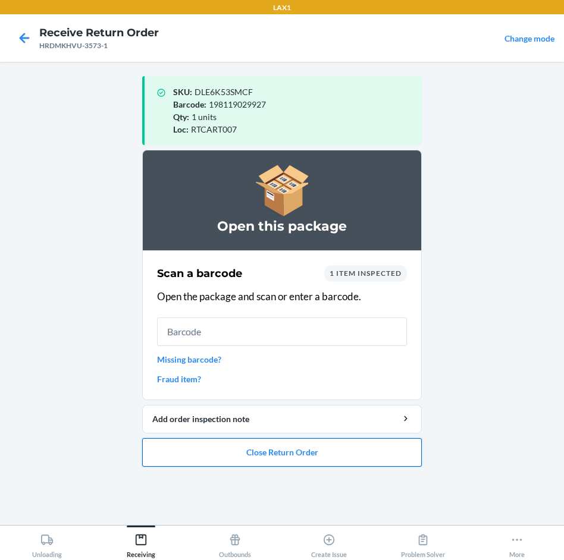
click at [308, 451] on button "Close Return Order" at bounding box center [281, 452] width 279 height 29
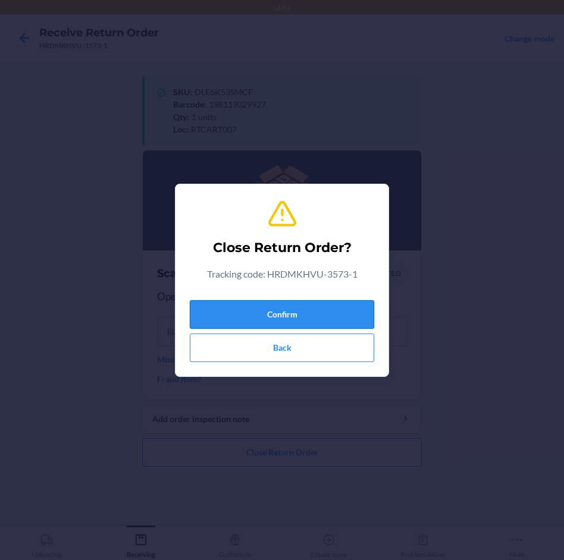
click at [344, 307] on button "Confirm" at bounding box center [282, 314] width 184 height 29
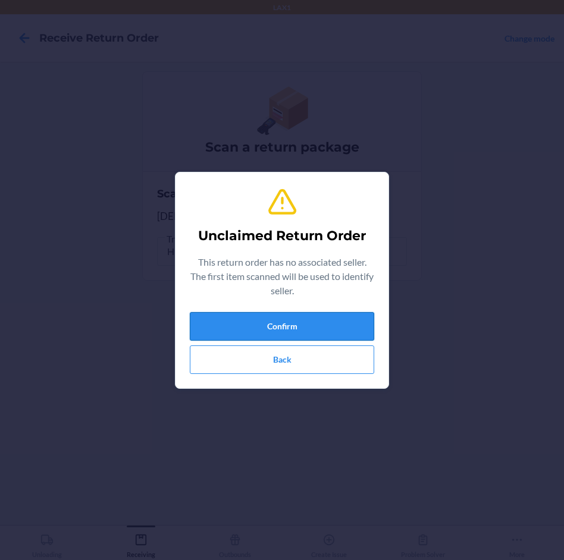
click at [317, 327] on button "Confirm" at bounding box center [282, 326] width 184 height 29
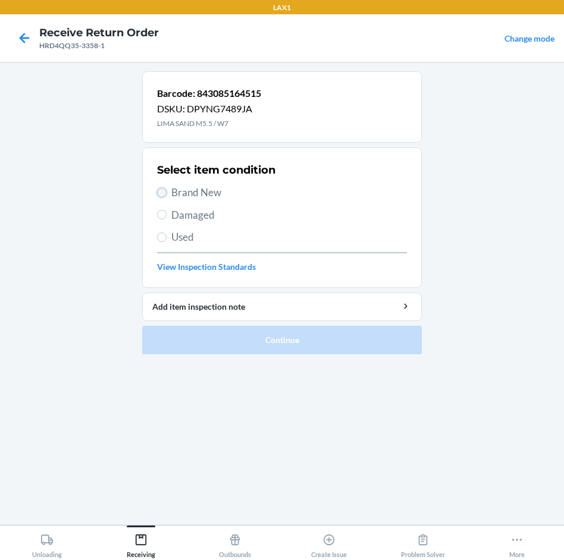
click at [161, 192] on input "Brand New" at bounding box center [162, 193] width 10 height 10
radio input "true"
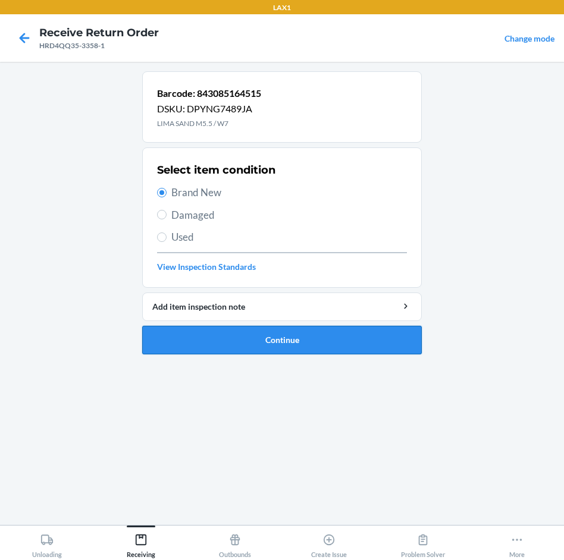
click at [299, 337] on button "Continue" at bounding box center [281, 340] width 279 height 29
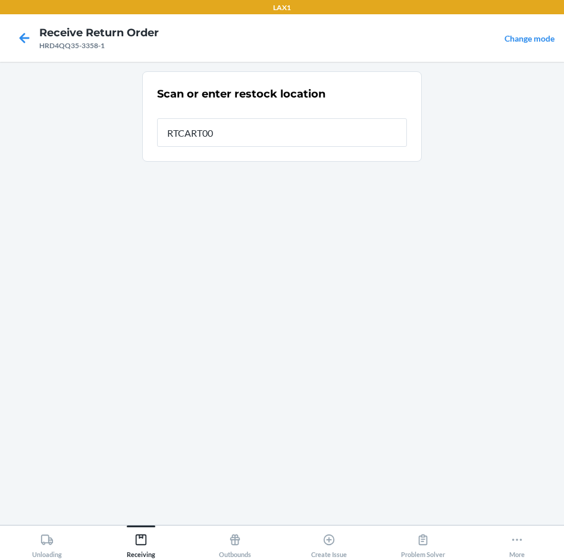
type input "RTCART007"
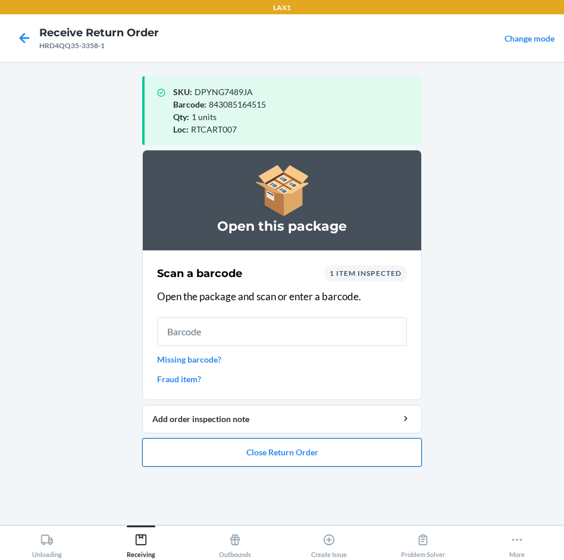
click at [362, 449] on button "Close Return Order" at bounding box center [281, 452] width 279 height 29
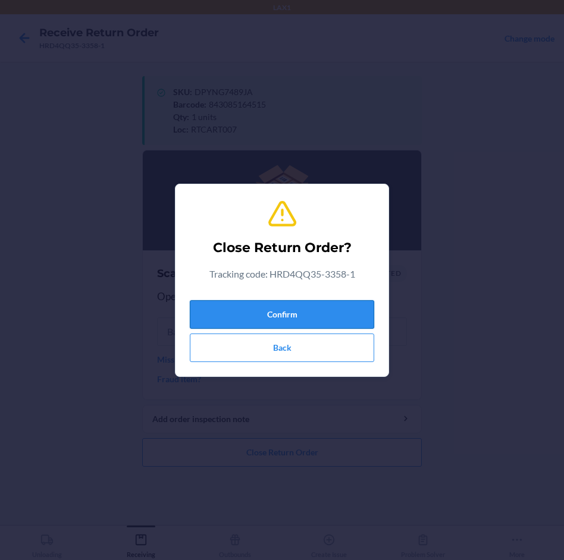
click at [316, 310] on button "Confirm" at bounding box center [282, 314] width 184 height 29
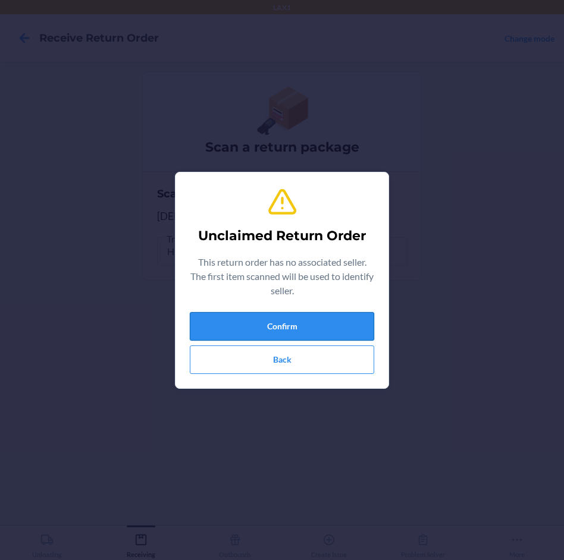
click at [315, 322] on button "Confirm" at bounding box center [282, 326] width 184 height 29
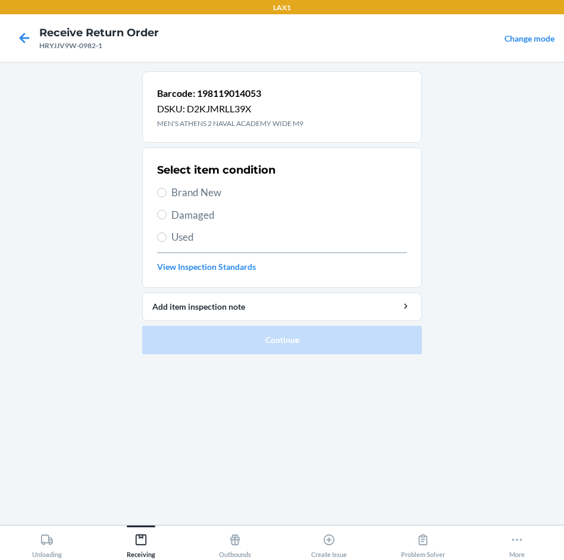
click at [211, 188] on span "Brand New" at bounding box center [288, 192] width 235 height 15
click at [166, 188] on input "Brand New" at bounding box center [162, 193] width 10 height 10
radio input "true"
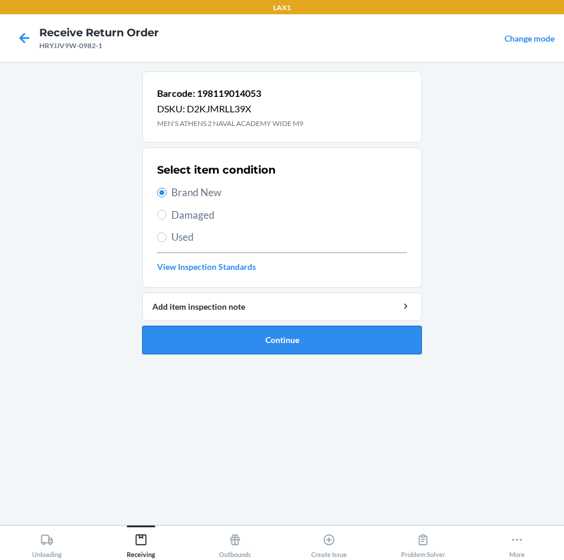
click at [343, 336] on button "Continue" at bounding box center [281, 340] width 279 height 29
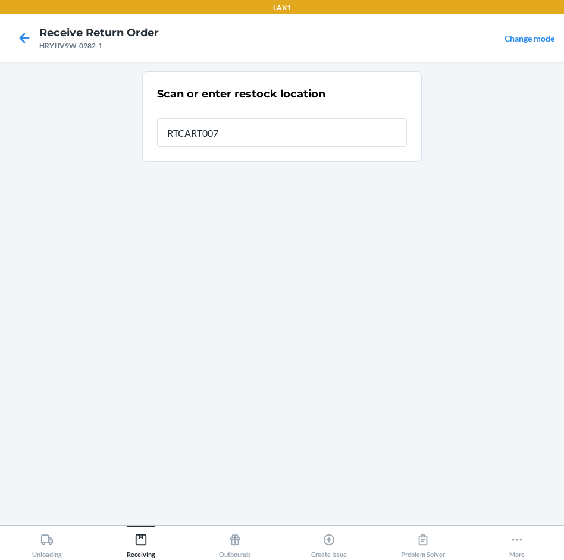
type input "RTCART007"
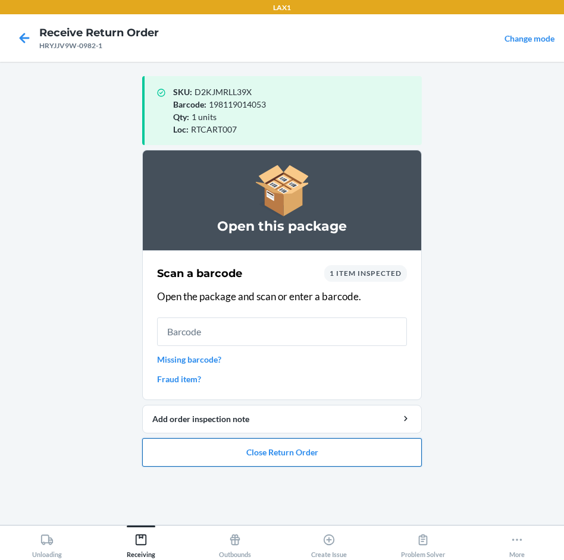
click at [304, 453] on button "Close Return Order" at bounding box center [281, 452] width 279 height 29
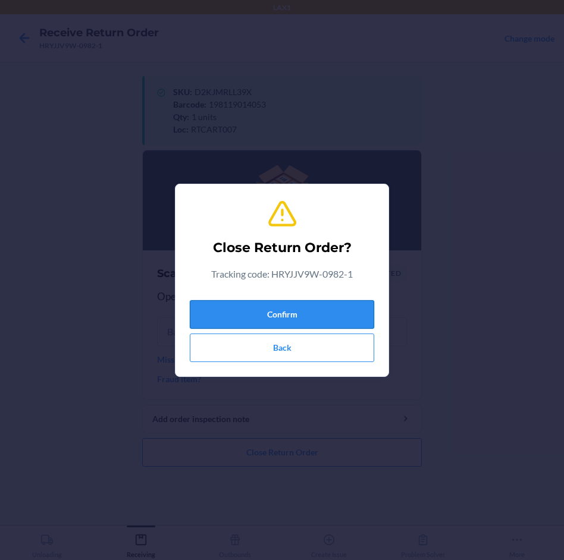
click at [295, 317] on button "Confirm" at bounding box center [282, 314] width 184 height 29
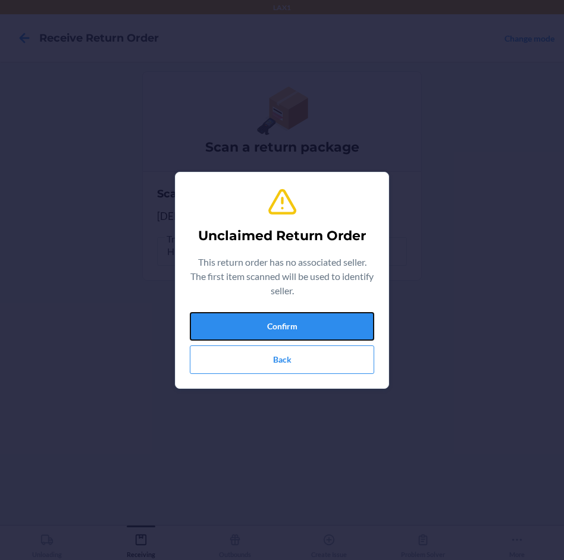
click at [295, 317] on button "Confirm" at bounding box center [282, 326] width 184 height 29
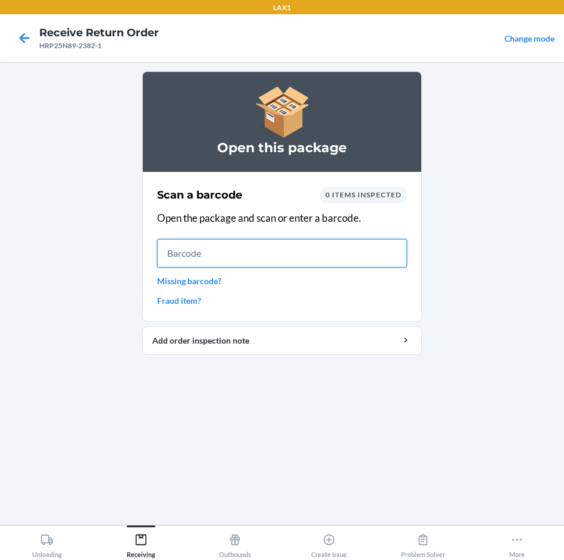
click at [229, 252] on input "text" at bounding box center [282, 253] width 250 height 29
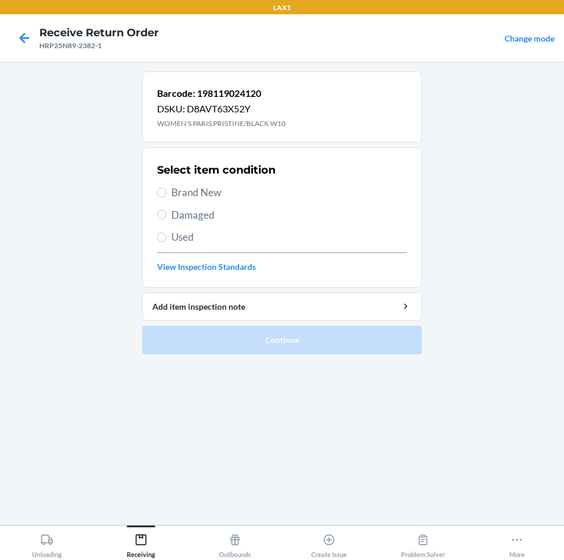
click at [214, 198] on span "Brand New" at bounding box center [288, 192] width 235 height 15
click at [166, 197] on input "Brand New" at bounding box center [162, 193] width 10 height 10
radio input "true"
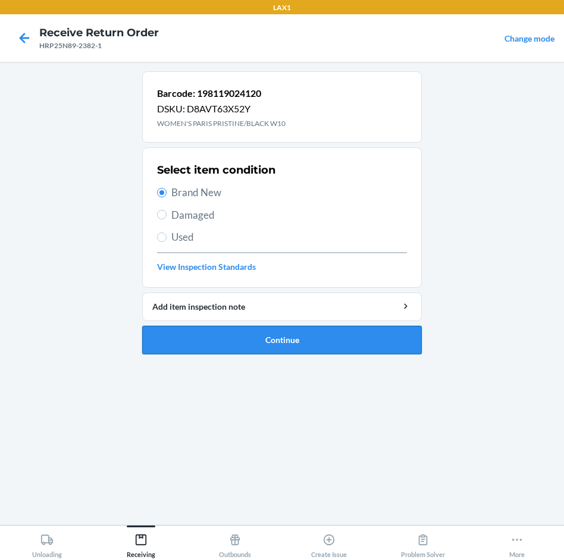
click at [314, 335] on button "Continue" at bounding box center [281, 340] width 279 height 29
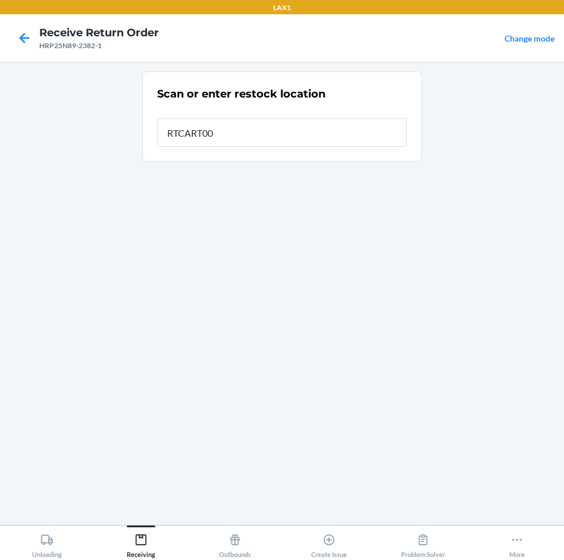
type input "RTCART007"
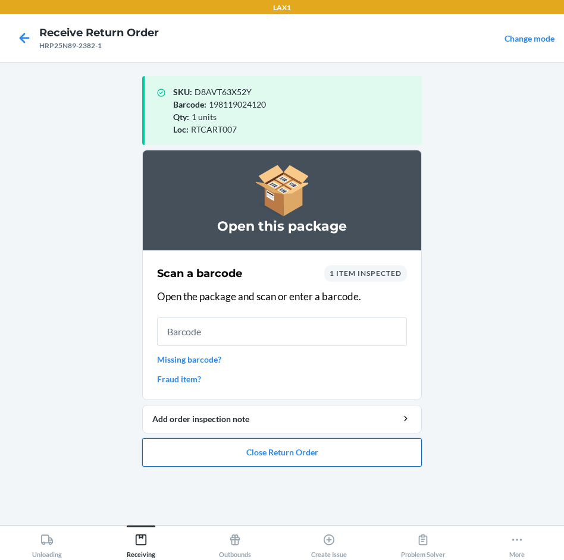
click at [314, 449] on button "Close Return Order" at bounding box center [281, 452] width 279 height 29
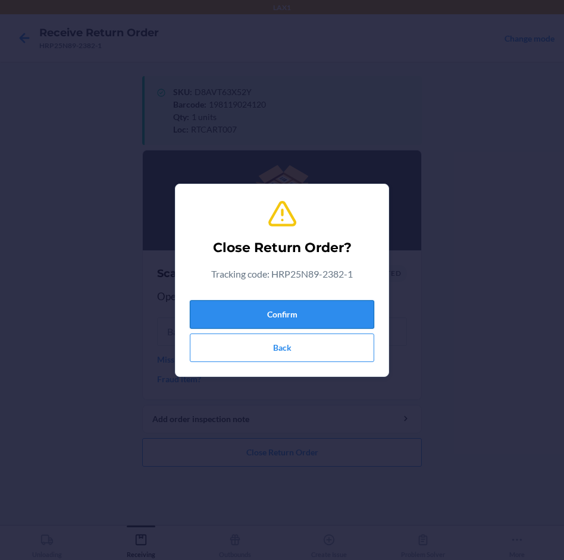
click at [346, 313] on button "Confirm" at bounding box center [282, 314] width 184 height 29
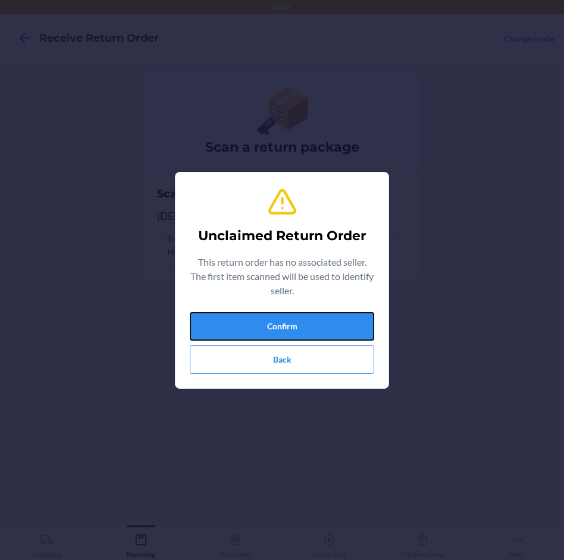
click at [346, 313] on button "Confirm" at bounding box center [282, 326] width 184 height 29
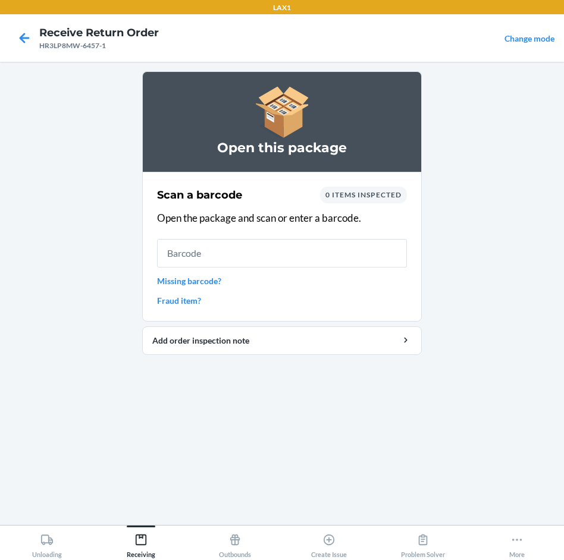
drag, startPoint x: 348, startPoint y: 331, endPoint x: 246, endPoint y: 421, distance: 136.1
click at [246, 421] on div "Open this package Scan a barcode 0 items inspected Open the package and scan or…" at bounding box center [281, 293] width 279 height 444
click at [268, 438] on div "Open this package Scan a barcode 0 items inspected Open the package and scan or…" at bounding box center [281, 293] width 279 height 444
click at [158, 392] on div "Open this package Scan a barcode 0 items inspected Open the package and scan or…" at bounding box center [281, 293] width 279 height 444
click at [203, 252] on input "text" at bounding box center [282, 253] width 250 height 29
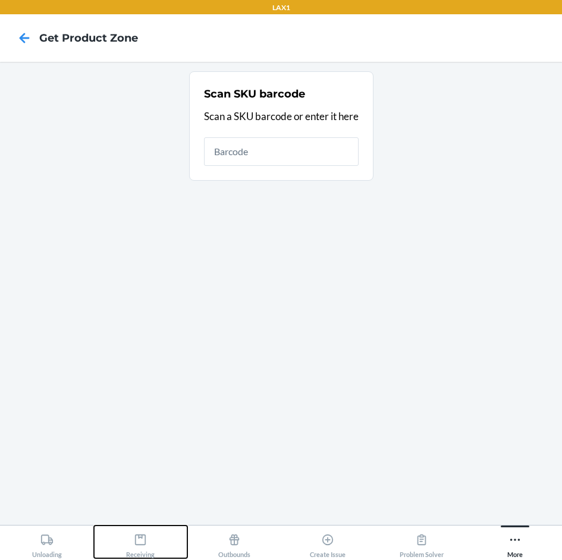
click at [139, 534] on icon at bounding box center [140, 539] width 11 height 11
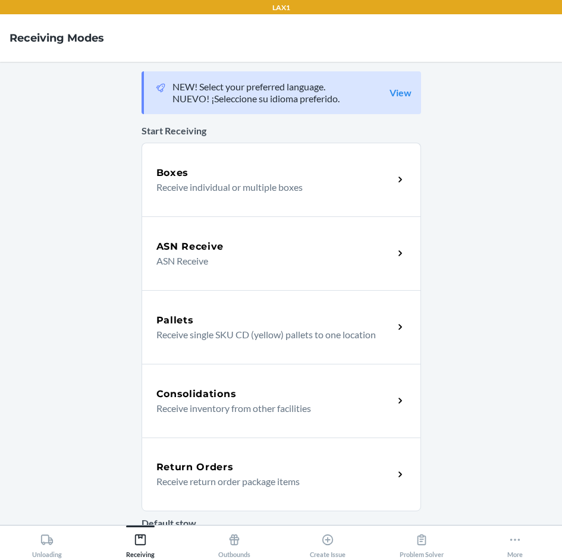
click at [222, 470] on h5 "Return Orders" at bounding box center [194, 467] width 77 height 14
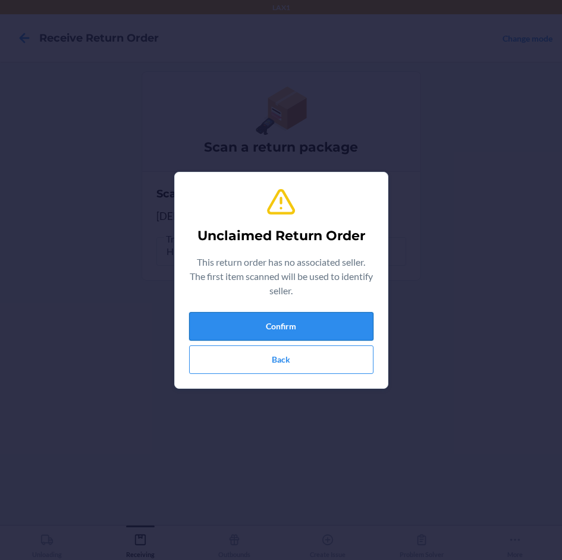
click at [293, 316] on button "Confirm" at bounding box center [281, 326] width 184 height 29
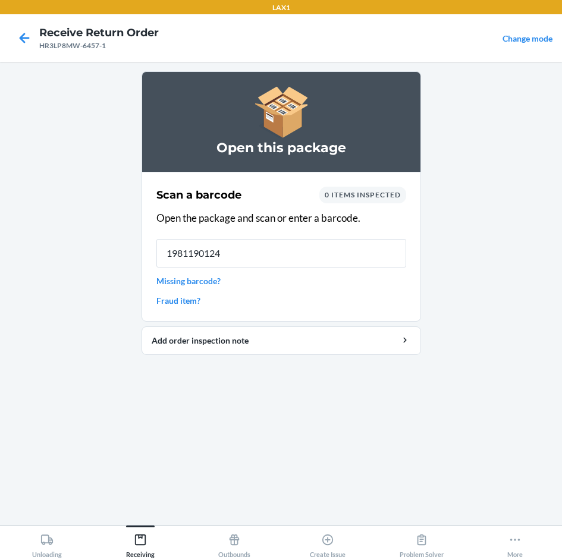
type input "19811901248"
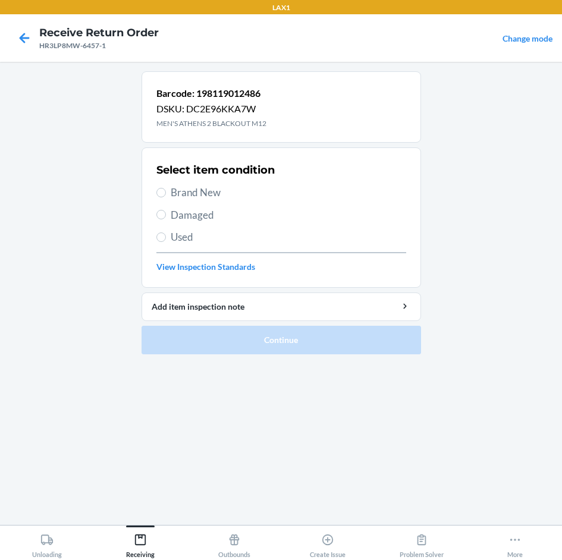
click at [183, 215] on span "Damaged" at bounding box center [288, 214] width 235 height 15
click at [166, 215] on input "Damaged" at bounding box center [161, 215] width 10 height 10
radio input "true"
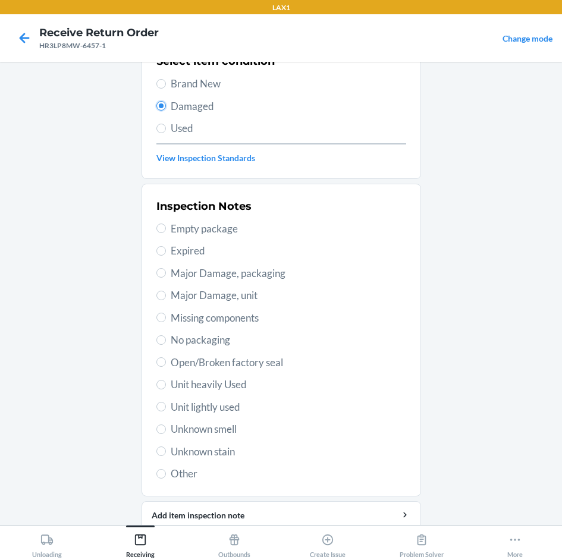
scroll to position [119, 0]
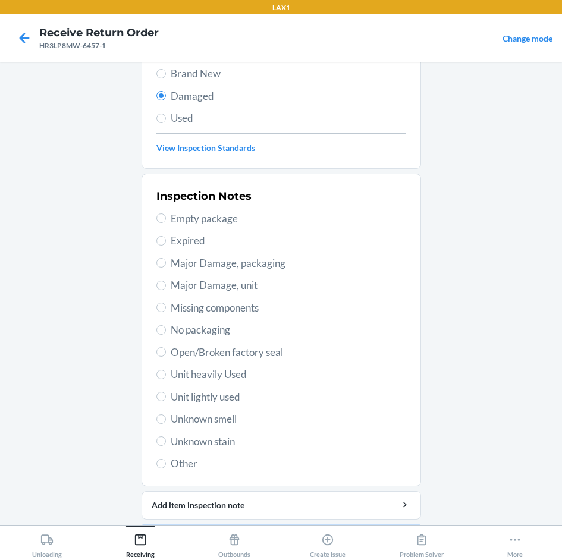
click at [194, 370] on span "Unit heavily Used" at bounding box center [288, 374] width 235 height 15
click at [166, 370] on input "Unit heavily Used" at bounding box center [161, 375] width 10 height 10
radio input "true"
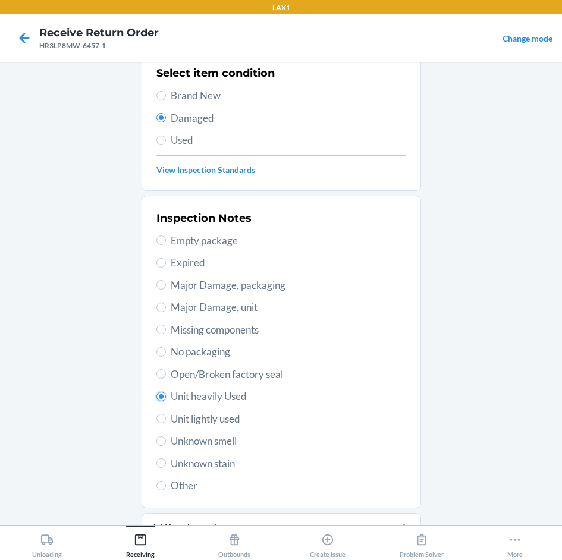
scroll to position [156, 0]
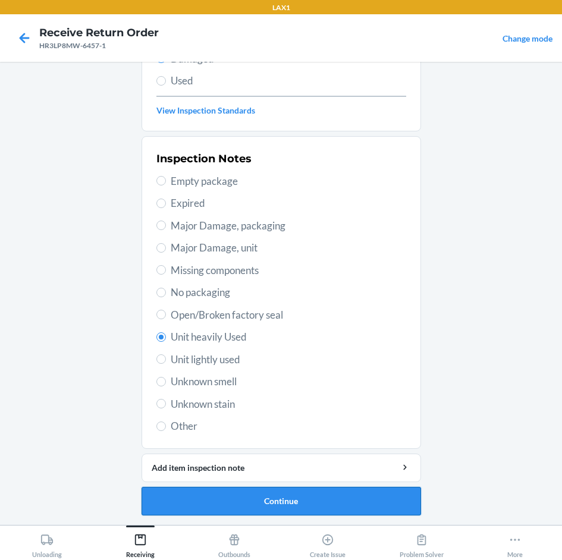
click at [335, 500] on button "Continue" at bounding box center [280, 501] width 279 height 29
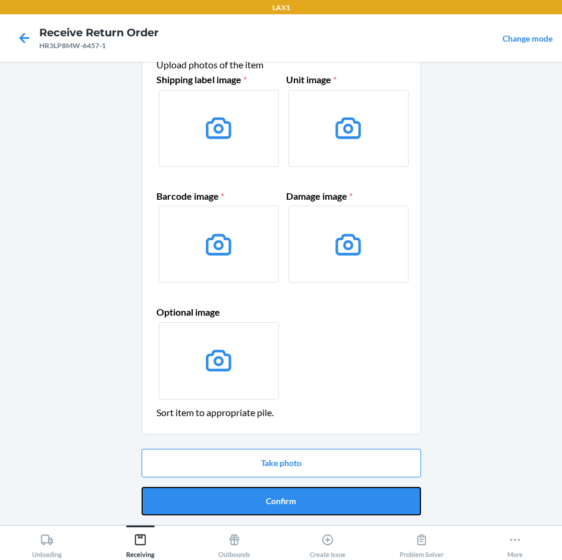
click at [335, 500] on button "Confirm" at bounding box center [280, 501] width 279 height 29
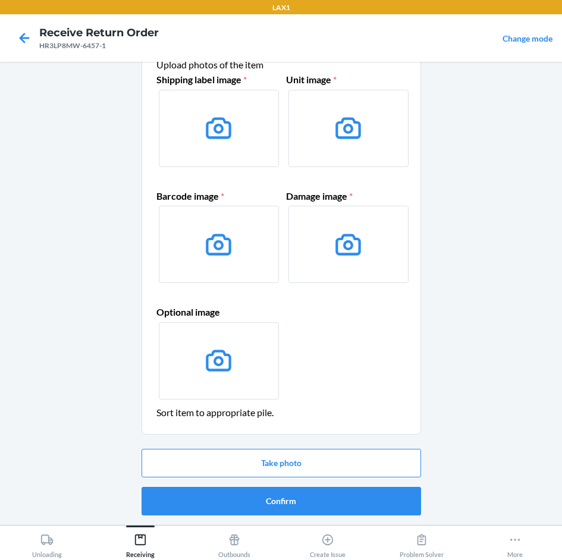
scroll to position [0, 0]
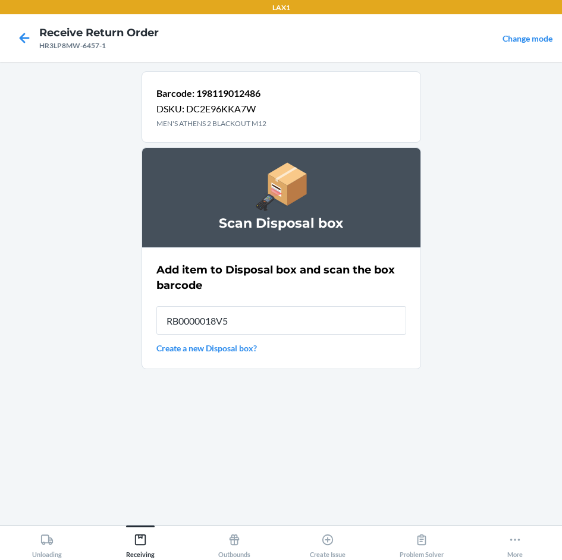
type input "RB0000018V5"
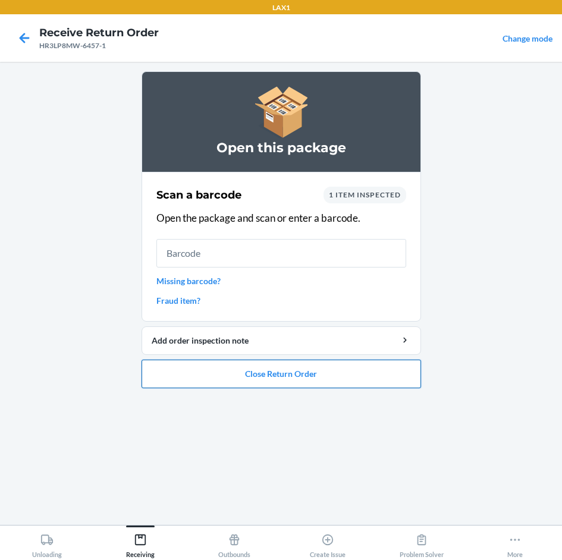
click at [338, 376] on button "Close Return Order" at bounding box center [280, 374] width 279 height 29
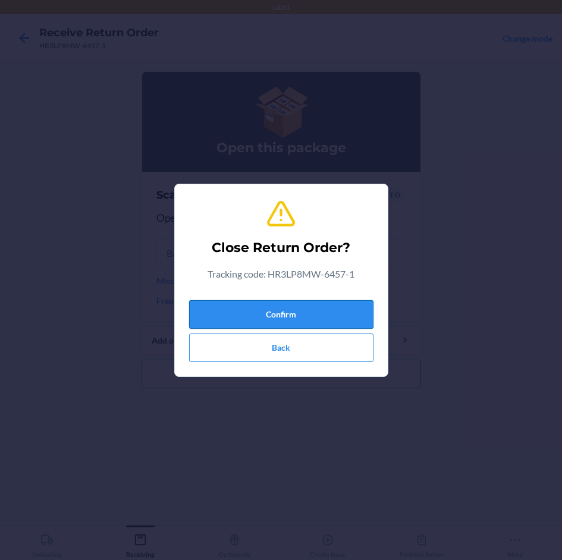
click at [343, 309] on button "Confirm" at bounding box center [281, 314] width 184 height 29
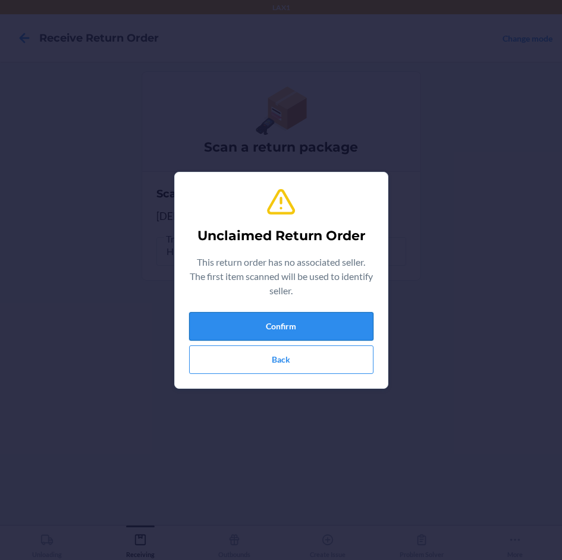
click at [344, 323] on button "Confirm" at bounding box center [281, 326] width 184 height 29
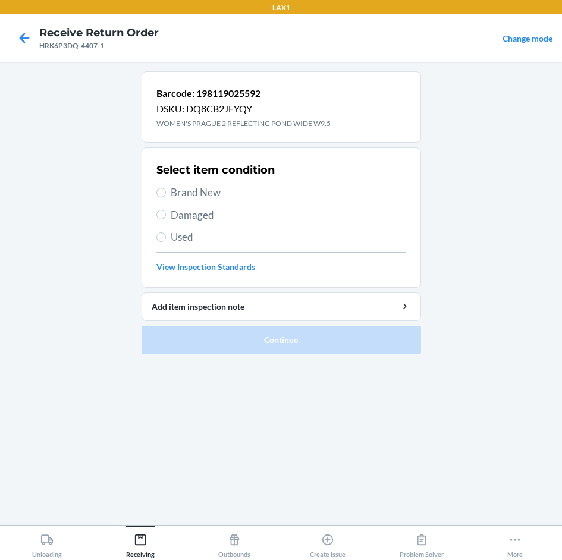
click at [216, 197] on span "Brand New" at bounding box center [288, 192] width 235 height 15
click at [166, 197] on input "Brand New" at bounding box center [161, 193] width 10 height 10
radio input "true"
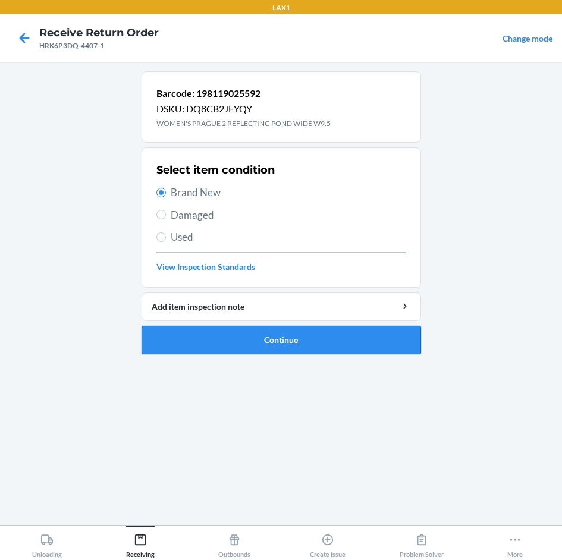
click at [307, 335] on button "Continue" at bounding box center [280, 340] width 279 height 29
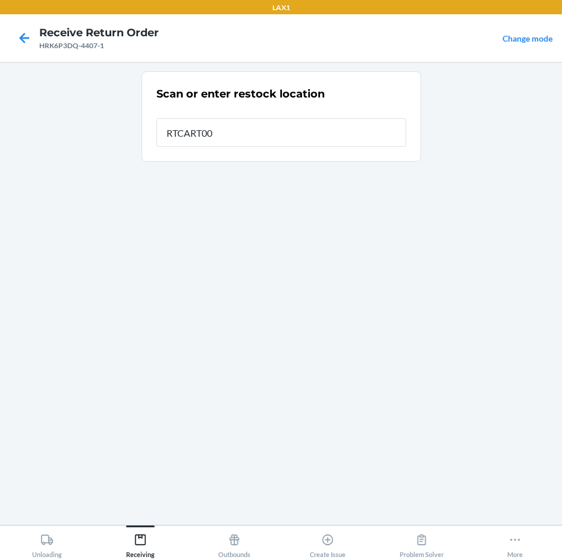
type input "RTCART007"
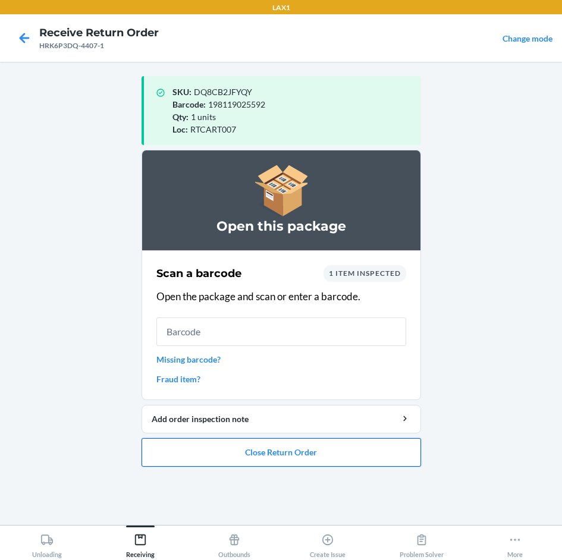
click at [311, 448] on button "Close Return Order" at bounding box center [280, 452] width 279 height 29
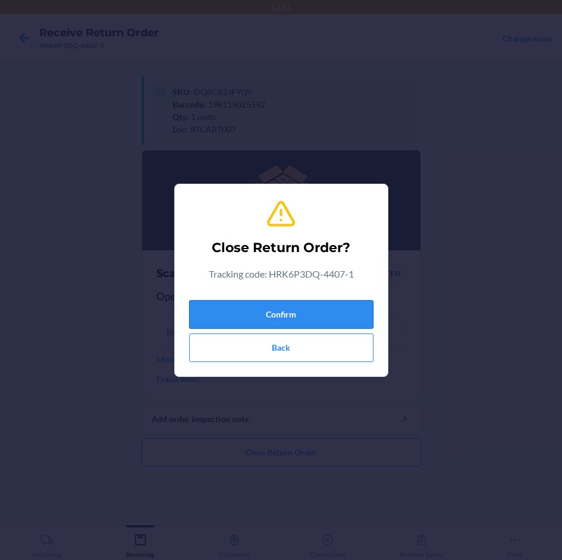
click at [298, 310] on button "Confirm" at bounding box center [281, 314] width 184 height 29
